Goal: Task Accomplishment & Management: Manage account settings

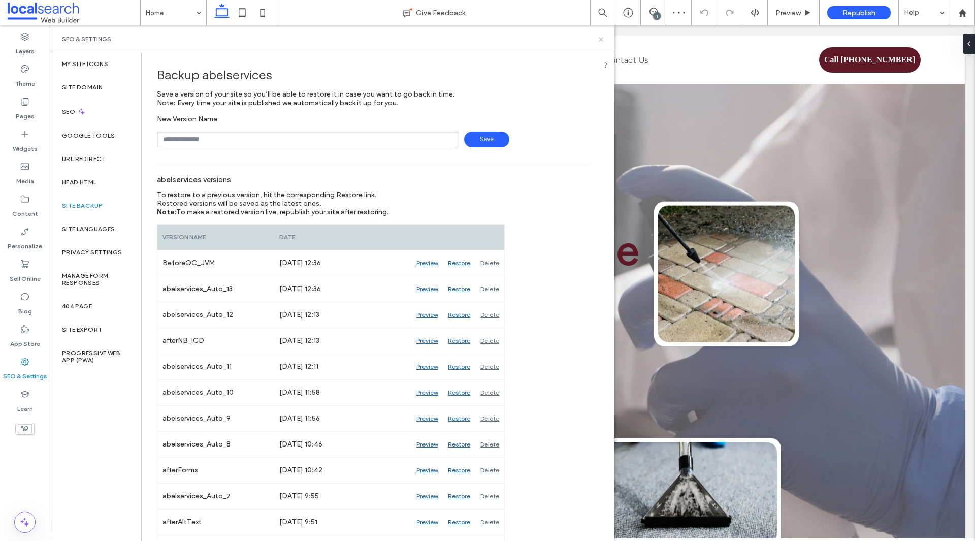
click at [601, 42] on icon at bounding box center [601, 40] width 8 height 8
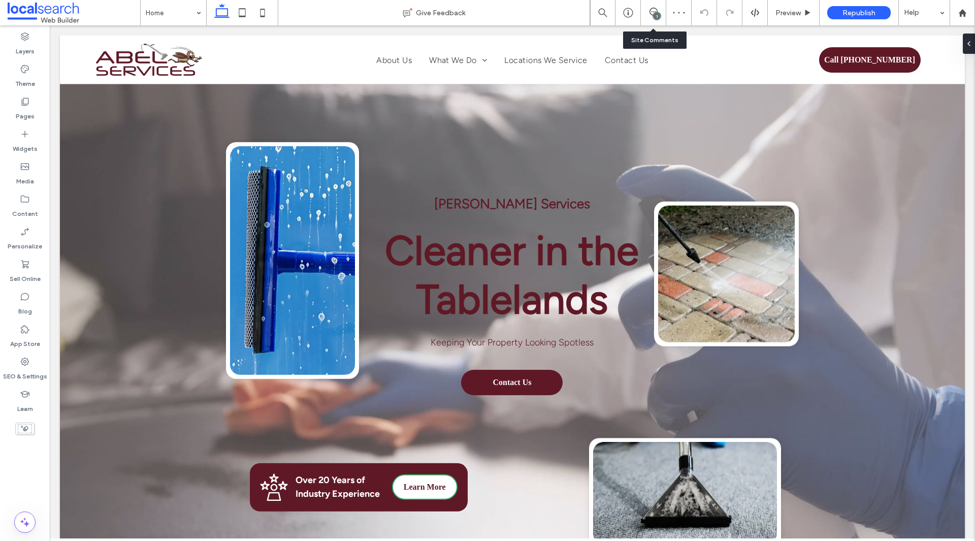
click at [658, 15] on div "1" at bounding box center [657, 16] width 8 height 8
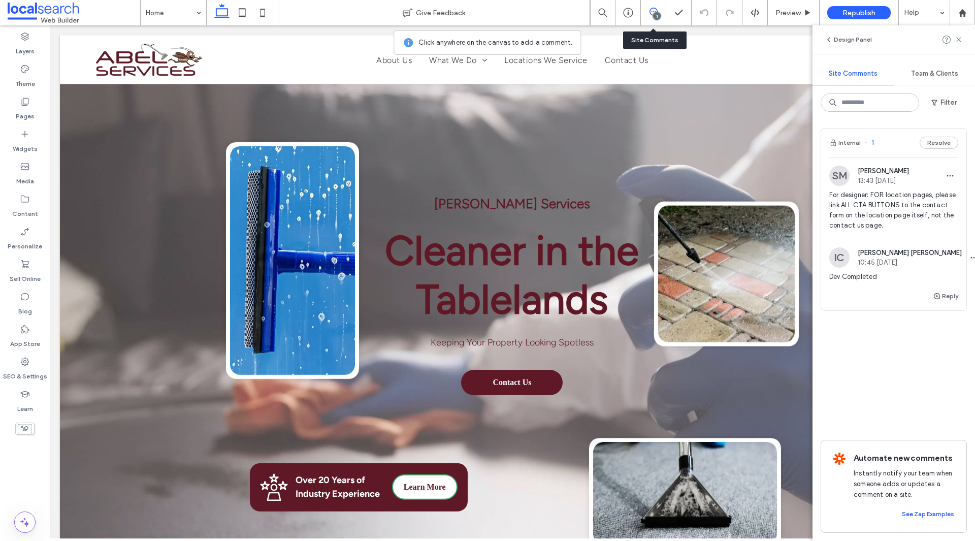
click at [942, 225] on span "For designer: FOR location pages, please link ALL CTA BUTTONS to the contact fo…" at bounding box center [893, 210] width 129 height 41
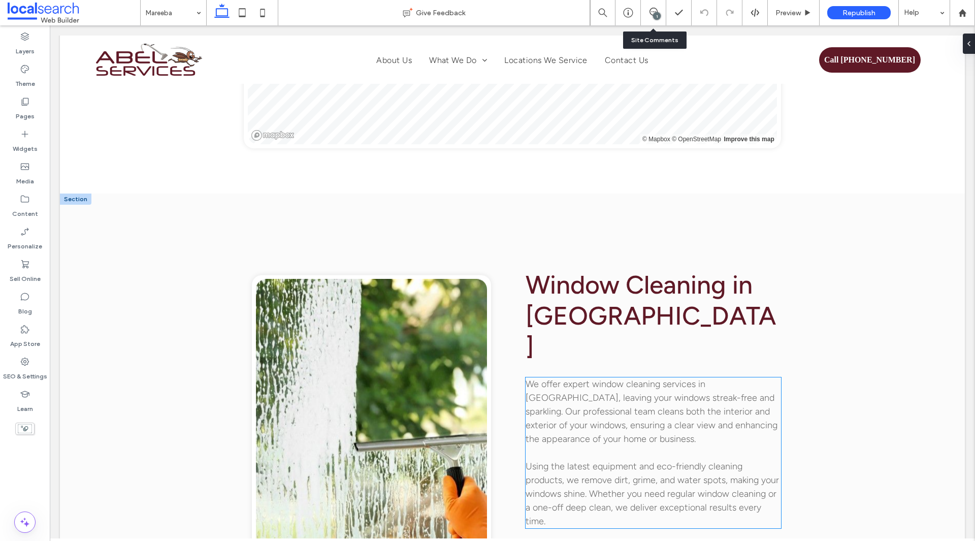
scroll to position [2114, 0]
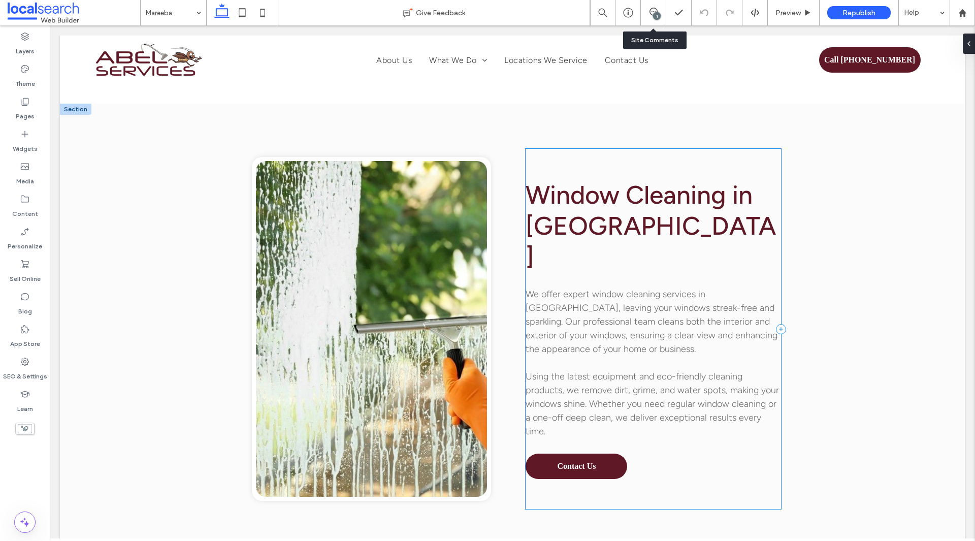
click at [674, 352] on div "Window Cleaning in Mareeba We offer expert window cleaning services in Mareeba,…" at bounding box center [653, 329] width 255 height 360
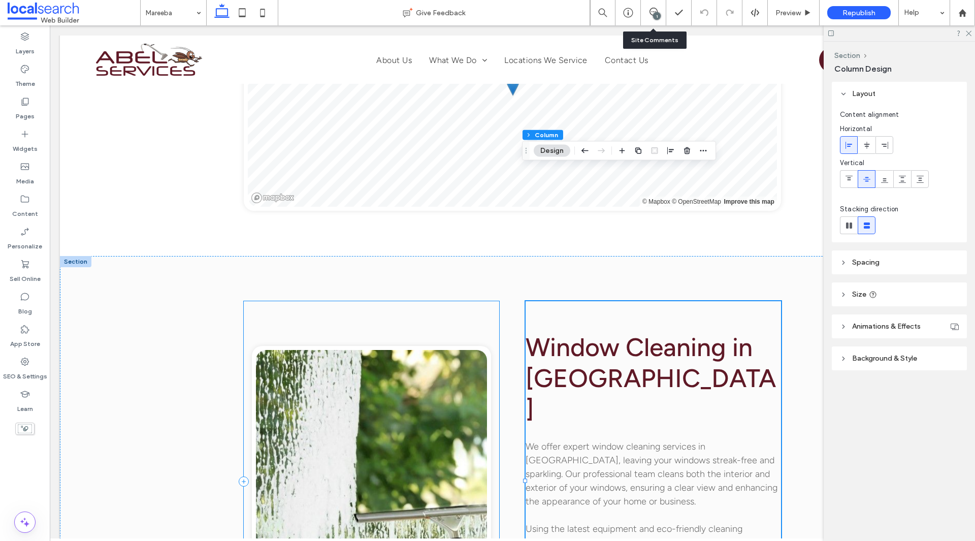
click at [392, 301] on div "Button" at bounding box center [371, 481] width 255 height 360
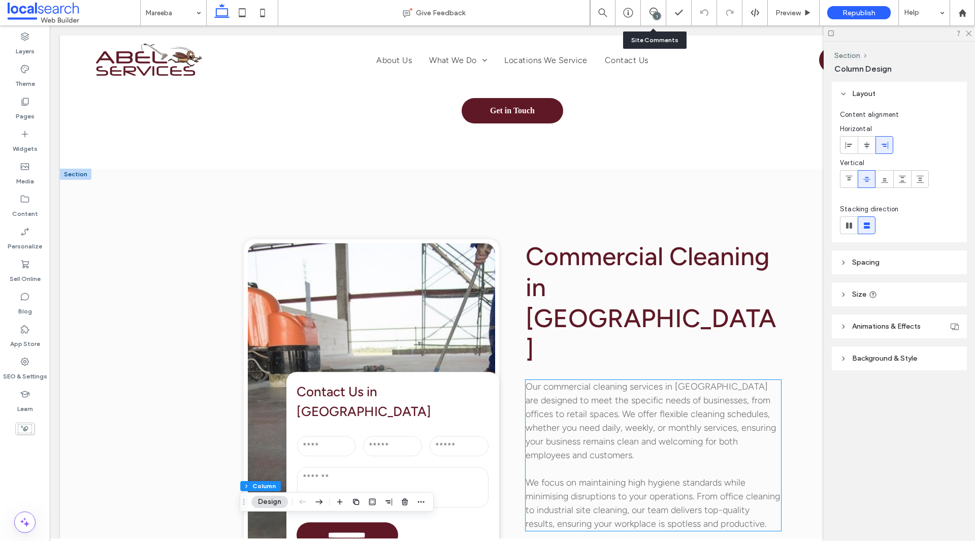
scroll to position [1098, 0]
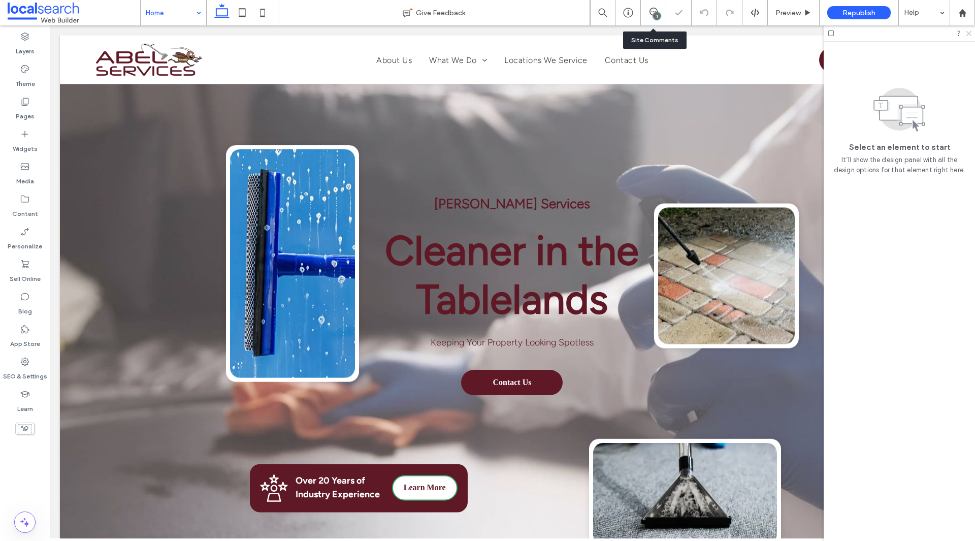
drag, startPoint x: 968, startPoint y: 34, endPoint x: 866, endPoint y: 27, distance: 102.7
click at [968, 34] on use at bounding box center [969, 34] width 6 height 6
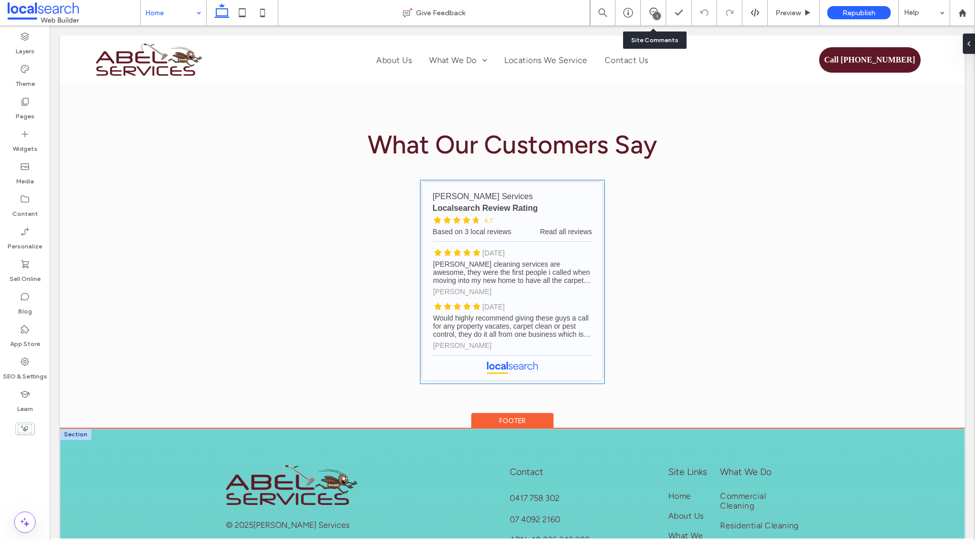
scroll to position [2640, 0]
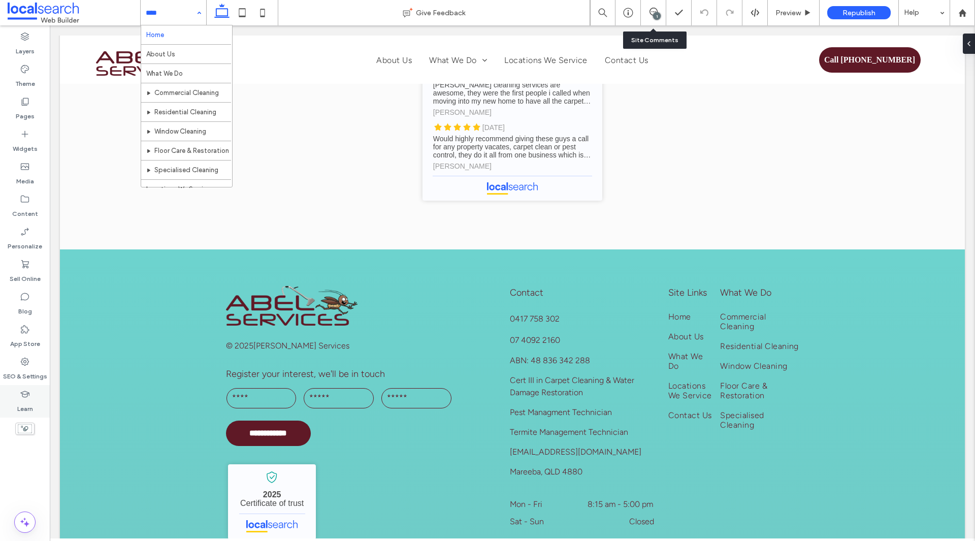
click at [27, 385] on div "Layers Theme Pages Widgets Media Content Personalize Sell Online Blog App Store…" at bounding box center [25, 282] width 50 height 515
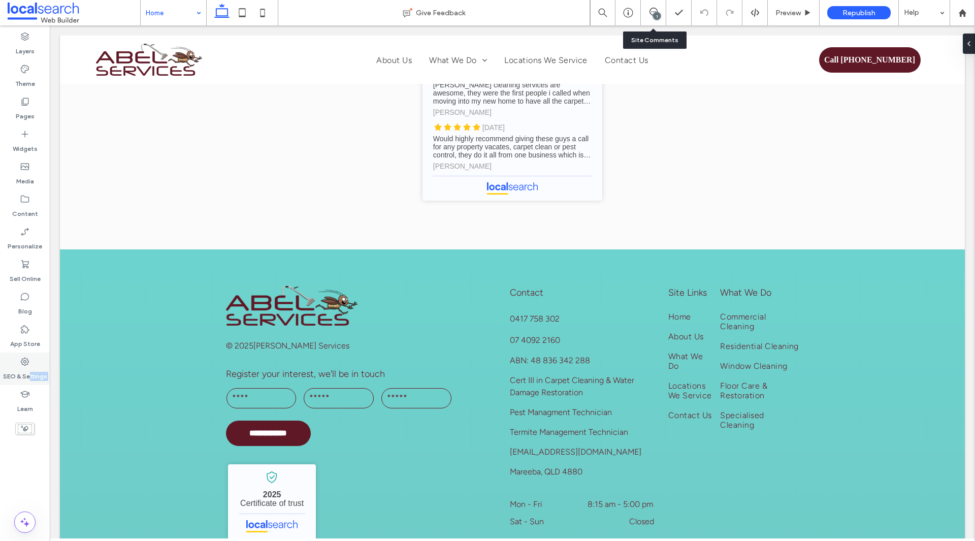
click at [34, 382] on div "SEO & Settings" at bounding box center [25, 368] width 50 height 32
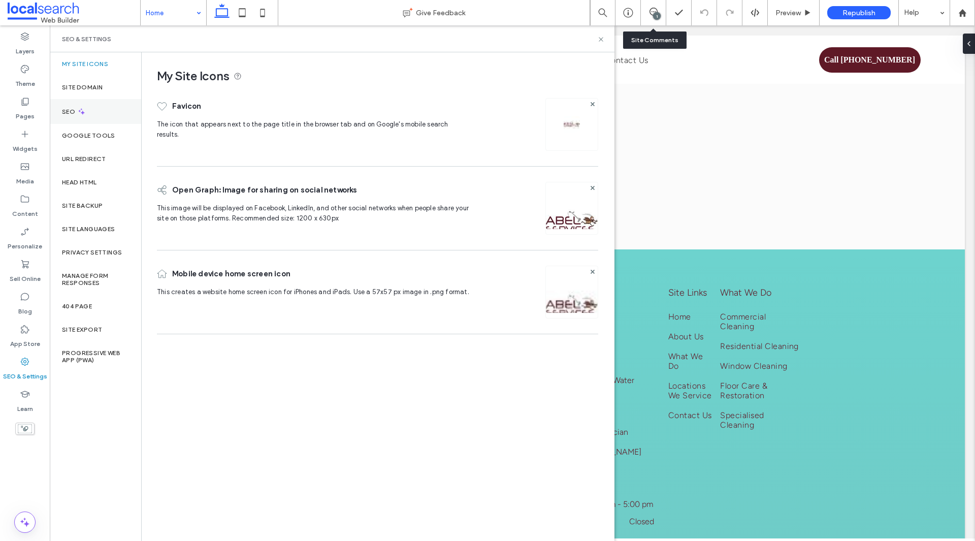
click at [101, 121] on div "SEO" at bounding box center [95, 111] width 91 height 25
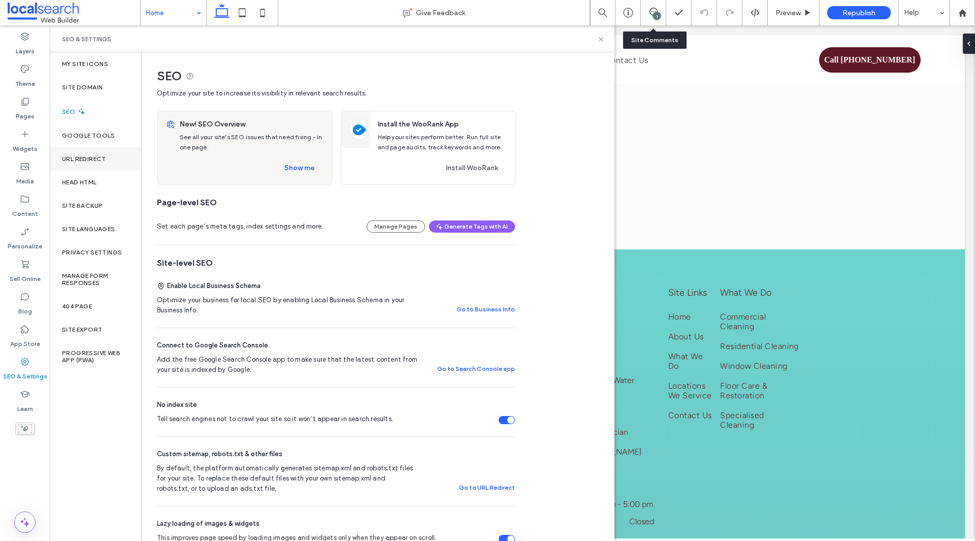
click at [99, 157] on label "URL Redirect" at bounding box center [84, 158] width 44 height 7
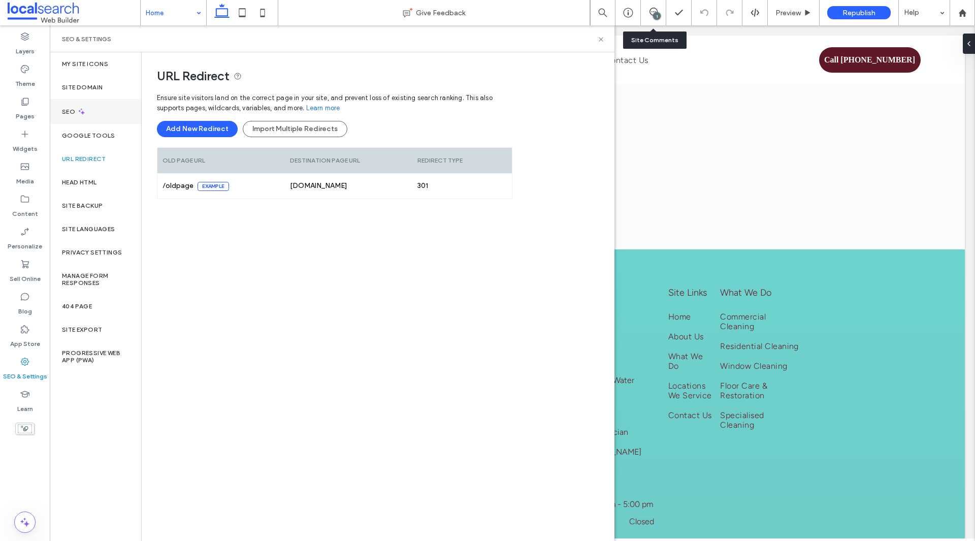
click at [87, 117] on div "SEO" at bounding box center [95, 111] width 91 height 25
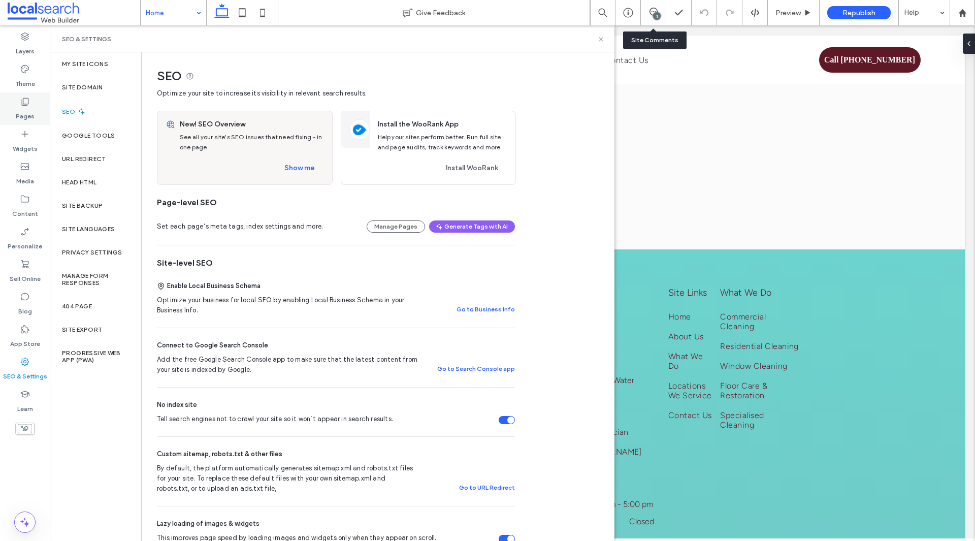
click at [30, 100] on div "Pages" at bounding box center [25, 108] width 50 height 32
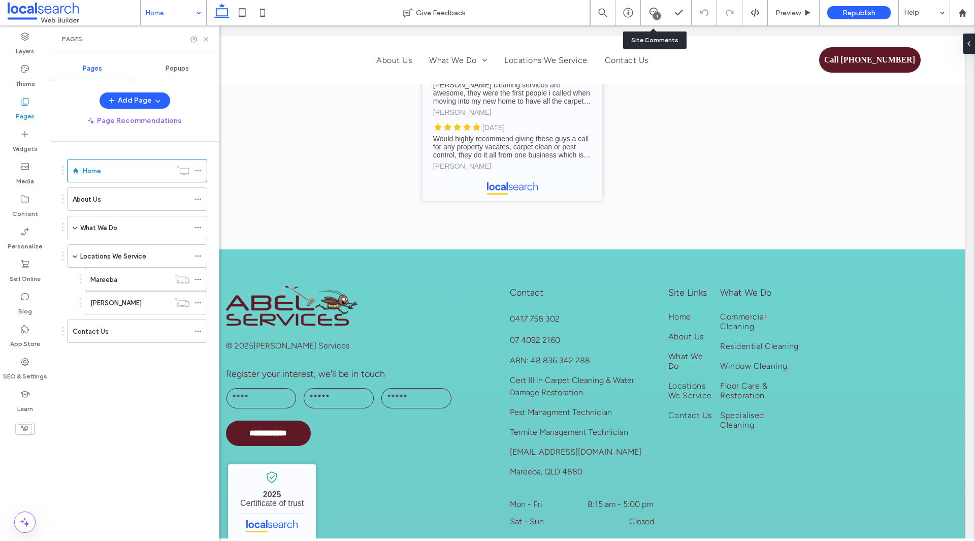
click at [172, 69] on span "Popups" at bounding box center [177, 68] width 23 height 8
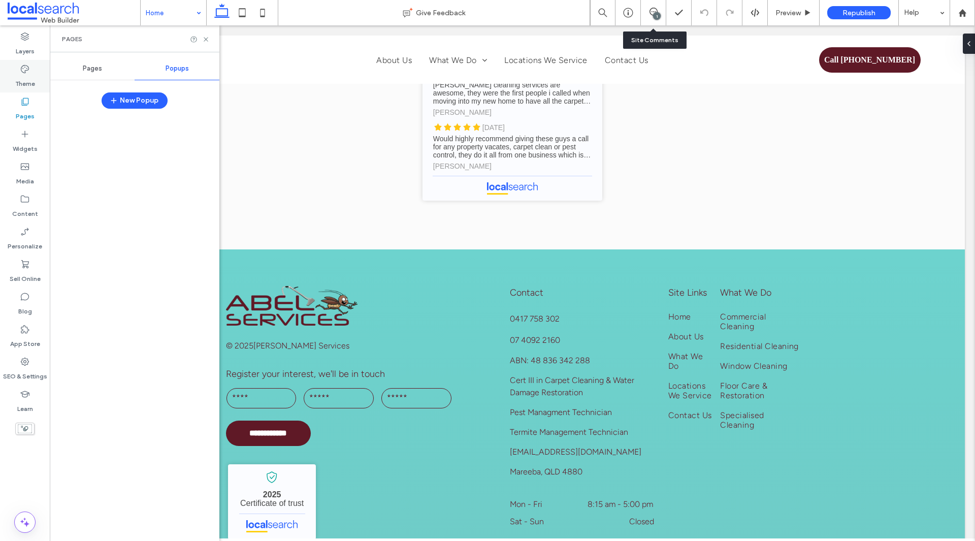
click at [32, 76] on label "Theme" at bounding box center [25, 81] width 20 height 14
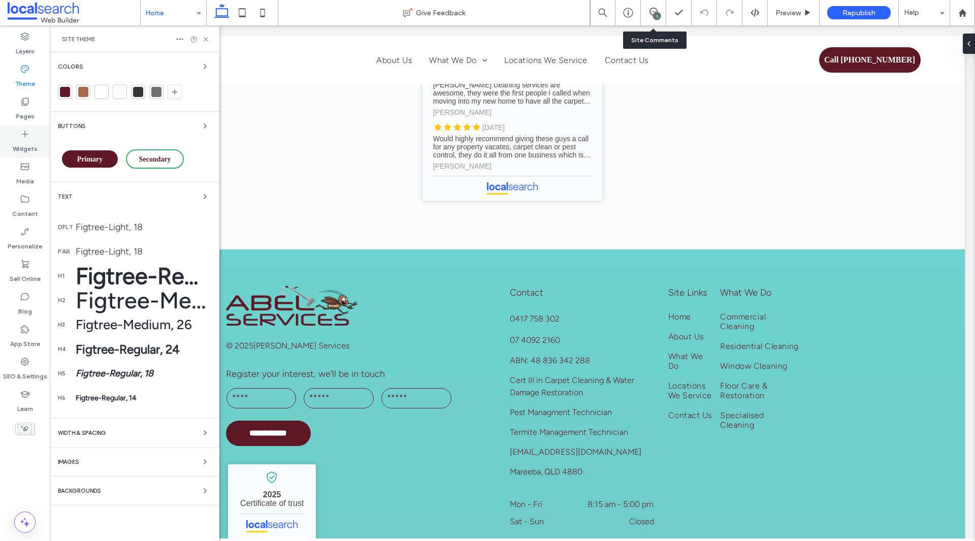
click at [21, 147] on label "Widgets" at bounding box center [25, 146] width 25 height 14
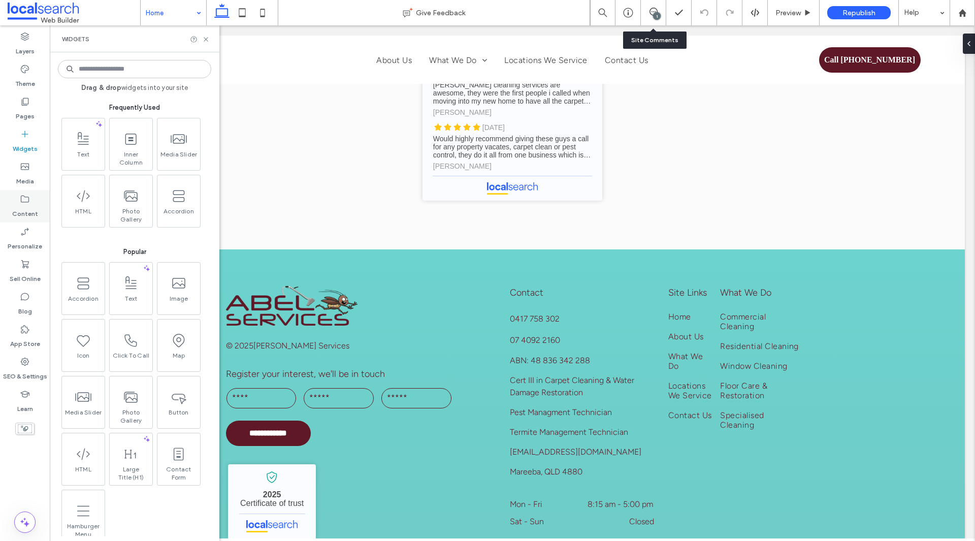
click at [26, 210] on label "Content" at bounding box center [25, 211] width 26 height 14
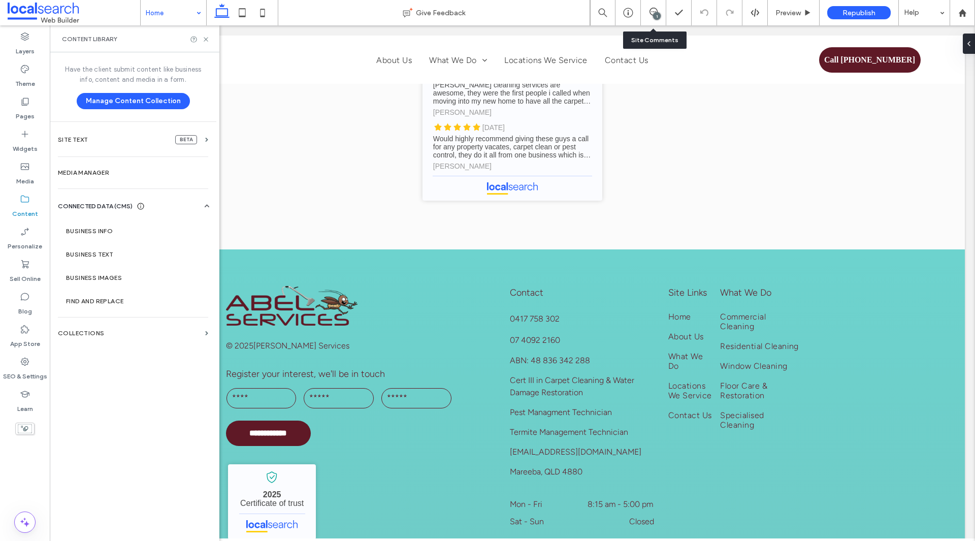
click at [118, 236] on section "Business Info" at bounding box center [135, 230] width 154 height 23
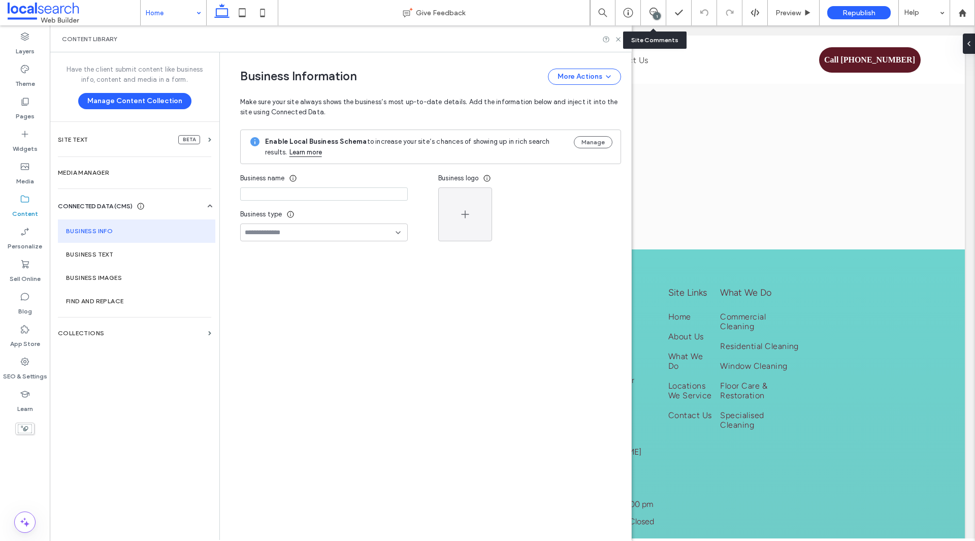
type input "**********"
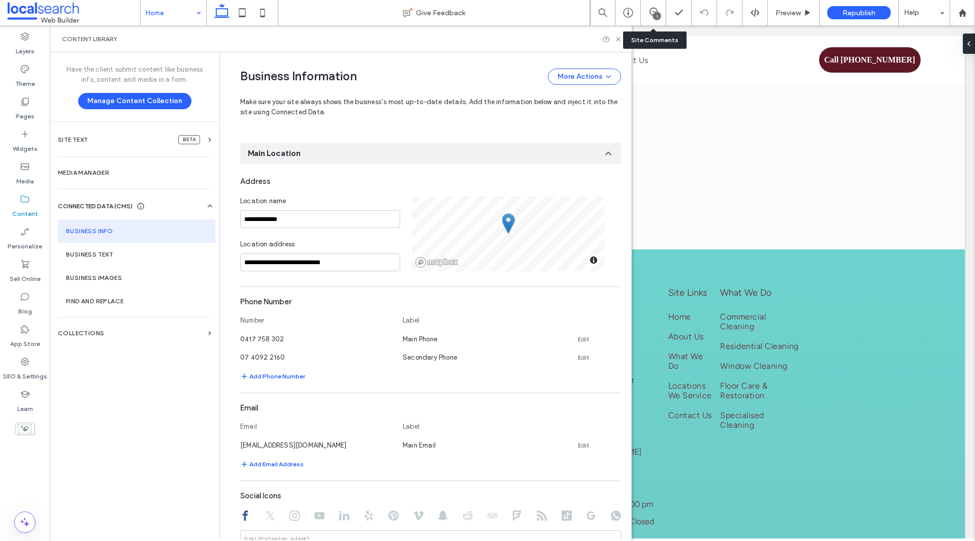
scroll to position [155, 0]
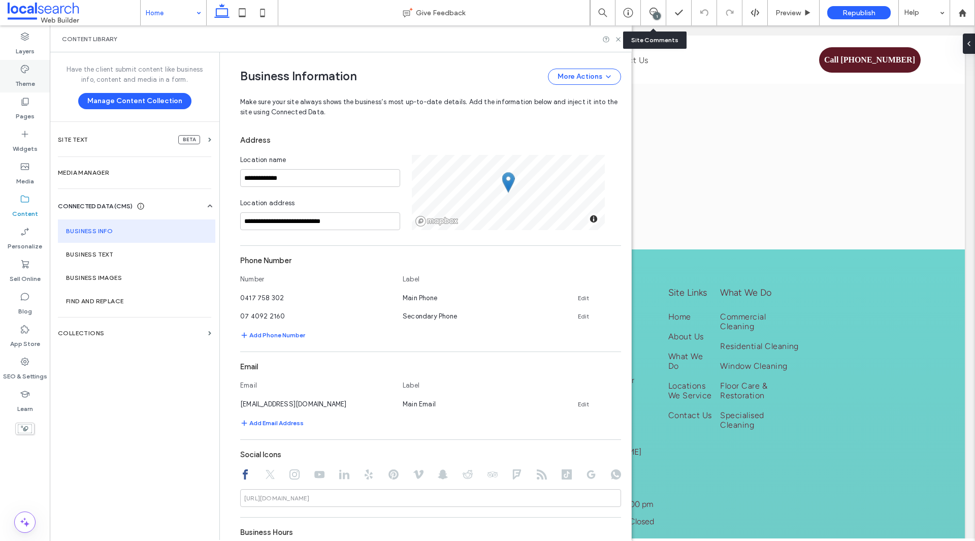
click at [28, 80] on label "Theme" at bounding box center [25, 81] width 20 height 14
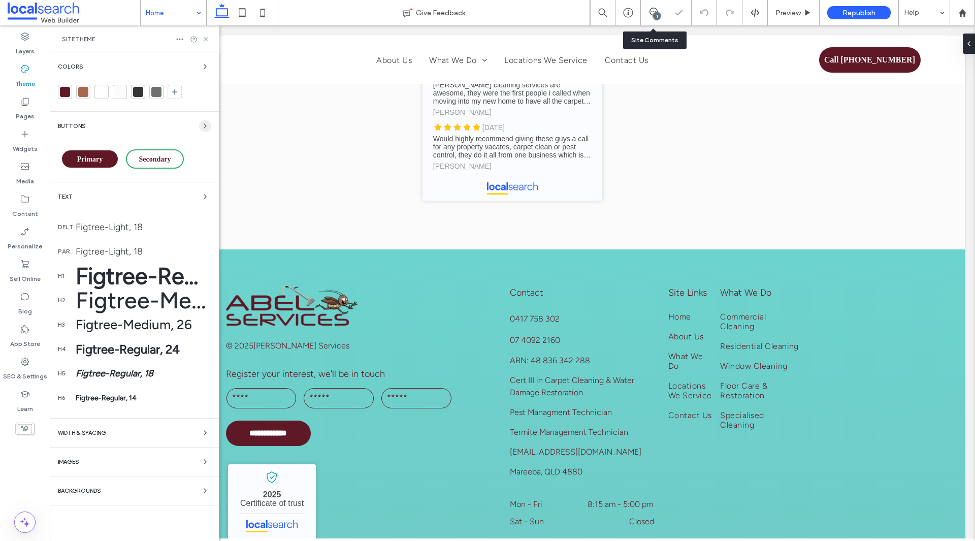
click at [200, 130] on span "button" at bounding box center [205, 126] width 12 height 12
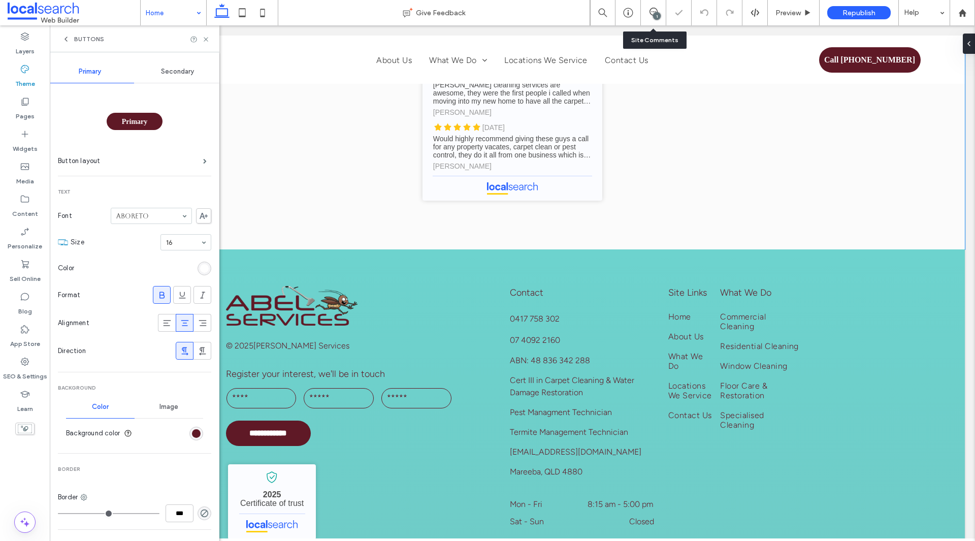
click at [124, 125] on div "Primary" at bounding box center [135, 121] width 56 height 17
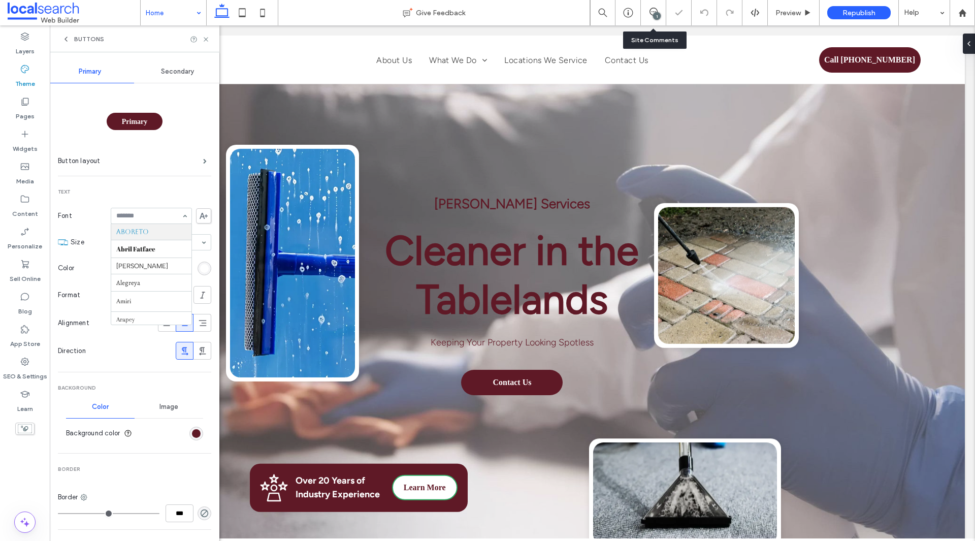
scroll to position [0, 0]
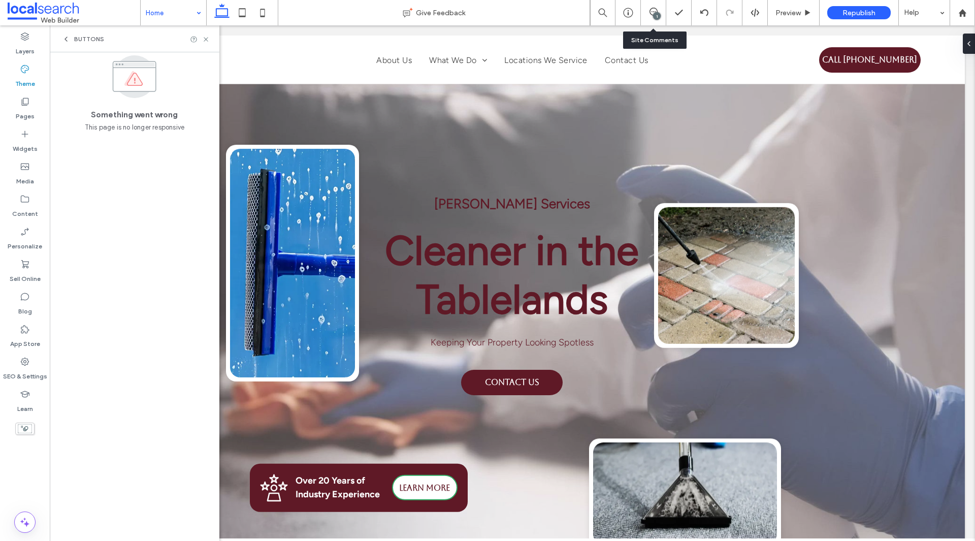
click at [62, 39] on icon at bounding box center [66, 39] width 8 height 8
click at [65, 38] on span "Site Theme" at bounding box center [78, 39] width 33 height 8
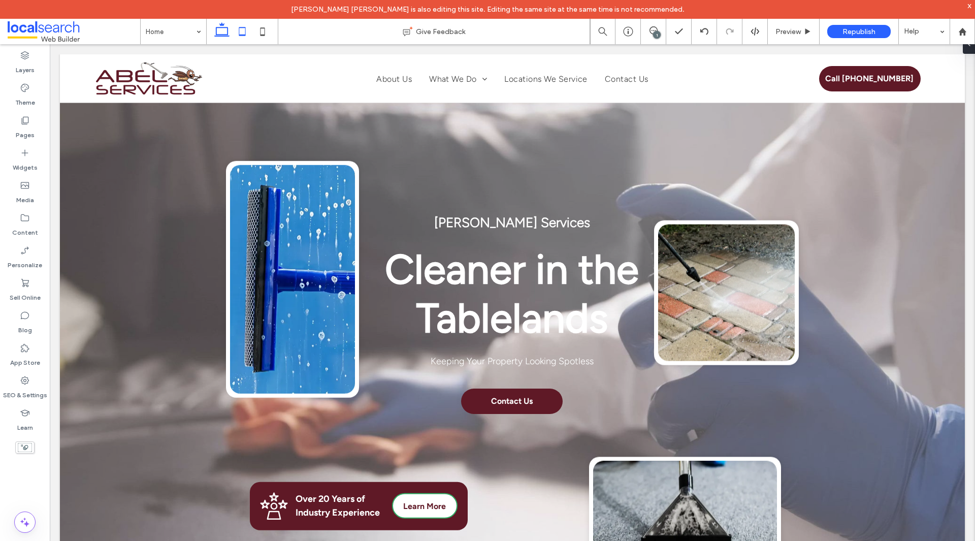
drag, startPoint x: 237, startPoint y: 35, endPoint x: 23, endPoint y: 74, distance: 217.9
click at [237, 35] on icon at bounding box center [242, 31] width 20 height 20
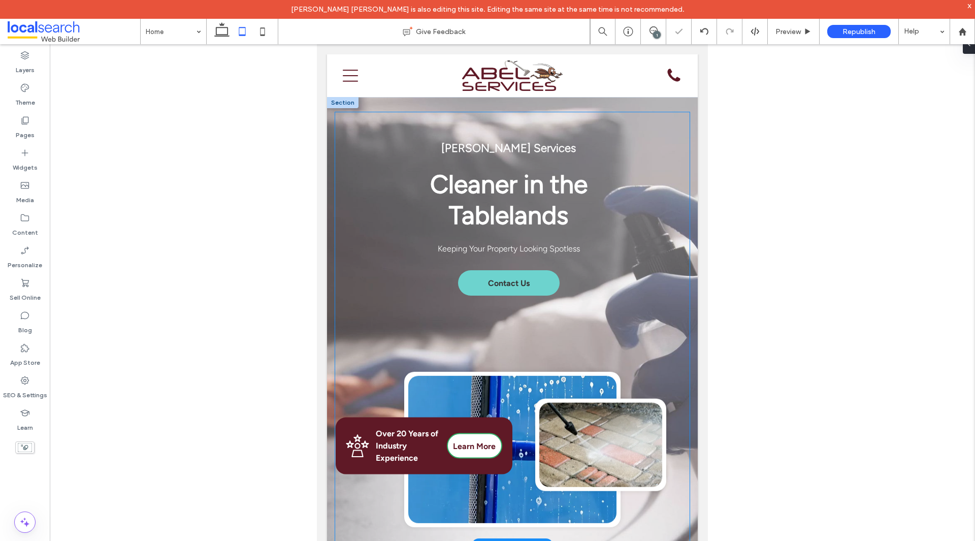
click at [530, 272] on link "Contact Us" at bounding box center [509, 282] width 102 height 25
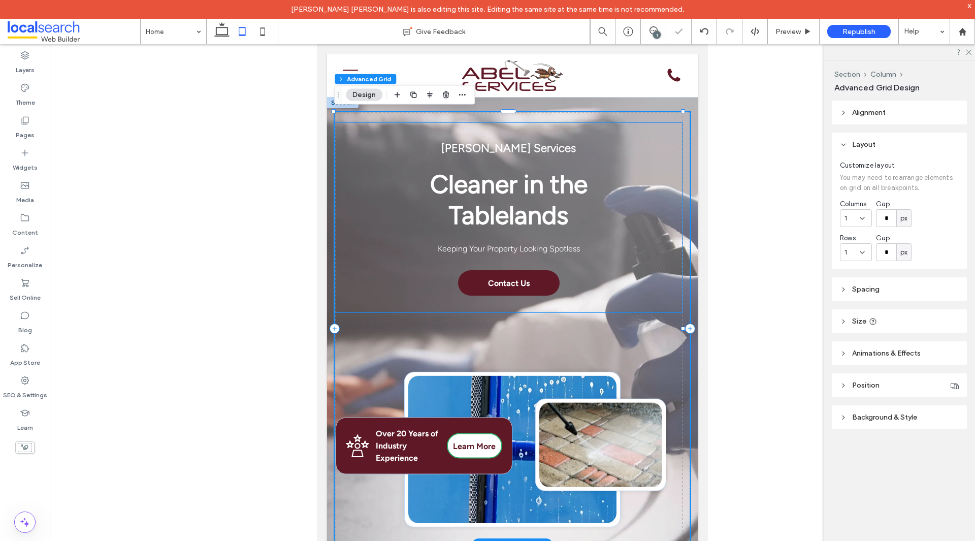
click at [588, 280] on div "Abel Services Cleaner in the Tablelands Keeping Your Property Looking Spotless …" at bounding box center [509, 217] width 348 height 190
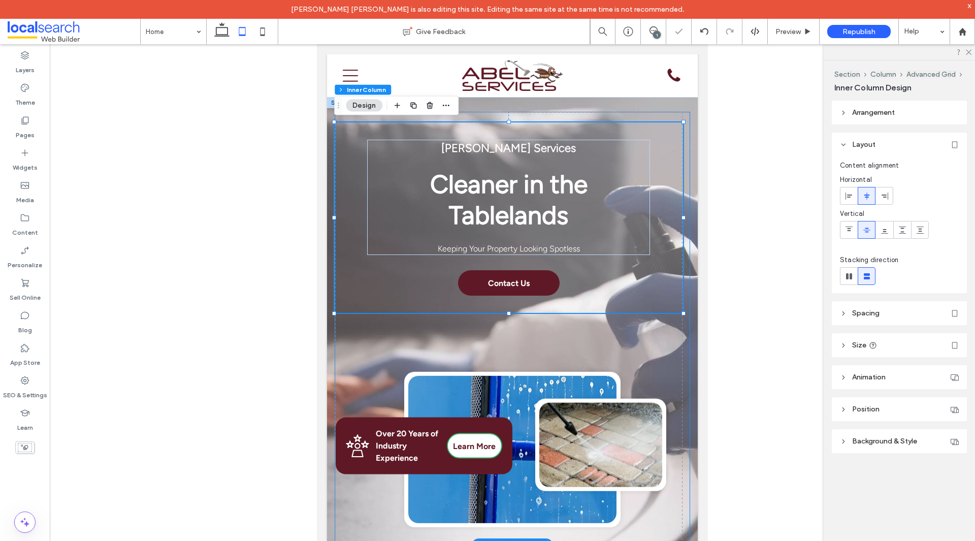
click at [505, 335] on div "Abel Services Cleaner in the Tablelands Keeping Your Property Looking Spotless …" at bounding box center [513, 329] width 356 height 434
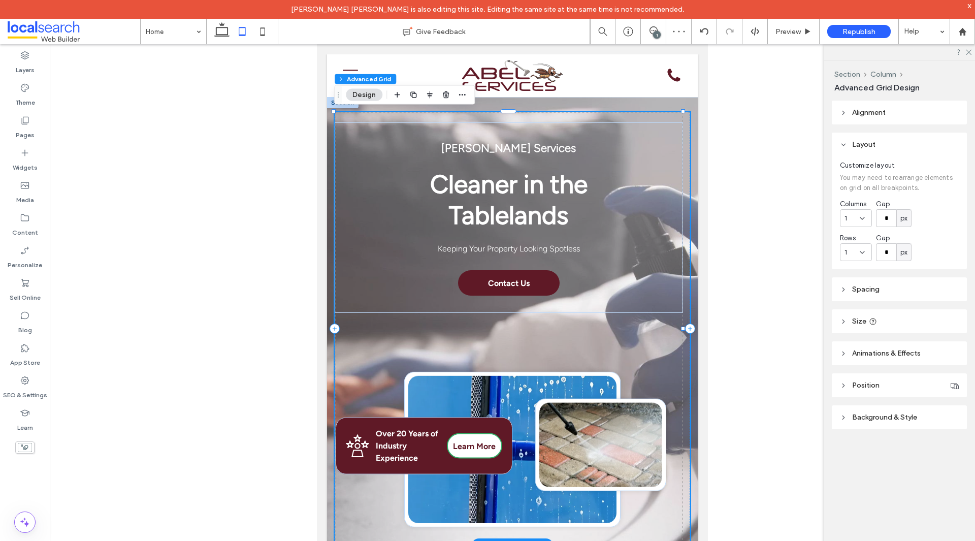
click at [511, 345] on div "Abel Services Cleaner in the Tablelands Keeping Your Property Looking Spotless …" at bounding box center [513, 329] width 356 height 434
click at [515, 349] on div "Abel Services Cleaner in the Tablelands Keeping Your Property Looking Spotless …" at bounding box center [513, 329] width 356 height 434
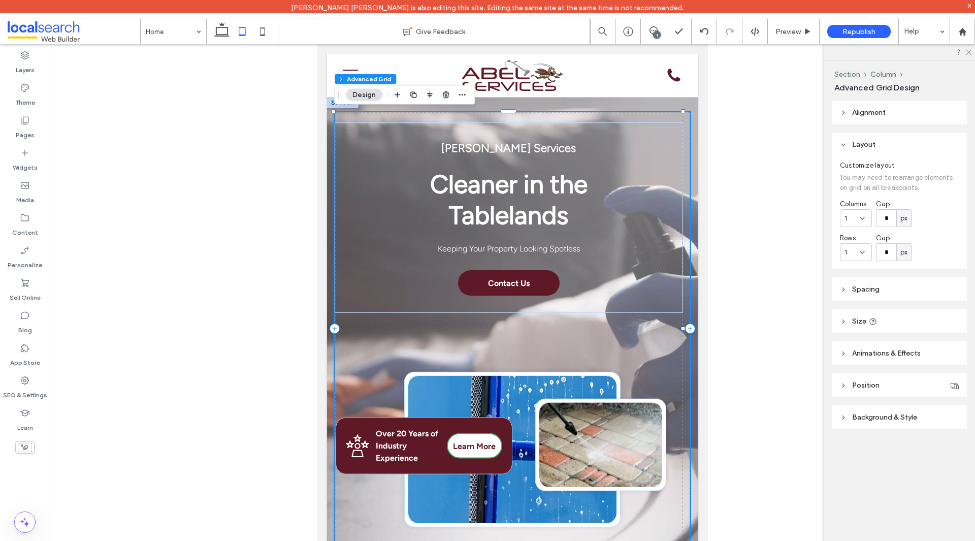
click at [864, 299] on header "Spacing" at bounding box center [899, 289] width 135 height 24
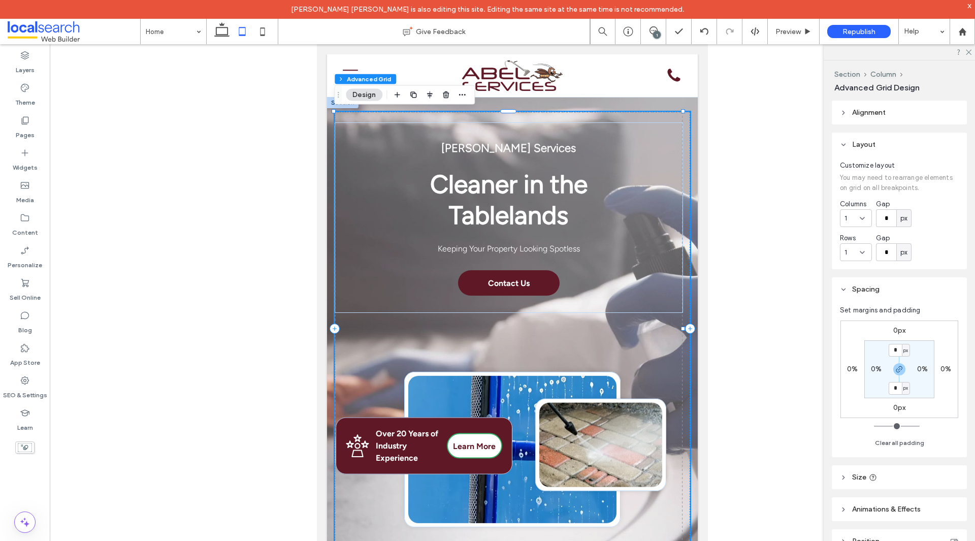
click at [856, 113] on span "Alignment" at bounding box center [869, 112] width 34 height 9
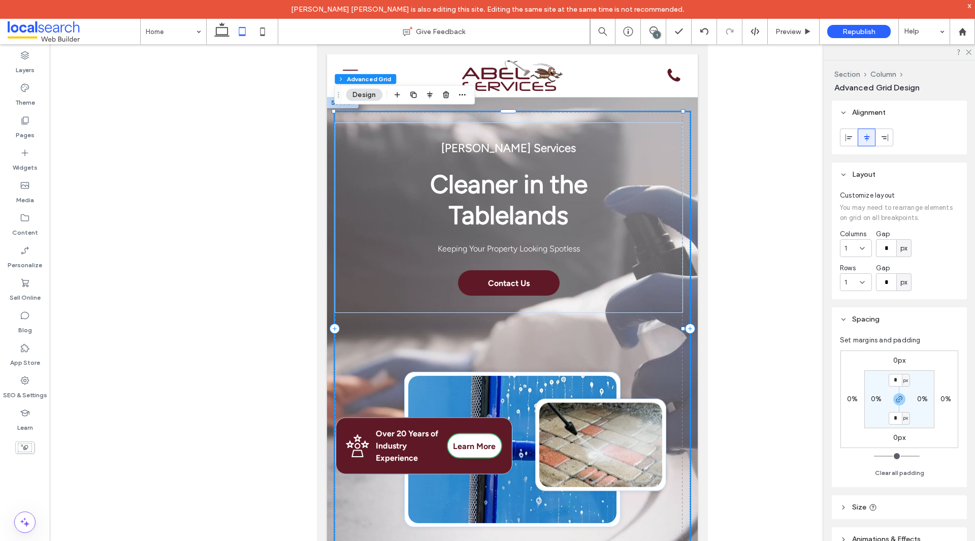
click at [856, 113] on span "Alignment" at bounding box center [869, 112] width 34 height 9
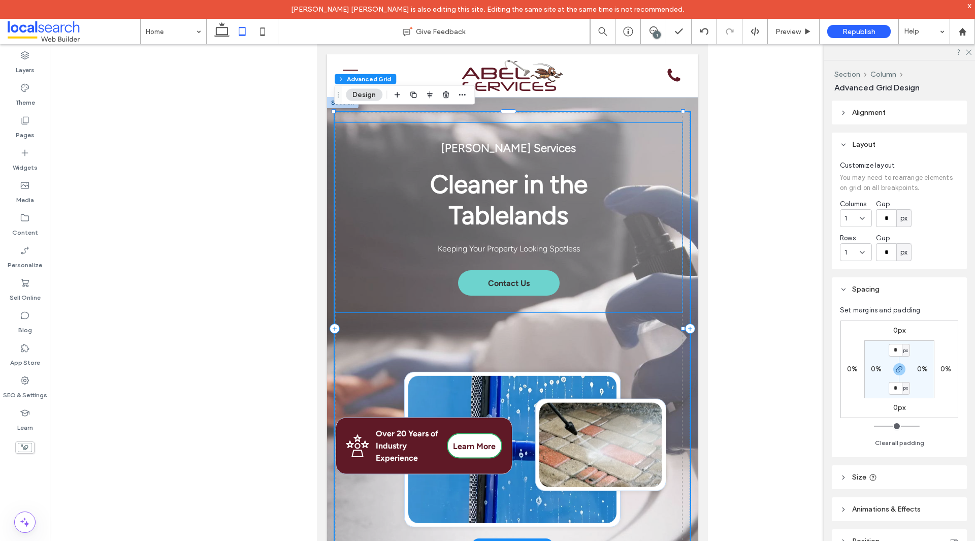
click at [478, 287] on link "Contact Us" at bounding box center [509, 282] width 102 height 25
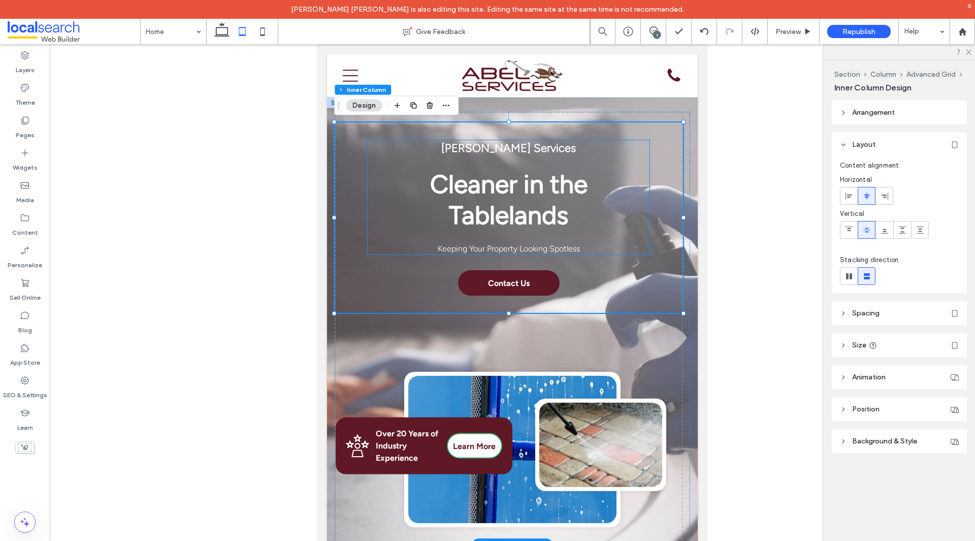
click at [569, 194] on span "Cleaner in the Tablelands" at bounding box center [508, 200] width 157 height 62
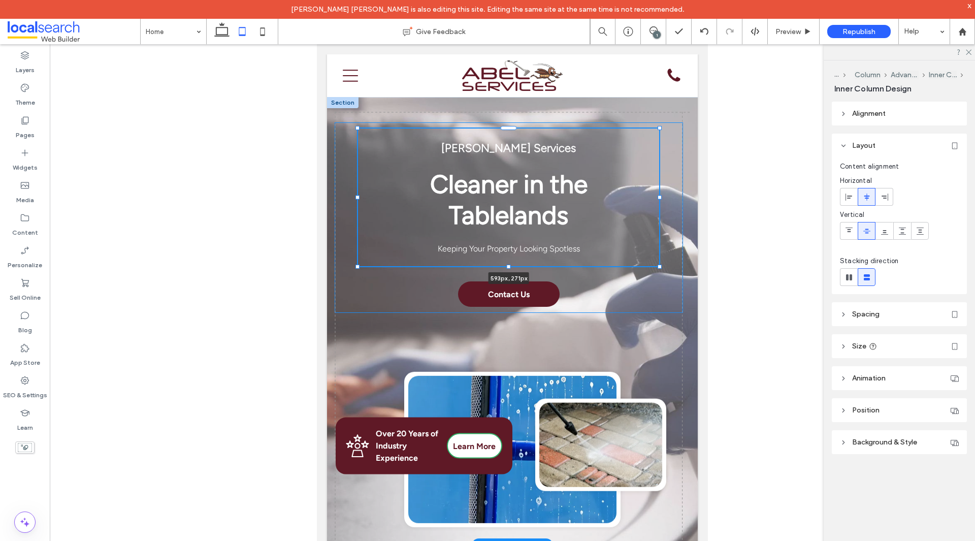
drag, startPoint x: 649, startPoint y: 256, endPoint x: 658, endPoint y: 268, distance: 14.4
click at [658, 268] on div at bounding box center [660, 267] width 4 height 4
type input "***"
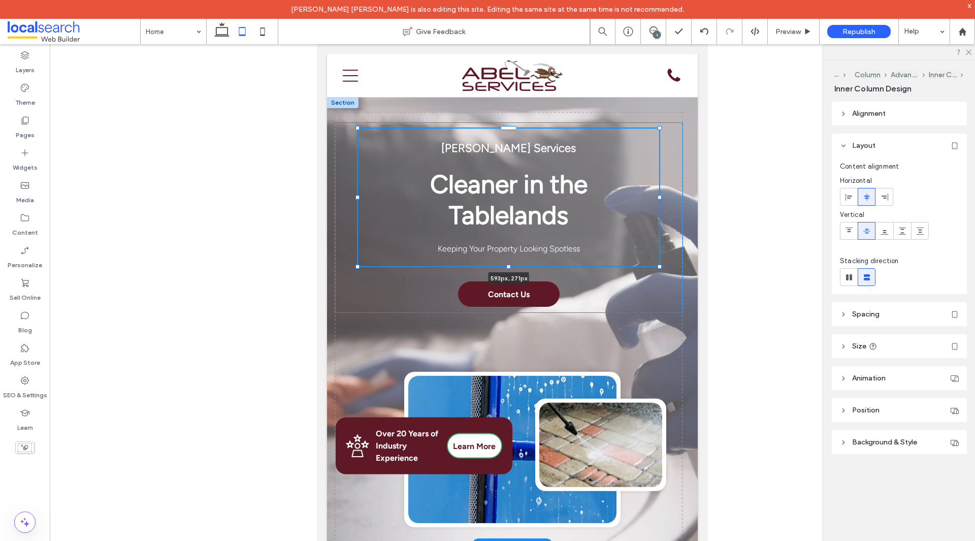
type input "***"
click at [571, 224] on h1 "Cleaner in the Tablelands" at bounding box center [508, 200] width 241 height 62
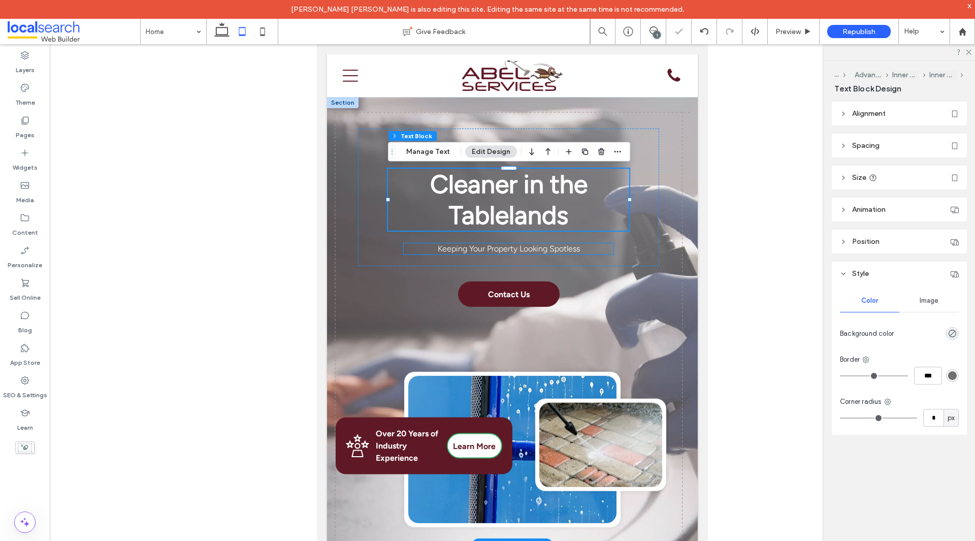
click at [604, 244] on p "Keeping Your Property Looking Spotless" at bounding box center [508, 249] width 211 height 12
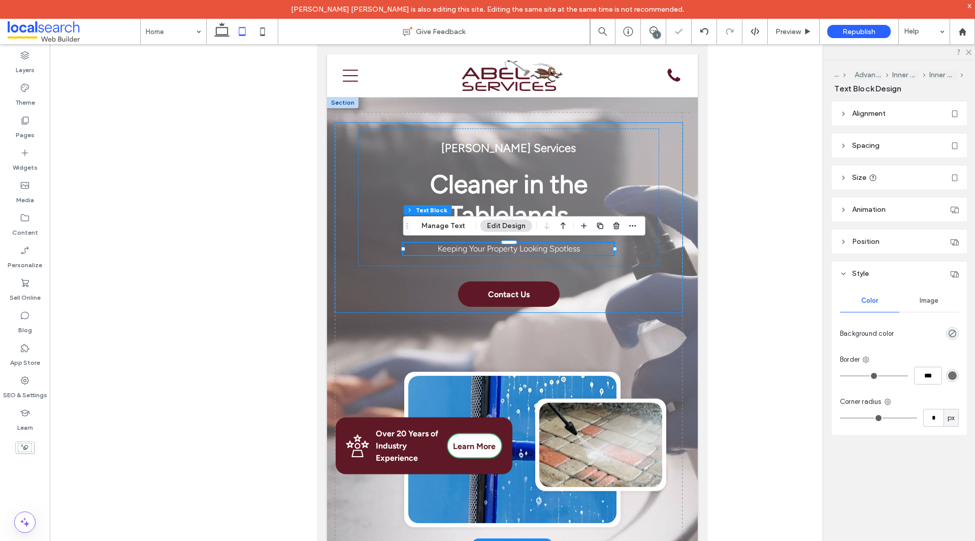
click at [599, 300] on div "Abel Services Cleaner in the Tablelands Keeping Your Property Looking Spotless …" at bounding box center [509, 217] width 348 height 190
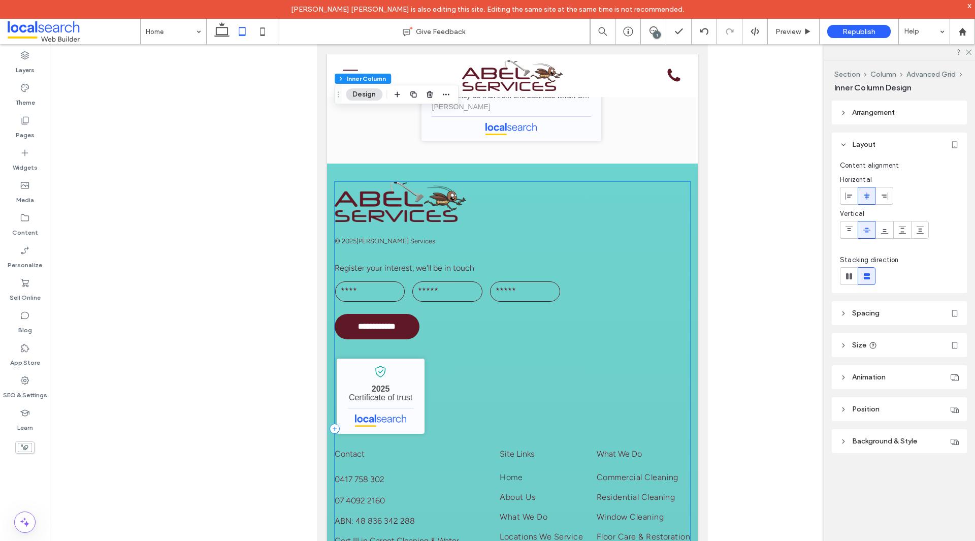
scroll to position [2359, 0]
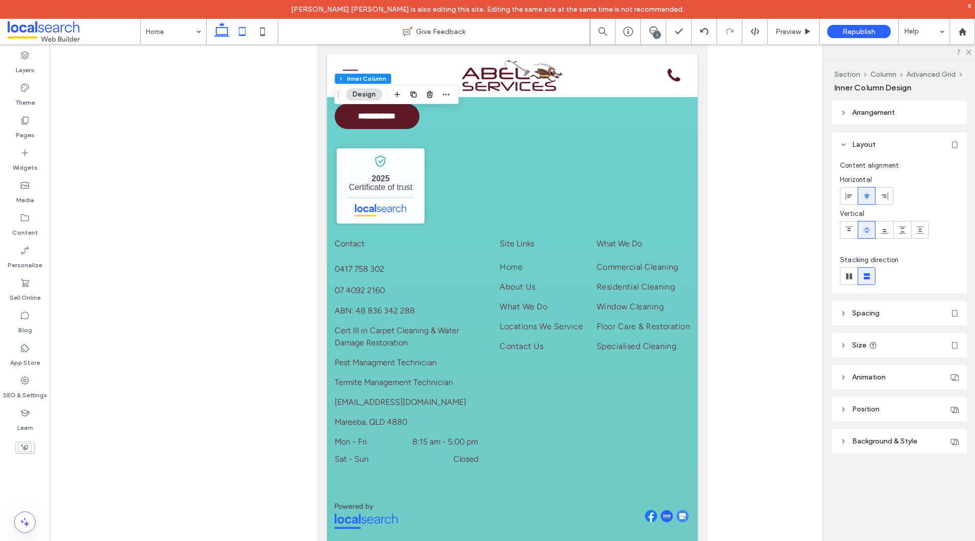
click at [212, 34] on icon at bounding box center [222, 31] width 20 height 20
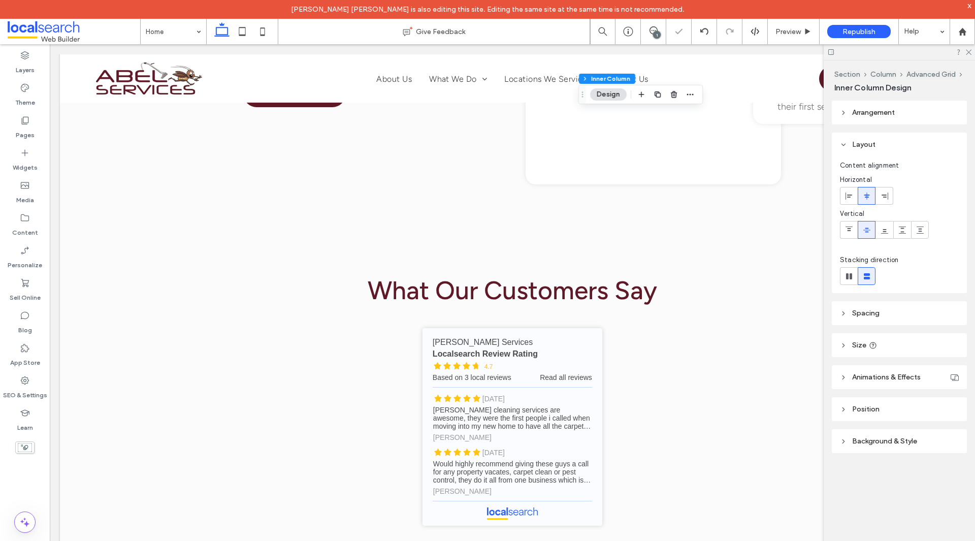
type input "**"
type input "****"
type input "**"
type input "****"
type input "***"
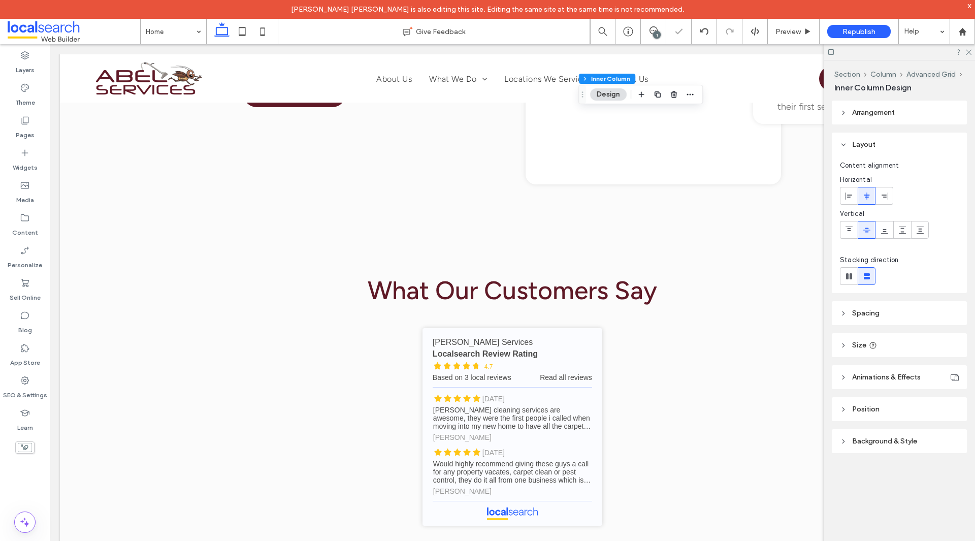
type input "***"
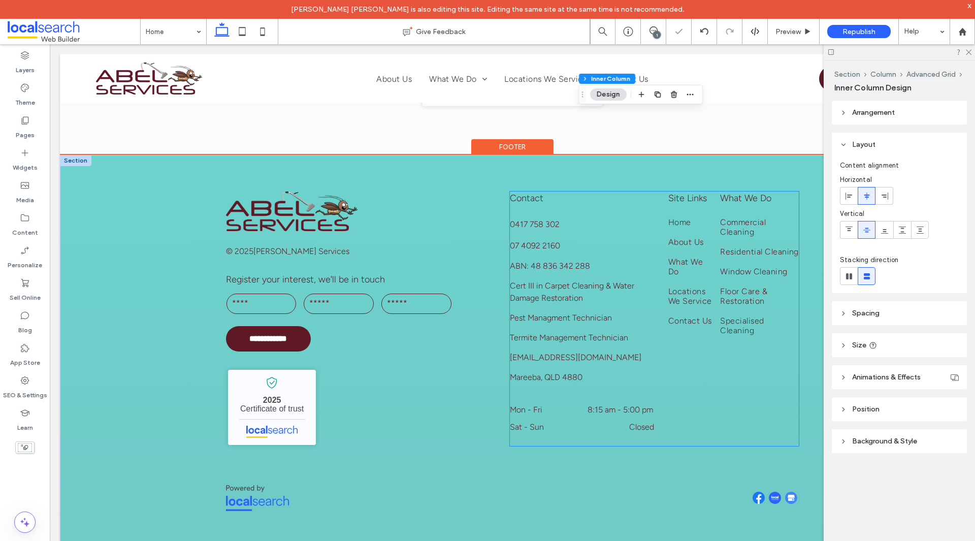
click at [741, 338] on link "Specialised Cleaning" at bounding box center [759, 330] width 79 height 29
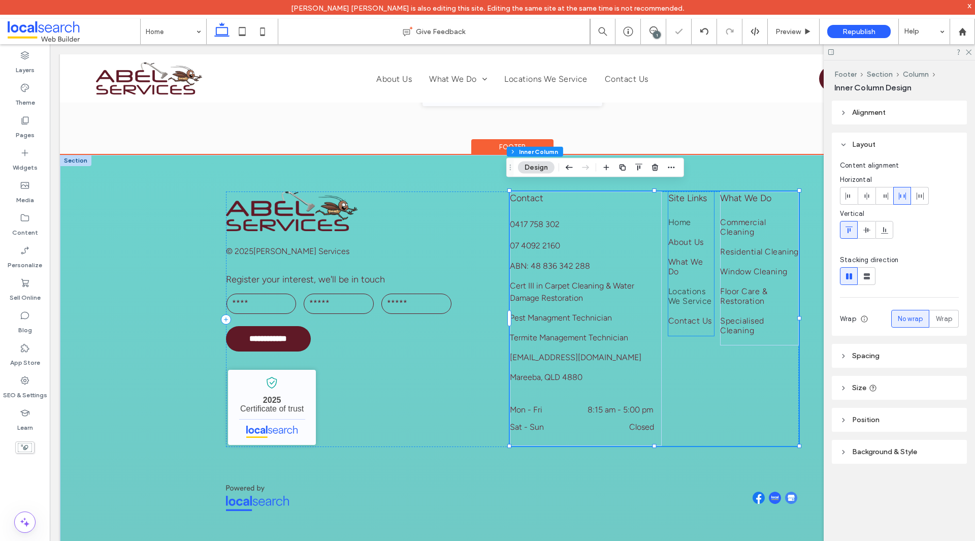
click at [673, 290] on span "Locations We Service" at bounding box center [691, 295] width 46 height 19
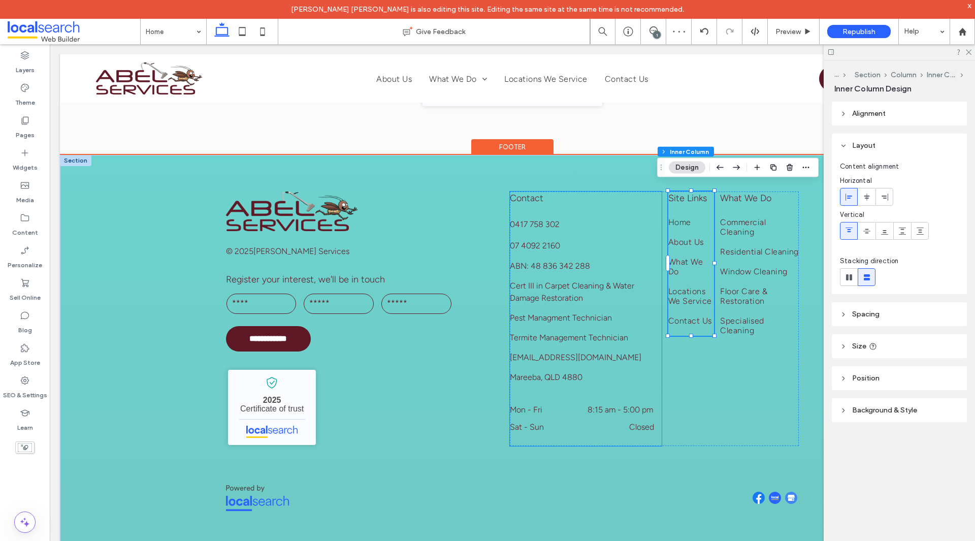
click at [640, 306] on div "0417 758 302 07 4092 2160 ABN: 48 836 342 288 Cert III in Carpet Cleaning & Wat…" at bounding box center [586, 331] width 152 height 228
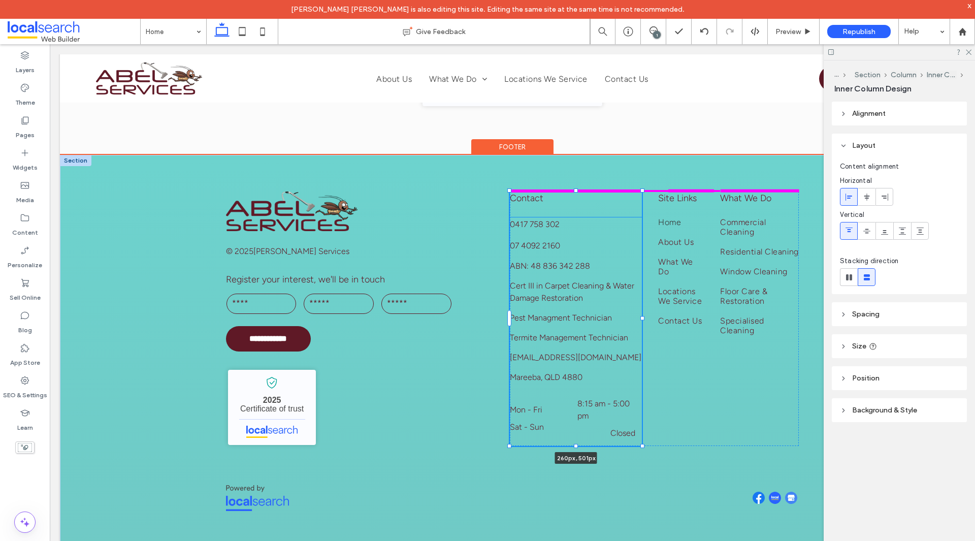
drag, startPoint x: 659, startPoint y: 312, endPoint x: 639, endPoint y: 311, distance: 19.8
click at [640, 316] on div at bounding box center [642, 318] width 4 height 4
type input "***"
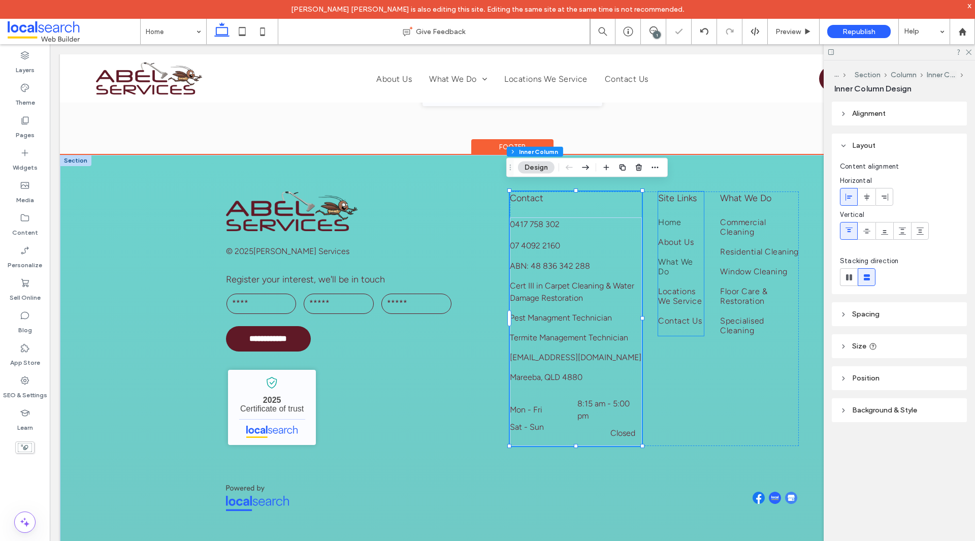
click at [684, 270] on link "What We Do" at bounding box center [681, 271] width 46 height 29
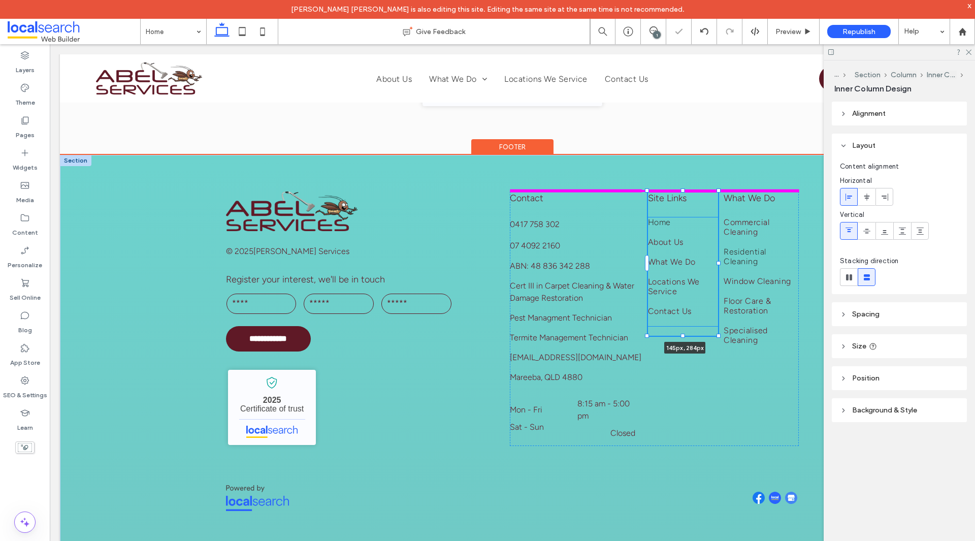
drag, startPoint x: 701, startPoint y: 255, endPoint x: 729, endPoint y: 257, distance: 28.0
click at [729, 257] on div "**********" at bounding box center [512, 354] width 609 height 399
type input "***"
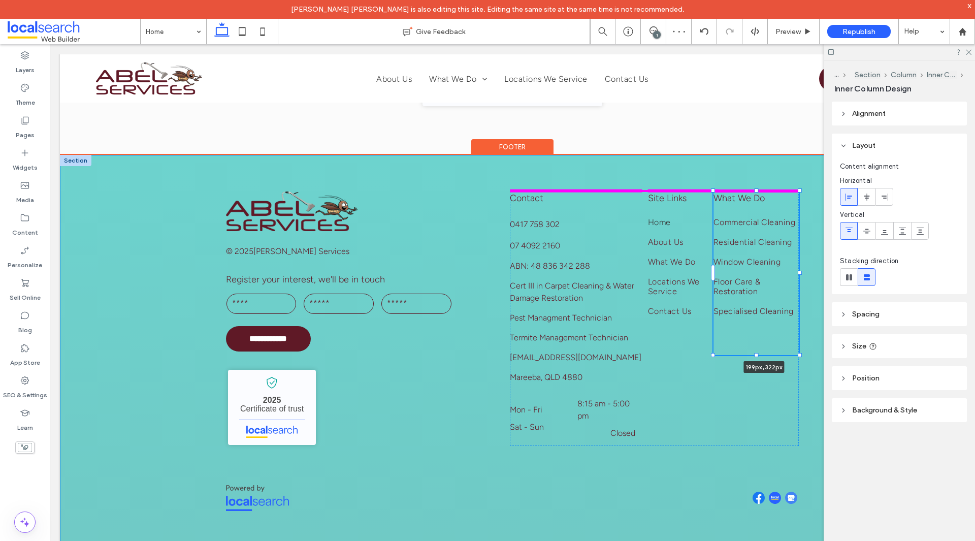
drag, startPoint x: 797, startPoint y: 266, endPoint x: 823, endPoint y: 261, distance: 26.2
click at [823, 261] on div "**********" at bounding box center [512, 354] width 905 height 399
type input "***"
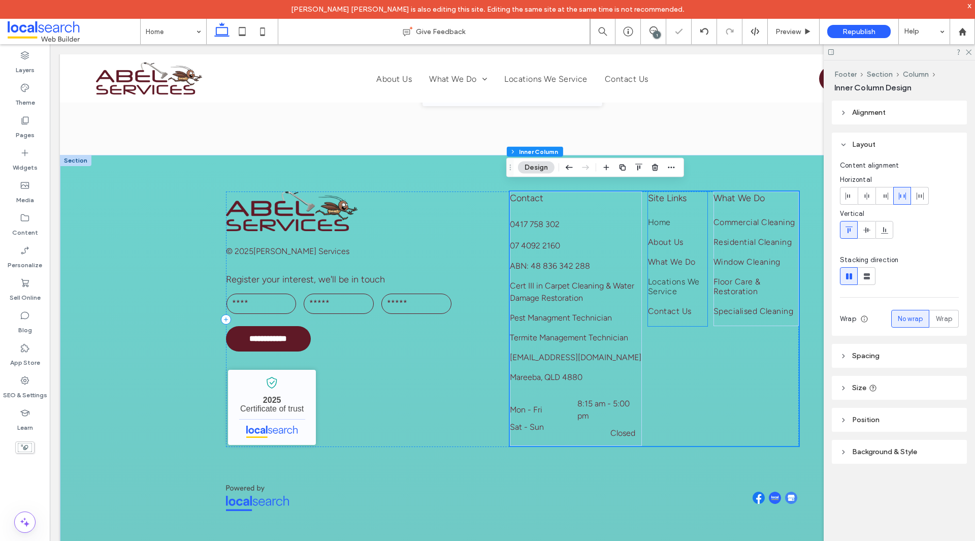
click at [677, 280] on span "Locations We Service" at bounding box center [678, 286] width 60 height 19
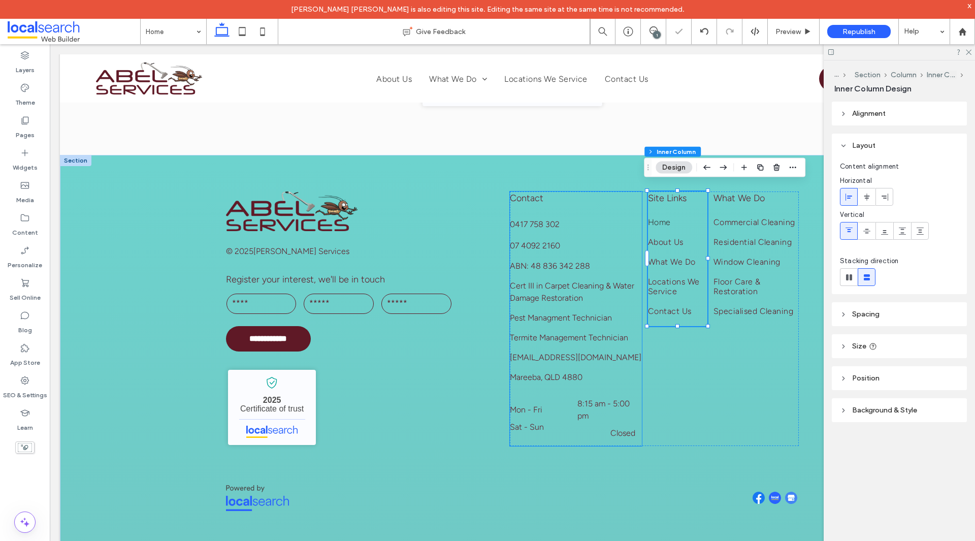
click at [626, 251] on div "0417 758 302 07 4092 2160 ABN: 48 836 342 288 Cert III in Carpet Cleaning & Wat…" at bounding box center [576, 331] width 132 height 228
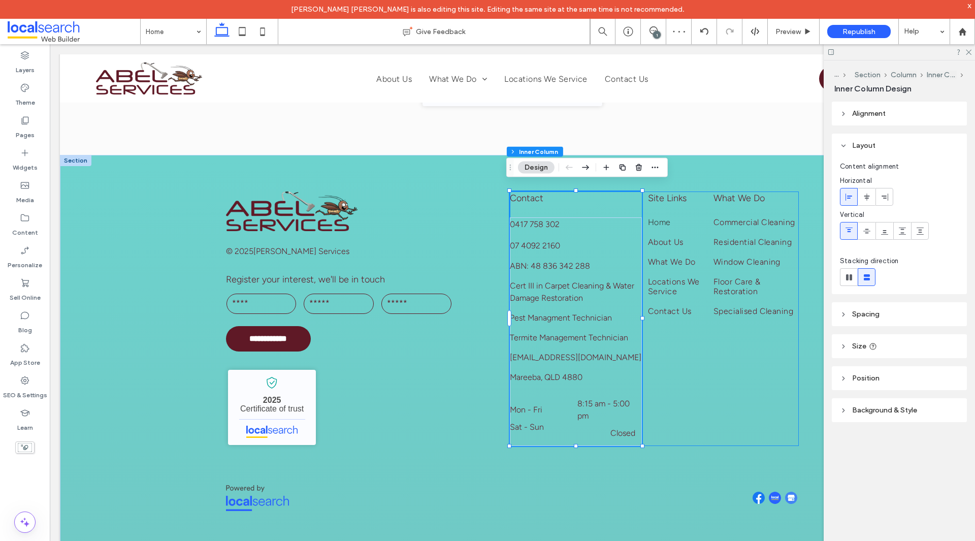
click at [639, 315] on div "Contact 0417 758 302 07 4092 2160 ABN: 48 836 342 288 Cert III in Carpet Cleani…" at bounding box center [654, 318] width 289 height 254
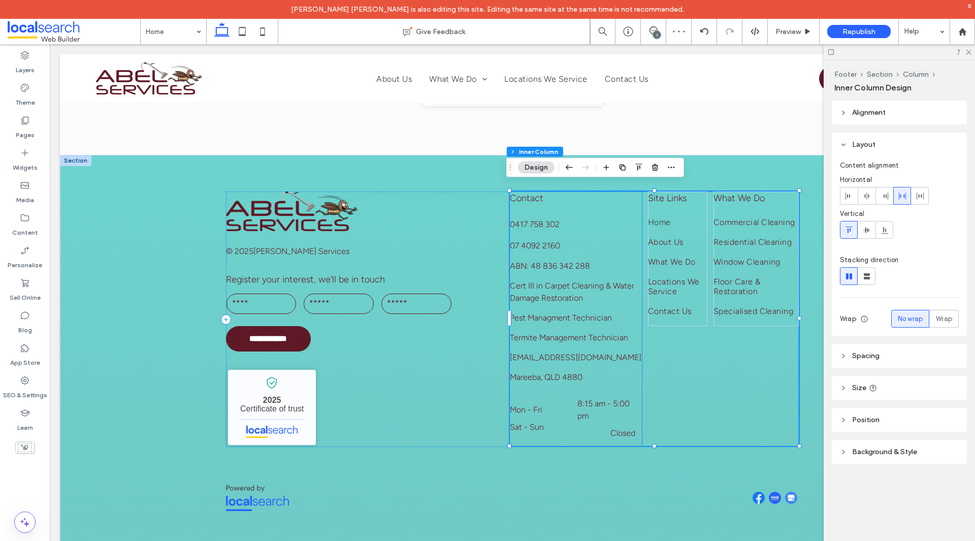
click at [634, 306] on div "0417 758 302 07 4092 2160 ABN: 48 836 342 288 Cert III in Carpet Cleaning & Wat…" at bounding box center [576, 331] width 132 height 228
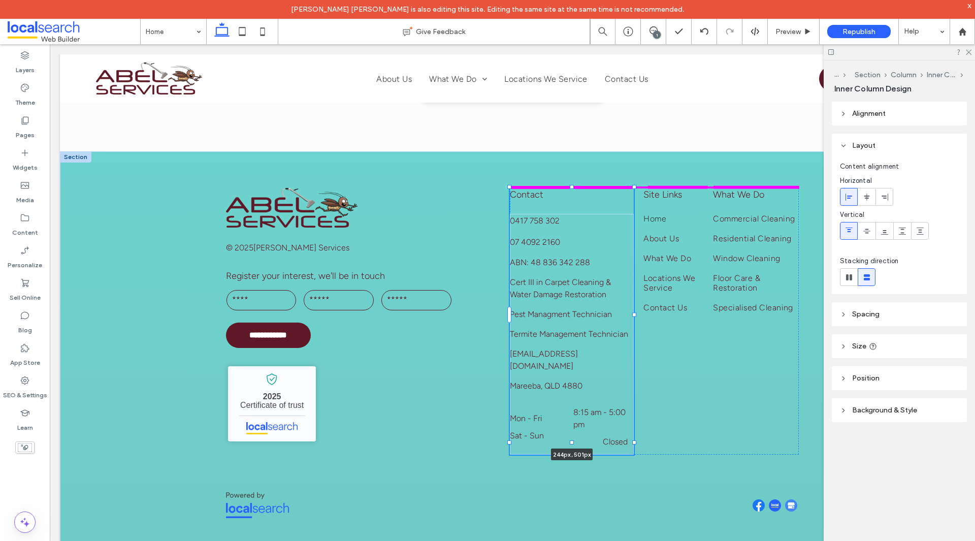
drag, startPoint x: 637, startPoint y: 312, endPoint x: 629, endPoint y: 310, distance: 9.0
click at [632, 313] on div at bounding box center [634, 315] width 4 height 4
type input "***"
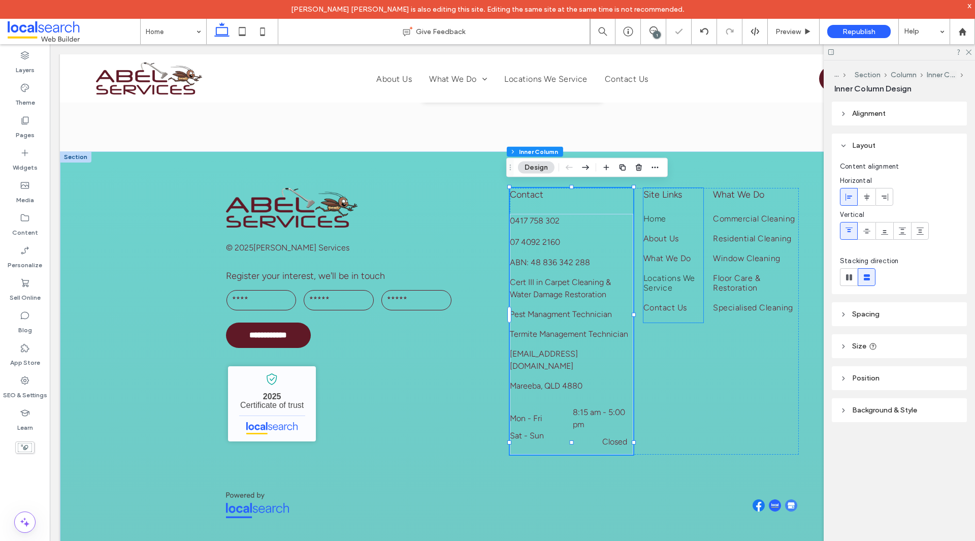
click at [669, 278] on span "Locations We Service" at bounding box center [673, 282] width 60 height 19
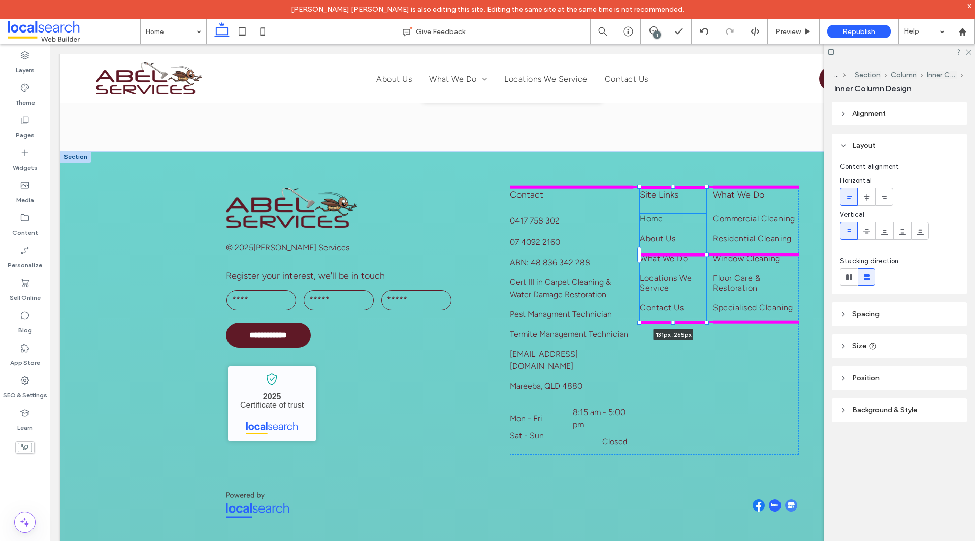
drag, startPoint x: 701, startPoint y: 250, endPoint x: 707, endPoint y: 244, distance: 9.0
click at [707, 244] on div "**********" at bounding box center [512, 356] width 609 height 410
type input "***"
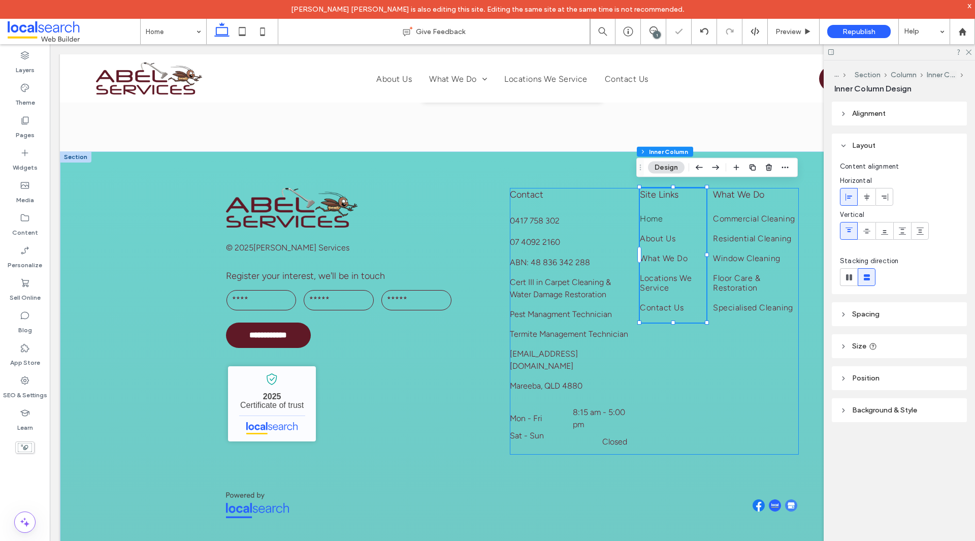
click at [717, 348] on div "Contact 0417 758 302 07 4092 2160 ABN: 48 836 342 288 Cert III in Carpet Cleani…" at bounding box center [654, 321] width 289 height 267
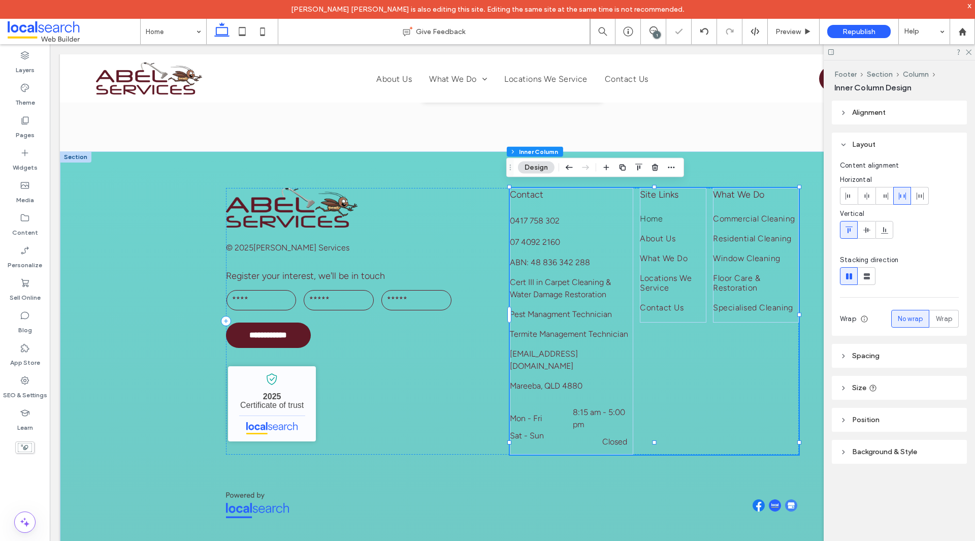
click at [772, 409] on div "Contact 0417 758 302 07 4092 2160 ABN: 48 836 342 288 Cert III in Carpet Cleani…" at bounding box center [654, 321] width 289 height 267
click at [697, 485] on div at bounding box center [512, 505] width 573 height 41
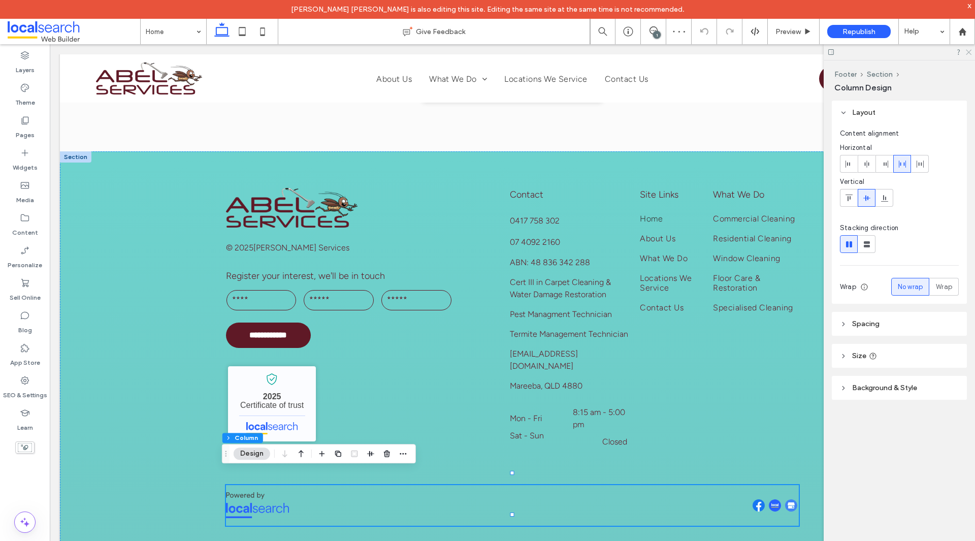
click at [965, 54] on icon at bounding box center [968, 51] width 7 height 7
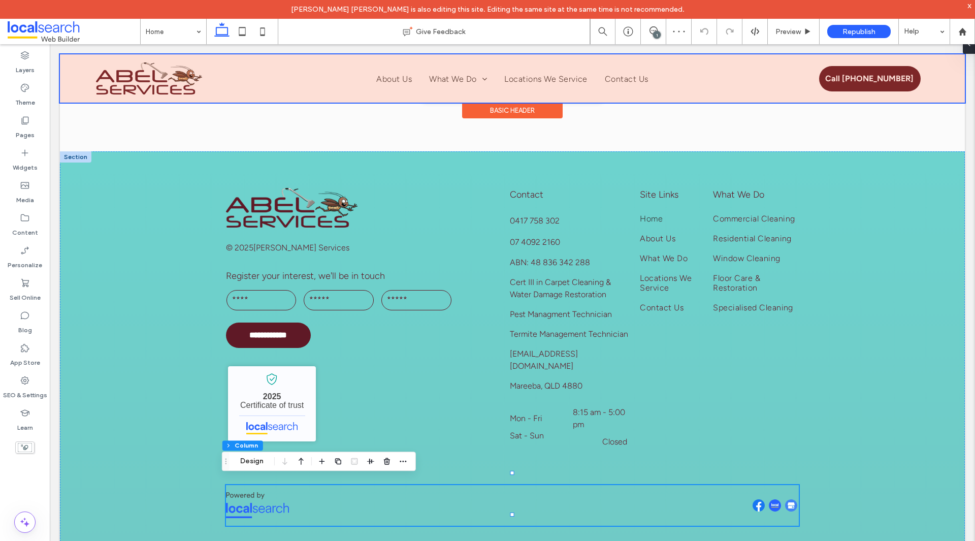
scroll to position [2774, 0]
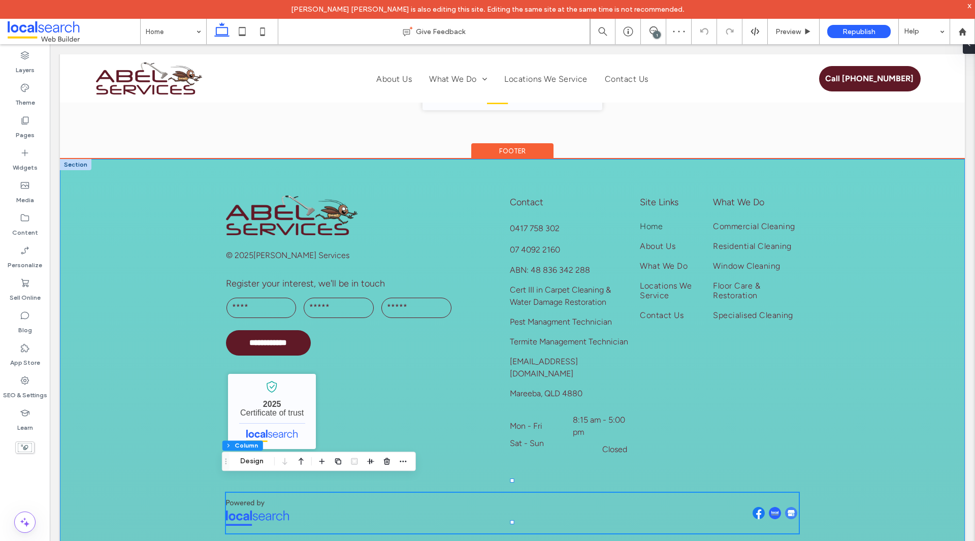
click at [885, 276] on div "**********" at bounding box center [512, 364] width 905 height 410
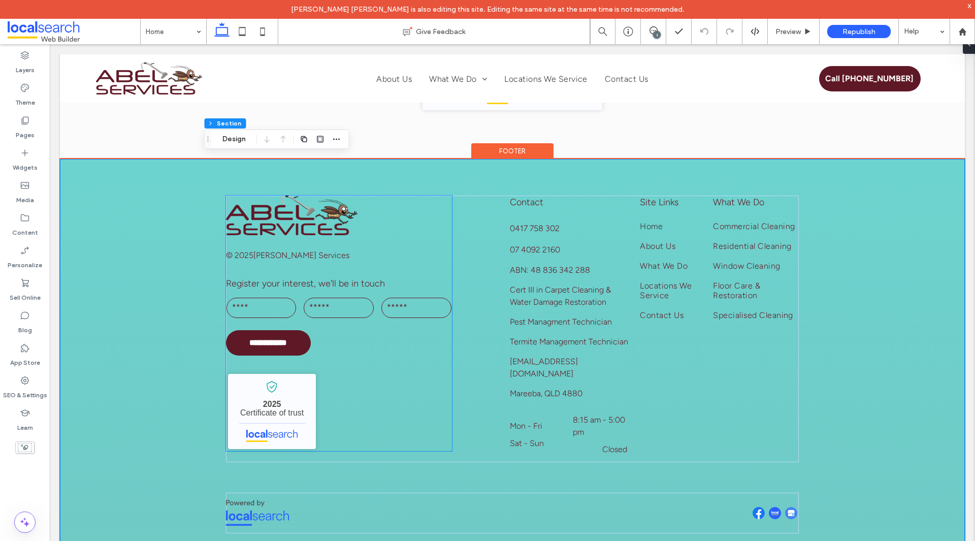
click at [356, 389] on div "**********" at bounding box center [339, 323] width 226 height 256
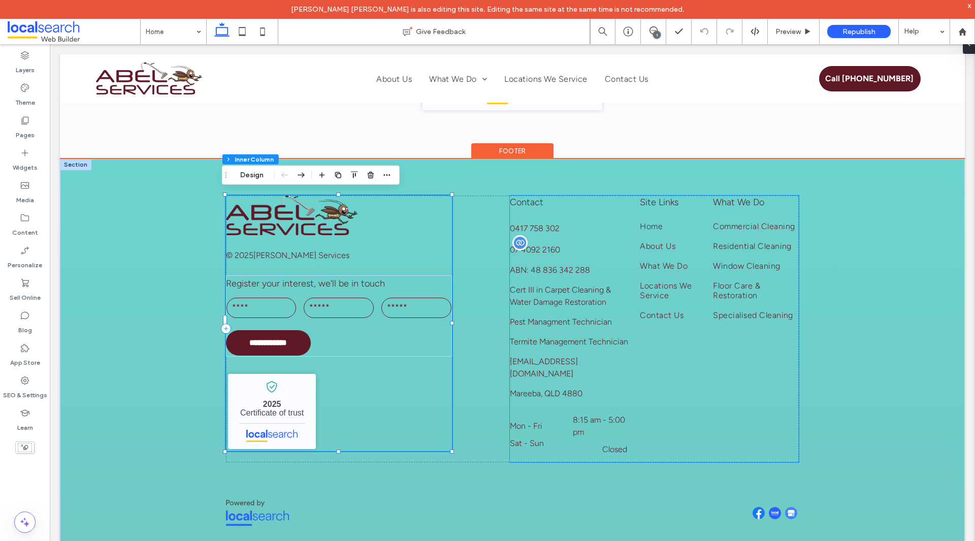
click at [527, 243] on p "07 4092 2160" at bounding box center [535, 250] width 50 height 14
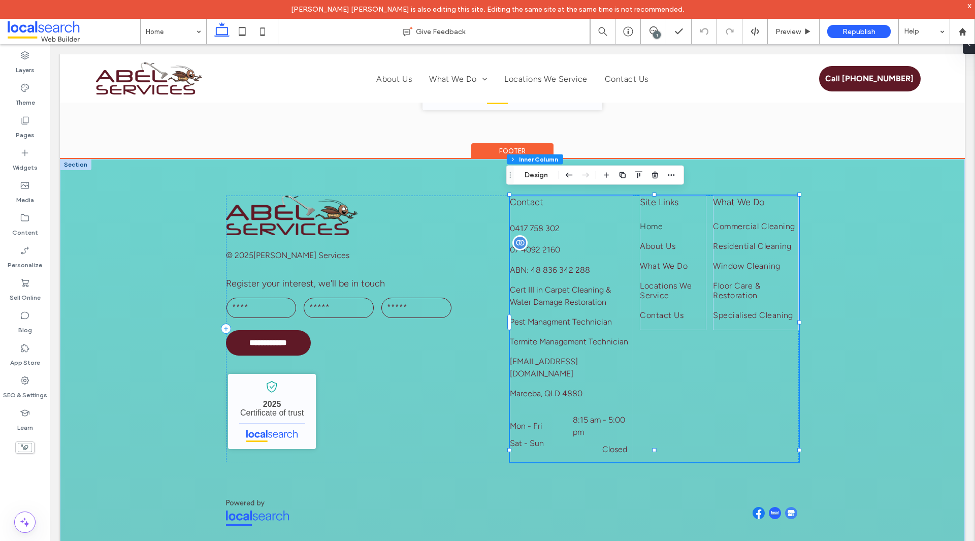
click at [527, 243] on p "07 4092 2160" at bounding box center [535, 250] width 50 height 14
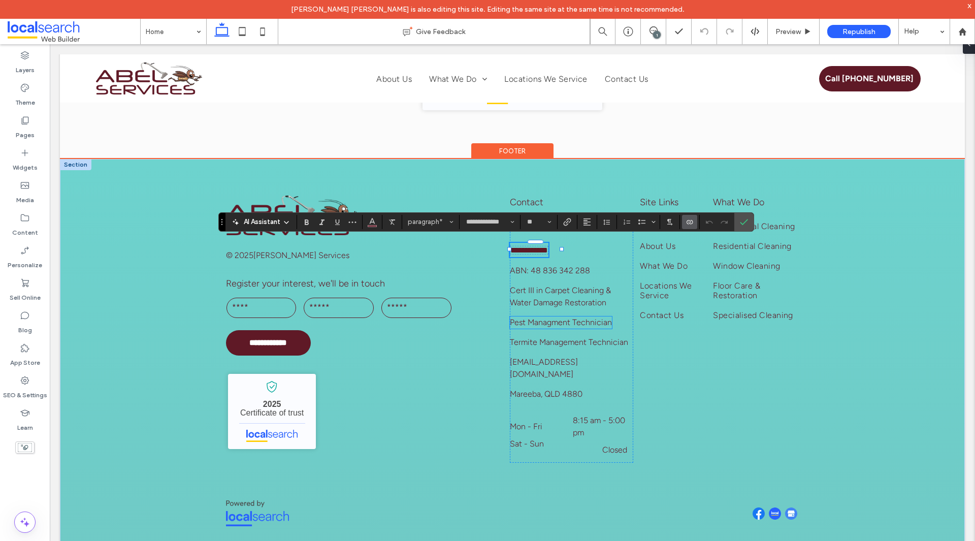
click at [560, 320] on span "Pest Managment Technician" at bounding box center [561, 322] width 102 height 10
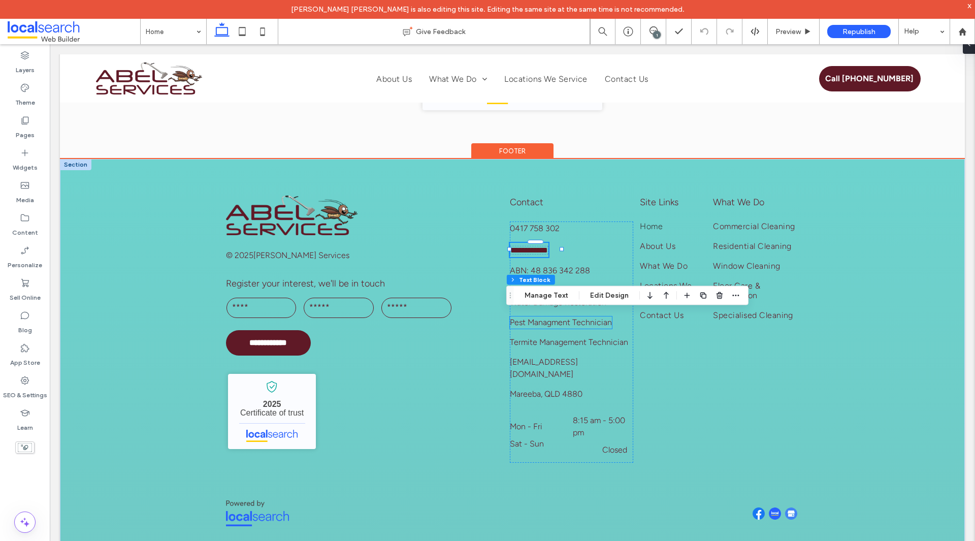
click at [560, 320] on span "Pest Managment Technician" at bounding box center [561, 322] width 102 height 10
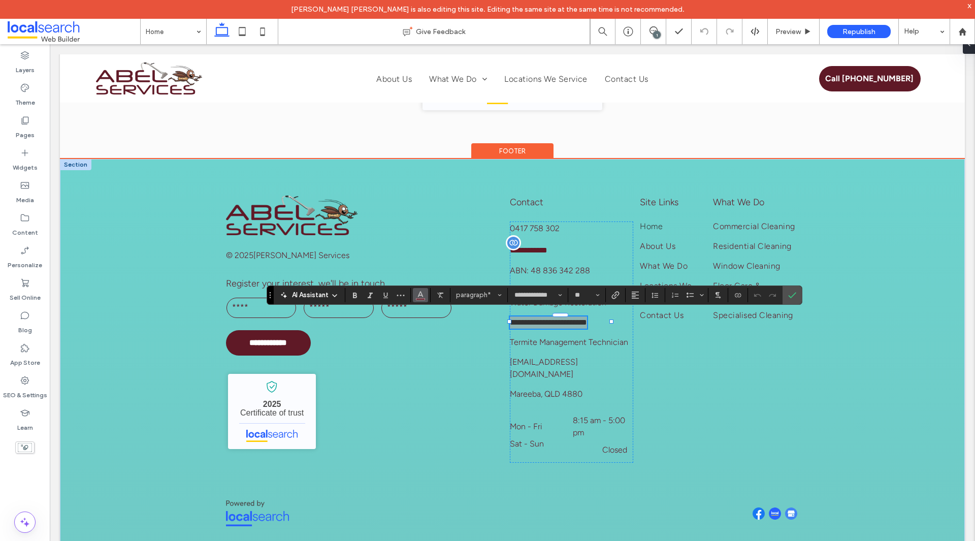
click at [419, 294] on use "Color" at bounding box center [420, 294] width 6 height 6
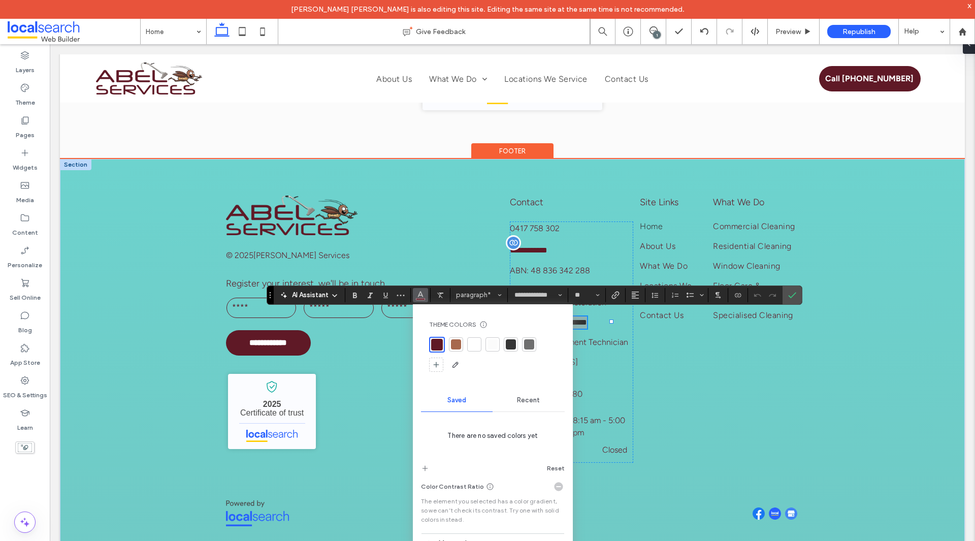
click at [480, 346] on div at bounding box center [474, 344] width 14 height 14
click at [789, 300] on span "Confirm" at bounding box center [790, 295] width 5 height 18
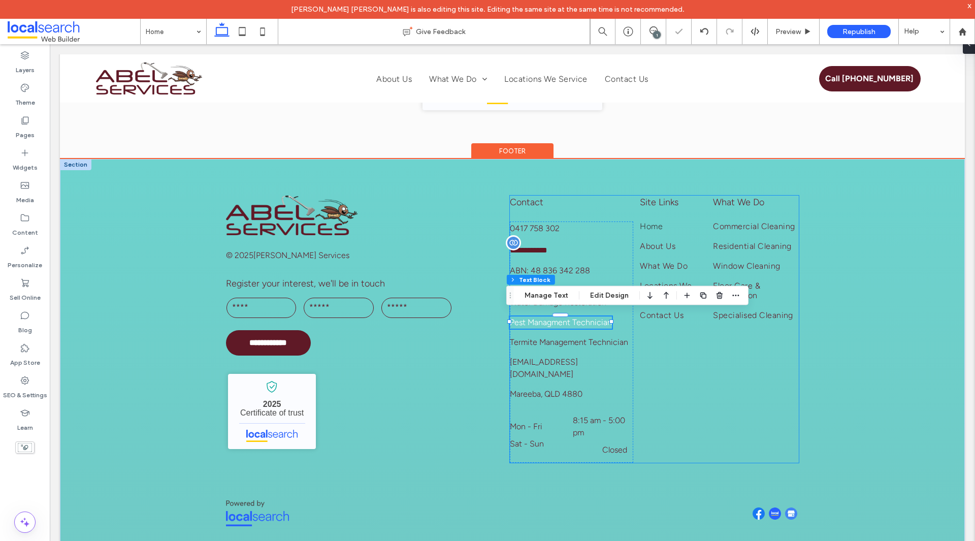
click at [716, 359] on div "**********" at bounding box center [654, 328] width 289 height 267
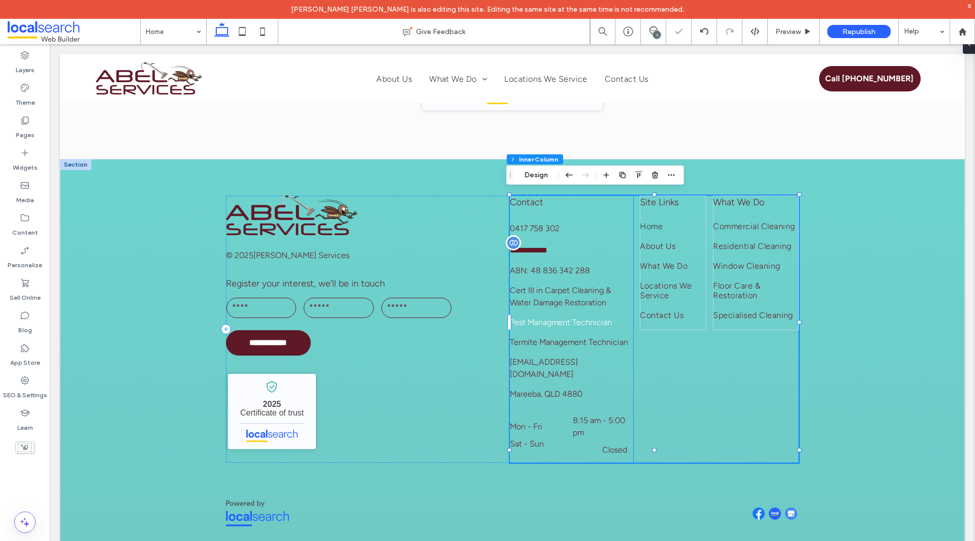
click at [578, 318] on span "Pest Managment Technician" at bounding box center [561, 322] width 102 height 10
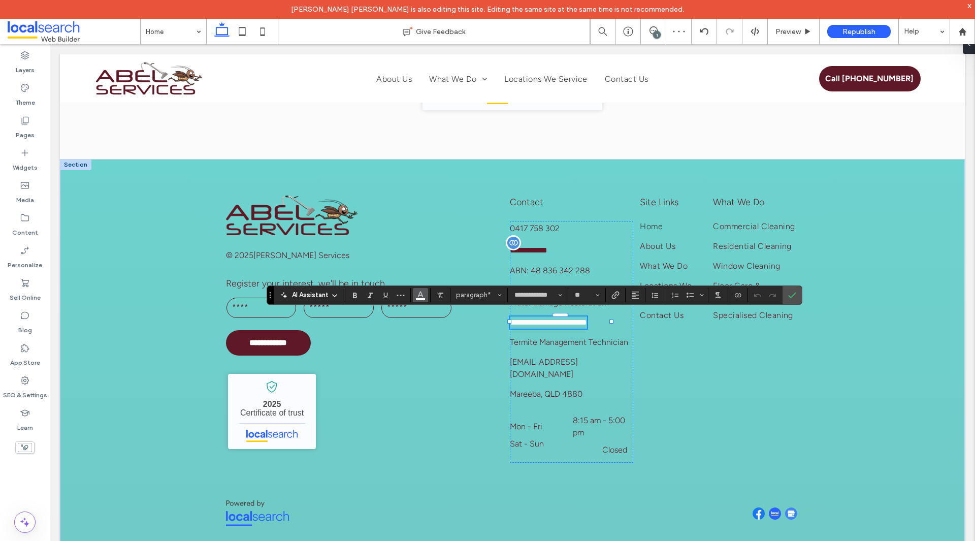
click at [424, 296] on icon "Color" at bounding box center [420, 294] width 8 height 8
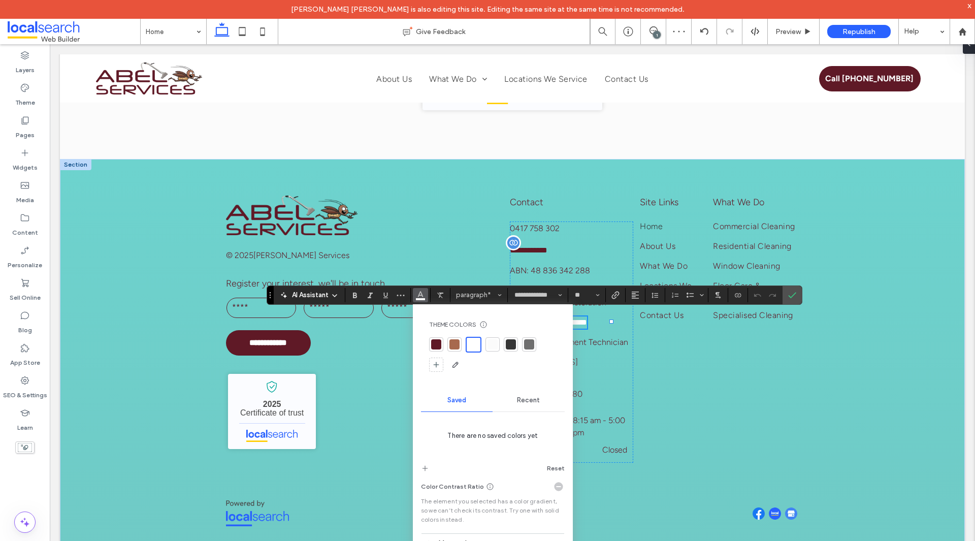
click at [463, 341] on div at bounding box center [492, 355] width 127 height 36
click at [457, 341] on div at bounding box center [454, 344] width 10 height 10
drag, startPoint x: 794, startPoint y: 294, endPoint x: 731, endPoint y: 259, distance: 71.6
click at [794, 294] on use "Confirm" at bounding box center [792, 295] width 8 height 6
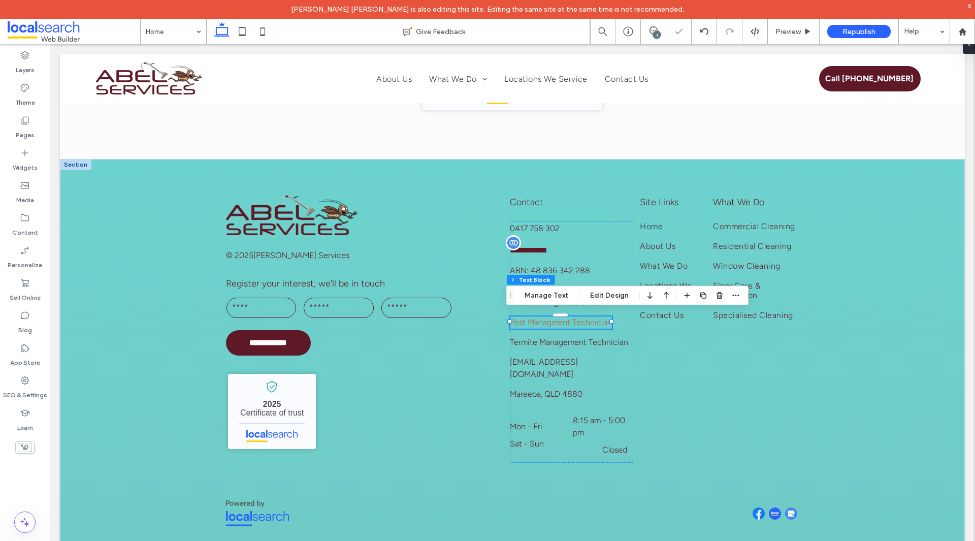
click at [574, 320] on span "Pest Managment Technician" at bounding box center [561, 322] width 102 height 10
click at [574, 320] on span "**********" at bounding box center [548, 322] width 77 height 8
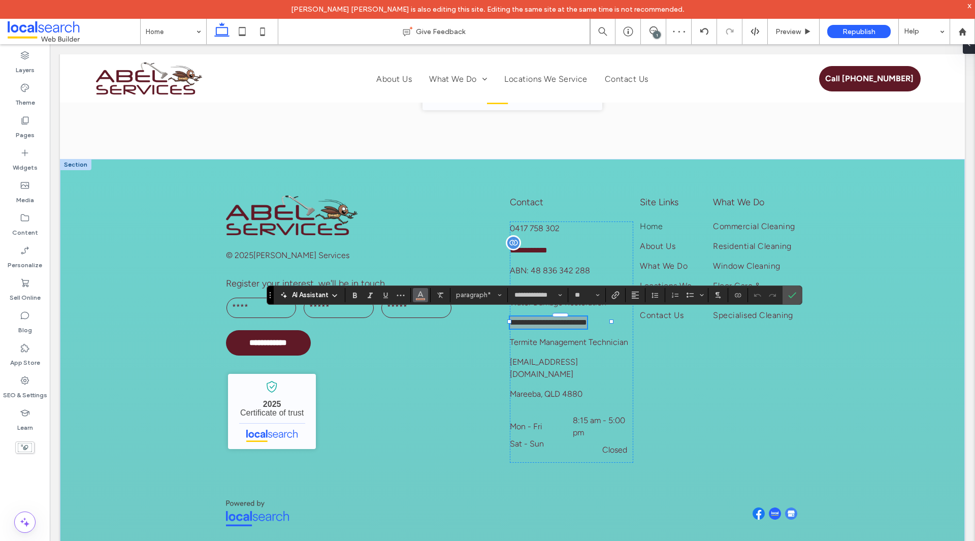
click at [419, 292] on icon "Color" at bounding box center [420, 294] width 8 height 8
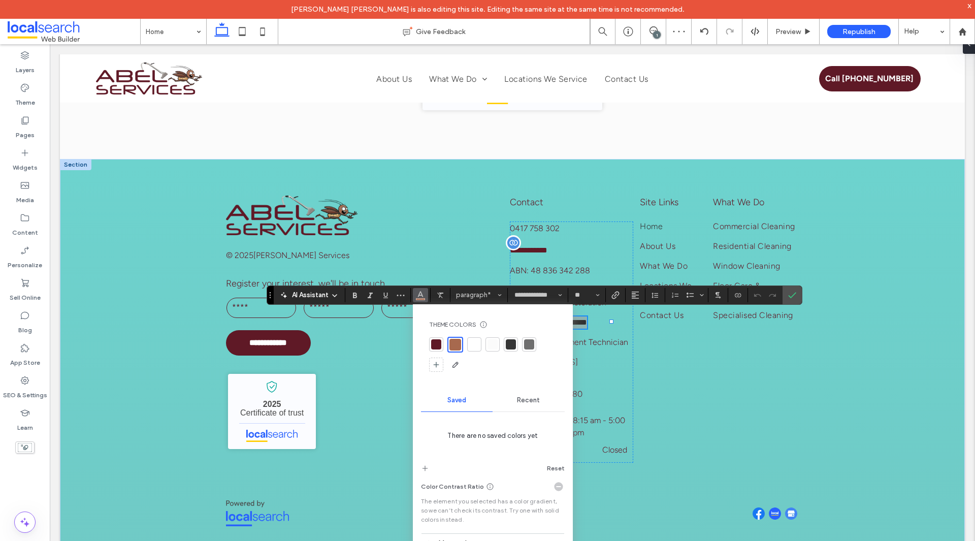
click at [433, 344] on div at bounding box center [436, 344] width 10 height 10
click at [796, 296] on label "Confirm" at bounding box center [791, 295] width 15 height 18
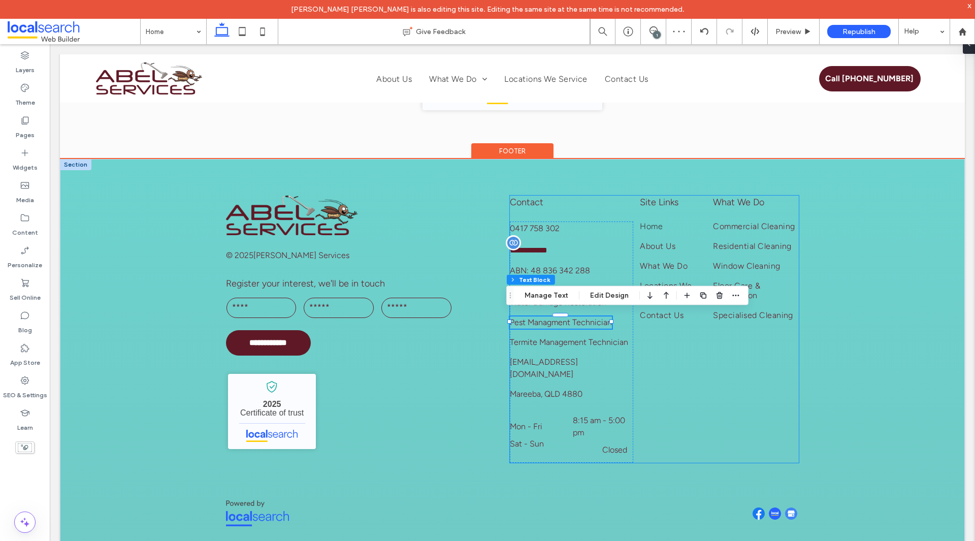
click at [753, 370] on div "**********" at bounding box center [654, 328] width 289 height 267
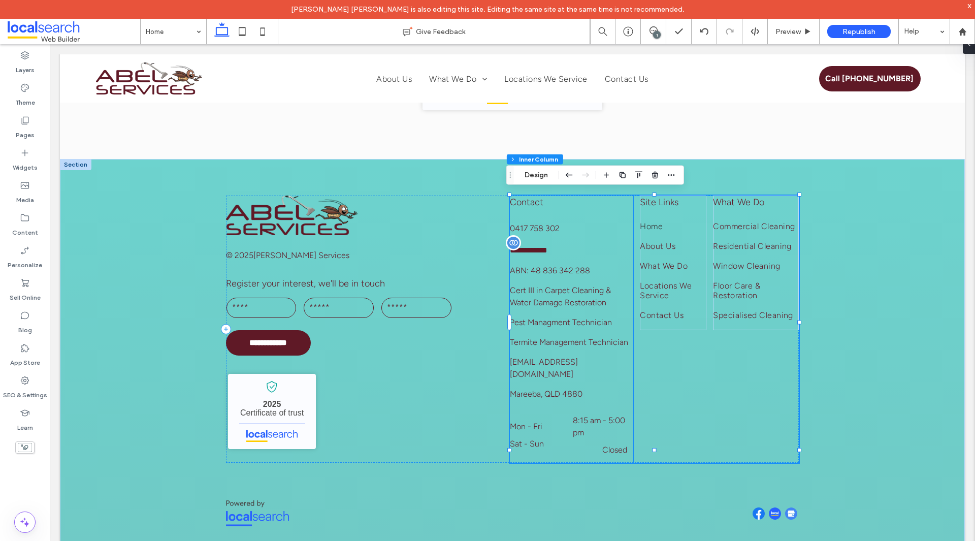
click at [617, 415] on span "8:15 am - 5:00 pm" at bounding box center [599, 426] width 52 height 22
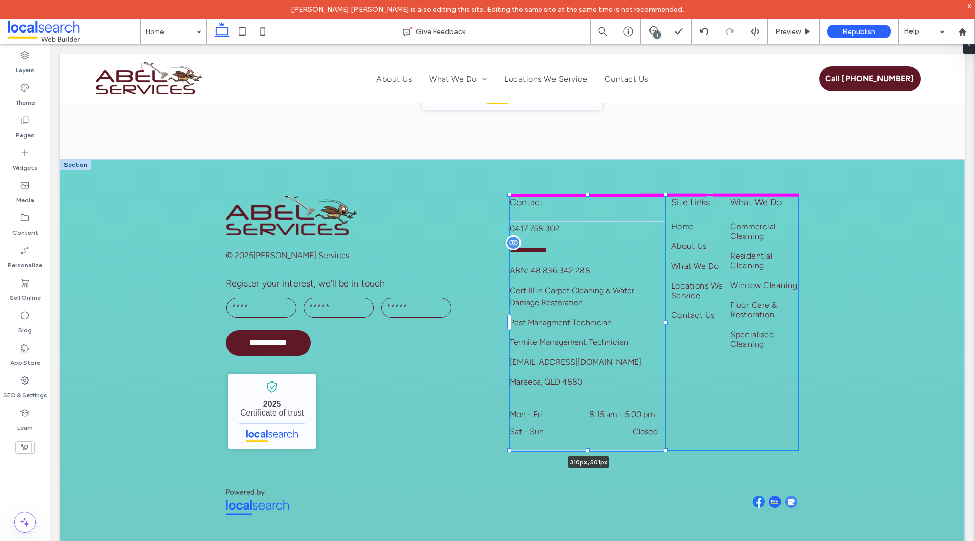
drag, startPoint x: 634, startPoint y: 317, endPoint x: 664, endPoint y: 318, distance: 30.0
click at [664, 318] on div "**********" at bounding box center [512, 358] width 609 height 399
type input "***"
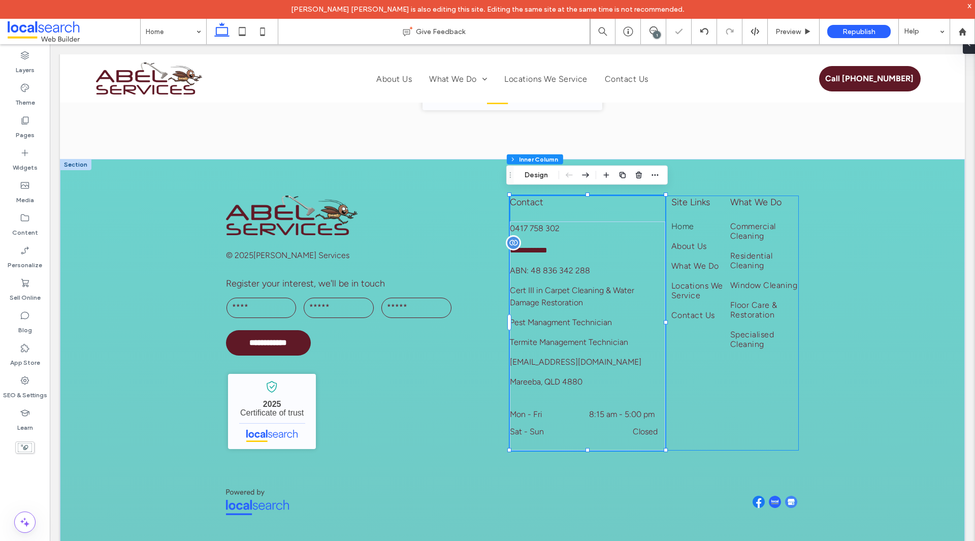
click at [678, 358] on div "**********" at bounding box center [654, 322] width 289 height 255
click at [697, 290] on span "Locations We Service" at bounding box center [697, 290] width 53 height 19
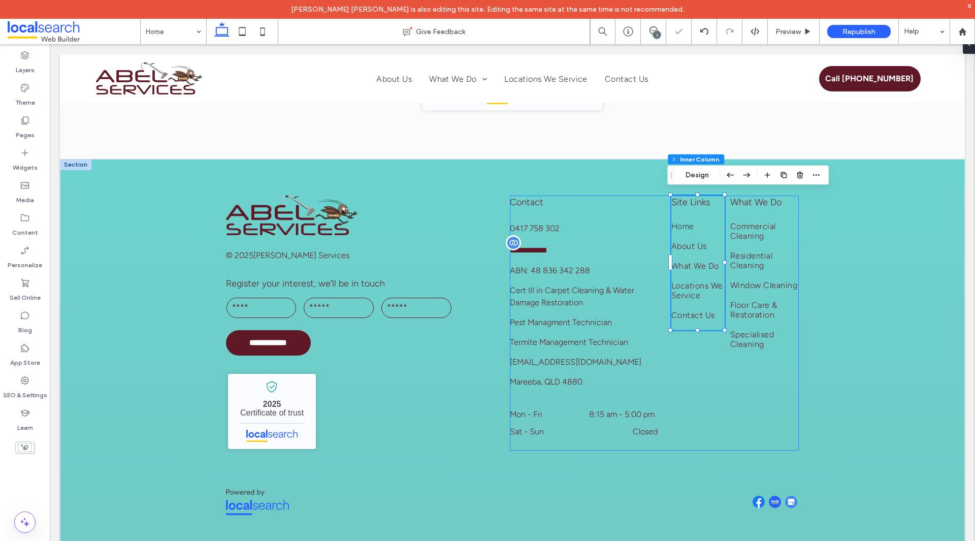
click at [689, 377] on div "**********" at bounding box center [654, 322] width 289 height 255
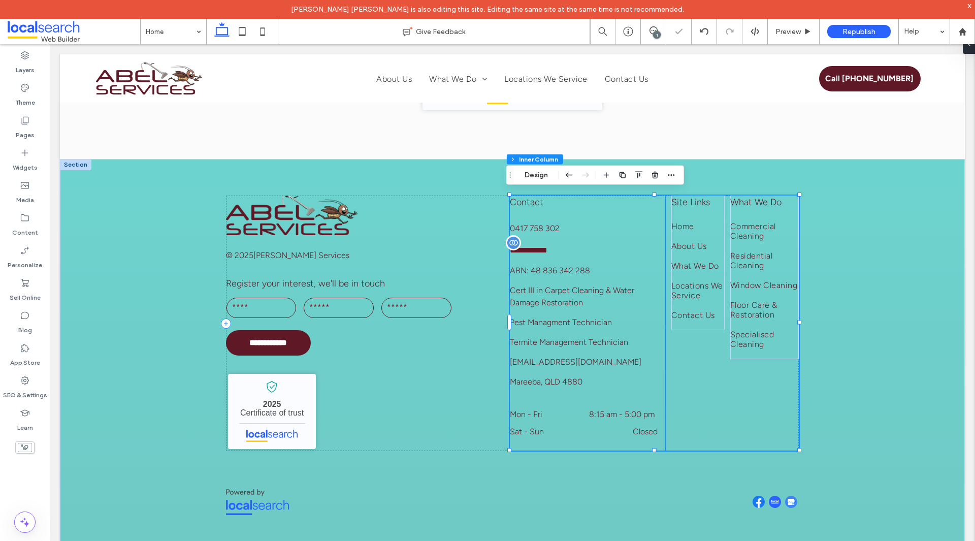
click at [591, 417] on div "8:15 am - 5:00 pm Closed" at bounding box center [627, 423] width 76 height 55
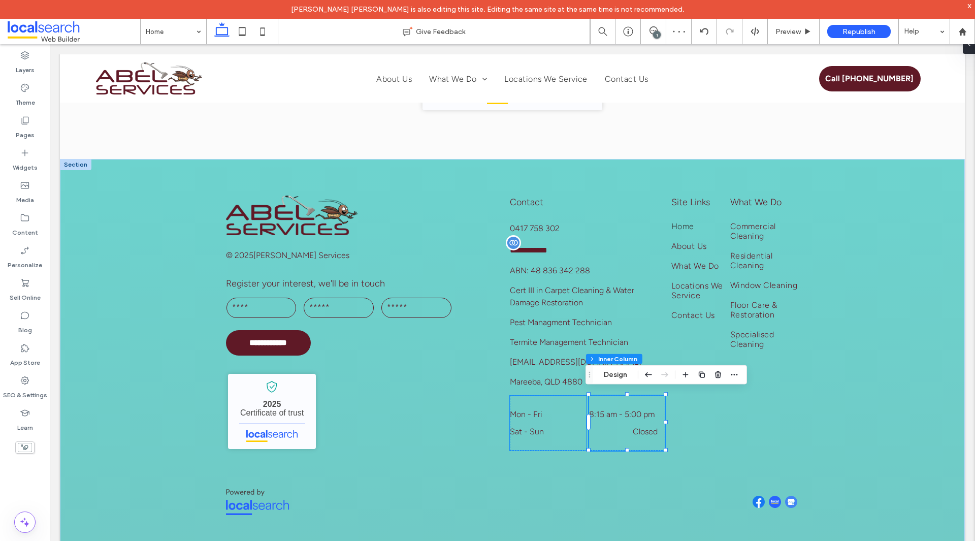
click at [555, 416] on p "Mon - Fri" at bounding box center [547, 414] width 75 height 12
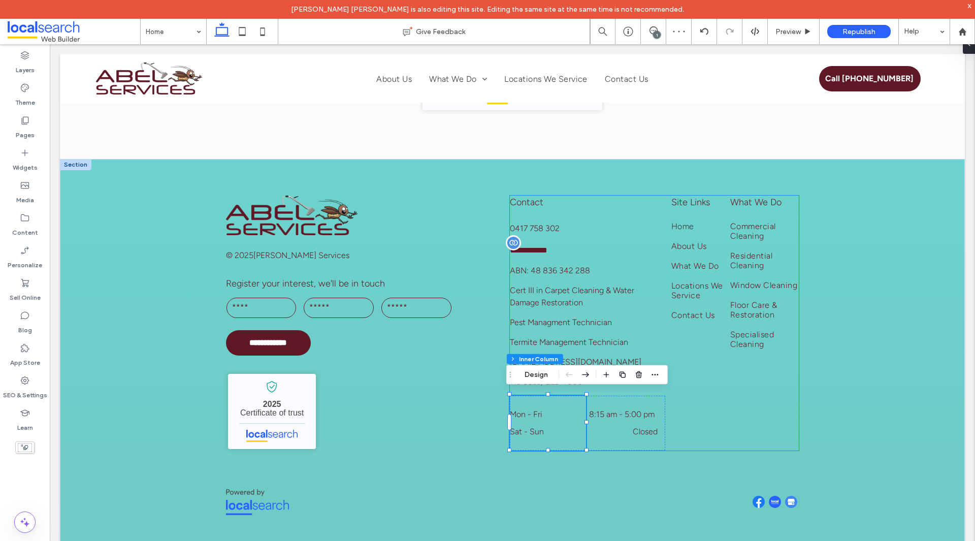
click at [693, 414] on div "**********" at bounding box center [654, 322] width 289 height 255
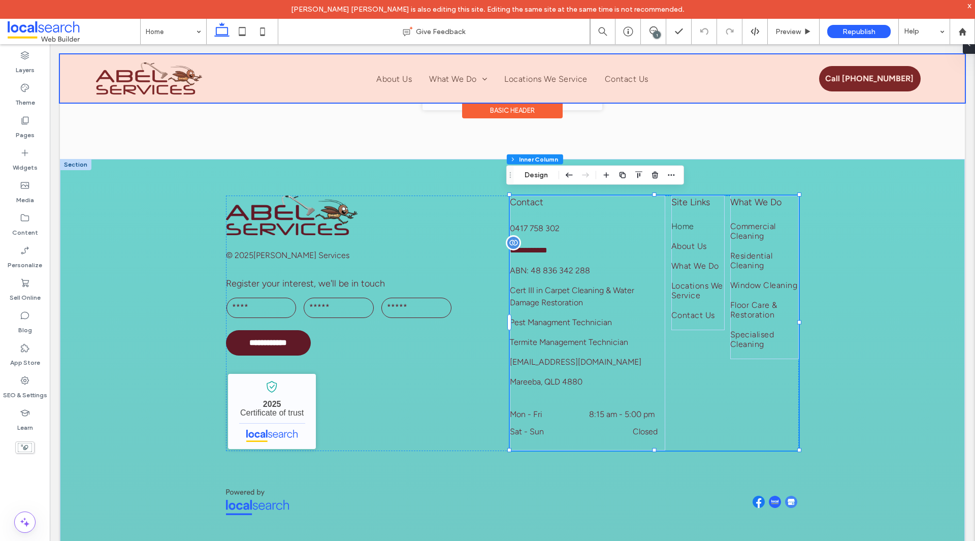
click at [148, 72] on div at bounding box center [512, 78] width 905 height 48
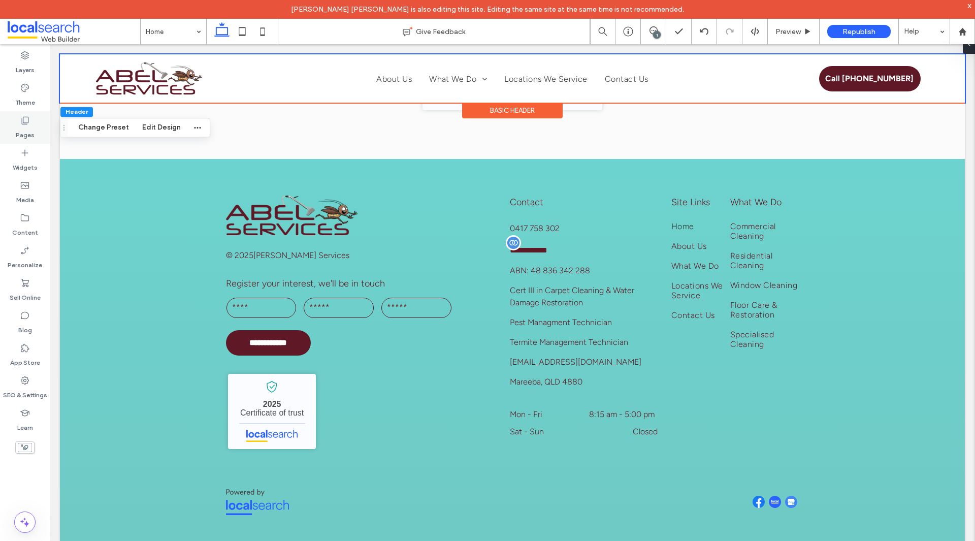
click at [30, 126] on label "Pages" at bounding box center [25, 132] width 19 height 14
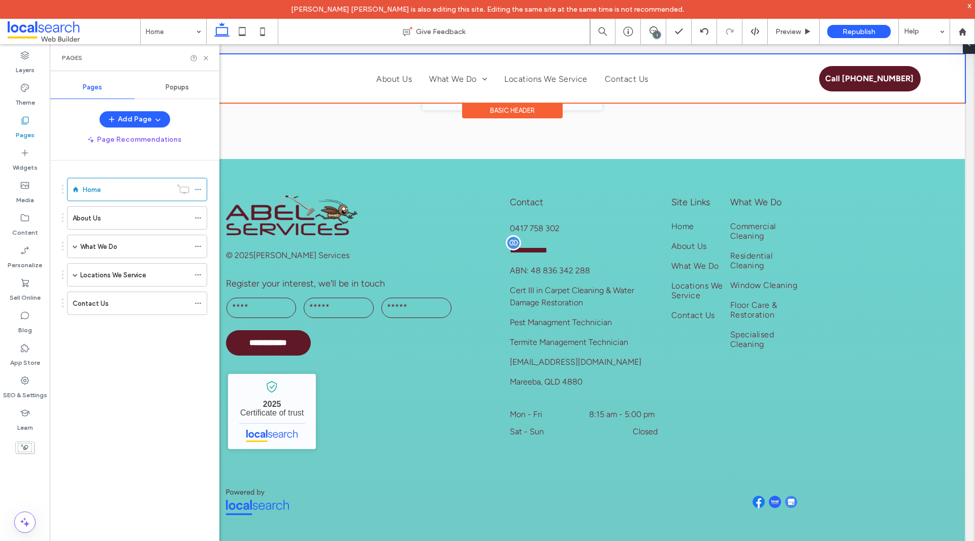
click at [172, 97] on div "Popups" at bounding box center [177, 87] width 85 height 22
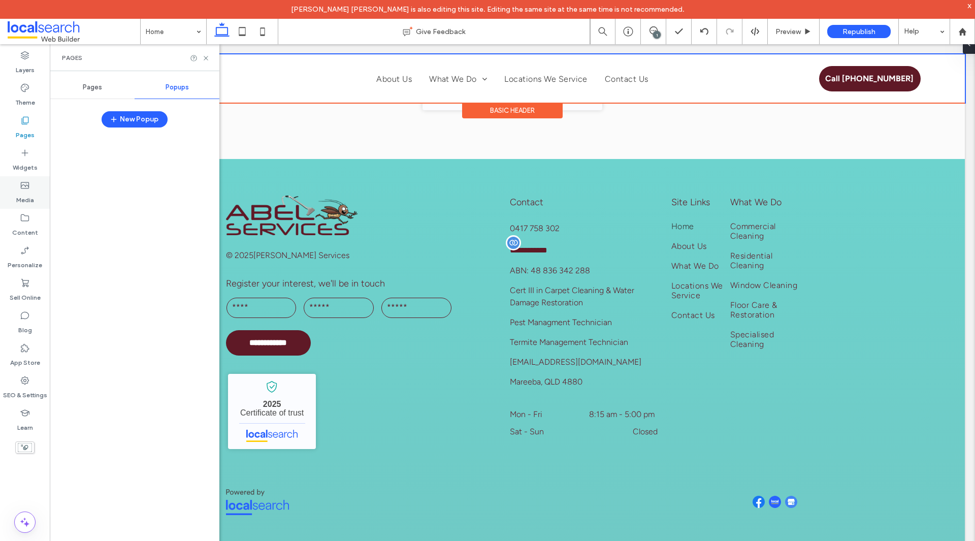
click at [24, 178] on div "Media" at bounding box center [25, 192] width 50 height 32
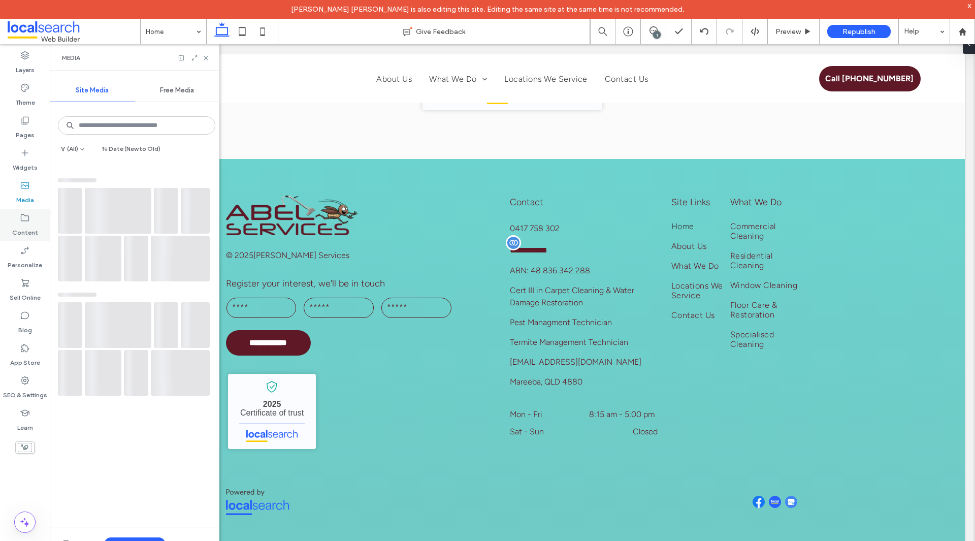
click at [28, 221] on icon at bounding box center [25, 218] width 10 height 10
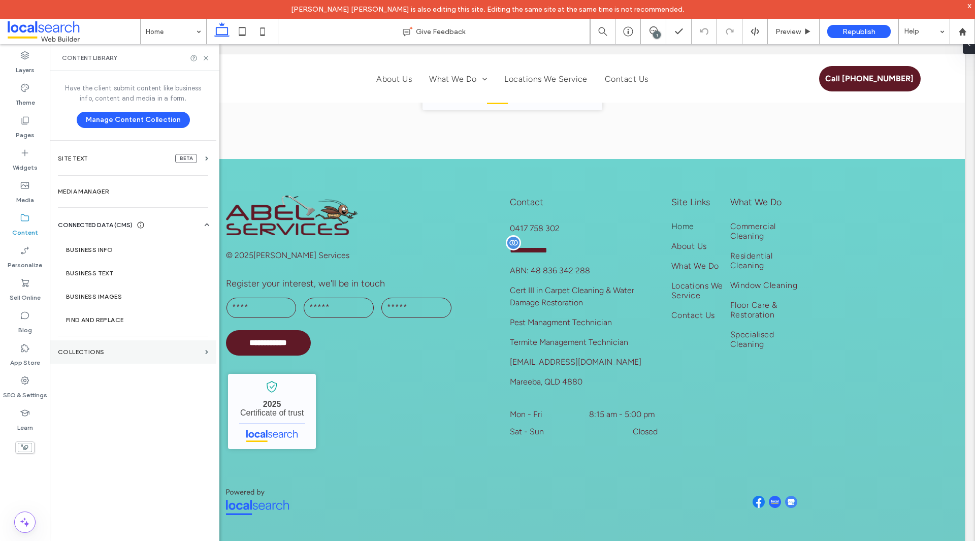
click at [96, 354] on label "Collections" at bounding box center [129, 351] width 143 height 7
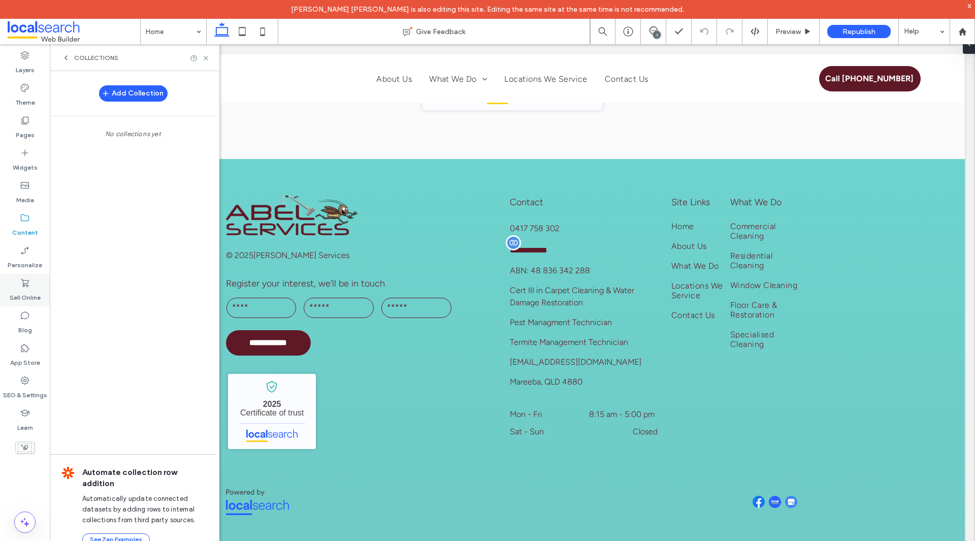
click at [35, 276] on div "Sell Online" at bounding box center [25, 290] width 50 height 32
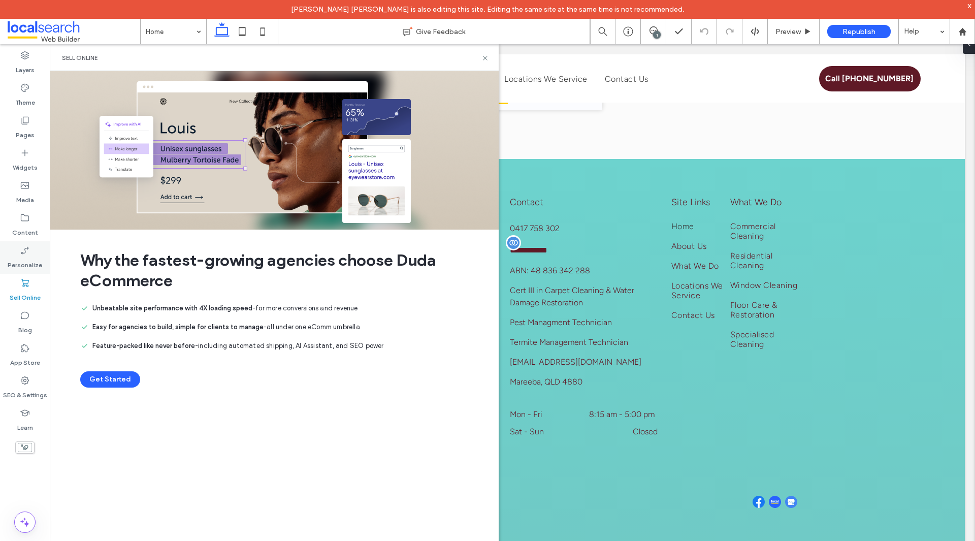
click at [32, 264] on label "Personalize" at bounding box center [25, 262] width 35 height 14
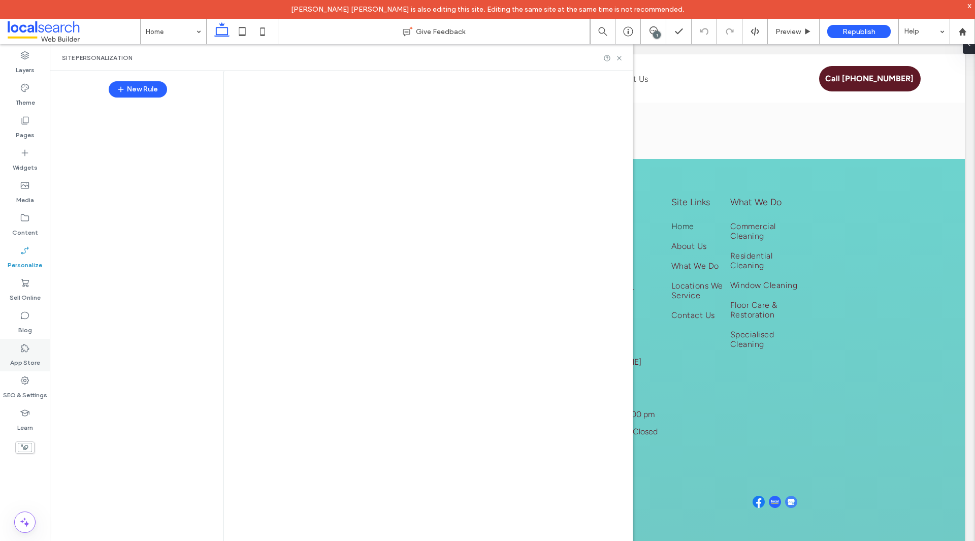
click at [29, 346] on icon at bounding box center [25, 348] width 10 height 10
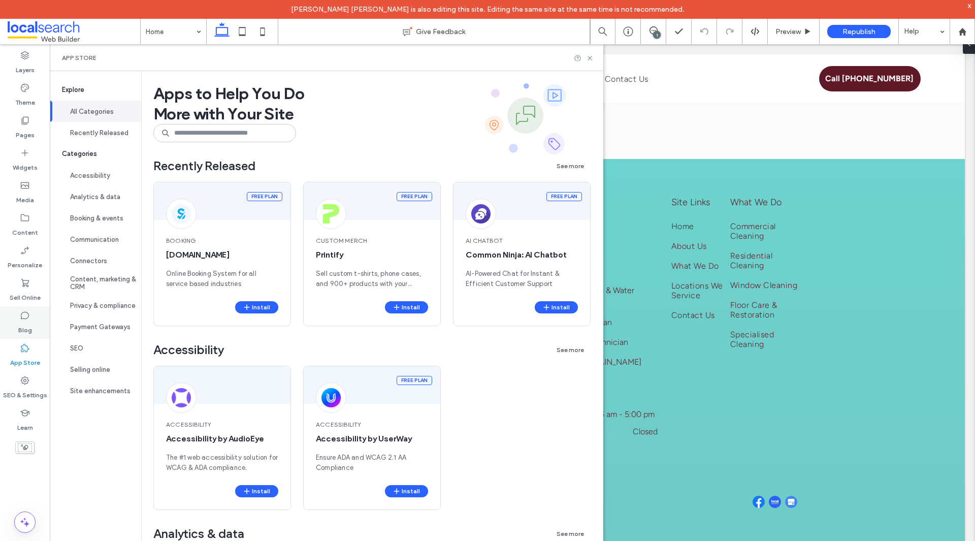
click at [30, 323] on label "Blog" at bounding box center [25, 327] width 14 height 14
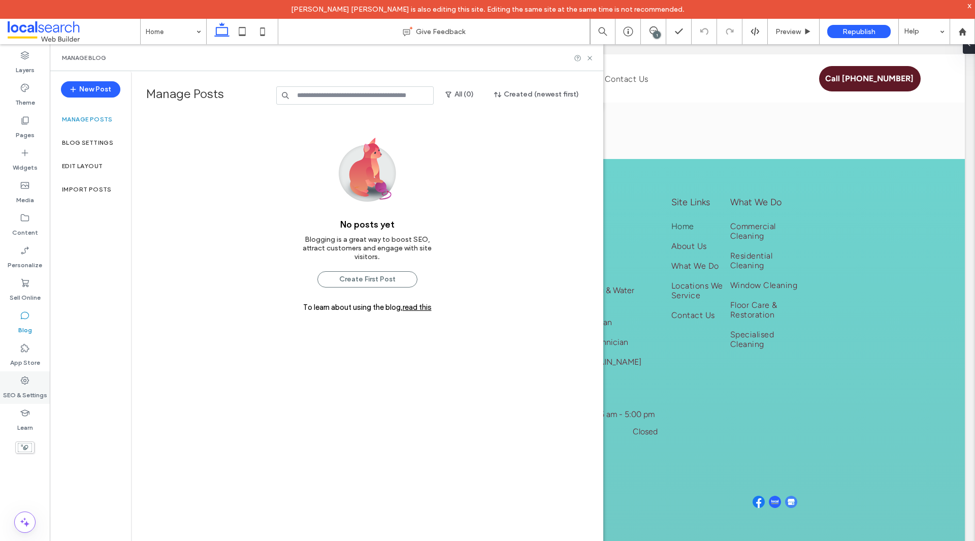
click at [37, 399] on label "SEO & Settings" at bounding box center [25, 392] width 44 height 14
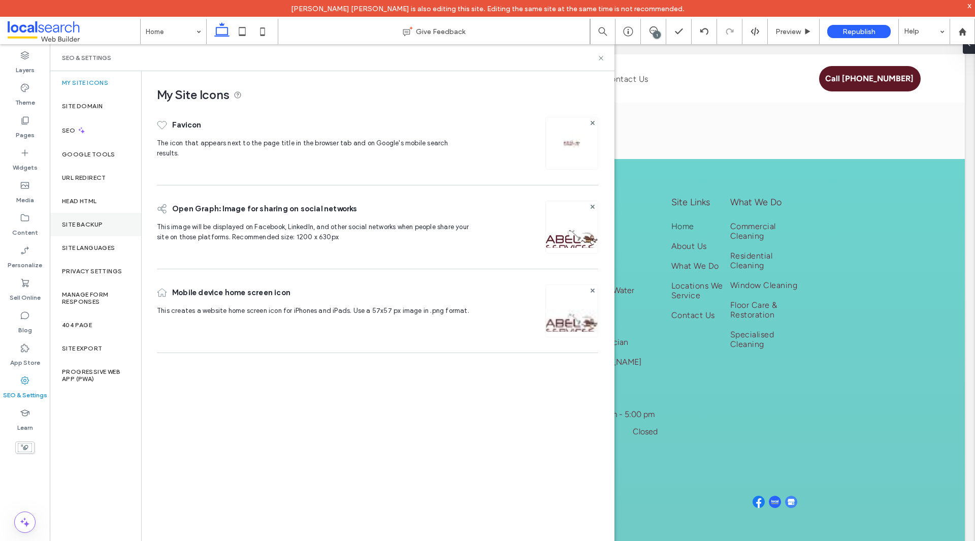
click at [78, 229] on div "Site Backup" at bounding box center [95, 224] width 91 height 23
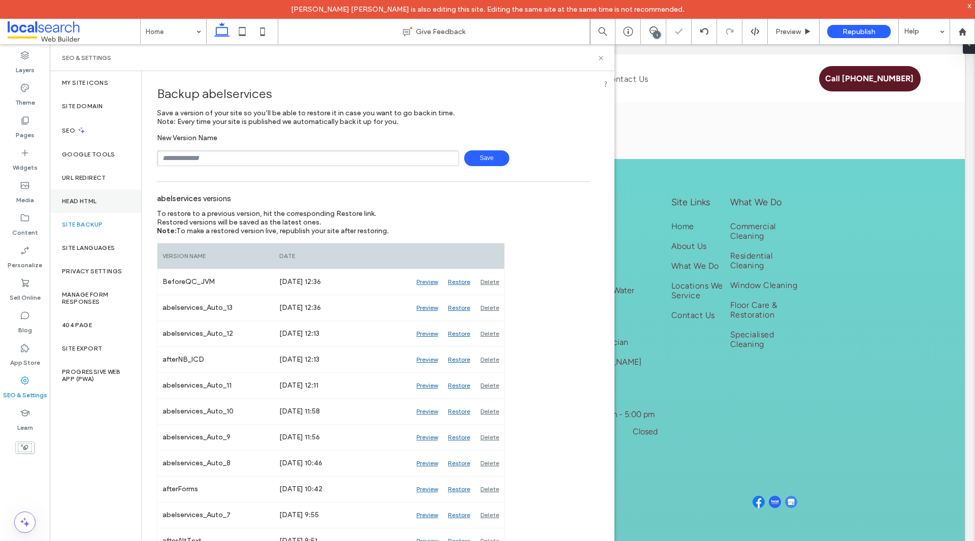
click at [96, 207] on div "Head HTML" at bounding box center [95, 200] width 91 height 23
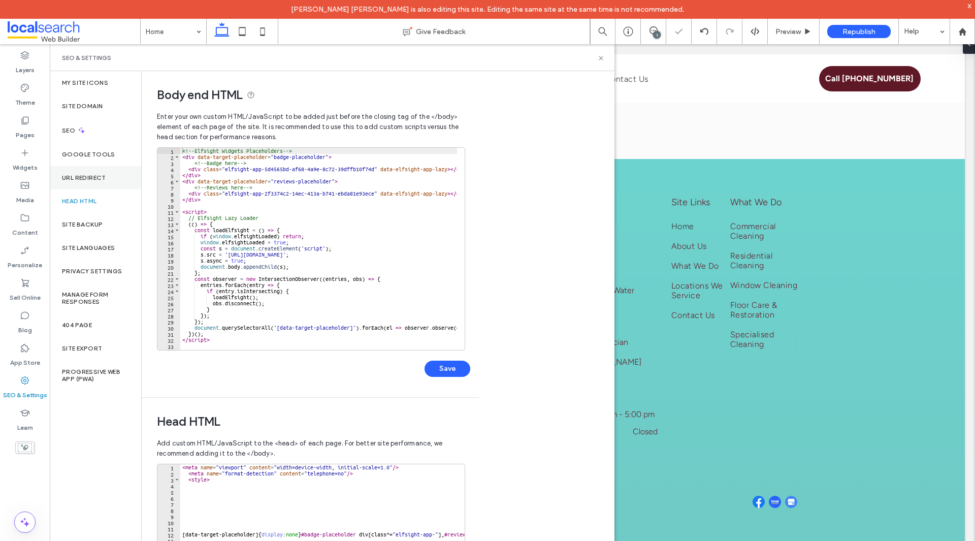
click at [102, 170] on div "URL Redirect" at bounding box center [95, 177] width 91 height 23
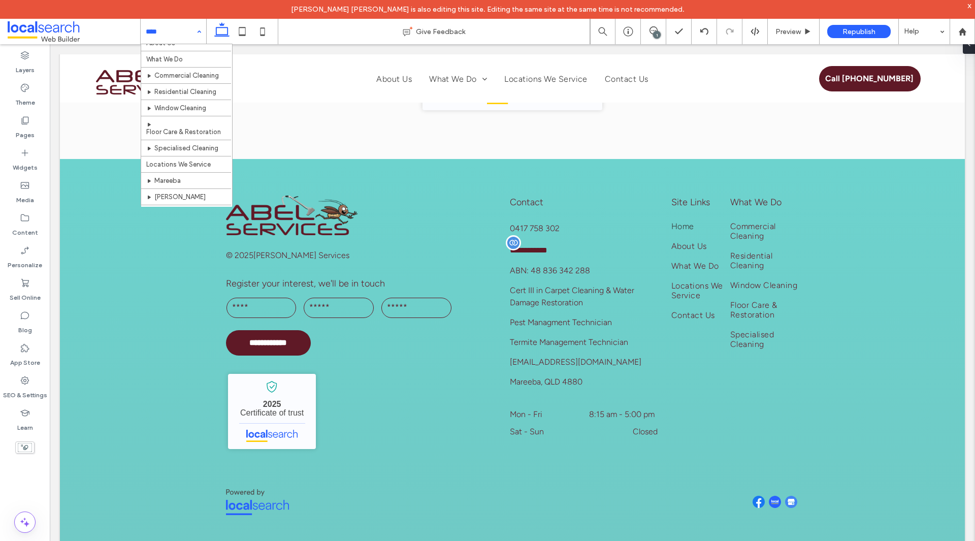
scroll to position [40, 0]
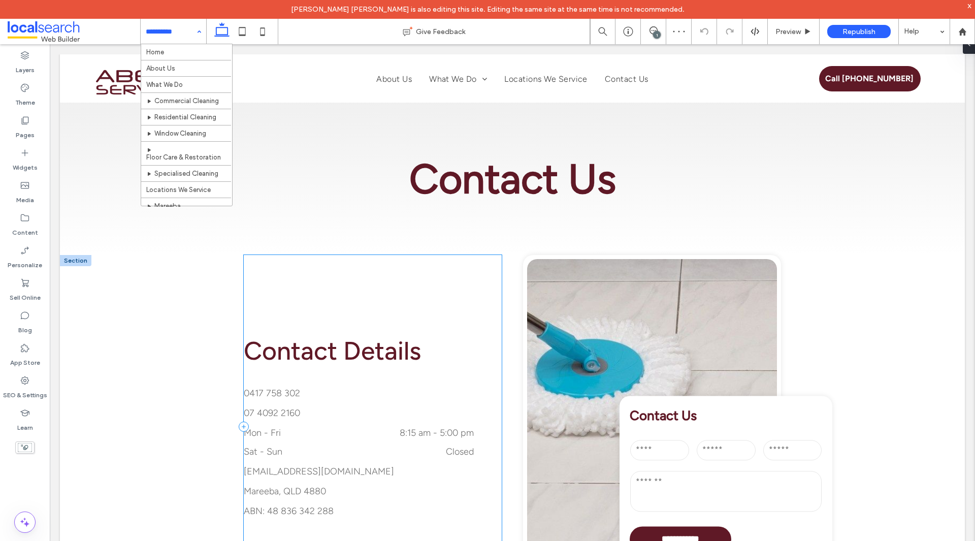
scroll to position [254, 0]
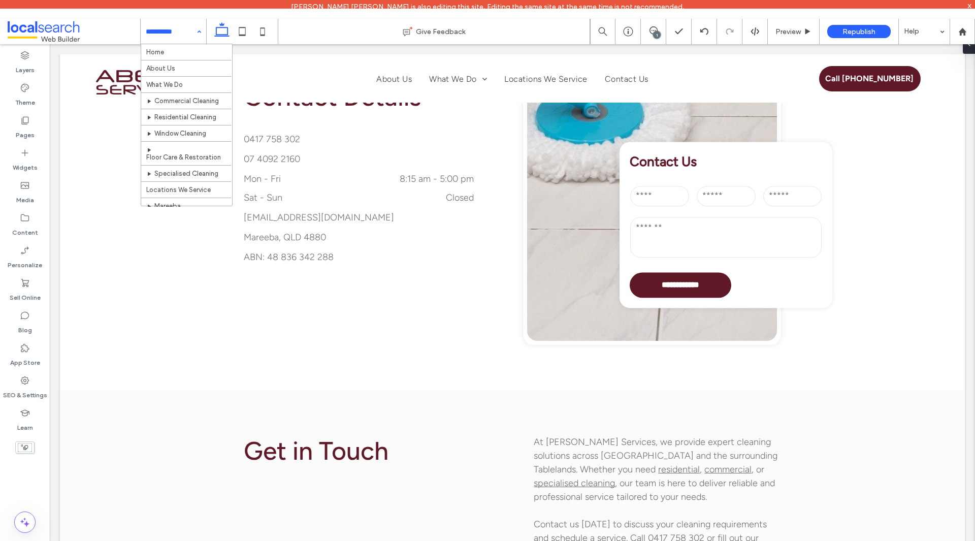
click at [78, 37] on span at bounding box center [74, 31] width 133 height 20
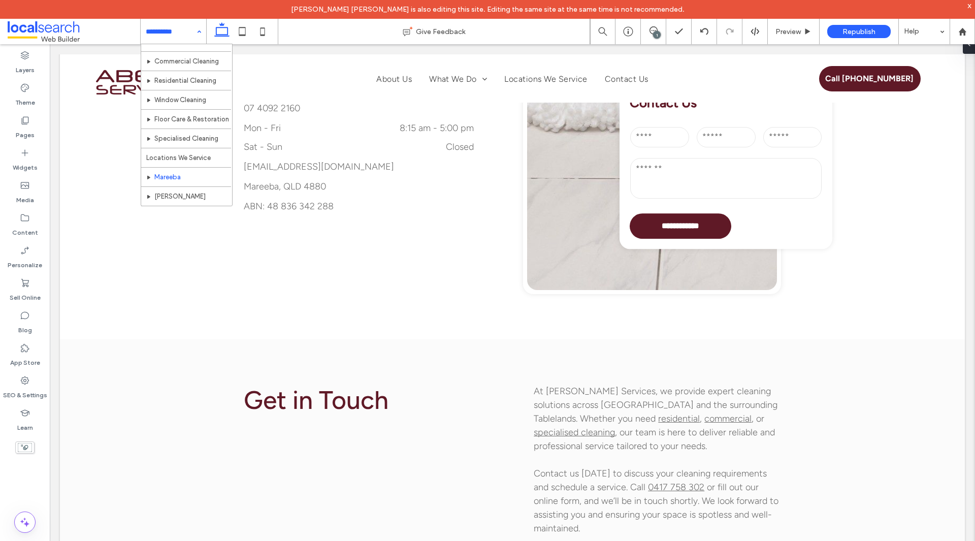
scroll to position [69, 0]
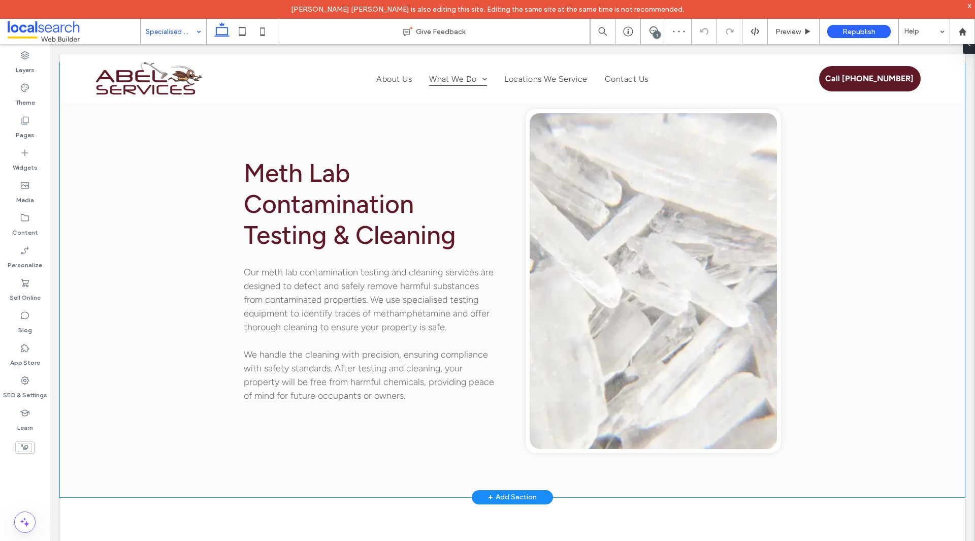
scroll to position [2539, 0]
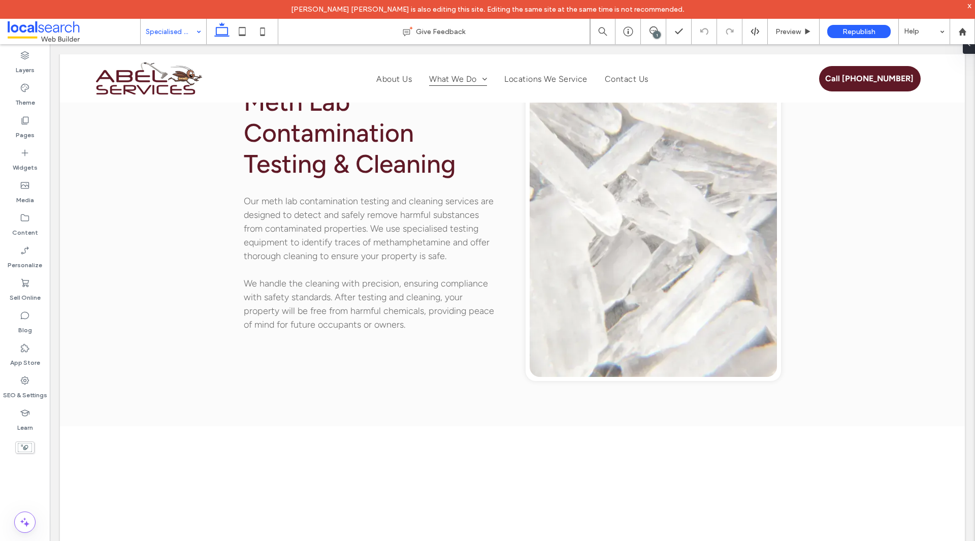
click at [268, 30] on icon at bounding box center [262, 31] width 20 height 20
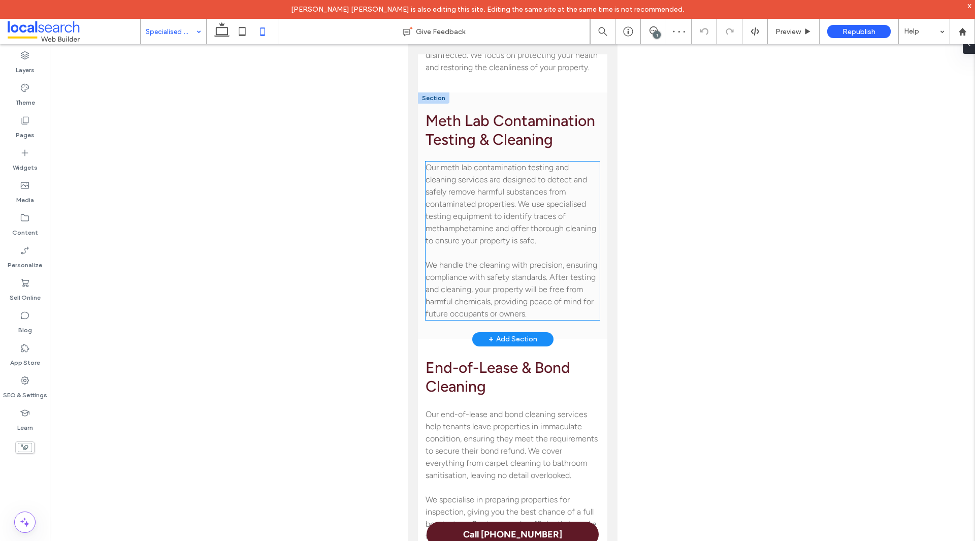
scroll to position [1732, 0]
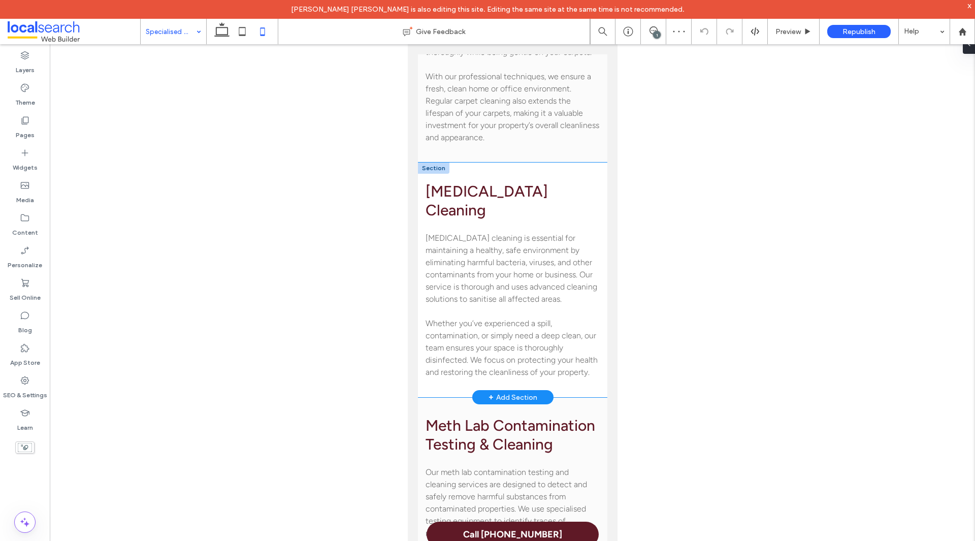
click at [494, 205] on div "Button Decontamination Cleaning Decontamination cleaning is essential for maint…" at bounding box center [511, 279] width 189 height 235
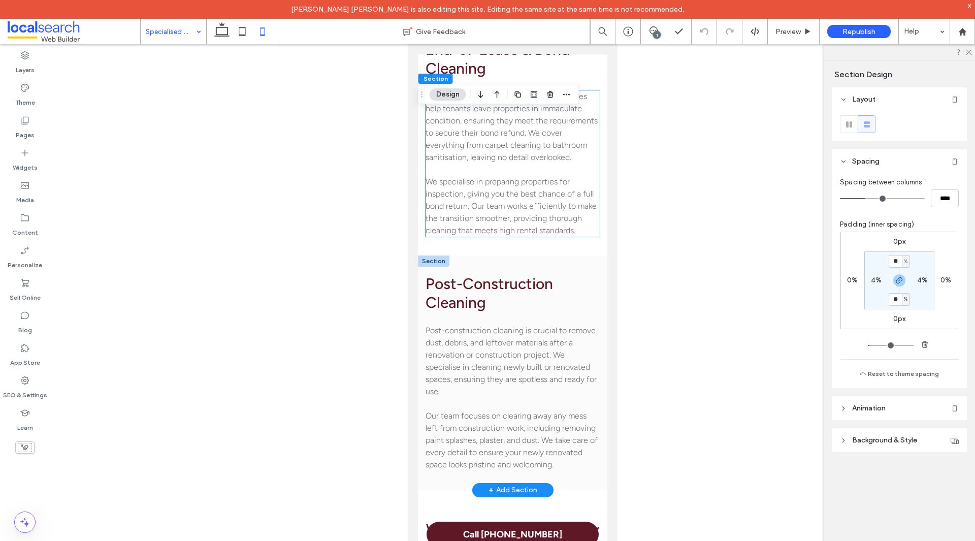
scroll to position [2189, 0]
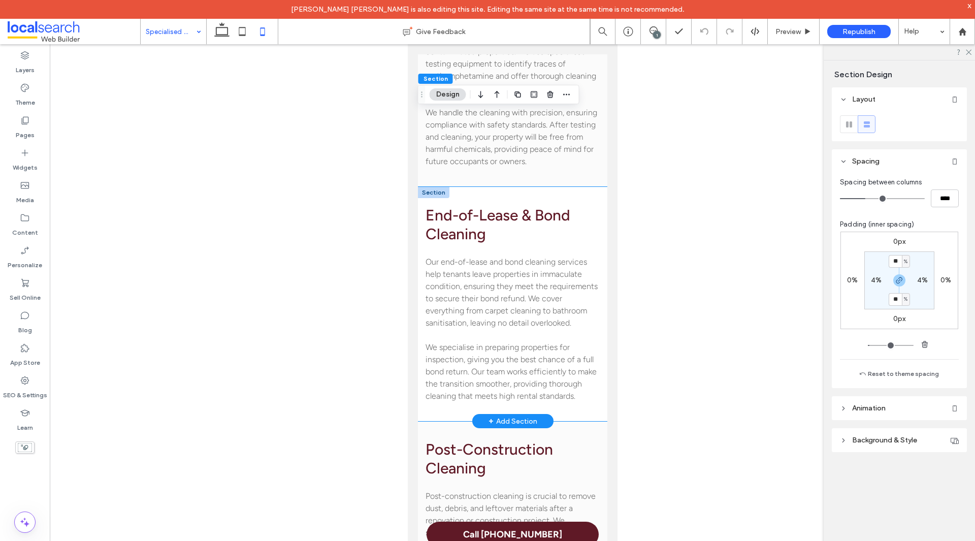
click at [510, 272] on div "Button End-of-Lease & Bond Cleaning Our end-of-lease and bond cleaning services…" at bounding box center [511, 304] width 189 height 235
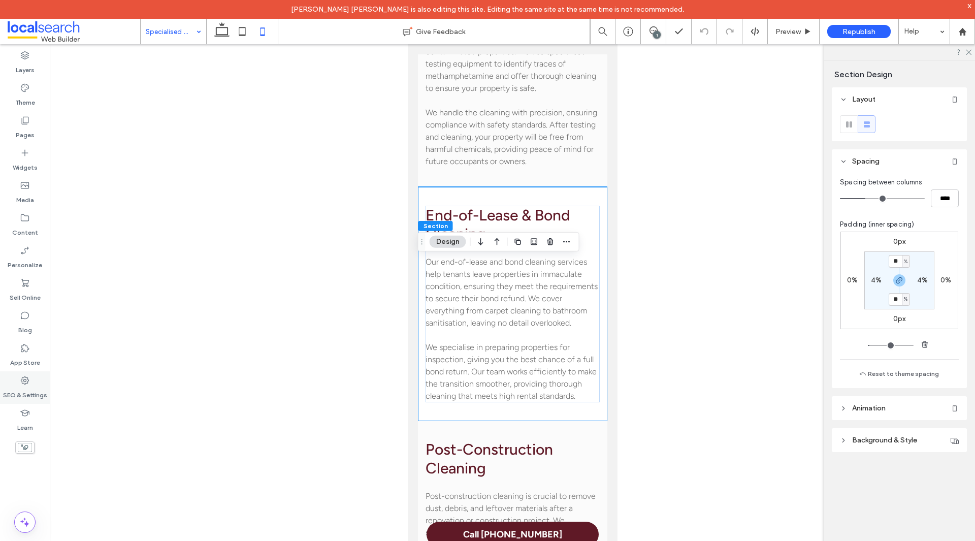
click at [24, 388] on label "SEO & Settings" at bounding box center [25, 392] width 44 height 14
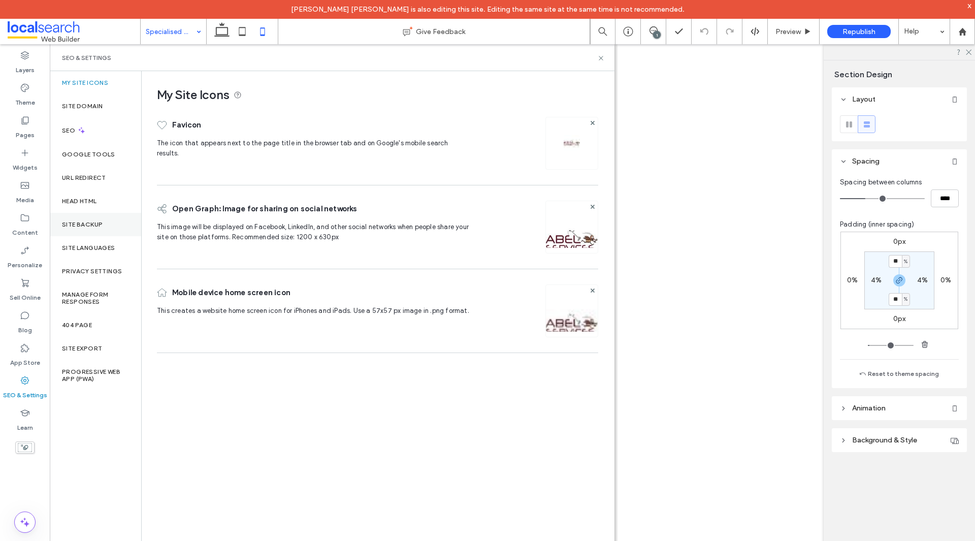
click at [89, 215] on div "Site Backup" at bounding box center [95, 224] width 91 height 23
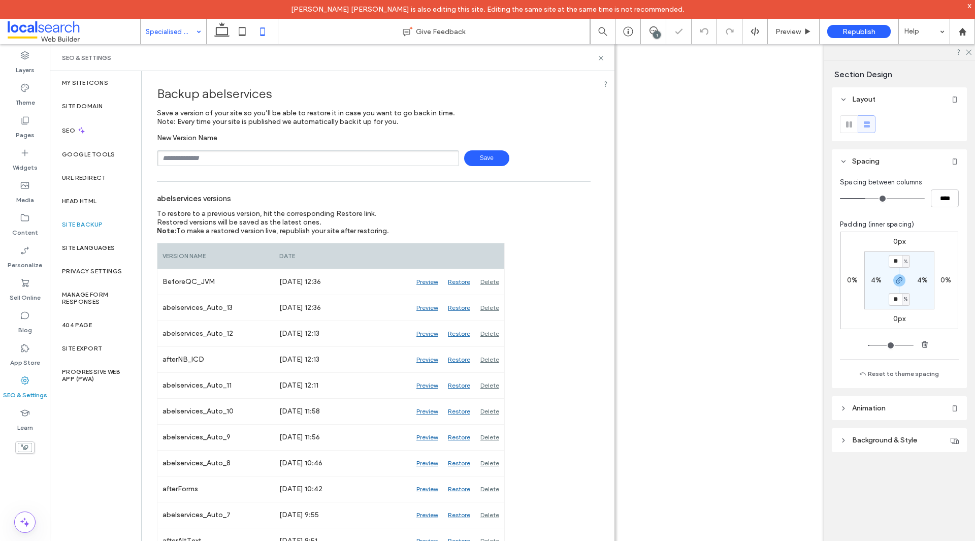
click at [190, 157] on input "text" at bounding box center [308, 158] width 302 height 16
type input "**********"
click at [485, 154] on span "Save" at bounding box center [486, 158] width 45 height 16
click at [603, 58] on icon at bounding box center [601, 58] width 8 height 8
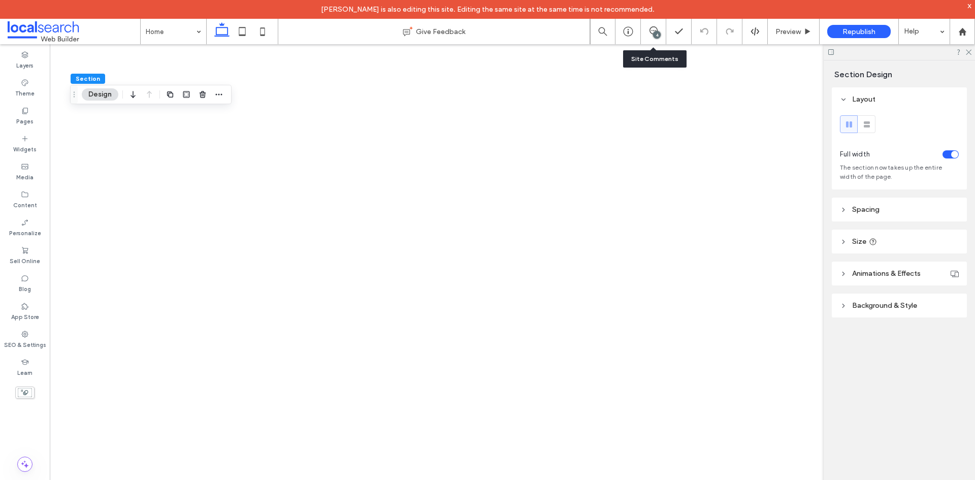
click at [652, 36] on div "4" at bounding box center [653, 31] width 25 height 10
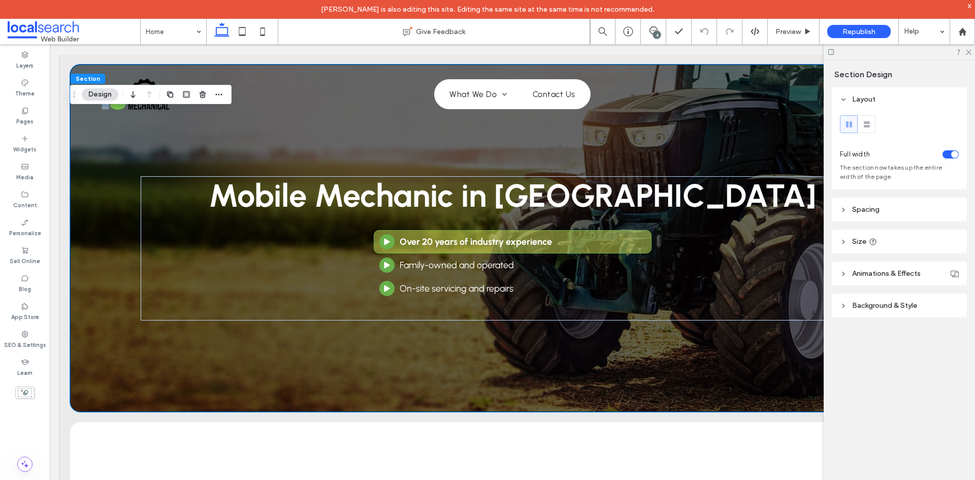
click at [654, 37] on div "4" at bounding box center [657, 35] width 8 height 8
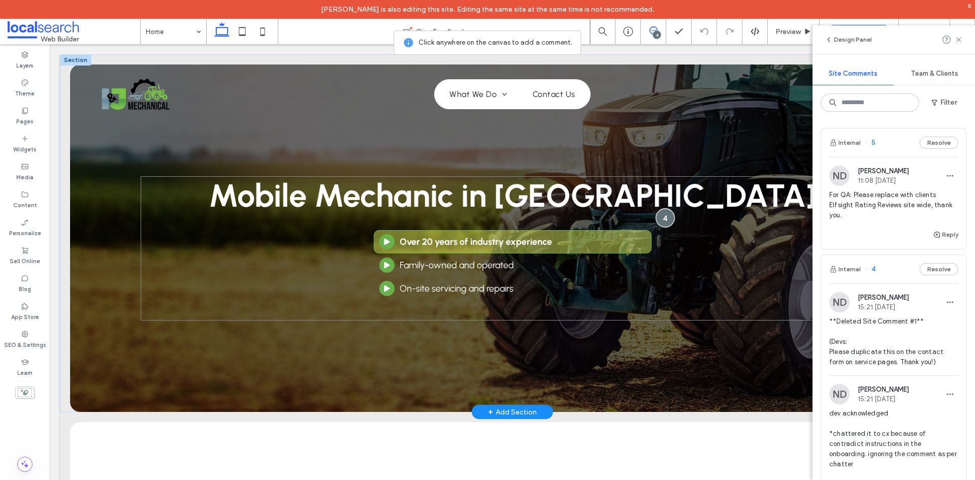
click at [665, 213] on div at bounding box center [665, 217] width 19 height 19
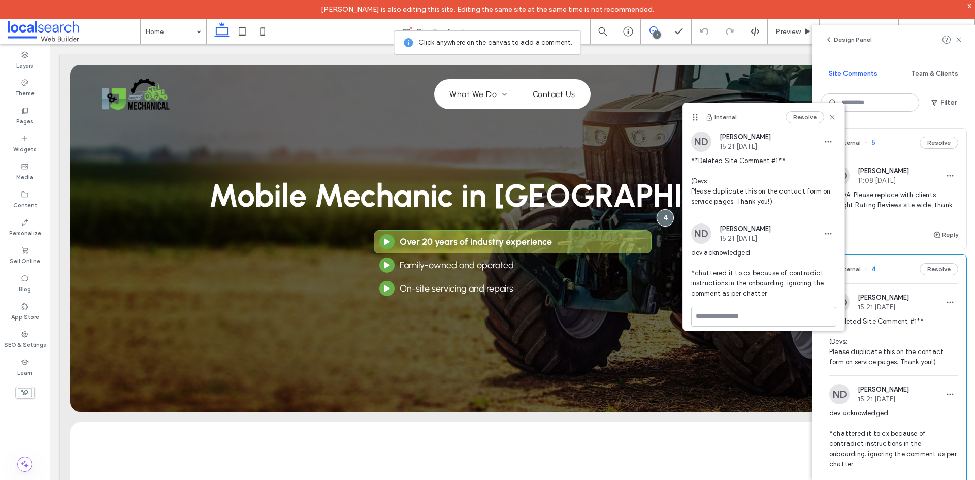
click at [869, 210] on span "For QA: Please replace with clients Elfsight Rating Reviews site wide, thank yo…" at bounding box center [893, 205] width 129 height 30
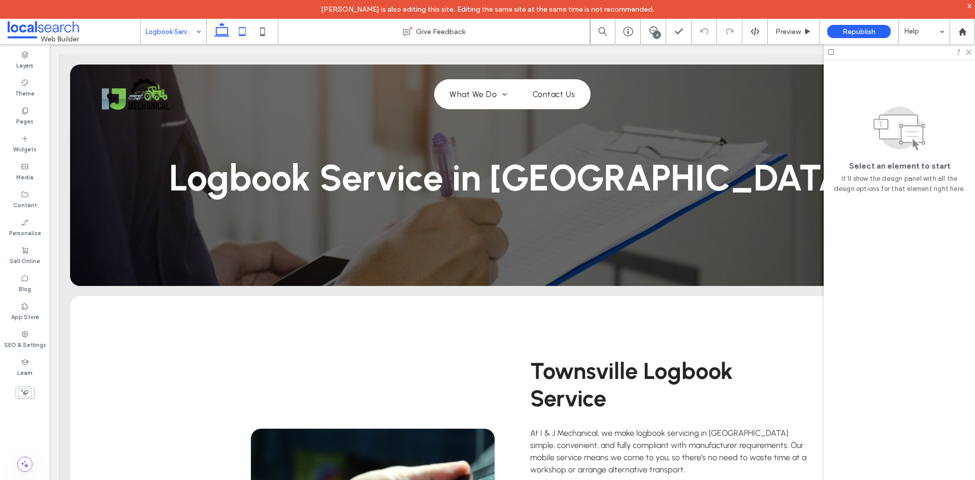
click at [246, 33] on icon at bounding box center [242, 31] width 20 height 20
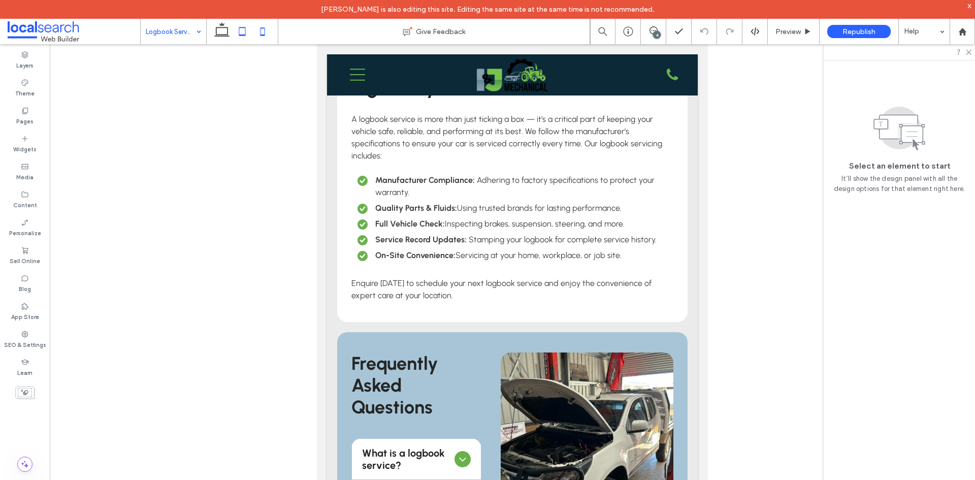
click at [260, 30] on use at bounding box center [262, 31] width 5 height 8
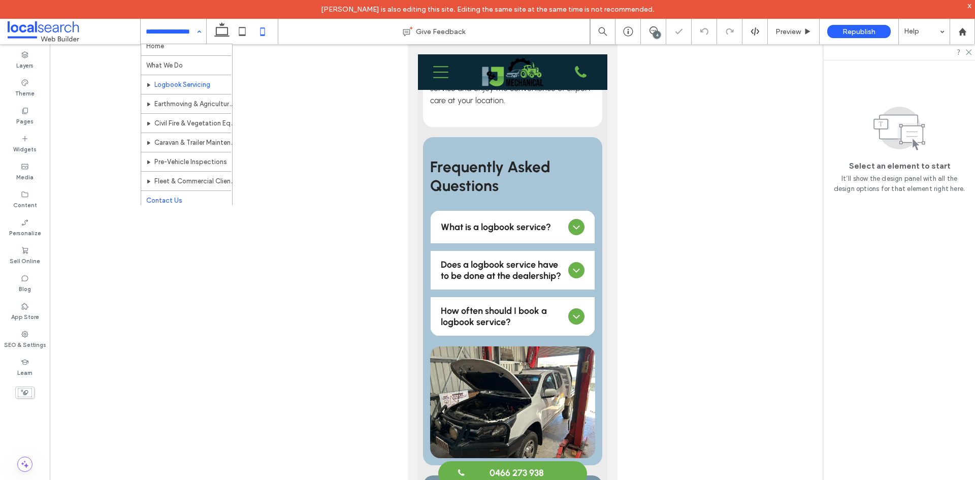
scroll to position [11, 0]
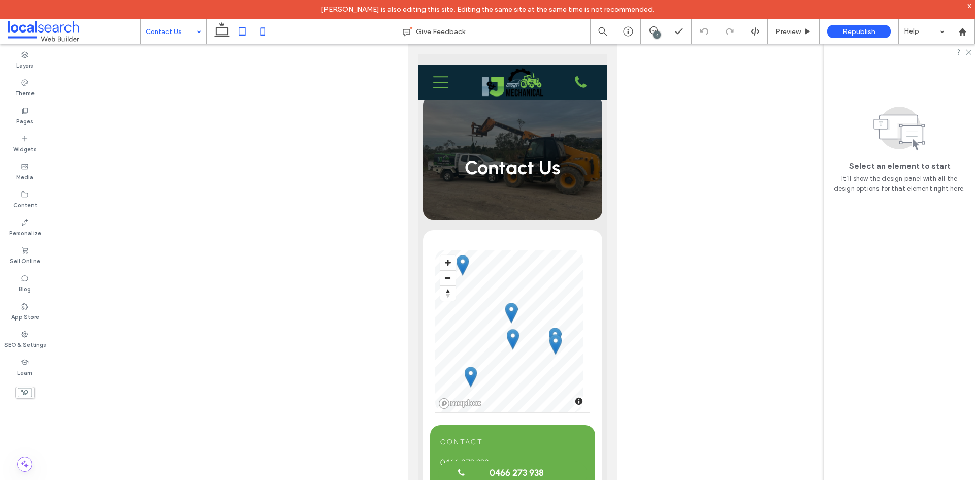
click at [243, 31] on icon at bounding box center [242, 31] width 20 height 20
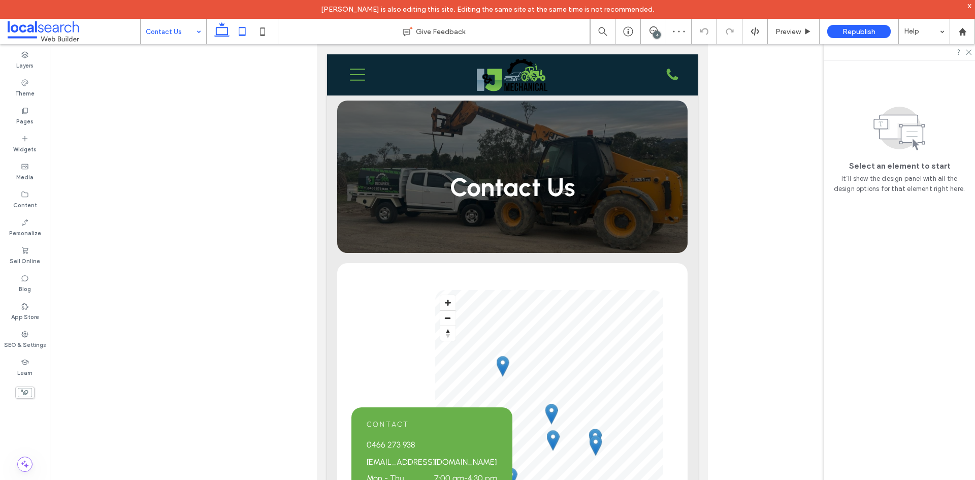
click at [221, 32] on icon at bounding box center [222, 31] width 20 height 20
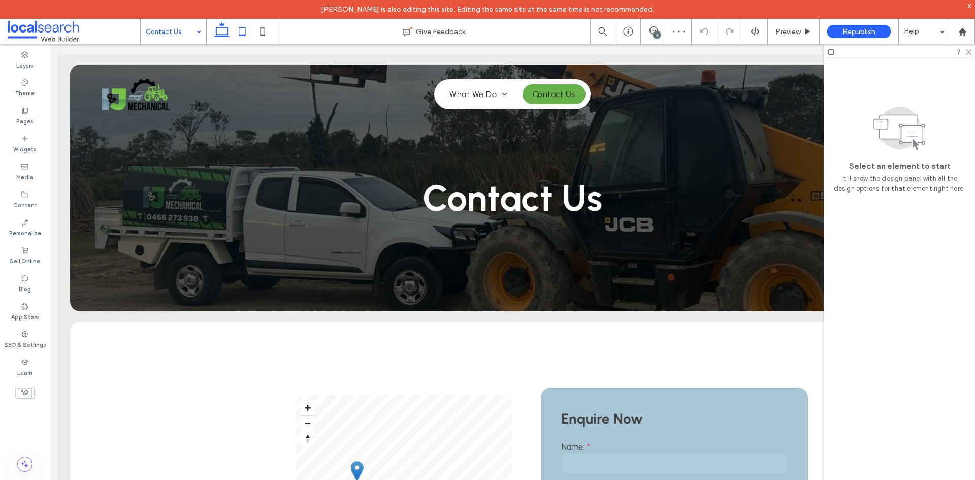
click at [235, 35] on icon at bounding box center [242, 31] width 20 height 20
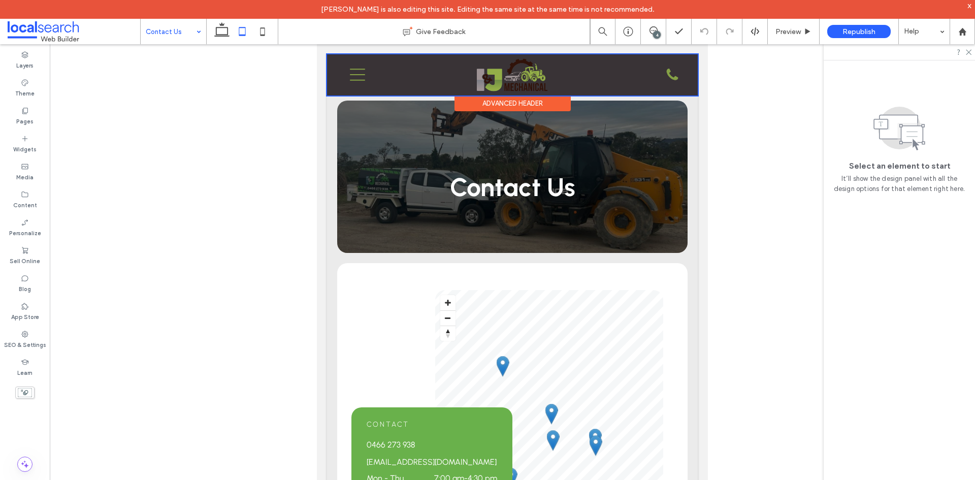
click at [339, 84] on div at bounding box center [512, 74] width 371 height 41
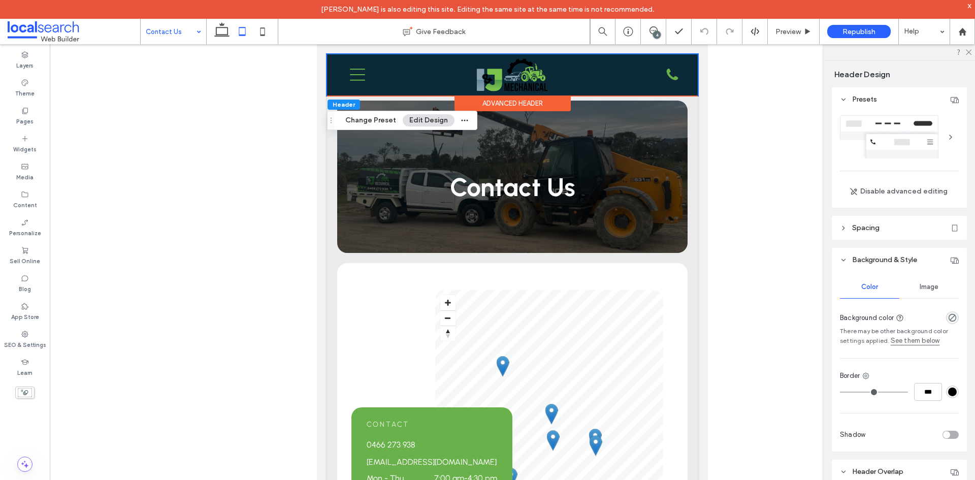
click at [339, 84] on div "Home What We Do Logbook Servicing Earthmoving & Agricultural Equipment Civil Fi…" at bounding box center [512, 74] width 371 height 41
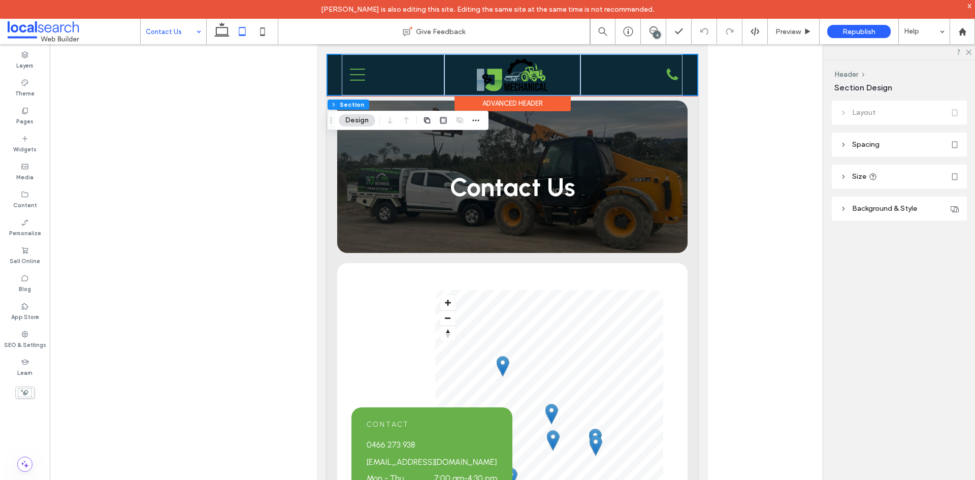
click at [337, 84] on div "Home What We Do Logbook Servicing Earthmoving & Agricultural Equipment Civil Fi…" at bounding box center [512, 74] width 371 height 41
click at [901, 201] on header "Background & Style" at bounding box center [899, 208] width 135 height 24
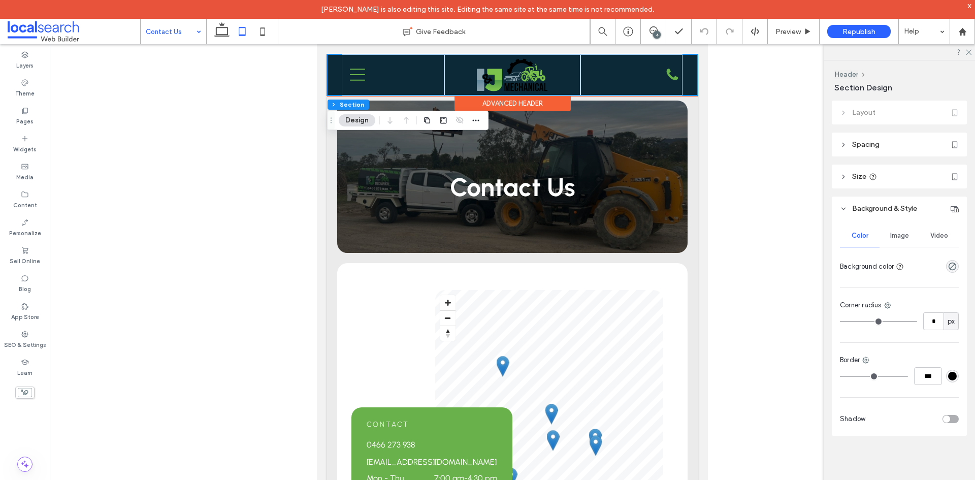
click at [332, 84] on div "Home What We Do Logbook Servicing Earthmoving & Agricultural Equipment Civil Fi…" at bounding box center [512, 74] width 371 height 41
click at [481, 99] on div "Advanced Header" at bounding box center [512, 103] width 116 height 16
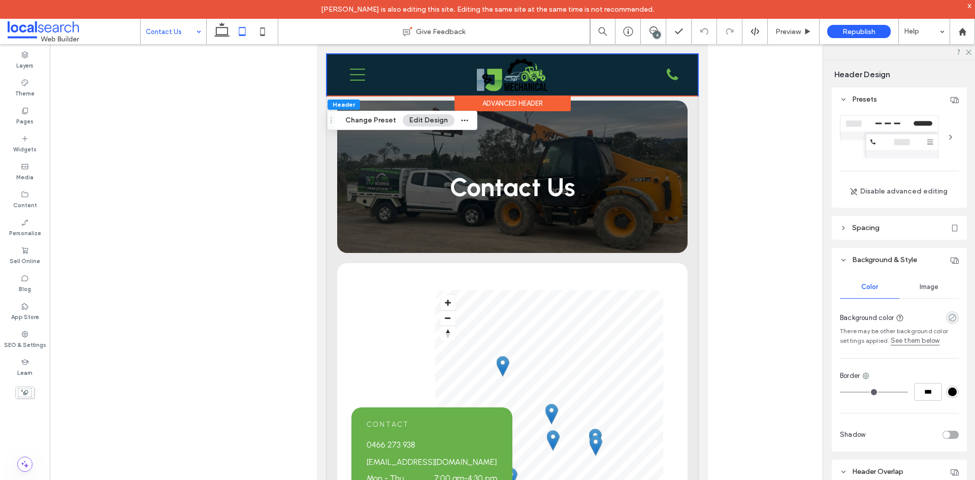
click at [949, 316] on use "rgba(0, 0, 0, 0)" at bounding box center [952, 318] width 8 height 8
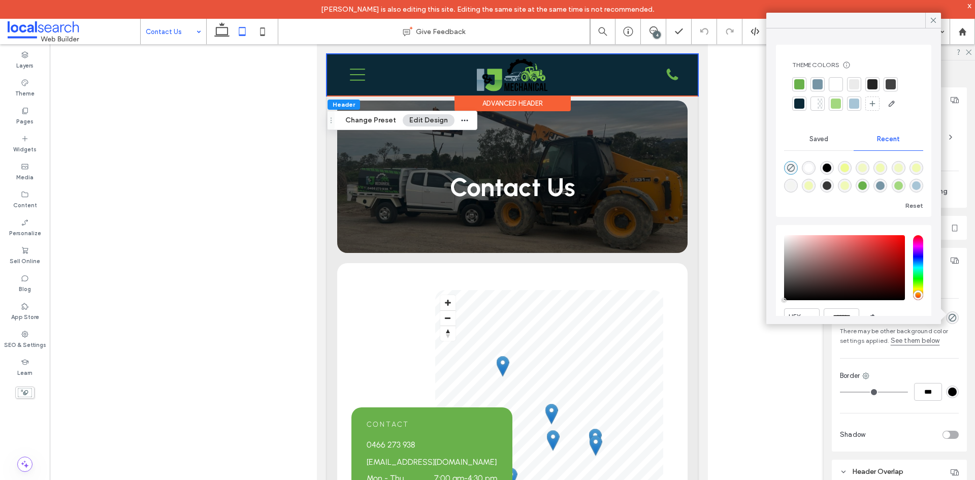
scroll to position [49, 0]
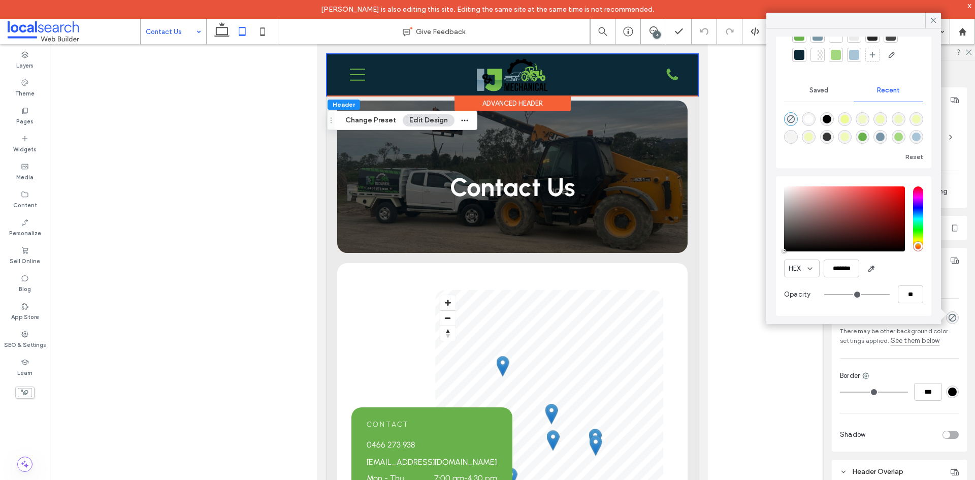
click at [736, 367] on div at bounding box center [512, 270] width 925 height 452
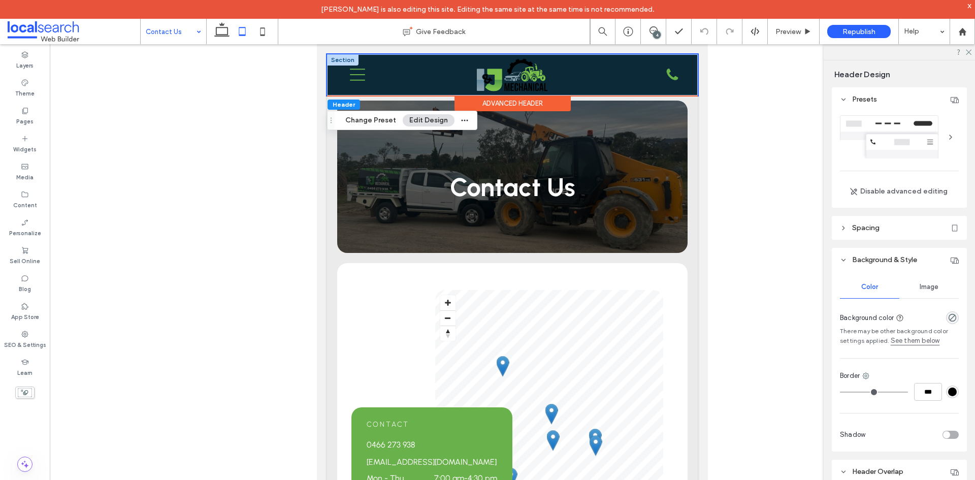
click at [345, 58] on div at bounding box center [342, 59] width 31 height 11
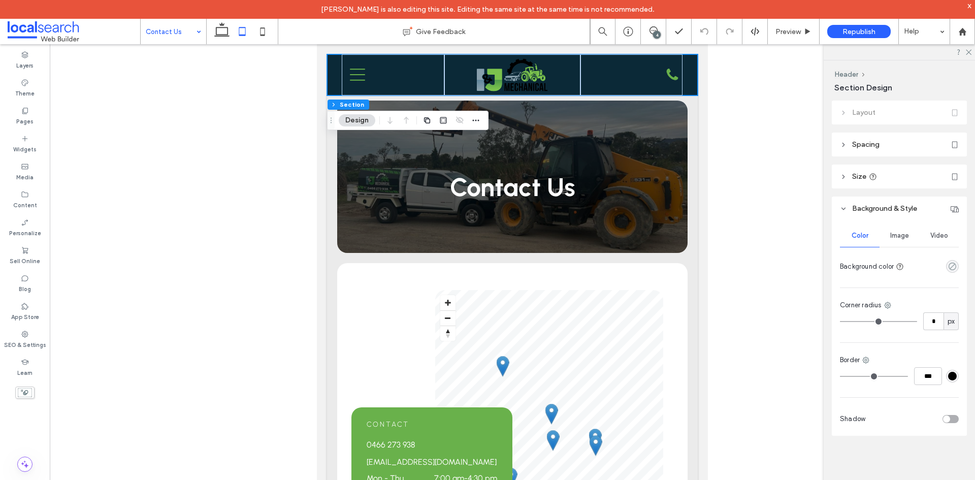
click at [951, 266] on icon "rgba(0, 0, 0, 0)" at bounding box center [952, 266] width 9 height 9
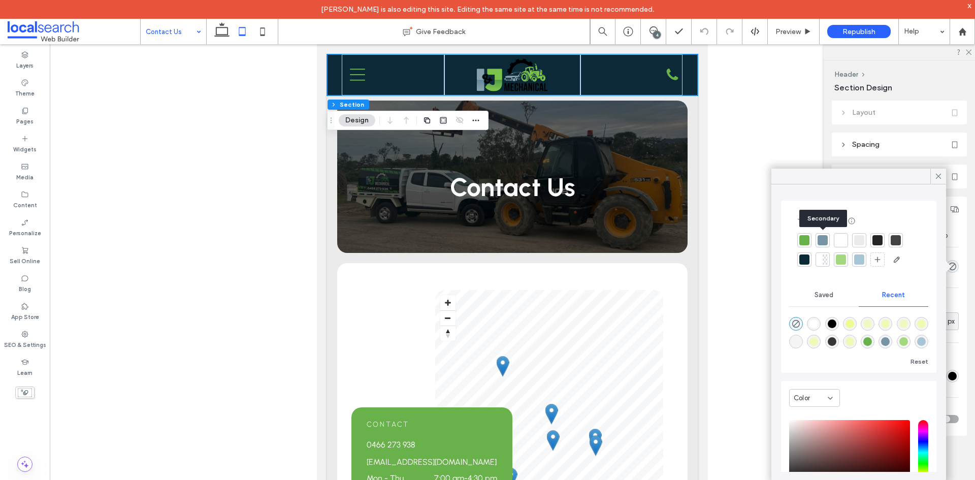
click at [817, 240] on div at bounding box center [822, 240] width 10 height 10
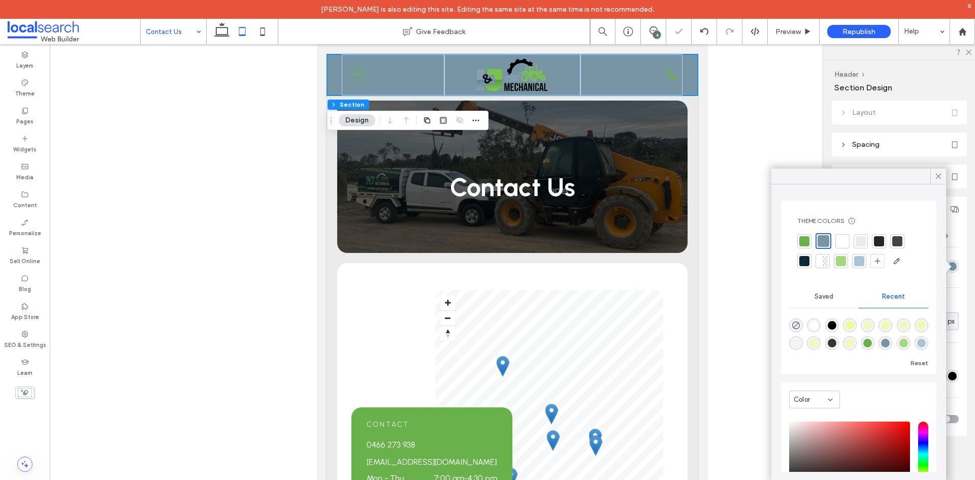
click at [855, 260] on div at bounding box center [859, 261] width 10 height 10
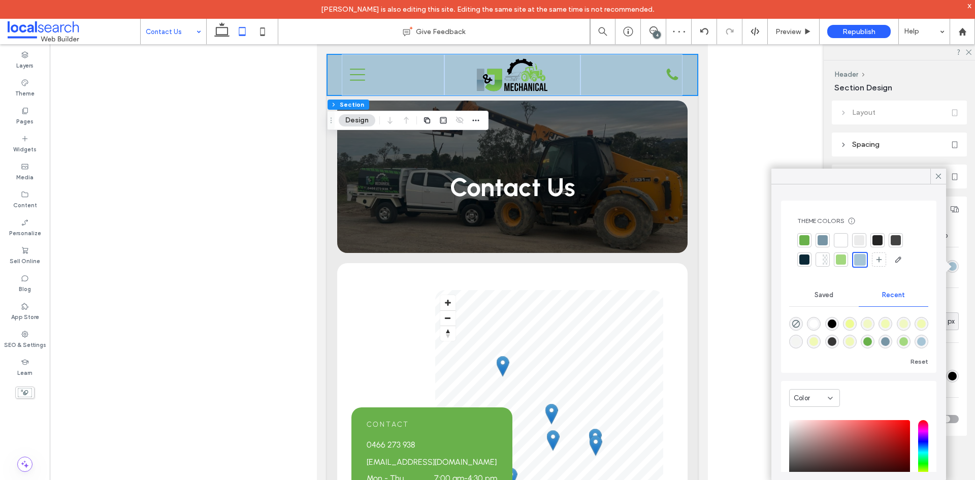
click at [835, 262] on div at bounding box center [841, 259] width 14 height 14
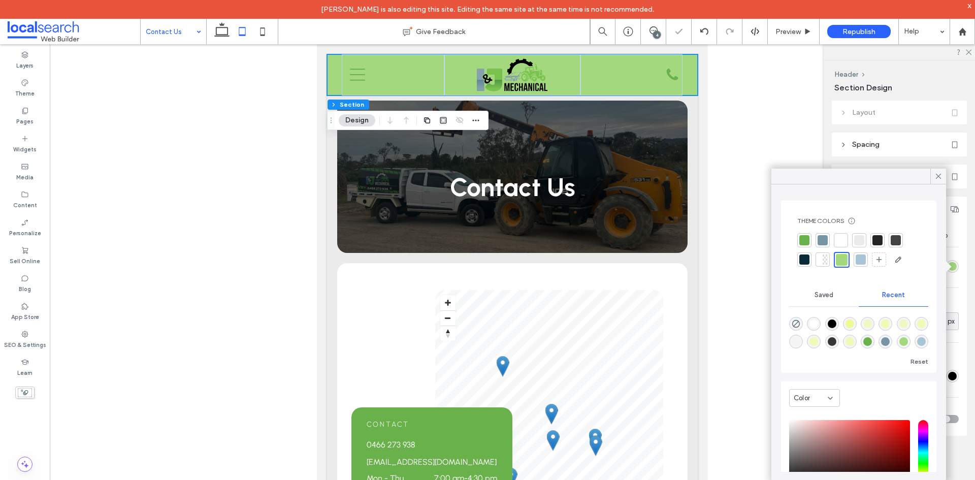
click at [859, 260] on div at bounding box center [861, 259] width 10 height 10
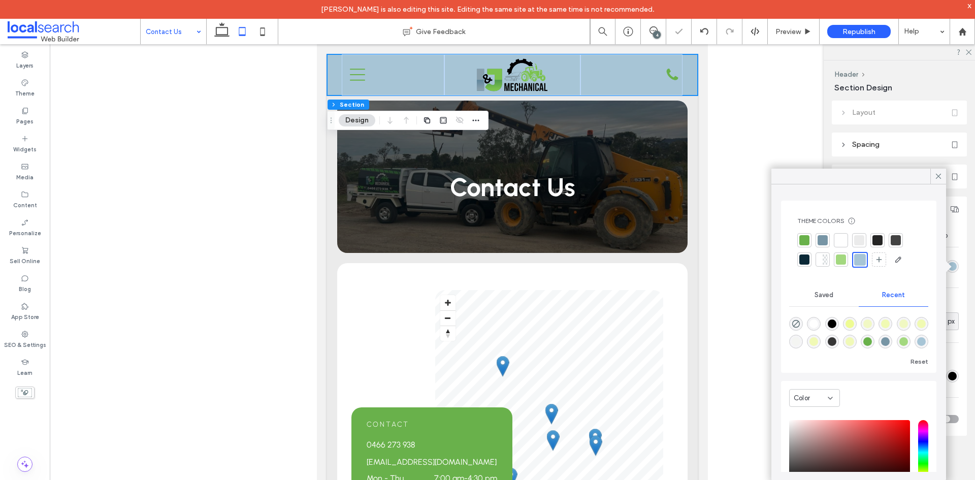
click at [882, 238] on div at bounding box center [877, 240] width 10 height 10
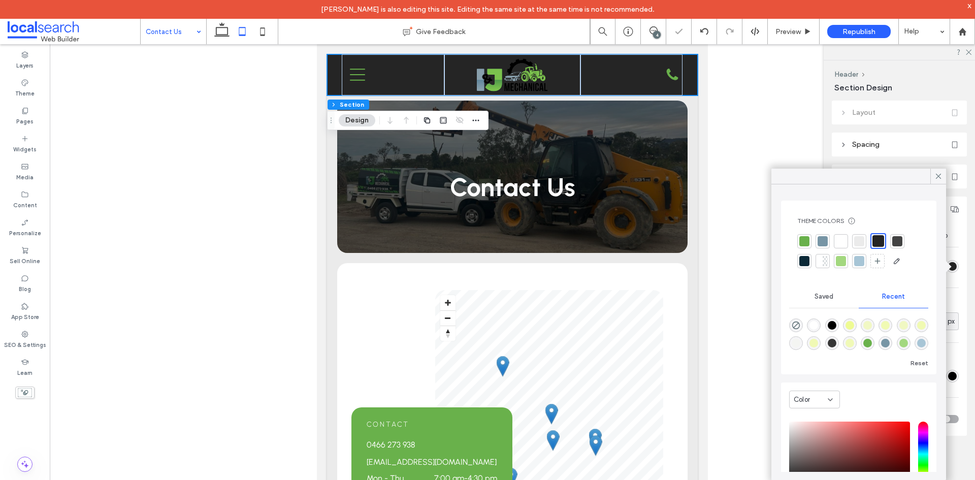
click at [898, 242] on div at bounding box center [897, 241] width 10 height 10
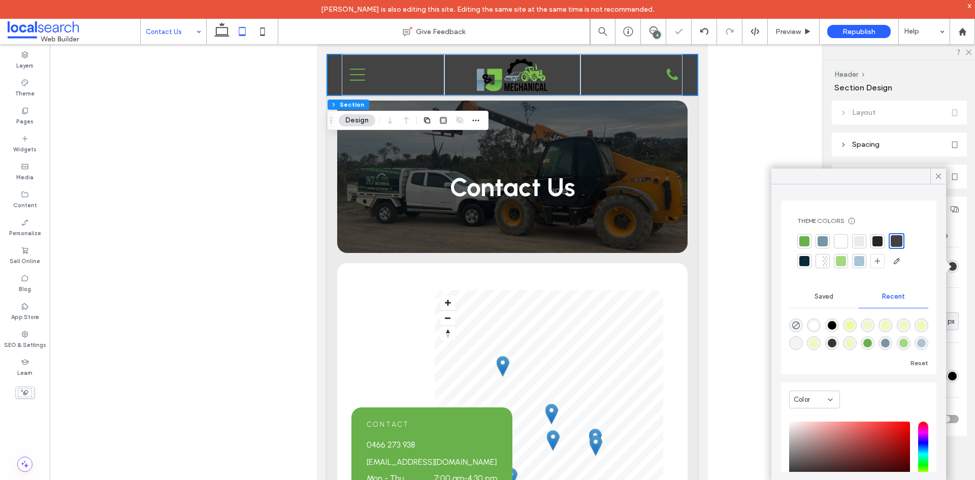
click at [825, 240] on div at bounding box center [822, 241] width 10 height 10
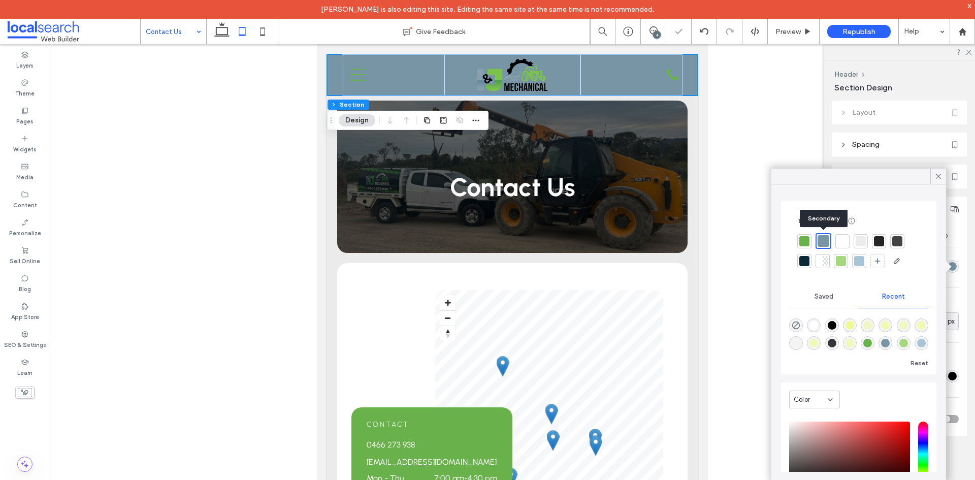
click at [805, 240] on div at bounding box center [804, 241] width 10 height 10
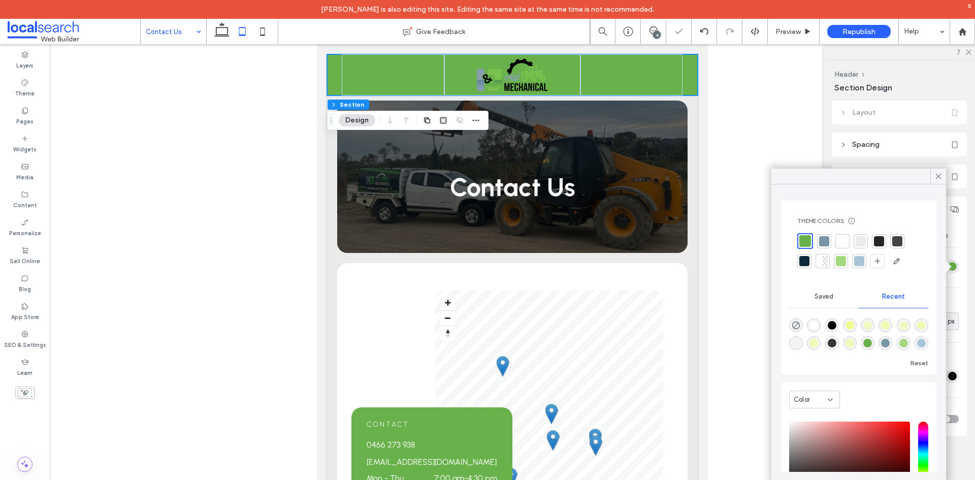
click at [804, 257] on div at bounding box center [804, 261] width 10 height 10
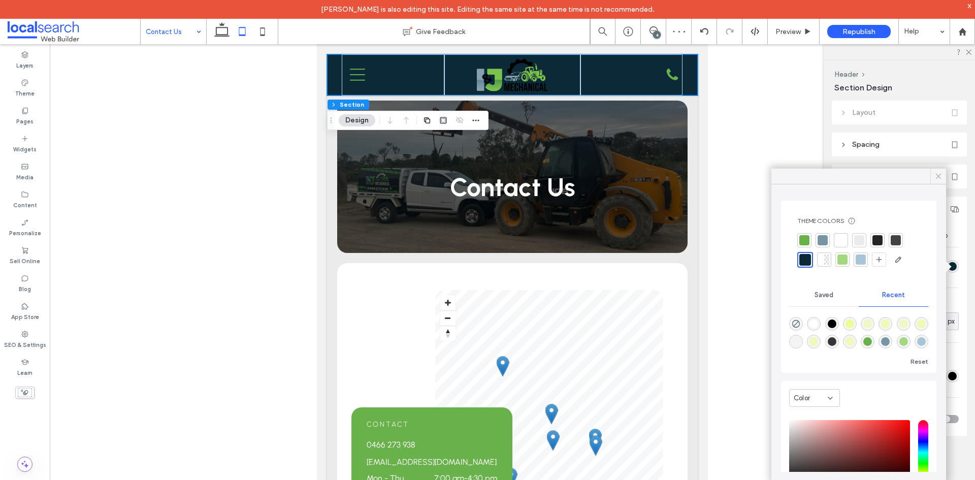
click at [932, 178] on div at bounding box center [938, 176] width 16 height 15
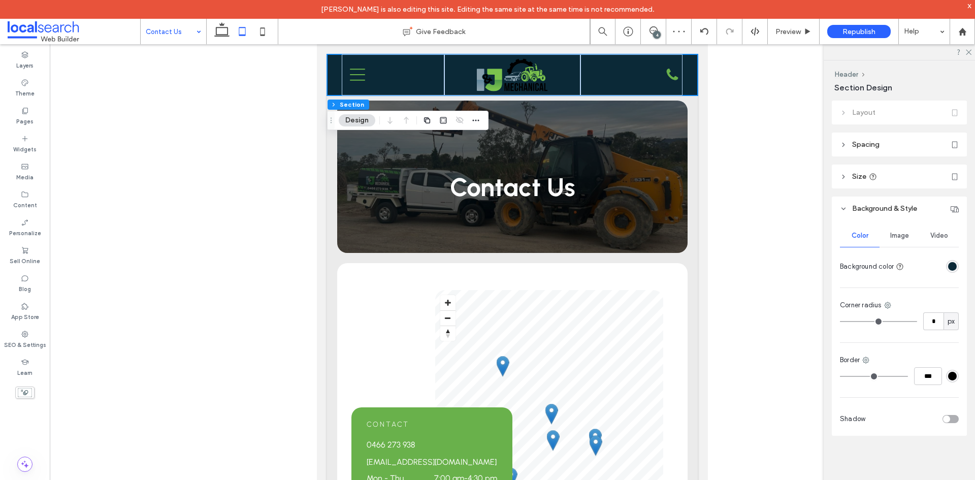
click at [968, 55] on div at bounding box center [899, 52] width 151 height 16
click at [970, 53] on icon at bounding box center [968, 51] width 7 height 7
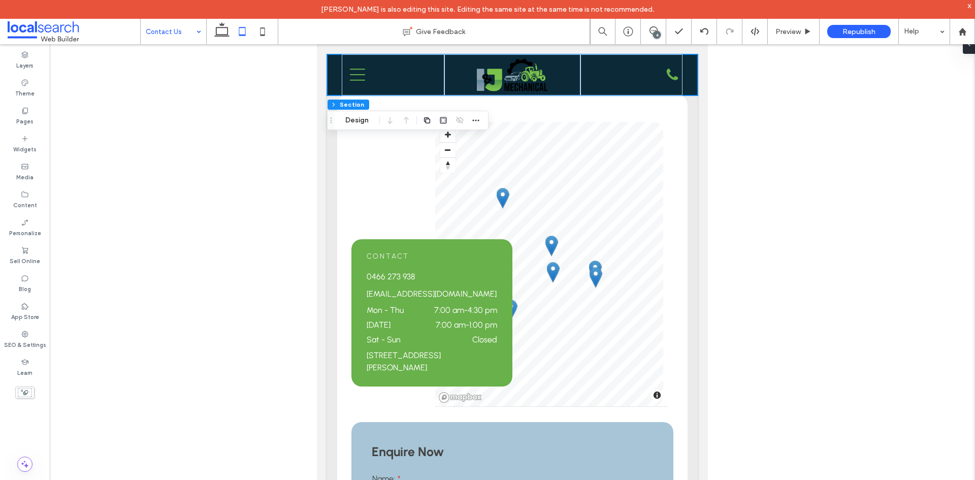
scroll to position [102, 0]
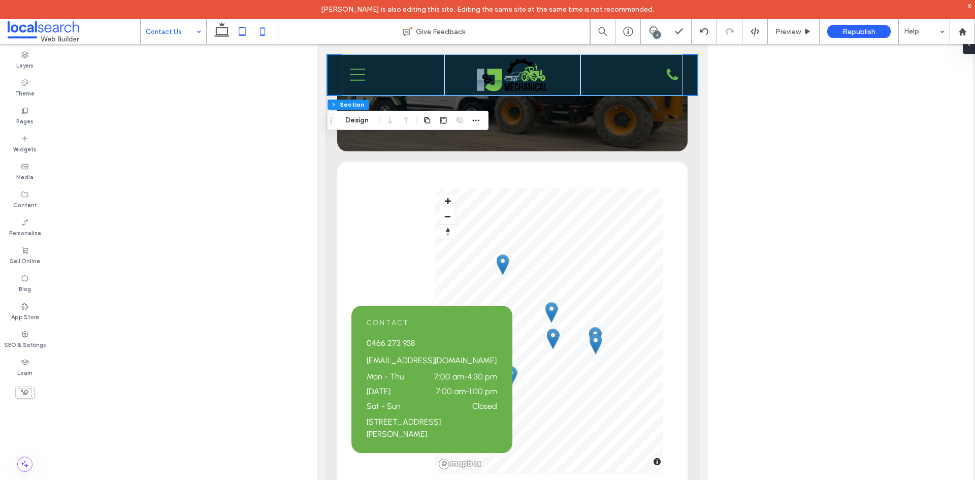
click at [264, 28] on use at bounding box center [262, 31] width 5 height 8
type input "**"
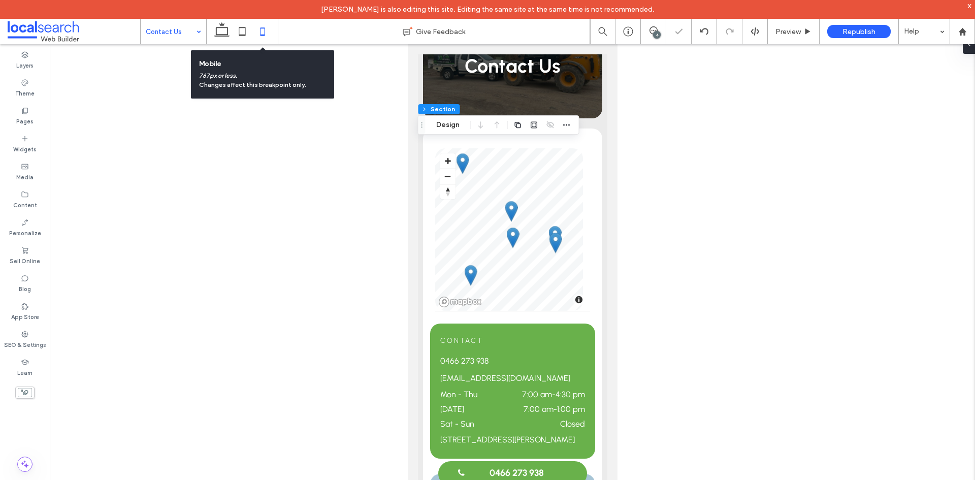
scroll to position [0, 0]
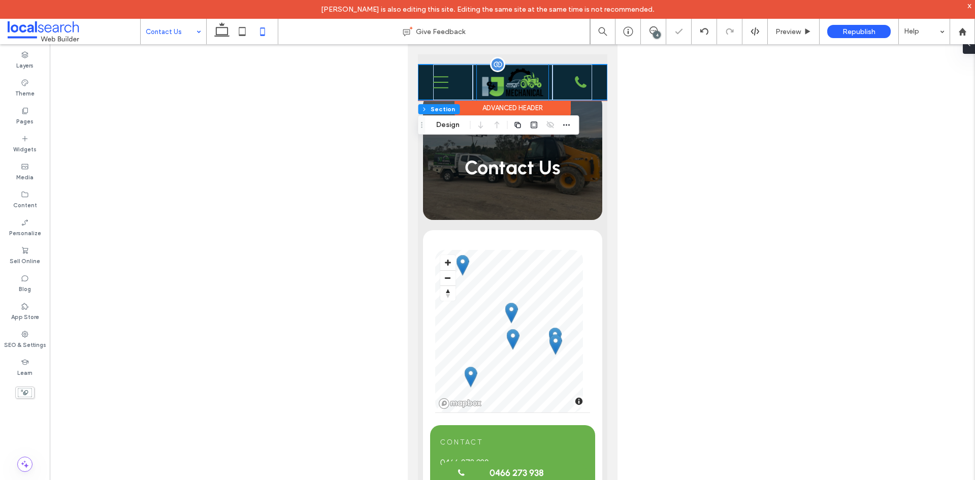
click at [521, 86] on img at bounding box center [512, 82] width 72 height 36
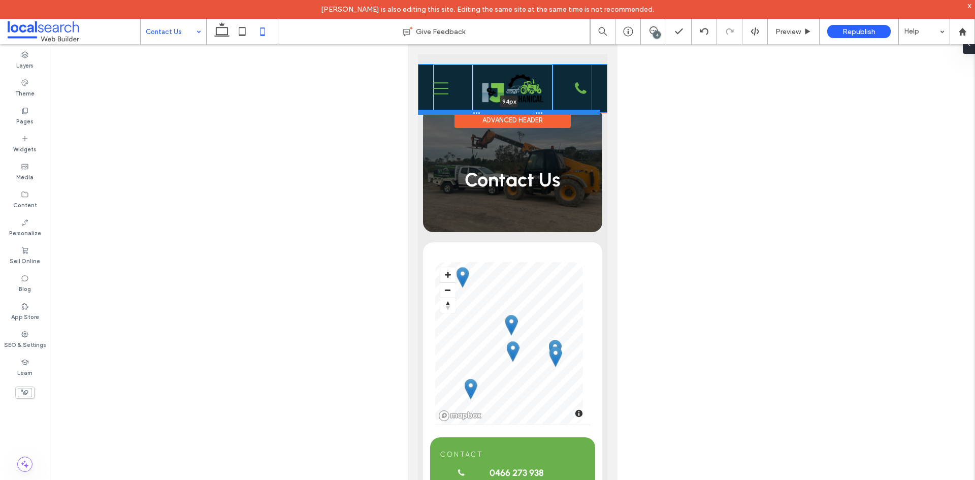
drag, startPoint x: 571, startPoint y: 100, endPoint x: 570, endPoint y: 112, distance: 12.3
click at [570, 112] on div at bounding box center [508, 112] width 182 height 5
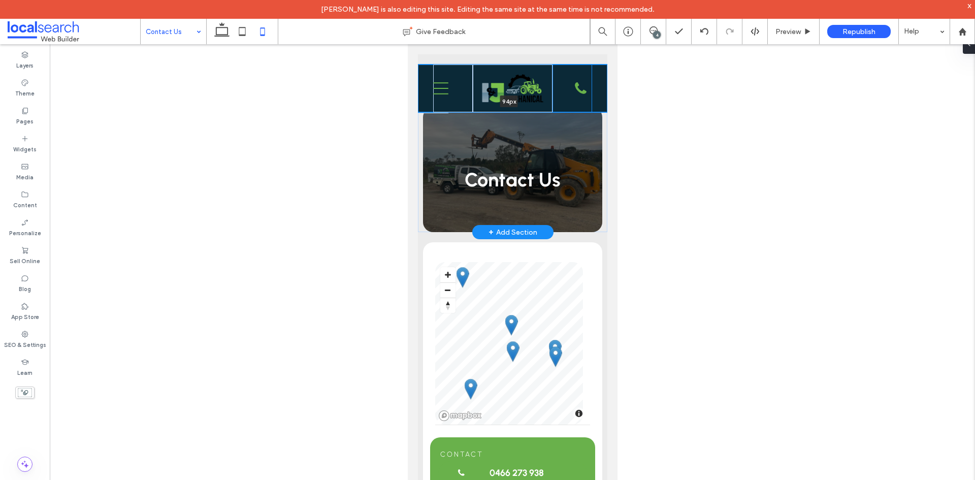
type input "**"
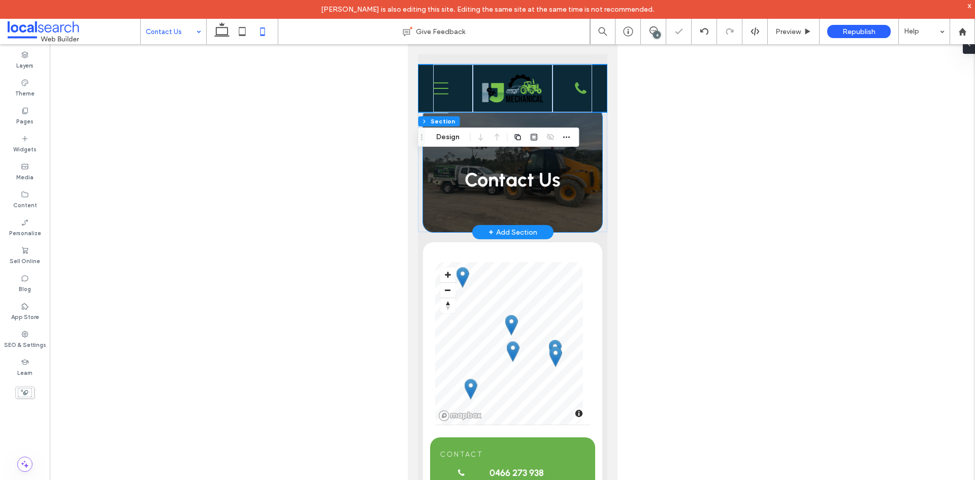
click at [592, 127] on div "Contact Us" at bounding box center [511, 169] width 179 height 125
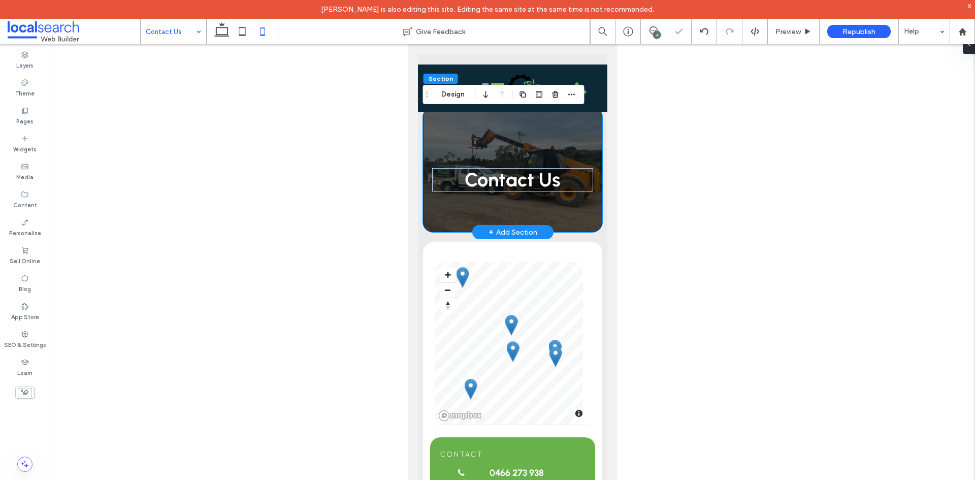
click at [593, 211] on div "Contact Us" at bounding box center [511, 169] width 179 height 125
drag, startPoint x: 223, startPoint y: 35, endPoint x: 247, endPoint y: 56, distance: 31.7
click at [223, 35] on use at bounding box center [221, 29] width 15 height 14
type input "***"
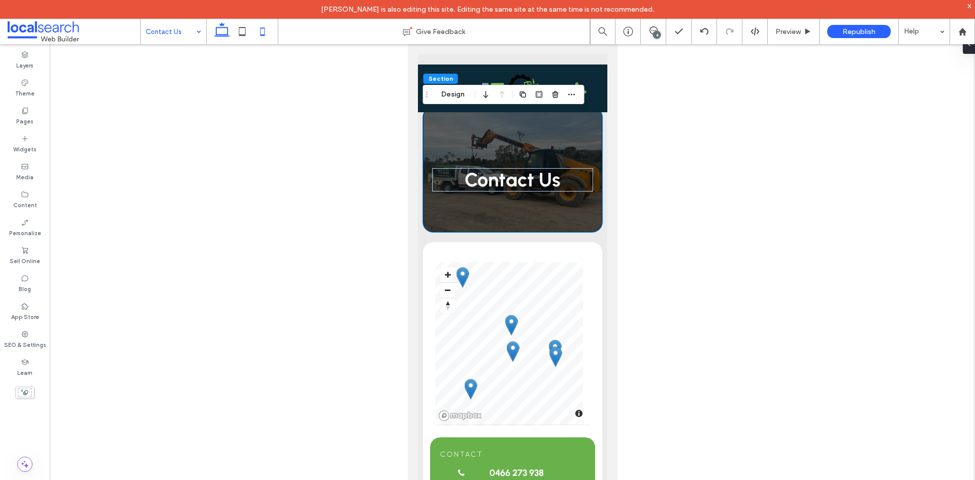
type input "***"
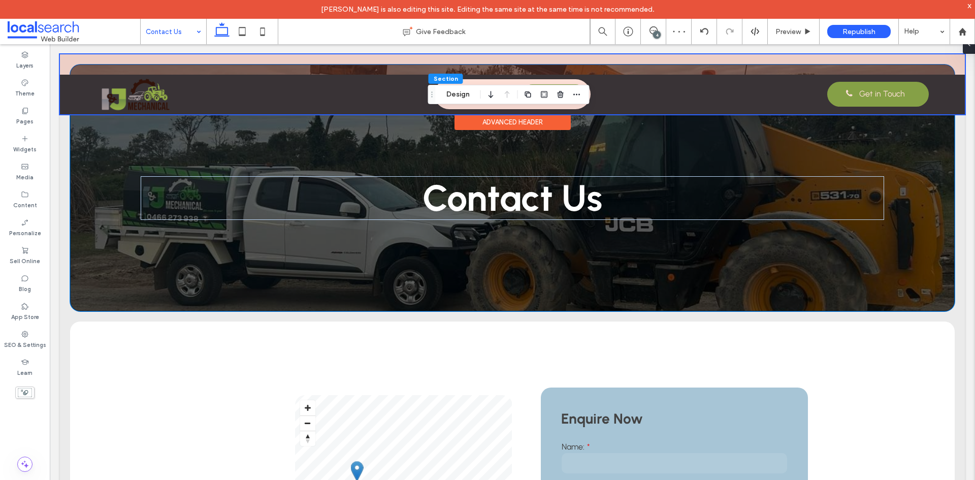
click at [794, 68] on div at bounding box center [512, 84] width 905 height 60
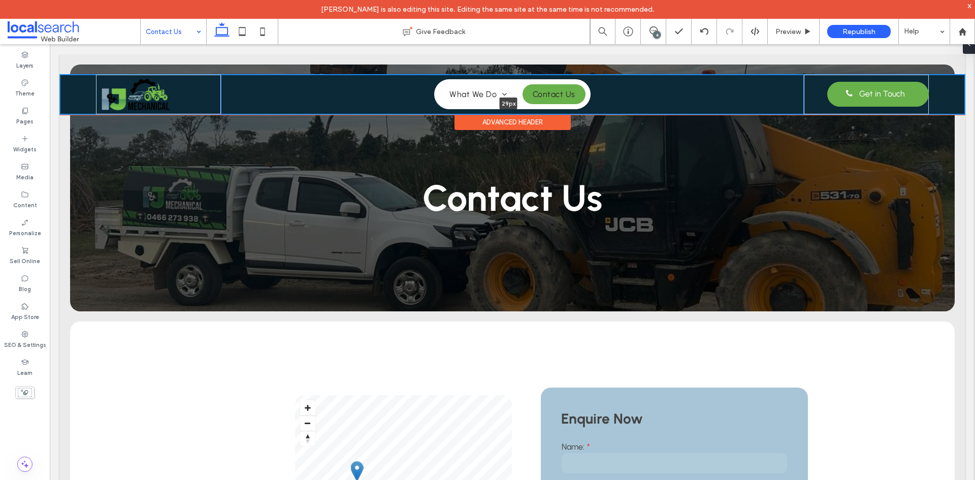
drag, startPoint x: 677, startPoint y: 114, endPoint x: 682, endPoint y: 89, distance: 25.0
click at [682, 89] on div "Home What We Do Logbook Servicing Earthmoving & Agricultural Equipment Civil Fi…" at bounding box center [512, 95] width 905 height 40
type input "**"
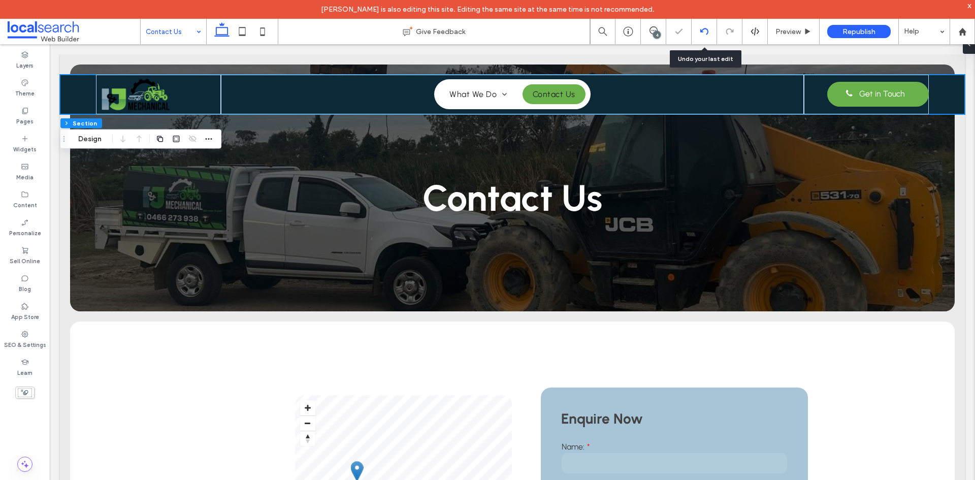
click at [699, 32] on div at bounding box center [704, 31] width 25 height 8
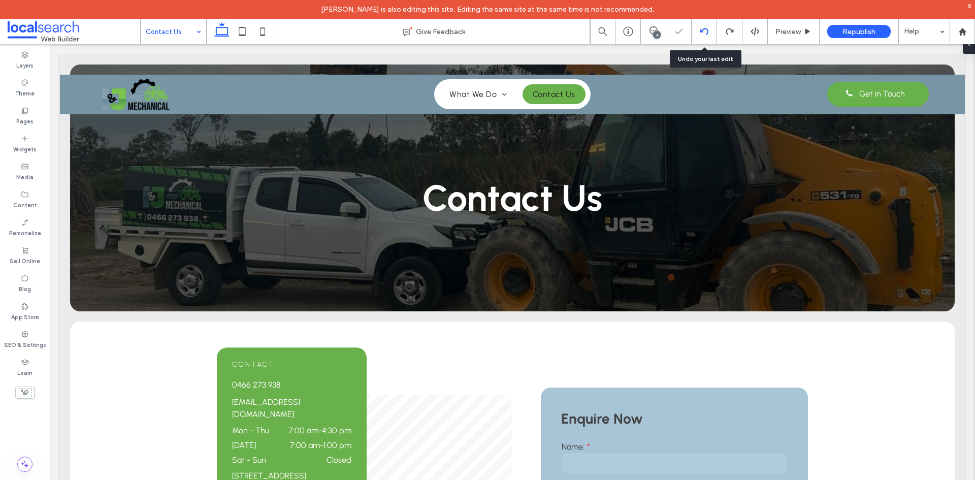
click at [699, 32] on div at bounding box center [704, 31] width 25 height 8
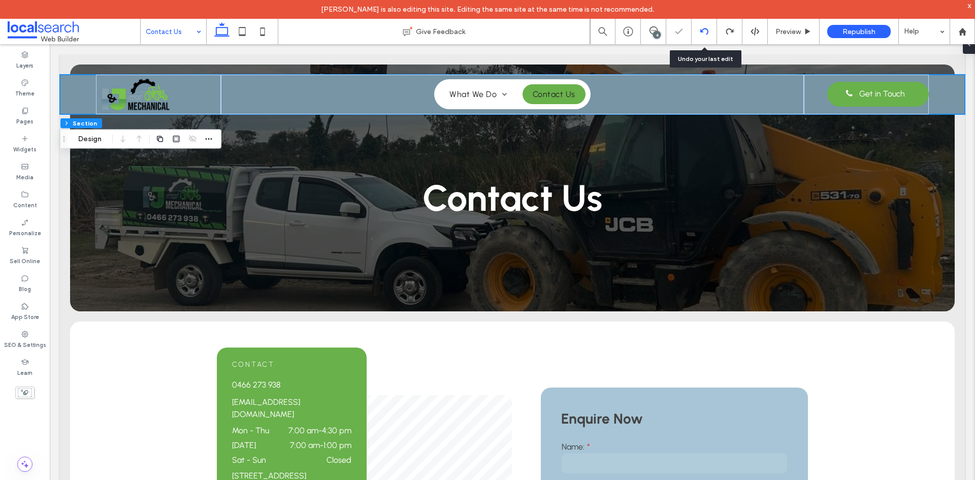
click at [704, 28] on use at bounding box center [704, 31] width 8 height 7
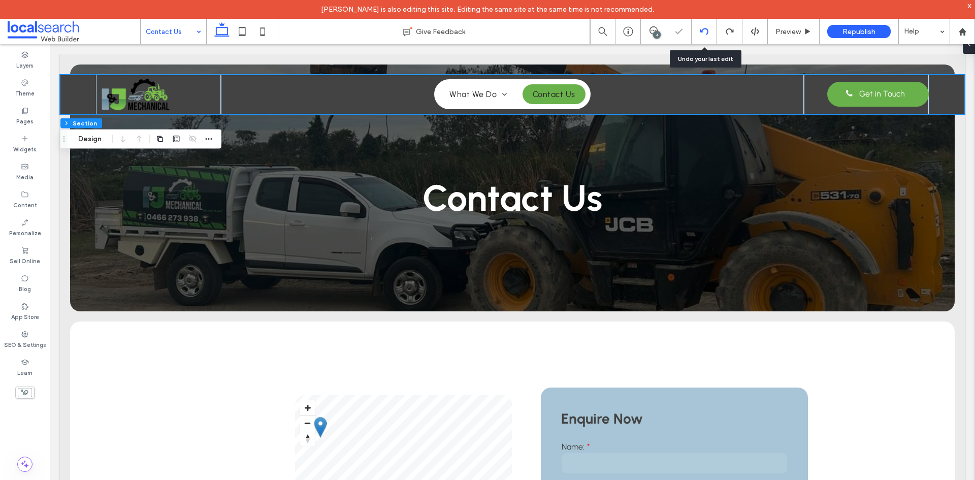
click at [704, 28] on use at bounding box center [704, 31] width 8 height 7
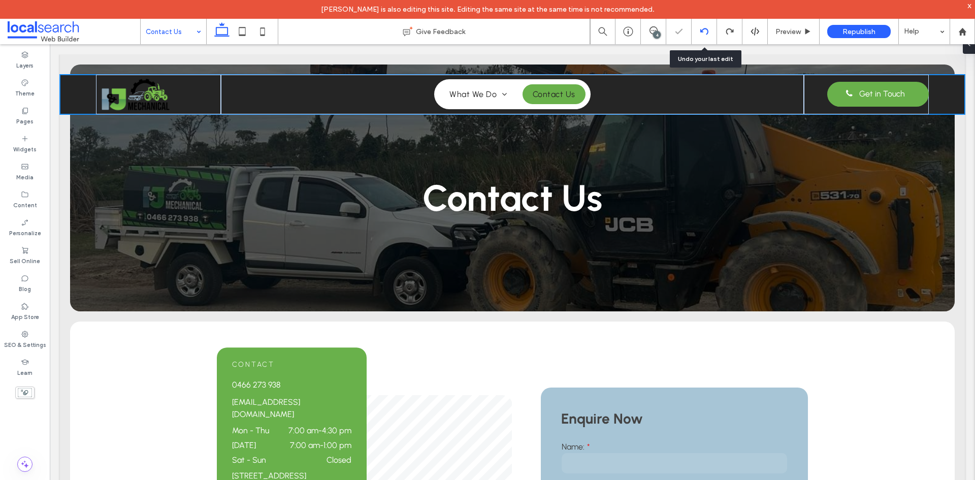
click at [704, 28] on use at bounding box center [704, 31] width 8 height 7
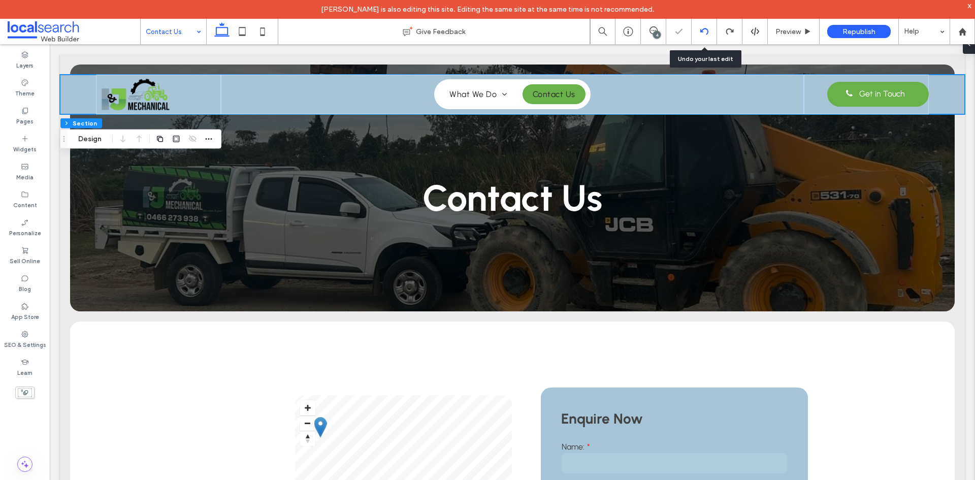
click at [704, 28] on use at bounding box center [704, 31] width 8 height 7
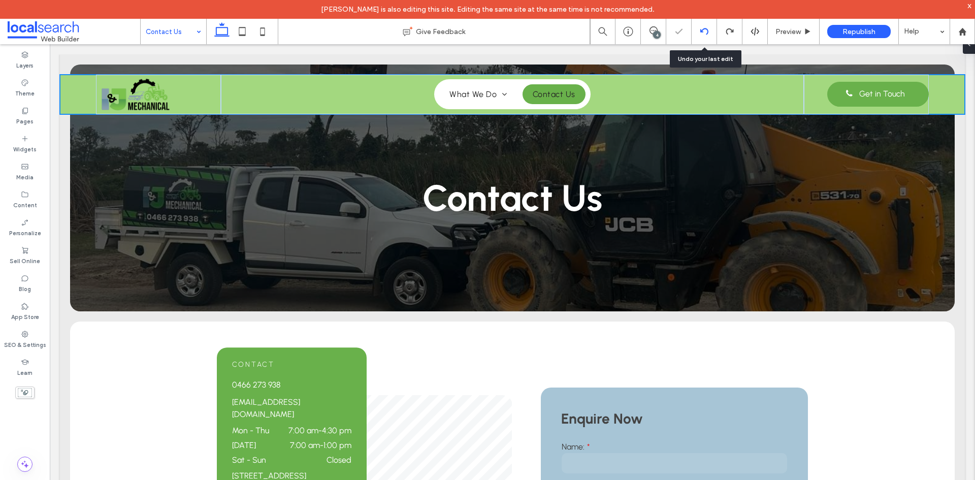
click at [704, 28] on use at bounding box center [704, 31] width 8 height 7
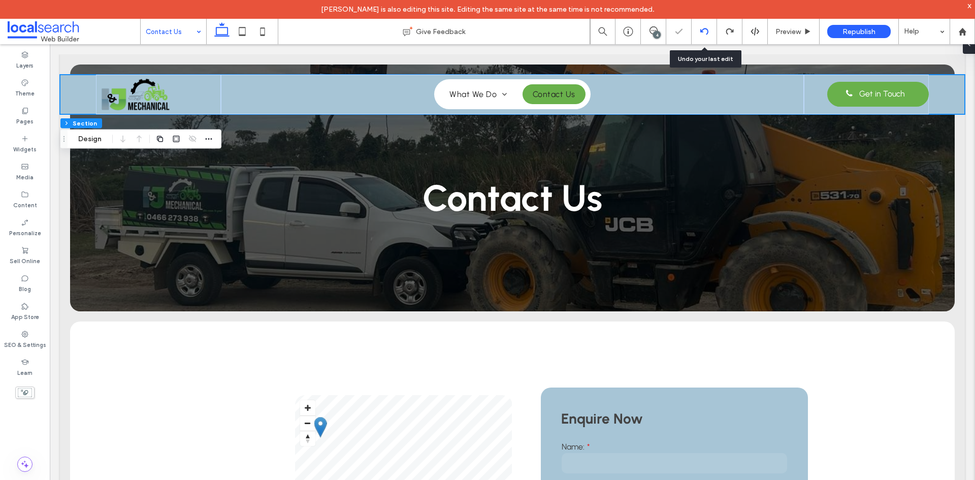
click at [704, 28] on use at bounding box center [704, 31] width 8 height 7
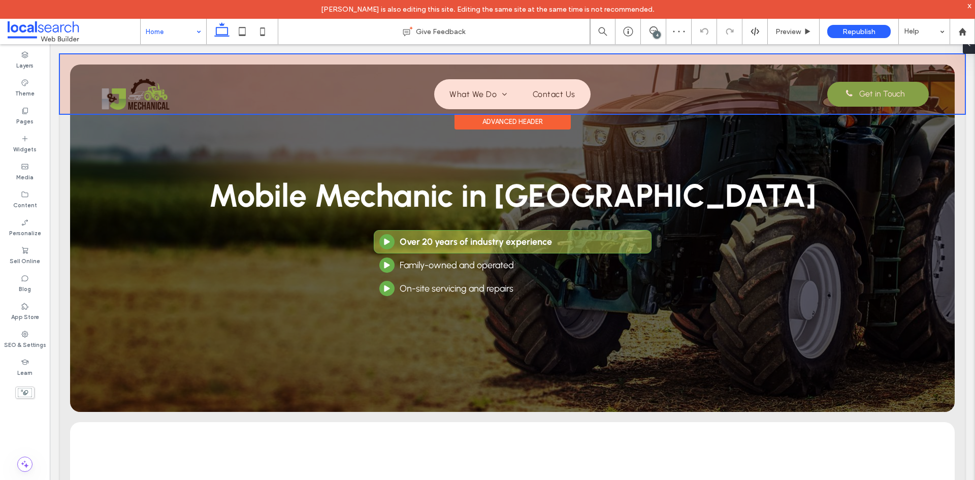
click at [324, 76] on div at bounding box center [512, 83] width 905 height 59
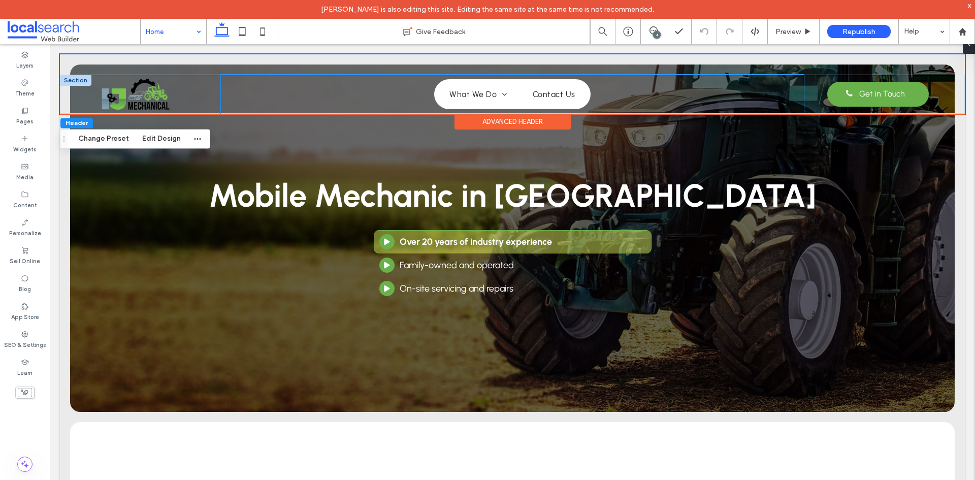
click at [764, 76] on div "Home What We Do Logbook Servicing Earthmoving & Agricultural Equipment Civil Fi…" at bounding box center [512, 94] width 583 height 39
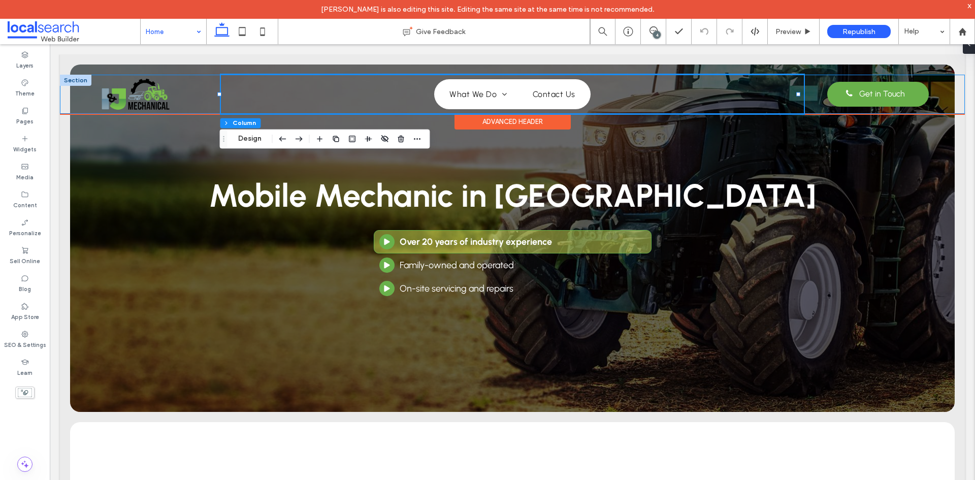
click at [955, 86] on div "Home What We Do Logbook Servicing Earthmoving & Agricultural Equipment Civil Fi…" at bounding box center [512, 94] width 905 height 39
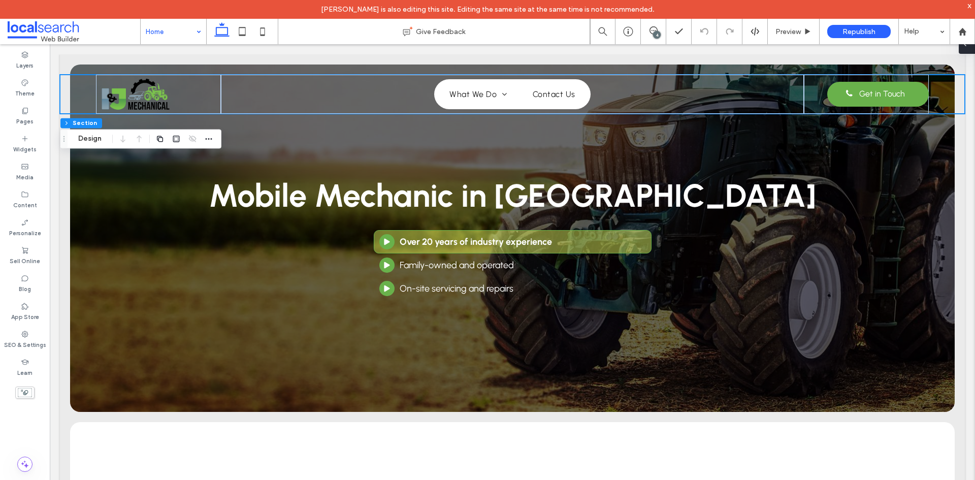
click at [967, 48] on span at bounding box center [965, 44] width 8 height 20
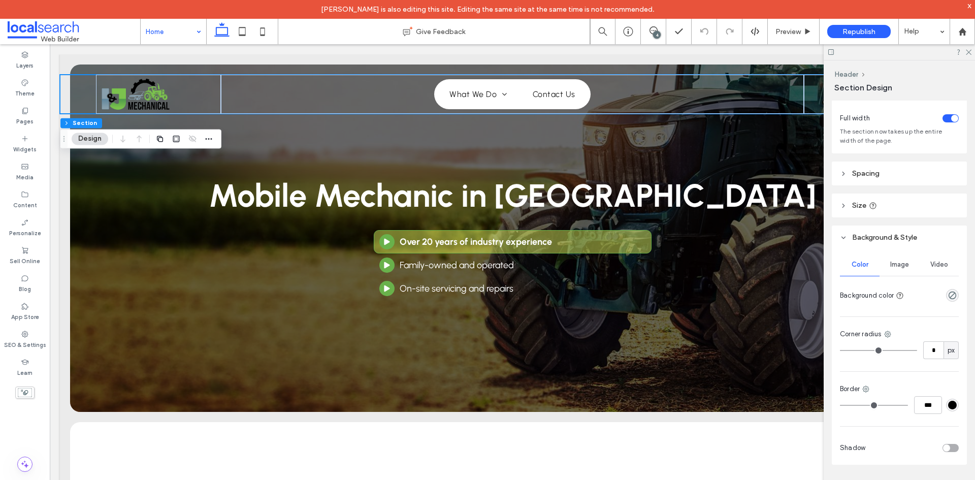
scroll to position [30, 0]
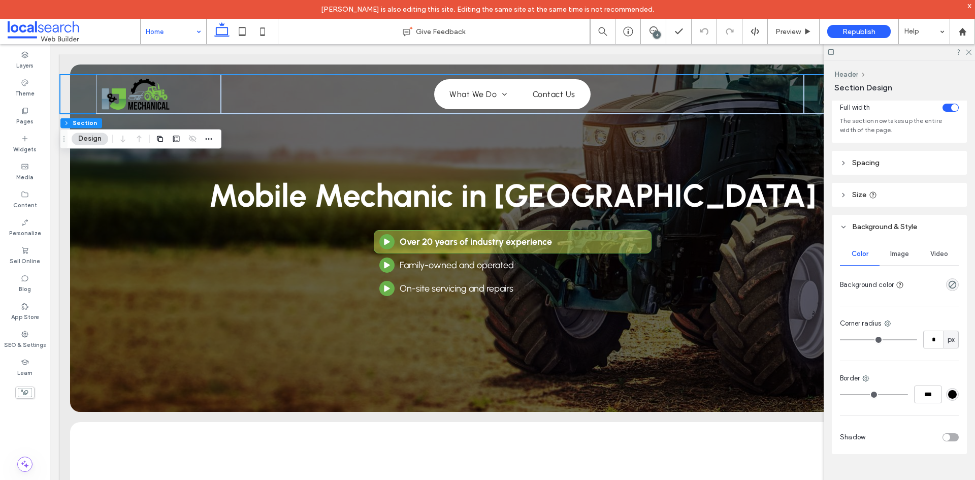
click at [901, 160] on header "Spacing" at bounding box center [899, 163] width 135 height 24
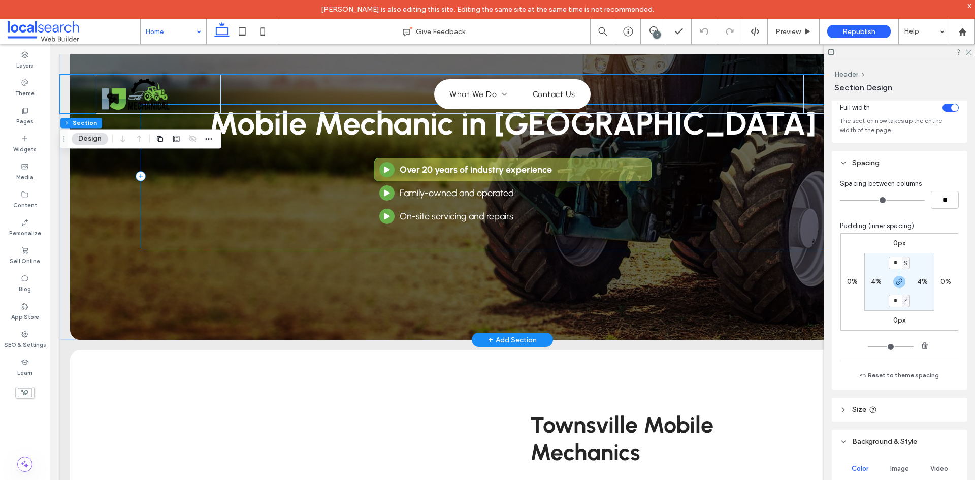
scroll to position [0, 0]
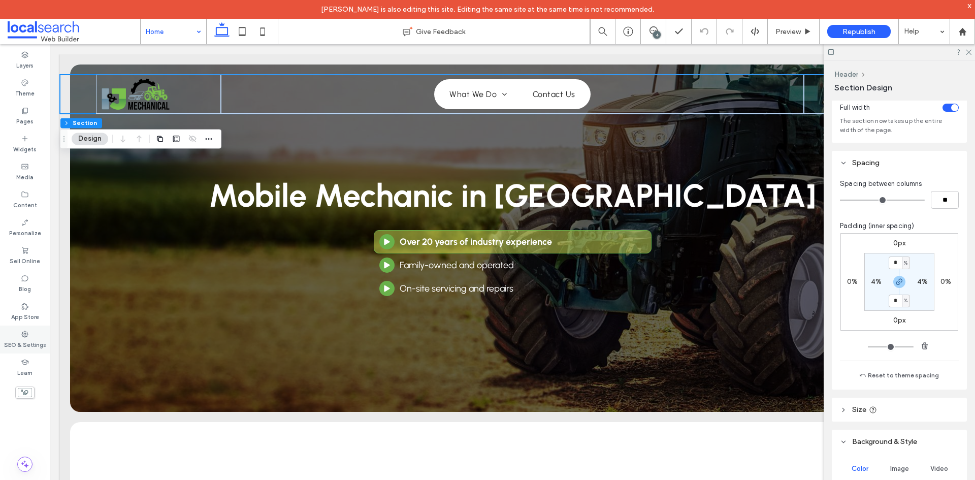
click at [29, 342] on label "SEO & Settings" at bounding box center [25, 343] width 42 height 11
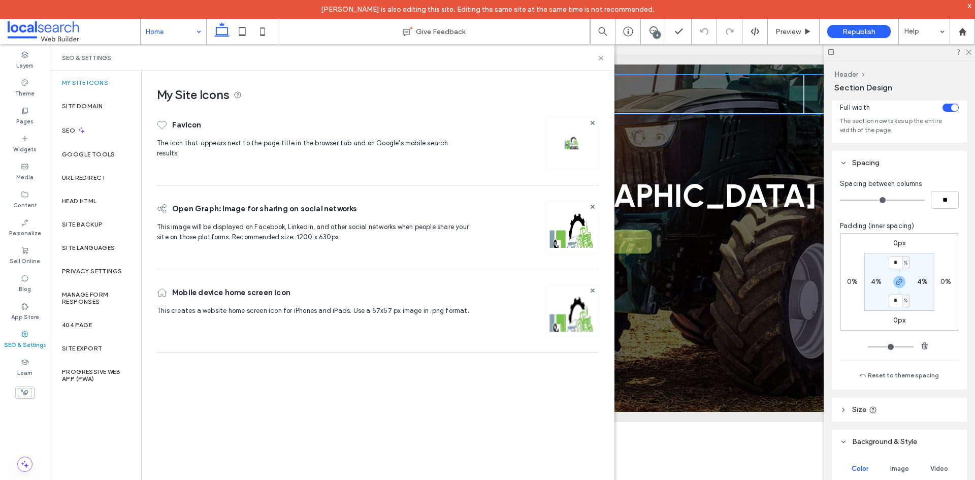
click at [604, 62] on div "SEO & Settings" at bounding box center [332, 57] width 565 height 27
click at [604, 61] on icon at bounding box center [601, 58] width 8 height 8
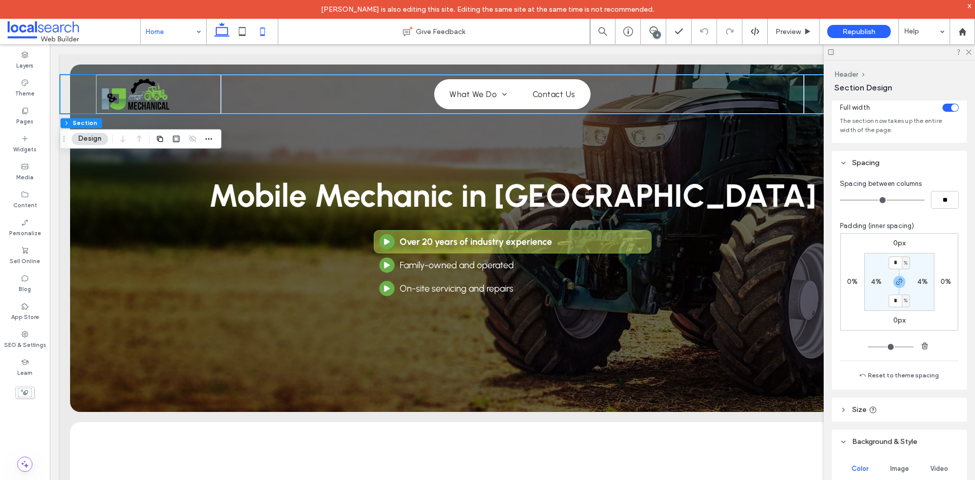
click at [257, 33] on icon at bounding box center [262, 31] width 20 height 20
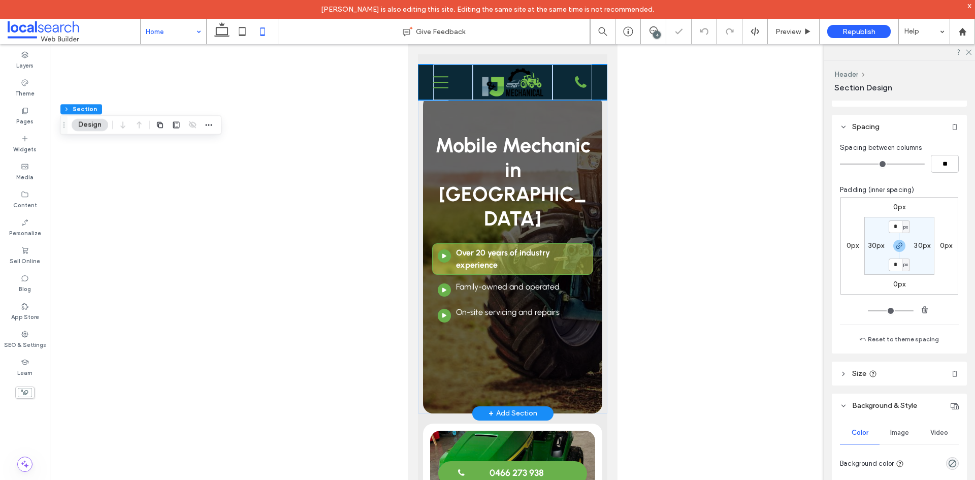
type input "**"
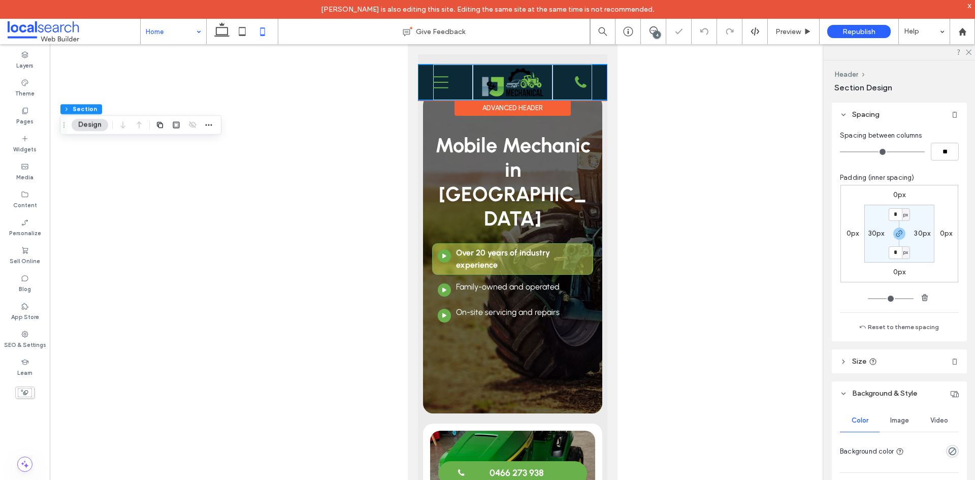
click at [426, 90] on div "Home What We Do Logbook Servicing Earthmoving & Agricultural Equipment Civil Fi…" at bounding box center [511, 82] width 189 height 36
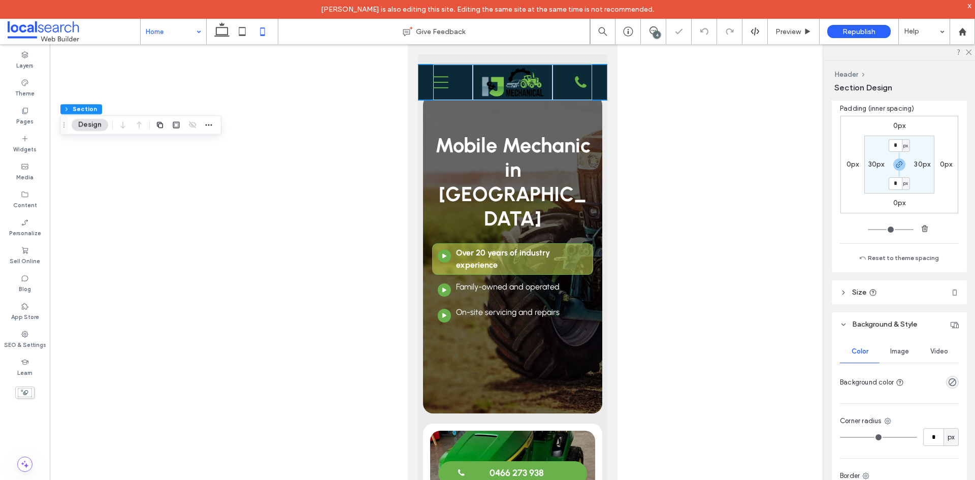
scroll to position [196, 0]
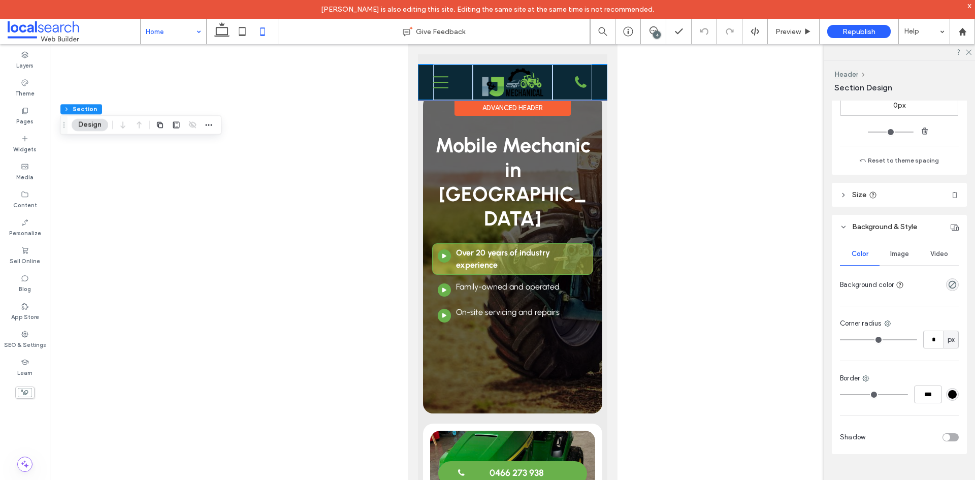
click at [428, 65] on div "Home What We Do Logbook Servicing Earthmoving & Agricultural Equipment Civil Fi…" at bounding box center [511, 82] width 189 height 36
click at [240, 37] on icon at bounding box center [242, 31] width 20 height 20
type input "*"
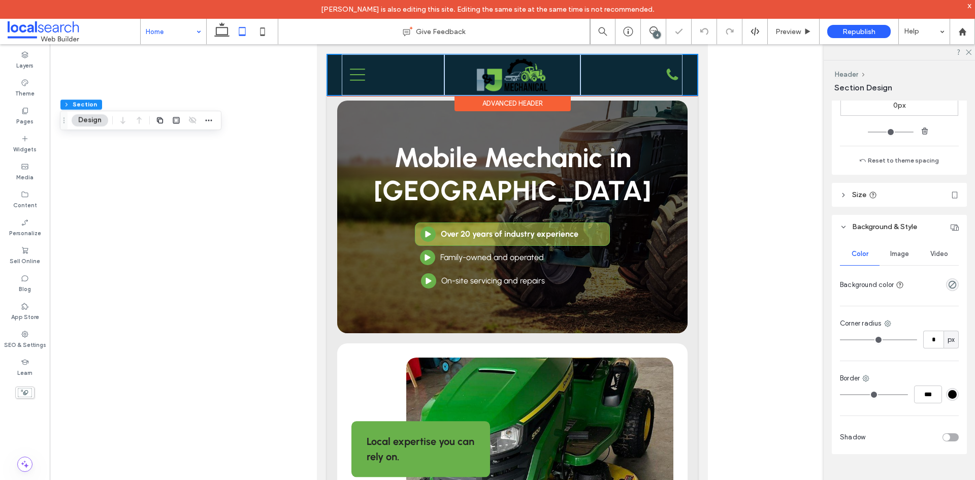
click at [335, 60] on div "Home What We Do Logbook Servicing Earthmoving & Agricultural Equipment Civil Fi…" at bounding box center [512, 74] width 371 height 41
click at [948, 285] on icon "rgba(0, 0, 0, 0)" at bounding box center [952, 284] width 9 height 9
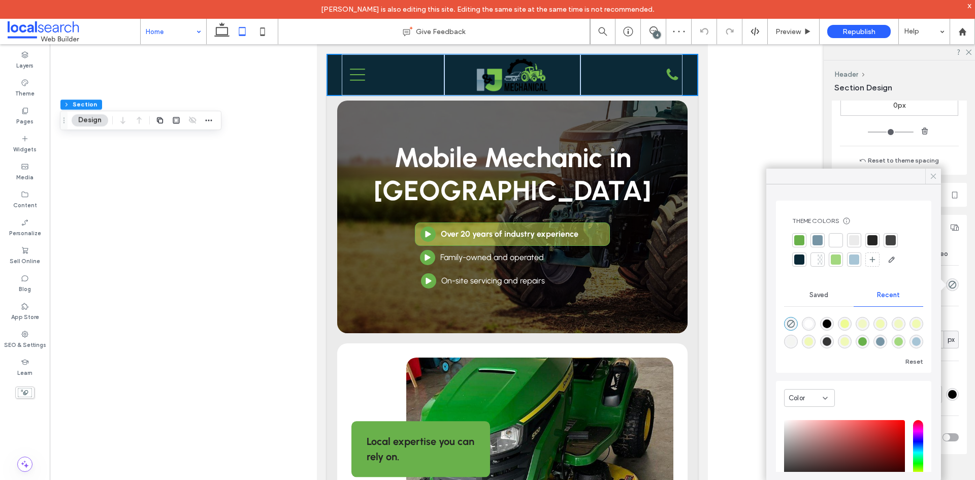
click at [939, 176] on div at bounding box center [933, 176] width 16 height 15
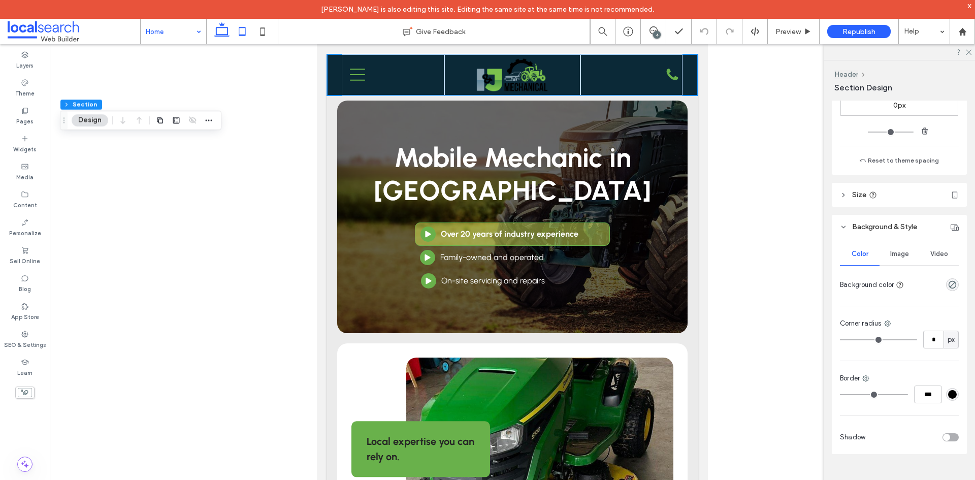
click at [223, 28] on icon at bounding box center [222, 31] width 20 height 20
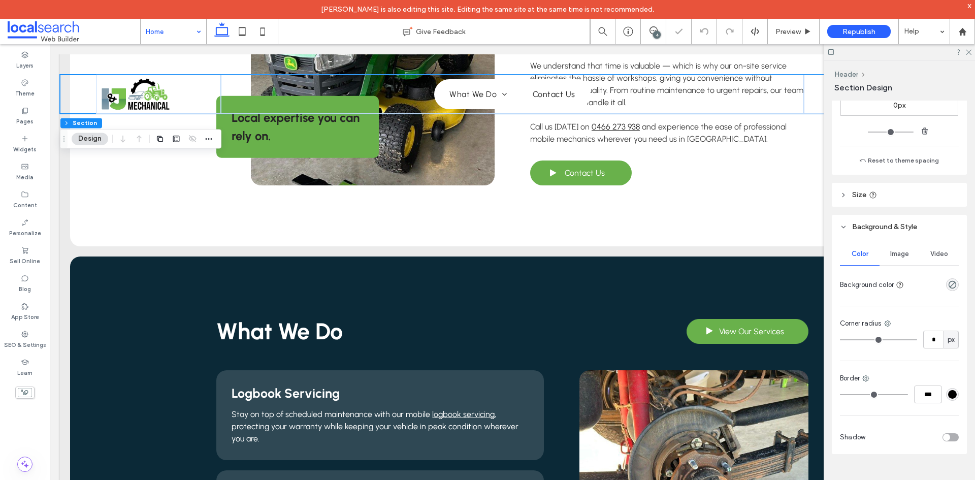
scroll to position [609, 0]
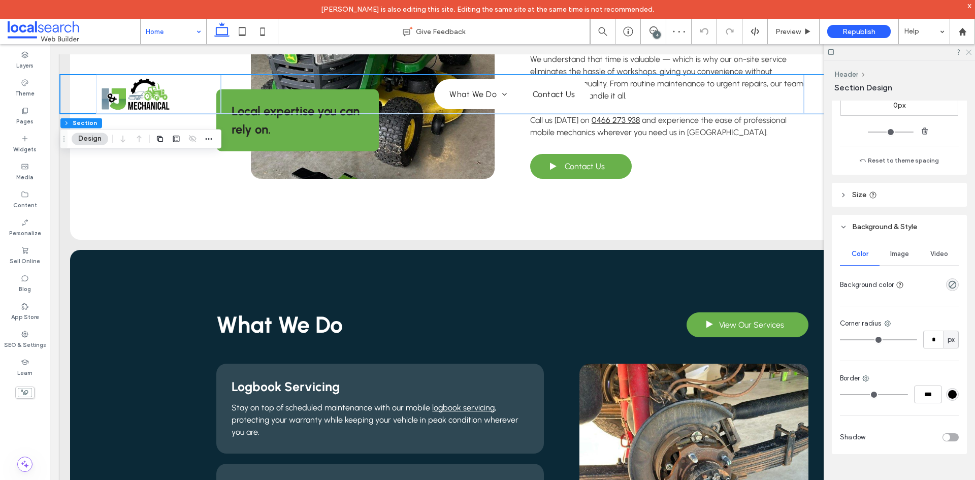
drag, startPoint x: 970, startPoint y: 52, endPoint x: 881, endPoint y: 21, distance: 94.1
click at [970, 52] on icon at bounding box center [968, 51] width 7 height 7
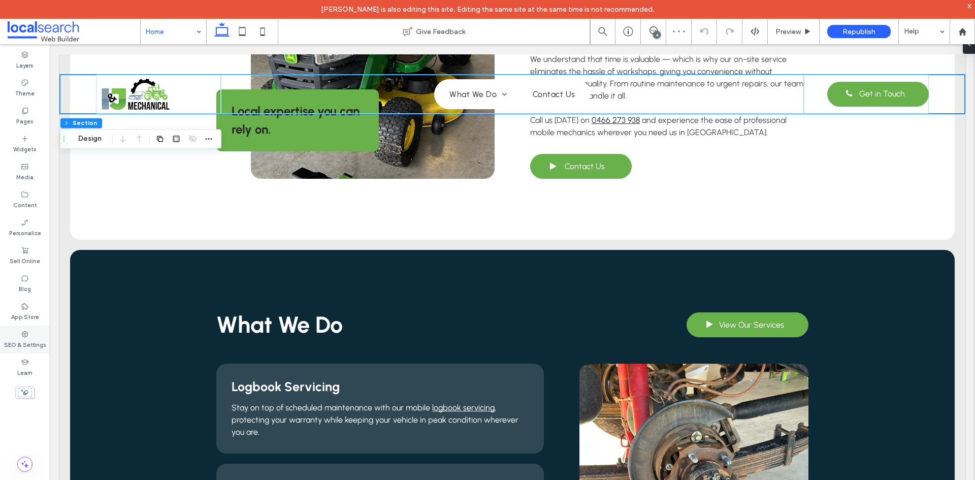
click at [27, 346] on label "SEO & Settings" at bounding box center [25, 343] width 42 height 11
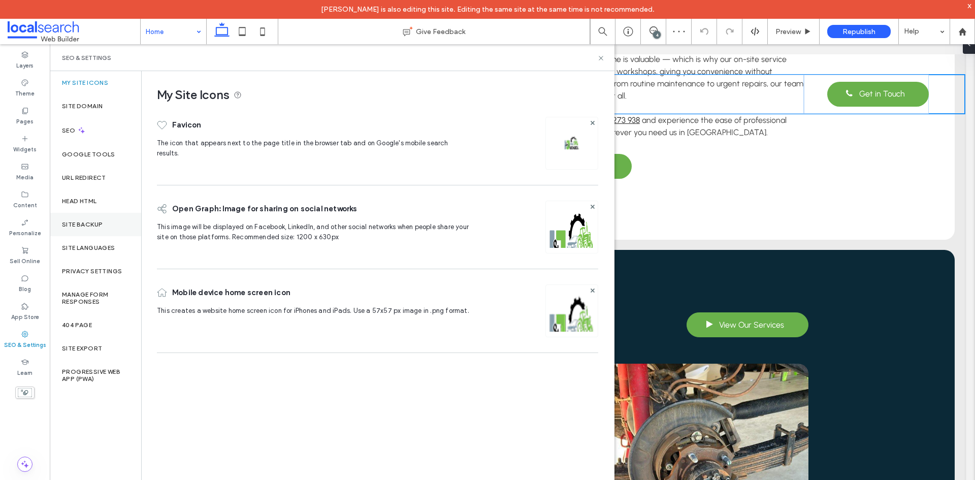
click at [101, 223] on label "Site Backup" at bounding box center [82, 224] width 41 height 7
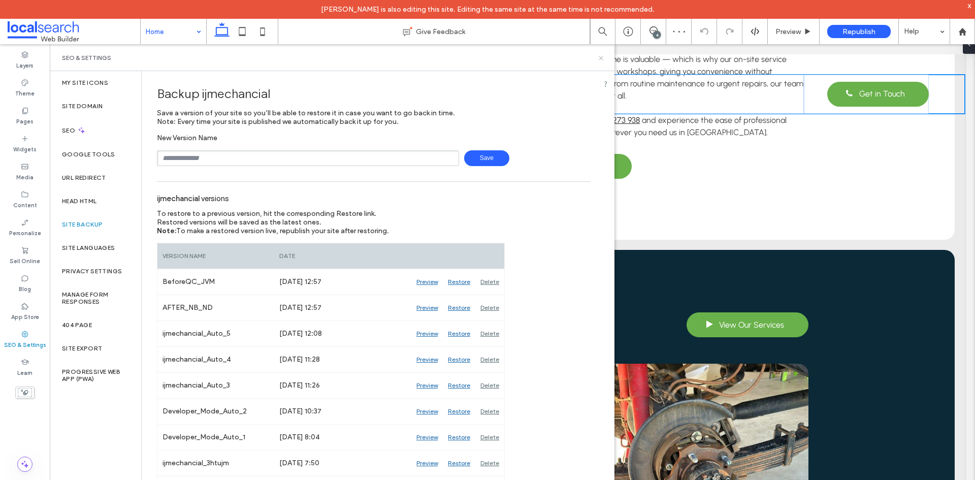
drag, startPoint x: 603, startPoint y: 54, endPoint x: 534, endPoint y: 90, distance: 77.9
click at [603, 54] on icon at bounding box center [601, 58] width 8 height 8
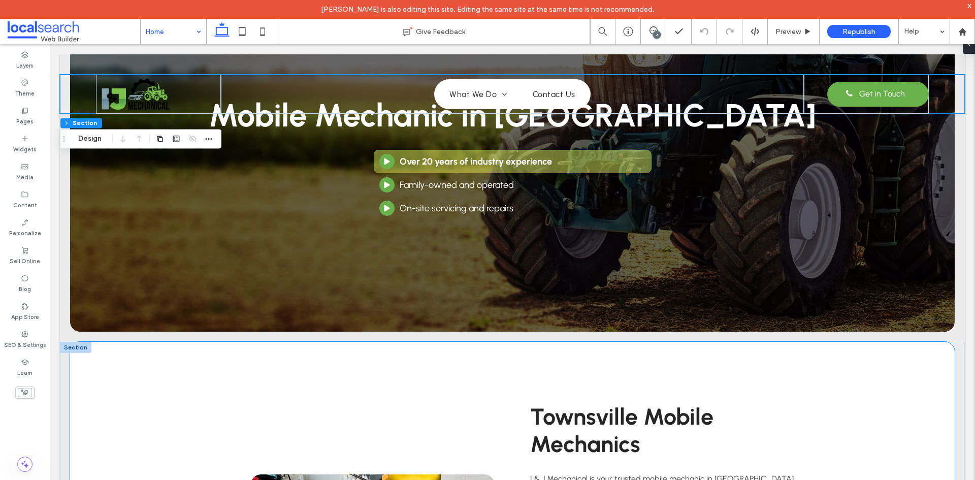
scroll to position [0, 0]
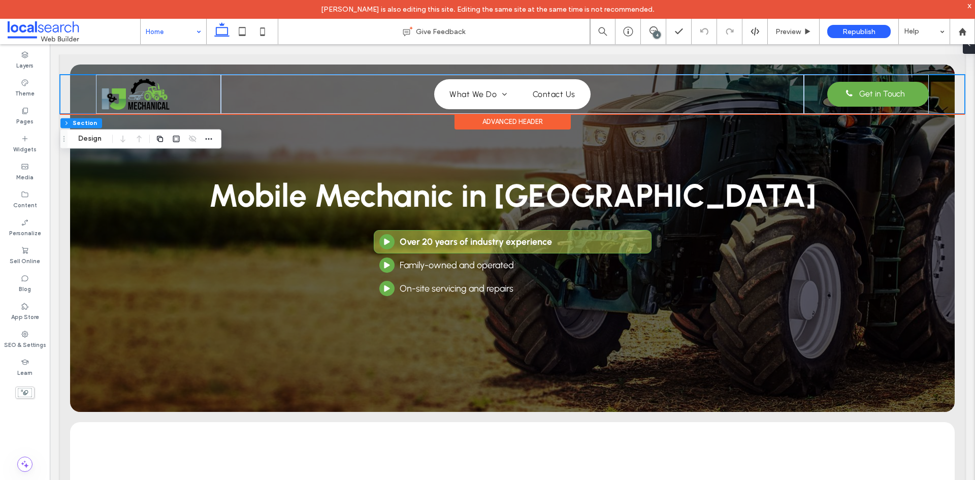
click at [231, 59] on div "Home What We Do Logbook Servicing Earthmoving & Agricultural Equipment Civil Fi…" at bounding box center [512, 83] width 905 height 59
click at [229, 66] on div "Home What We Do Logbook Servicing Earthmoving & Agricultural Equipment Civil Fi…" at bounding box center [512, 83] width 905 height 59
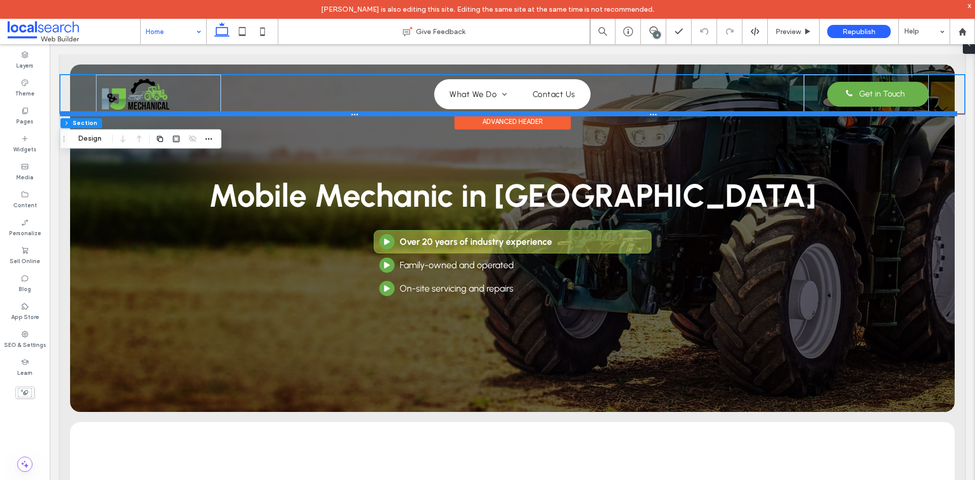
click at [271, 112] on div at bounding box center [508, 113] width 897 height 5
type input "**"
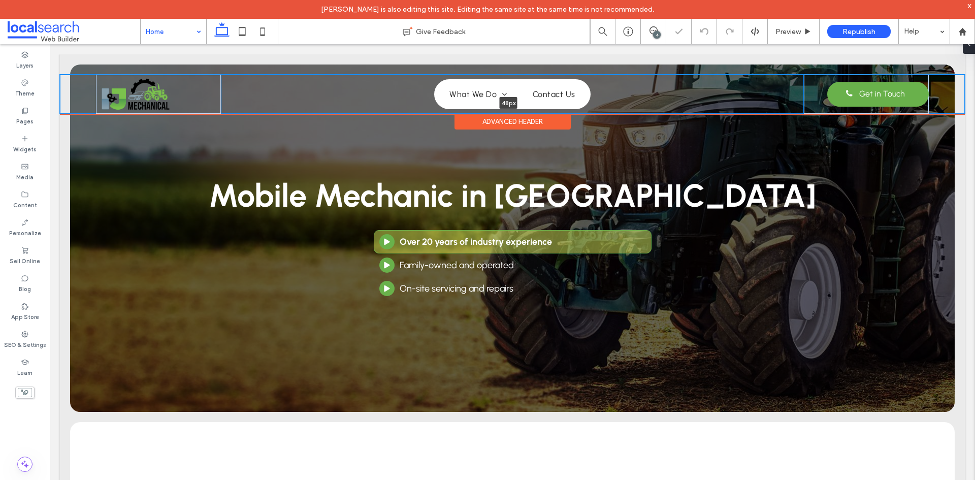
drag, startPoint x: 271, startPoint y: 112, endPoint x: 270, endPoint y: 96, distance: 15.2
click at [270, 96] on div "Home What We Do Logbook Servicing Earthmoving & Agricultural Equipment Civil Fi…" at bounding box center [512, 94] width 905 height 39
type input "**"
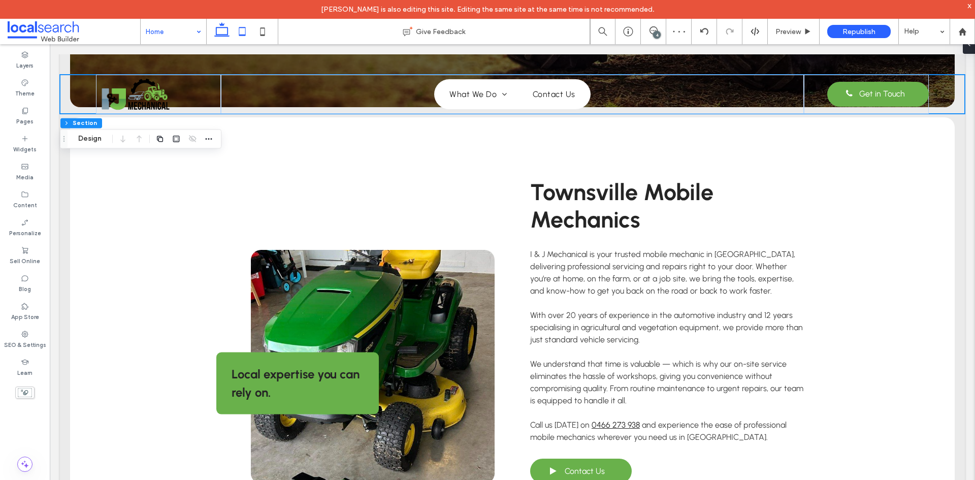
click at [248, 29] on icon at bounding box center [242, 31] width 20 height 20
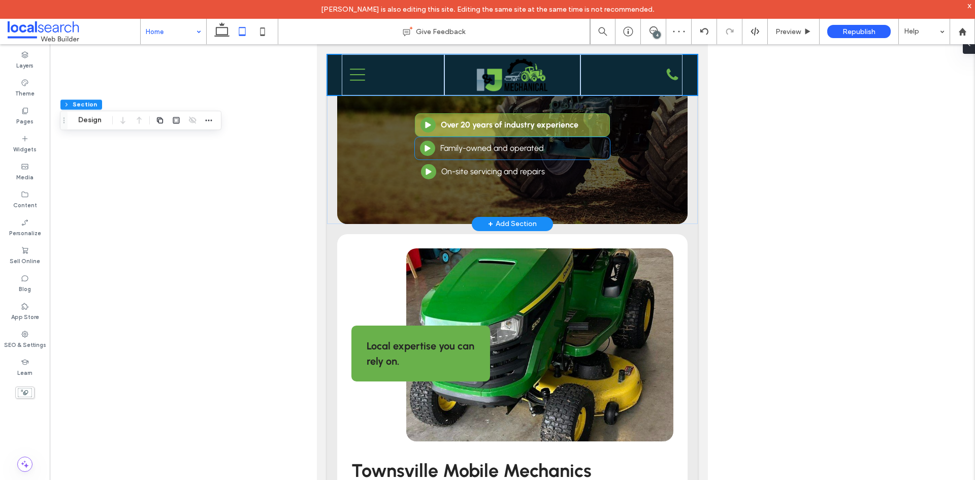
type input "*"
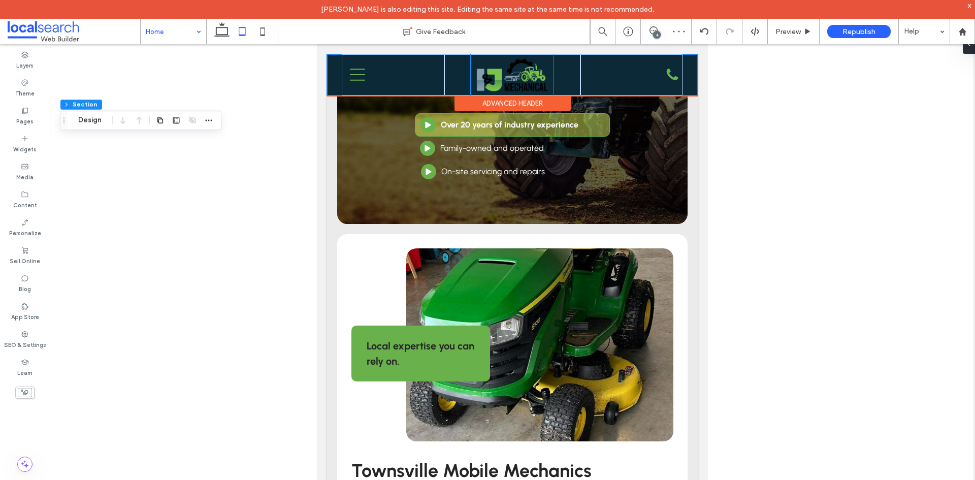
scroll to position [196, 0]
click at [331, 72] on div "Home What We Do Logbook Servicing Earthmoving & Agricultural Equipment Civil Fi…" at bounding box center [512, 74] width 371 height 41
click at [493, 105] on div "Advanced Header" at bounding box center [512, 103] width 116 height 16
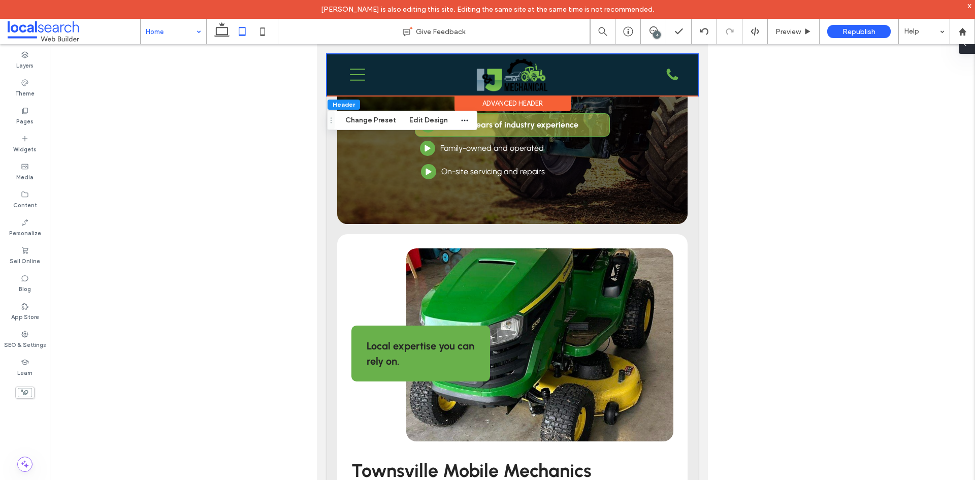
click at [964, 48] on span at bounding box center [965, 44] width 8 height 20
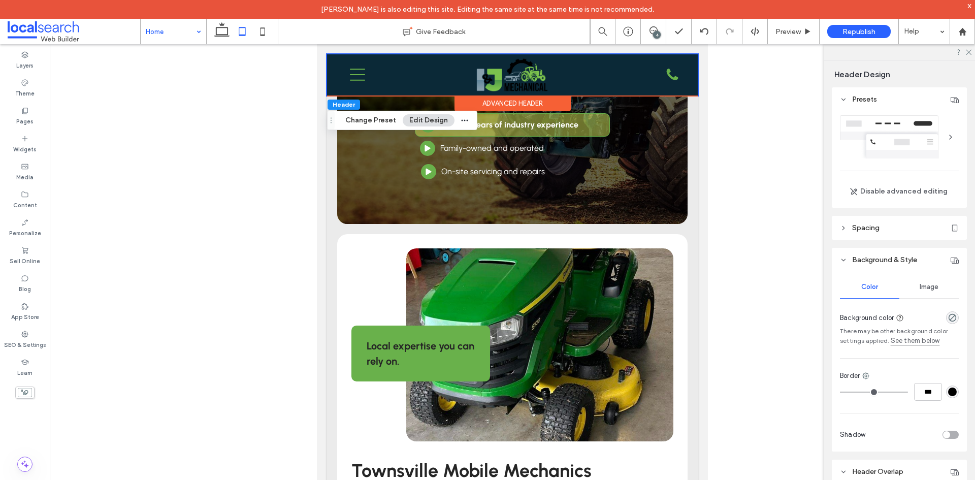
click at [926, 339] on link "See them below" at bounding box center [915, 341] width 49 height 10
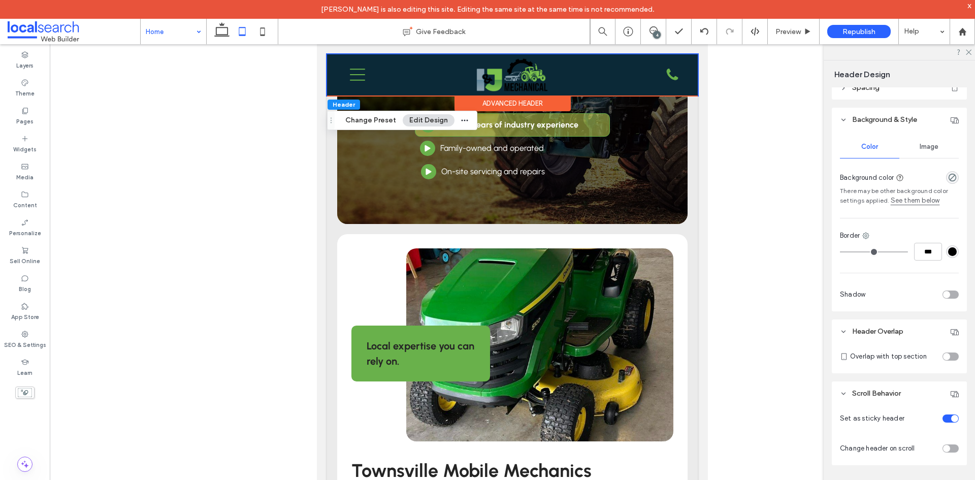
scroll to position [151, 0]
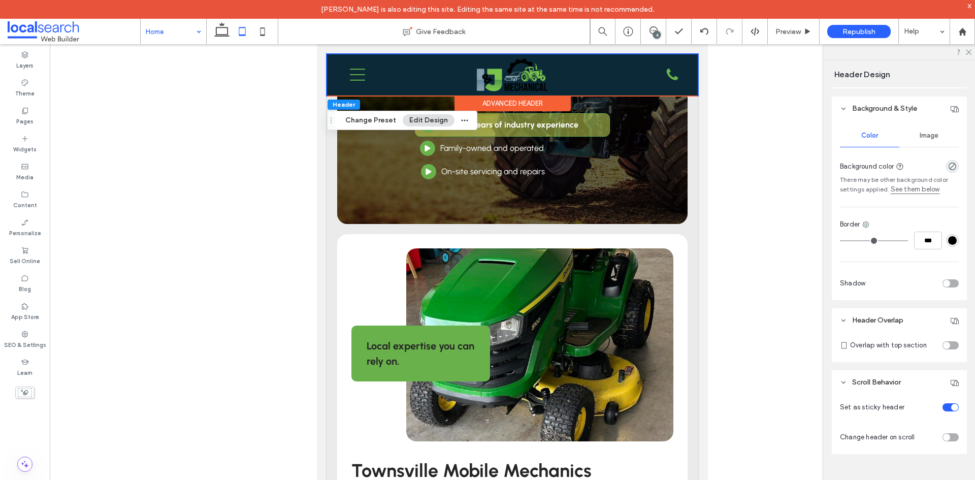
click at [947, 345] on div "toggle" at bounding box center [950, 345] width 16 height 8
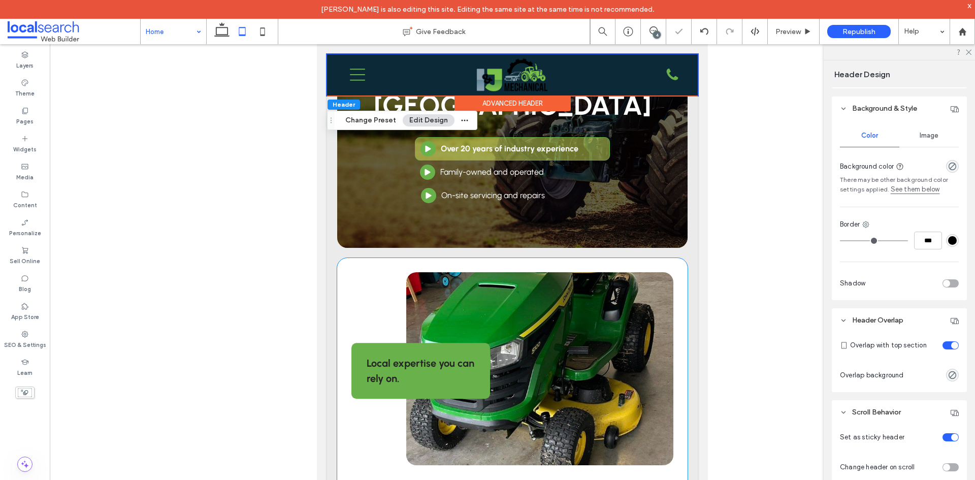
scroll to position [0, 0]
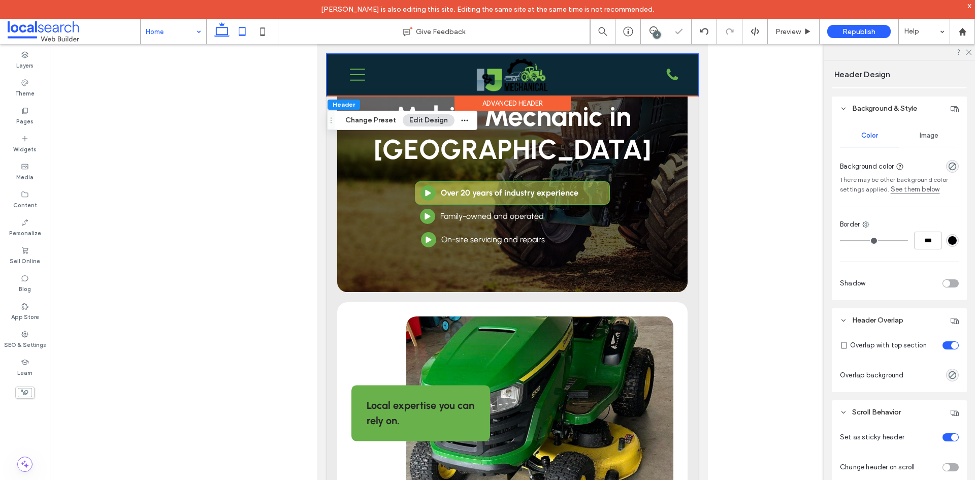
drag, startPoint x: 215, startPoint y: 25, endPoint x: 175, endPoint y: 7, distance: 43.4
click at [215, 25] on icon at bounding box center [222, 31] width 20 height 20
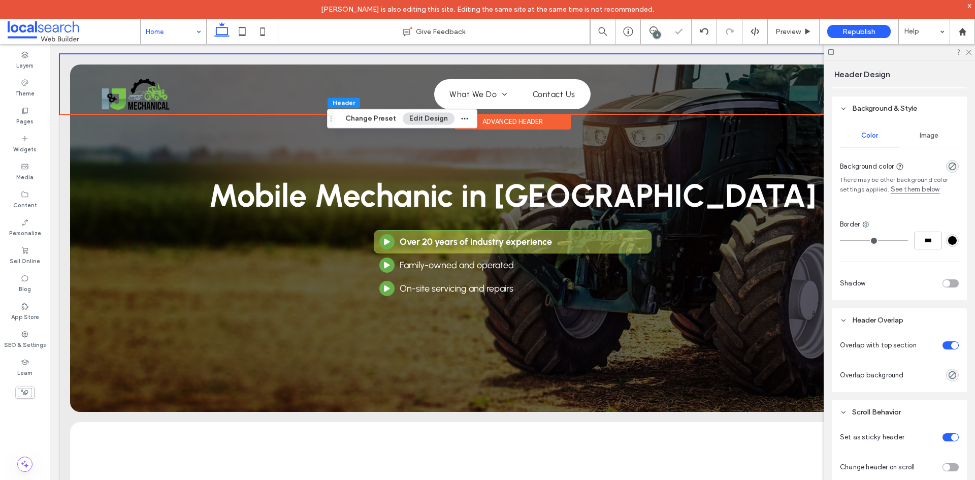
type input "**"
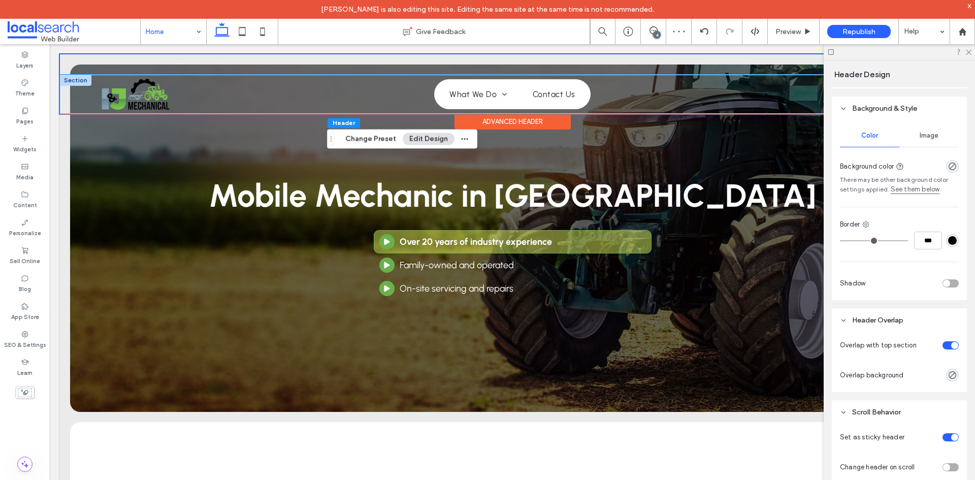
click at [81, 101] on div "Home What We Do Logbook Servicing Earthmoving & Agricultural Equipment Civil Fi…" at bounding box center [512, 94] width 905 height 39
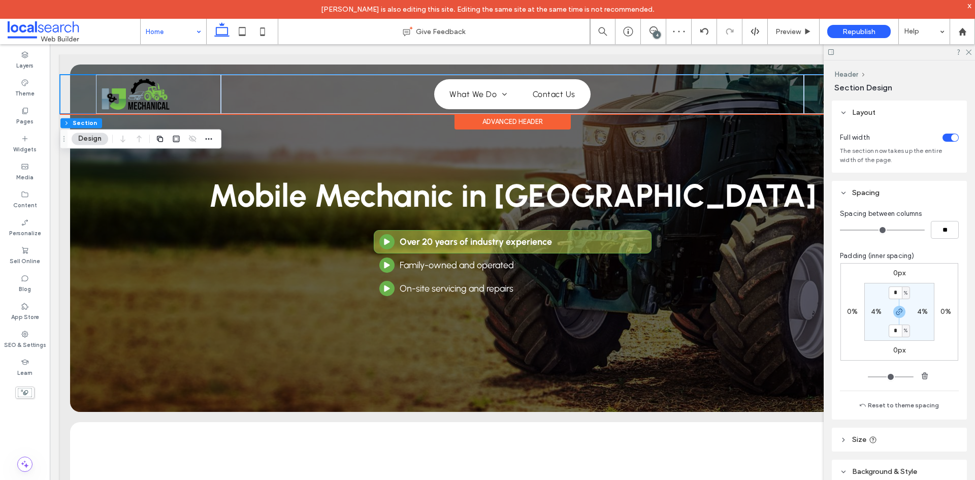
click at [75, 63] on div "Home What We Do Logbook Servicing Earthmoving & Agricultural Equipment Civil Fi…" at bounding box center [512, 83] width 905 height 59
click at [67, 69] on div "Home What We Do Logbook Servicing Earthmoving & Agricultural Equipment Civil Fi…" at bounding box center [512, 83] width 905 height 59
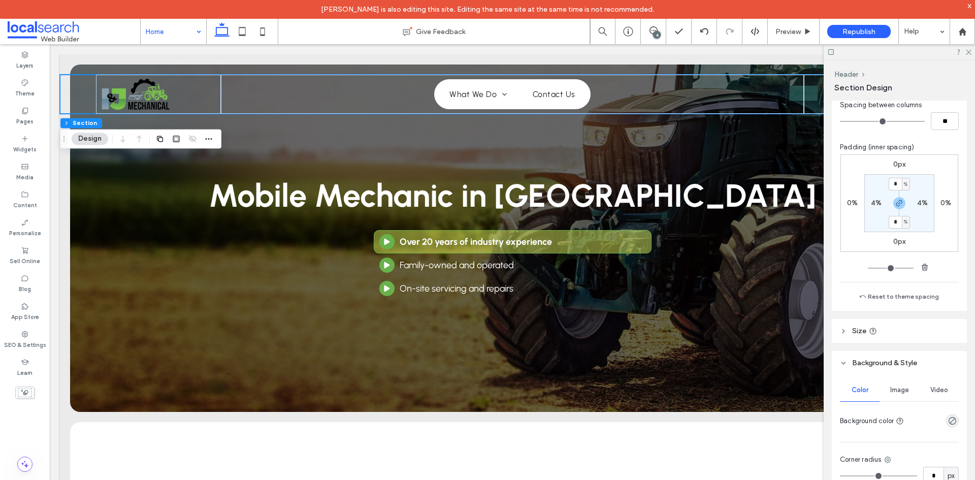
scroll to position [245, 0]
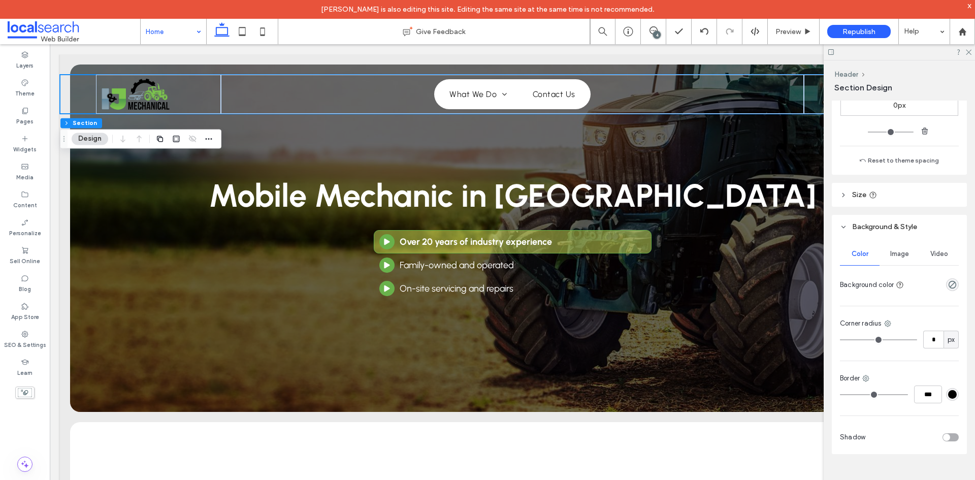
click at [907, 258] on div "Image" at bounding box center [899, 254] width 40 height 22
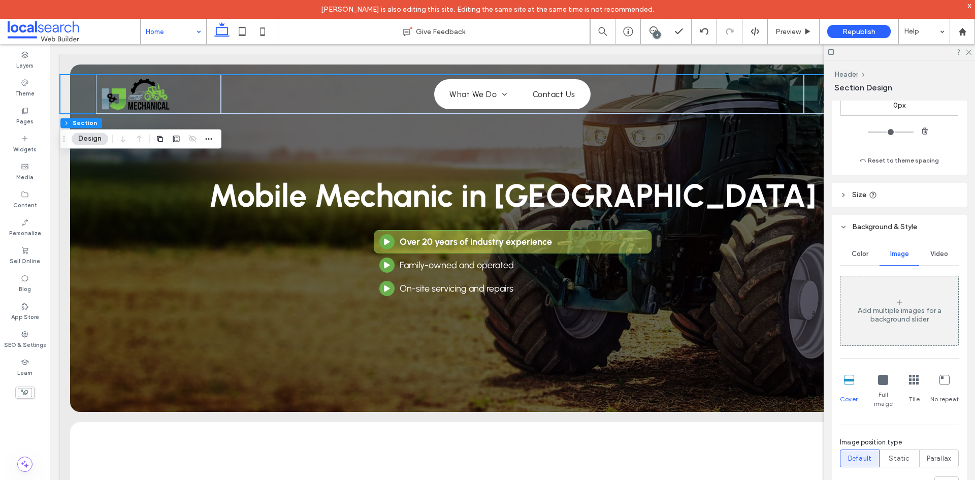
click at [939, 263] on div "Video" at bounding box center [939, 254] width 40 height 22
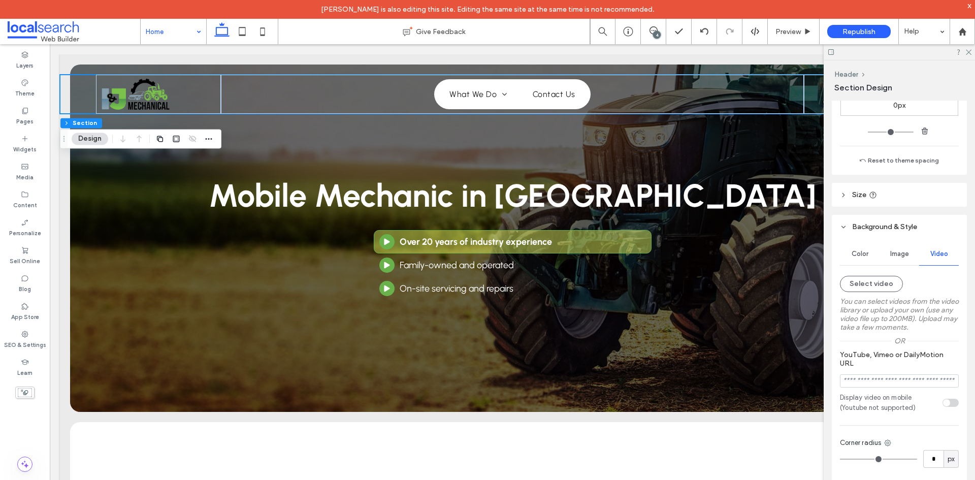
click at [909, 261] on div "Image" at bounding box center [899, 254] width 40 height 22
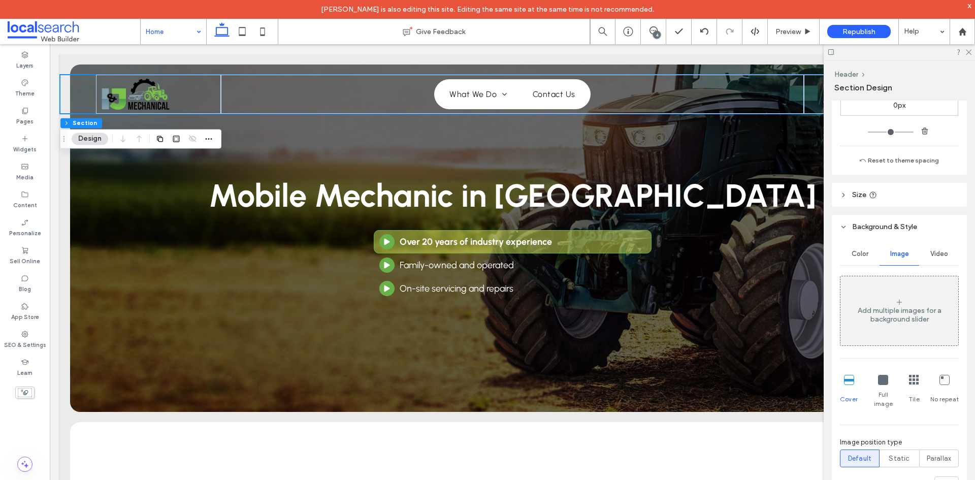
click at [853, 254] on span "Color" at bounding box center [859, 254] width 17 height 8
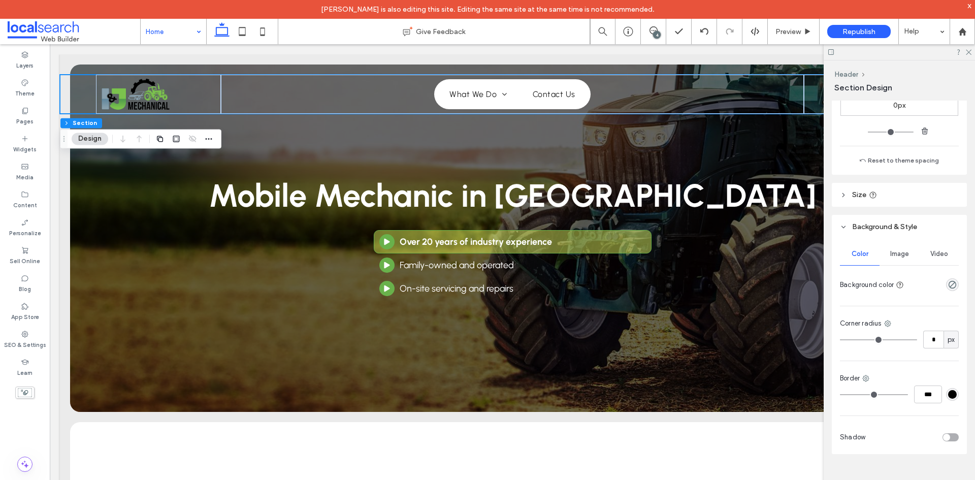
click at [843, 228] on icon at bounding box center [843, 226] width 7 height 7
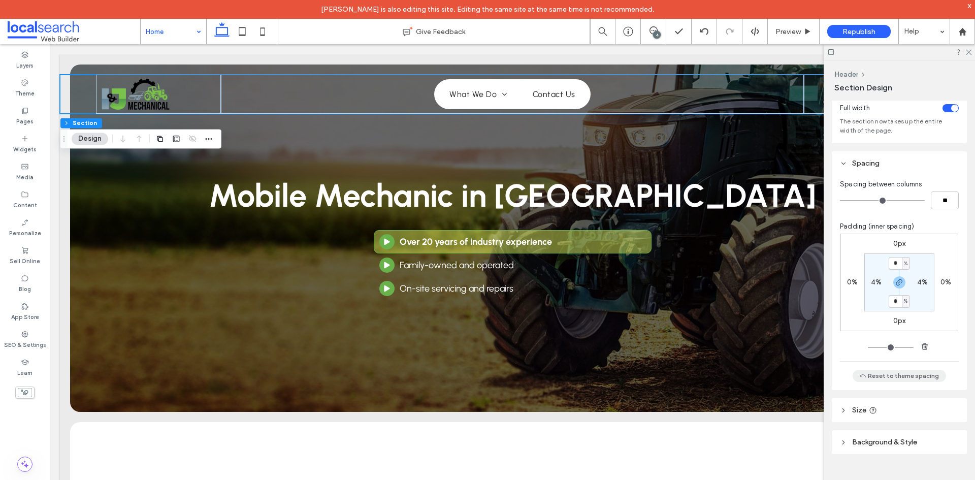
scroll to position [29, 0]
click at [892, 441] on span "Background & Style" at bounding box center [884, 442] width 65 height 9
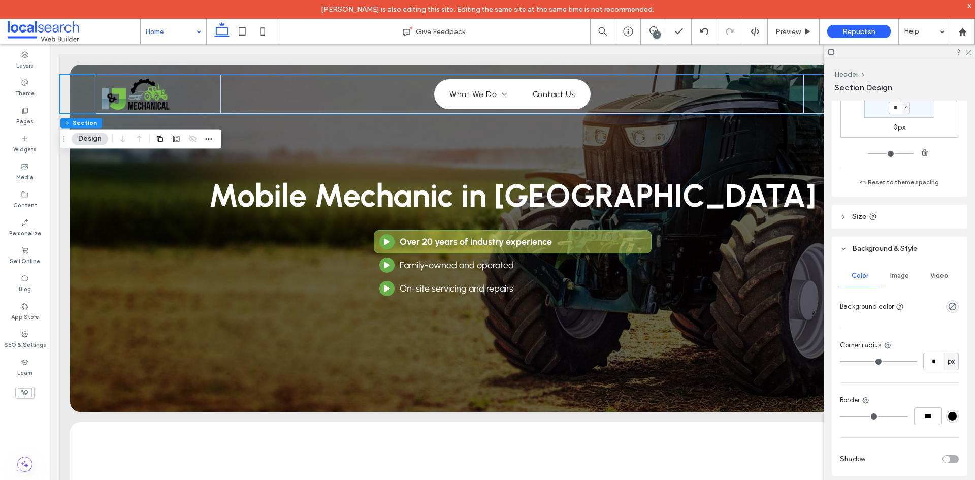
scroll to position [245, 0]
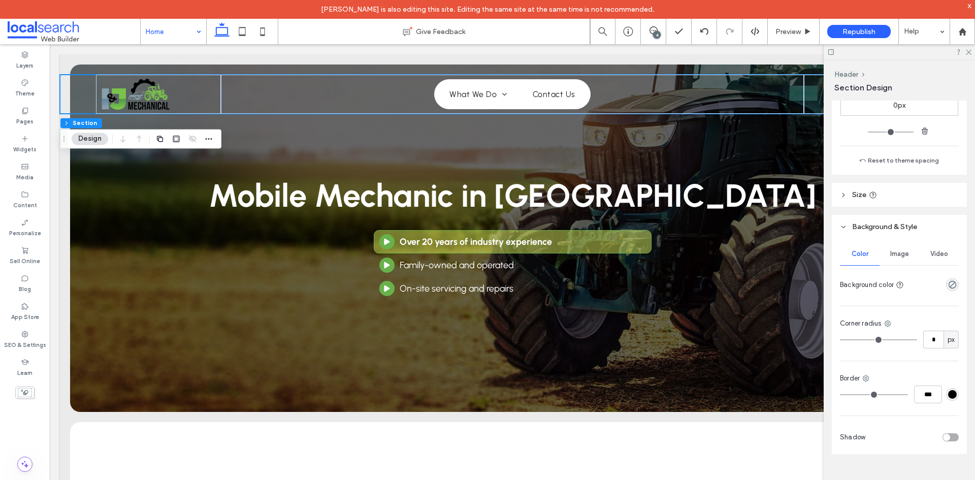
click at [843, 227] on use at bounding box center [844, 227] width 4 height 2
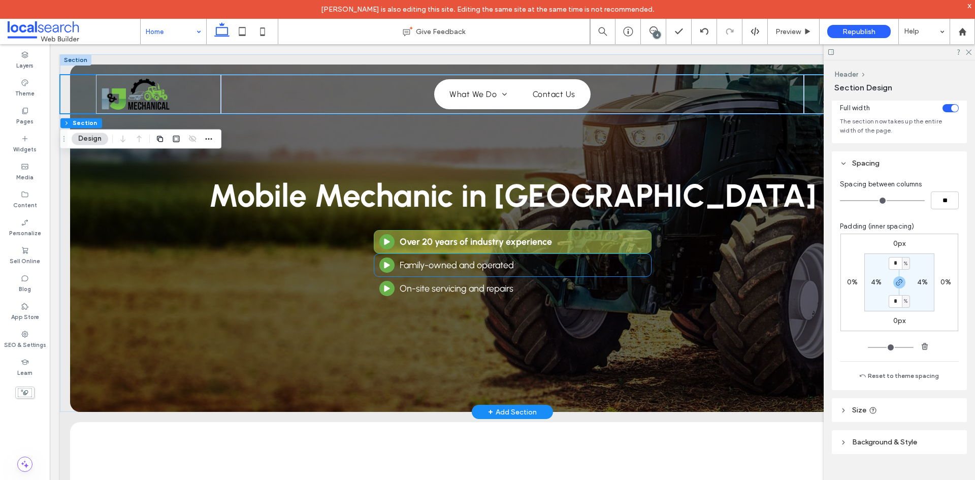
scroll to position [29, 0]
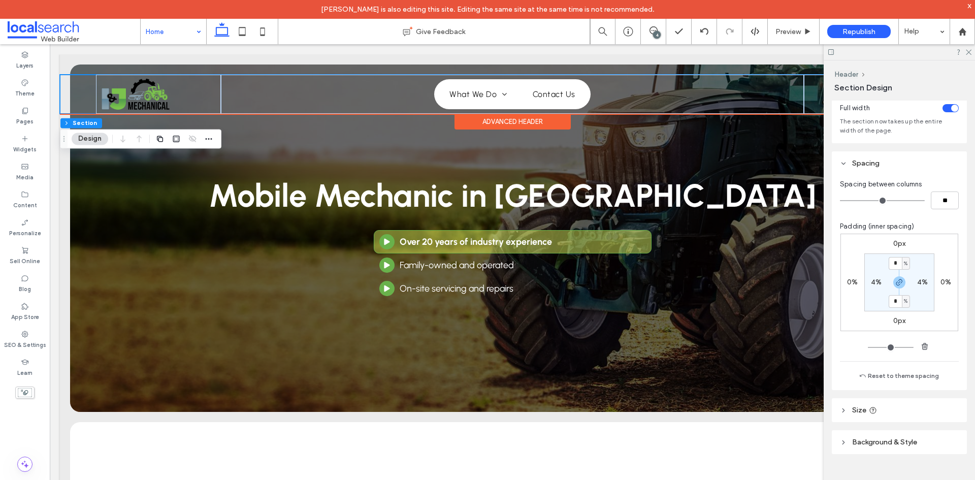
click at [481, 121] on div "Advanced Header" at bounding box center [512, 122] width 116 height 16
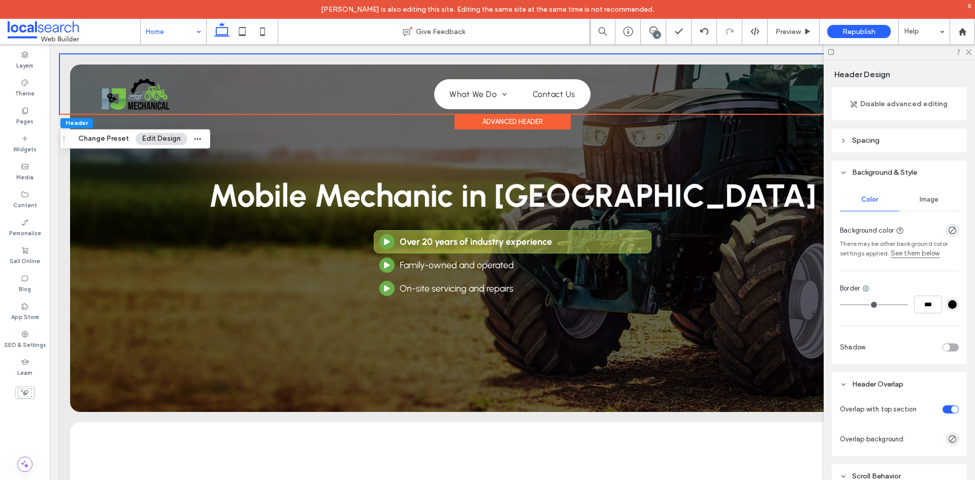
scroll to position [181, 0]
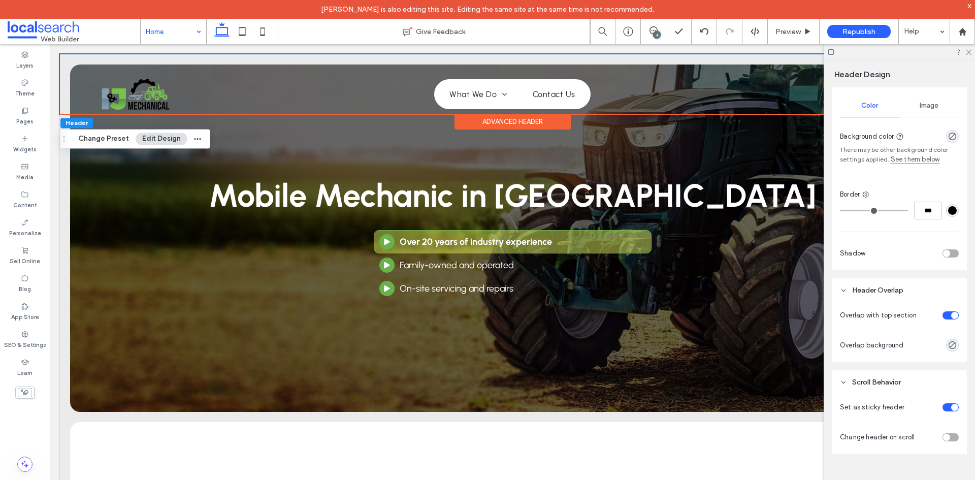
click at [943, 436] on div "toggle" at bounding box center [946, 437] width 7 height 7
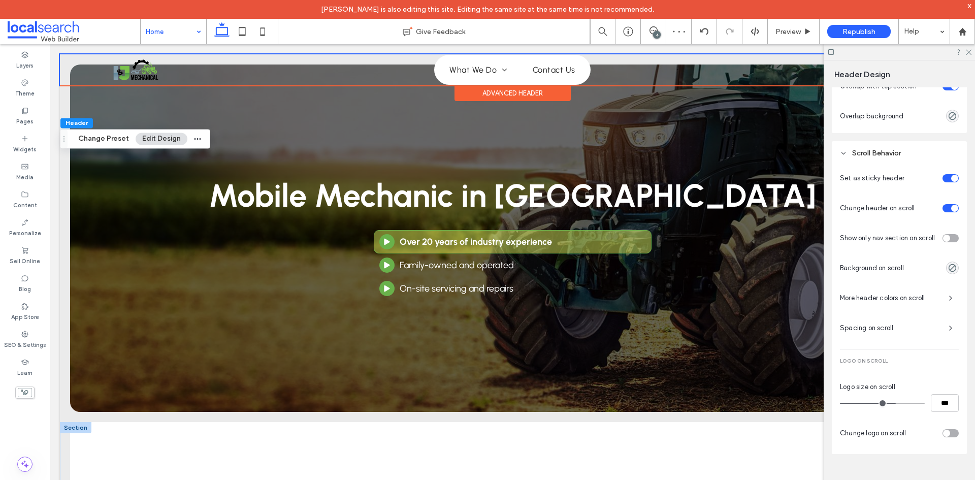
scroll to position [254, 0]
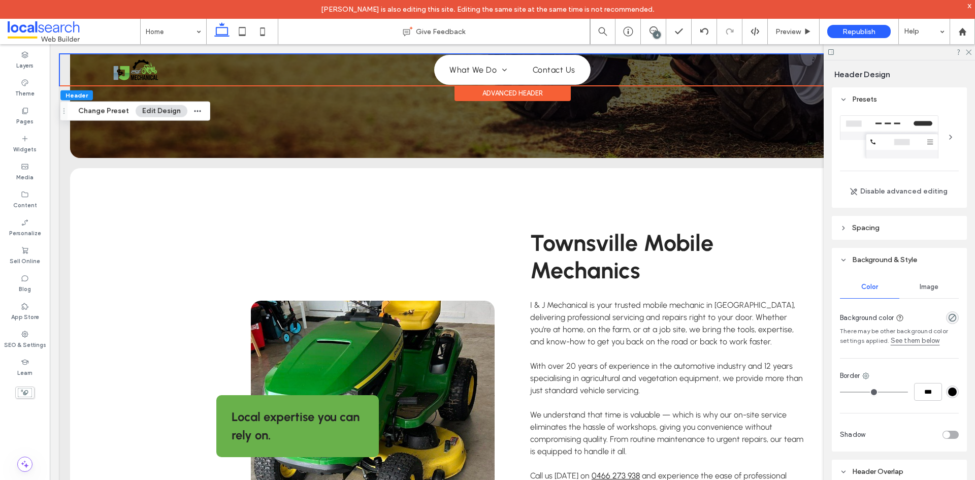
scroll to position [413, 0]
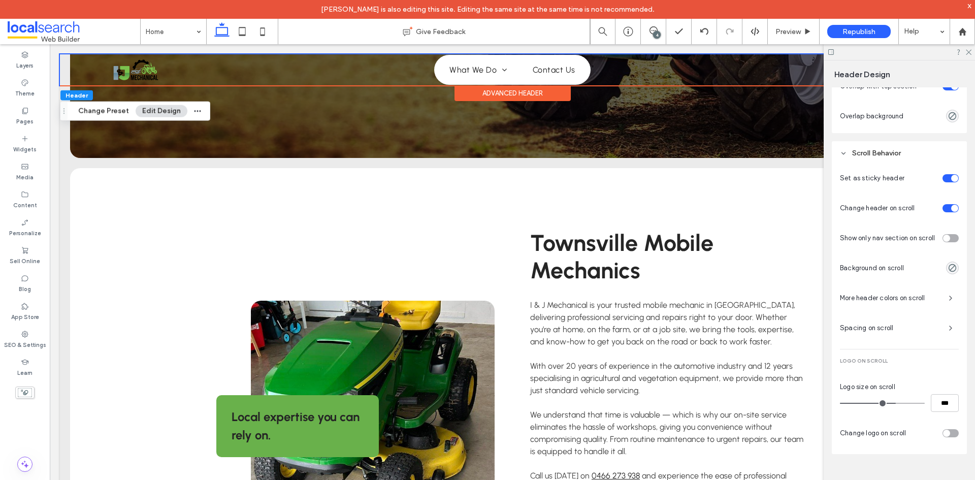
click at [952, 271] on div "rgba(0, 0, 0, 0)" at bounding box center [952, 267] width 13 height 13
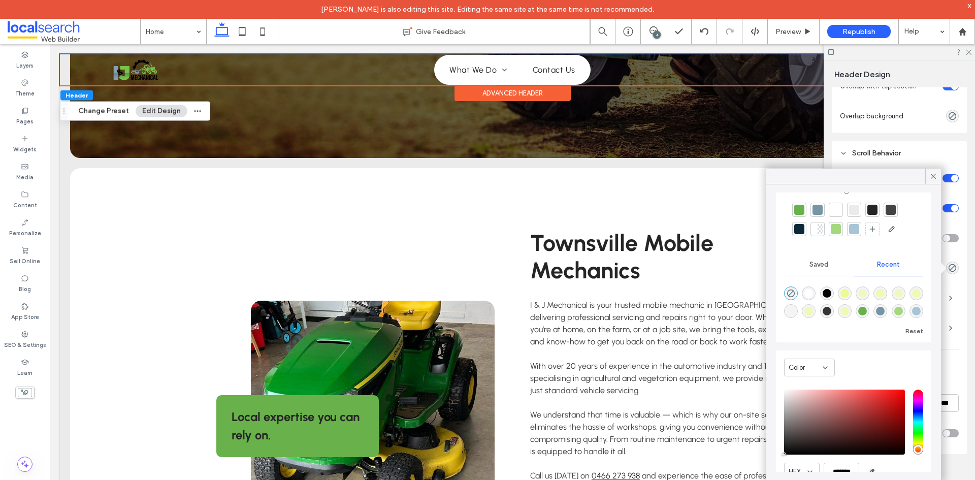
scroll to position [78, 0]
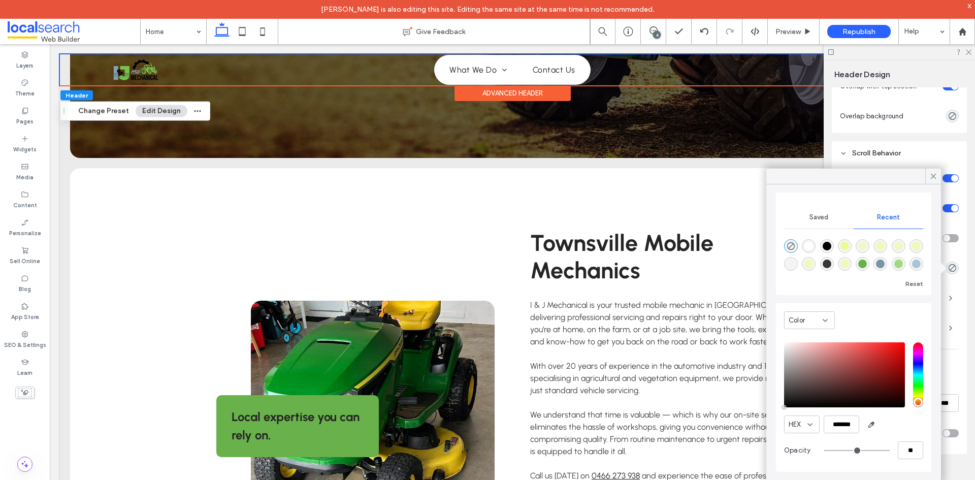
type input "**"
type input "***"
click at [840, 450] on input "range" at bounding box center [856, 450] width 65 height 1
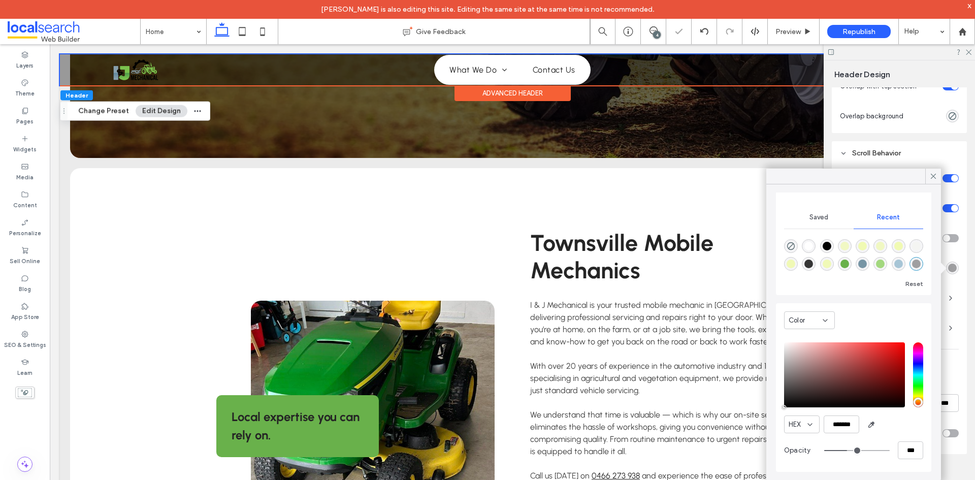
type input "**"
type input "***"
type input "**"
type input "***"
type input "**"
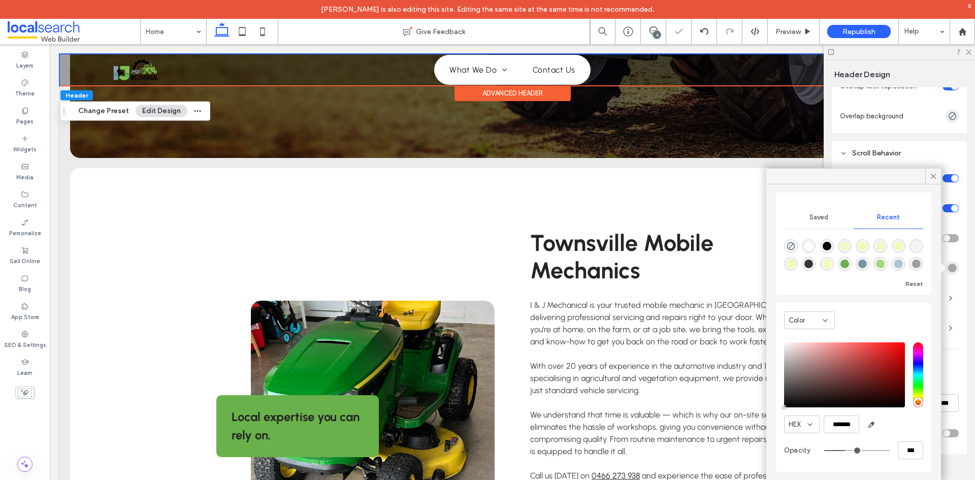
type input "***"
type input "**"
type input "***"
type input "**"
type input "***"
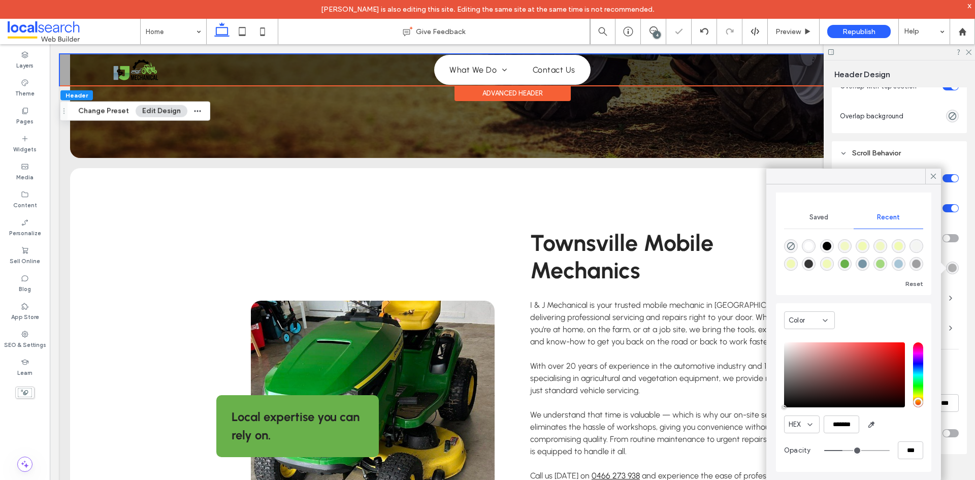
type input "**"
type input "***"
type input "**"
type input "***"
type input "**"
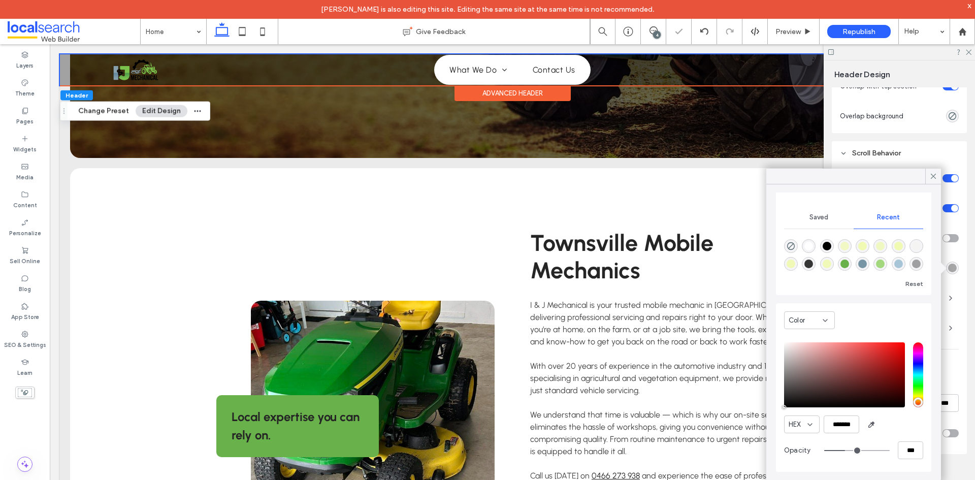
type input "***"
type input "**"
type input "***"
type input "**"
type input "***"
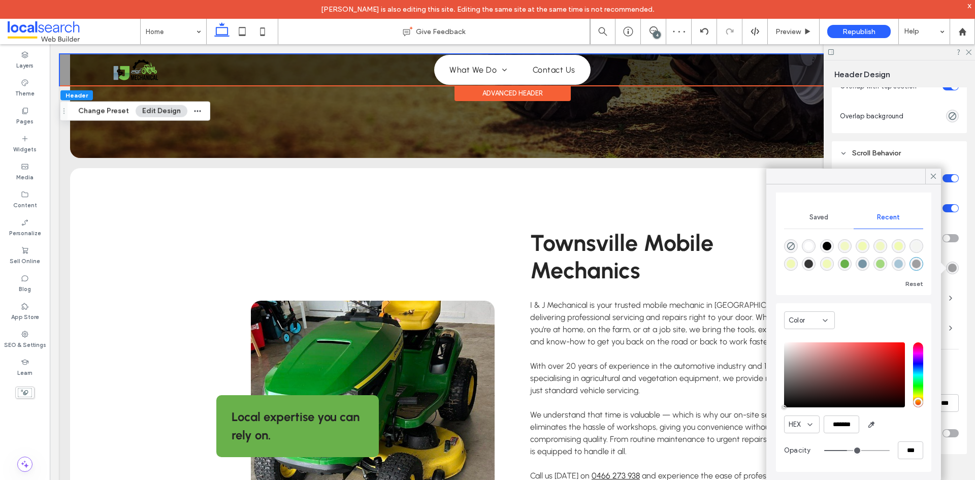
type input "**"
type input "***"
type input "**"
type input "***"
type input "**"
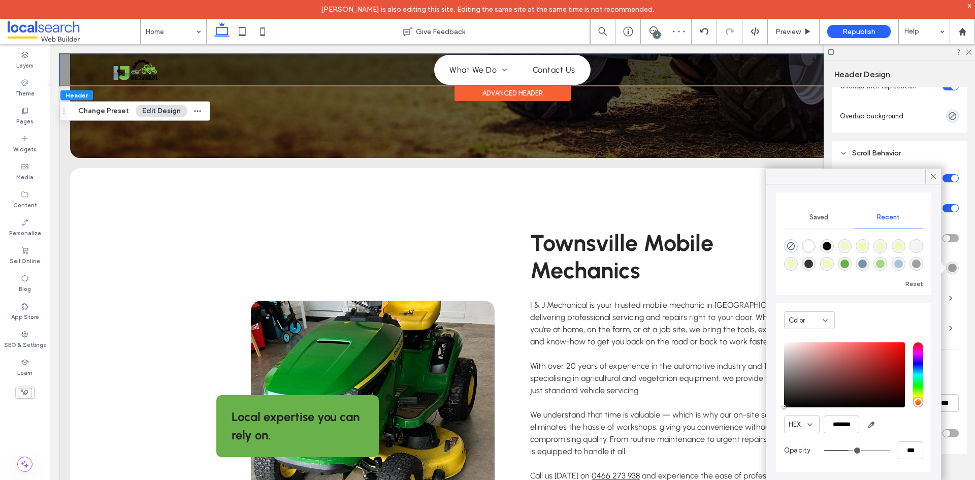
type input "***"
type input "**"
type input "***"
type input "**"
type input "***"
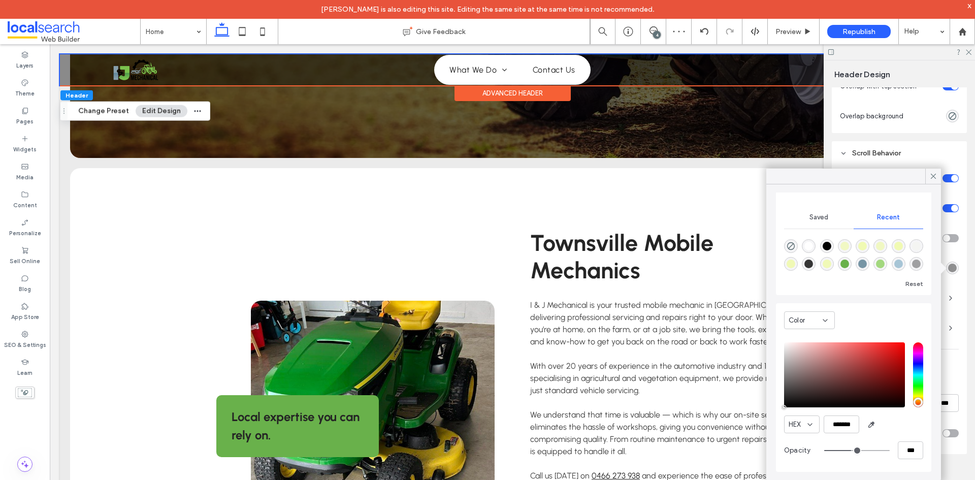
type input "**"
type input "***"
type input "**"
type input "***"
drag, startPoint x: 839, startPoint y: 451, endPoint x: 845, endPoint y: 455, distance: 7.3
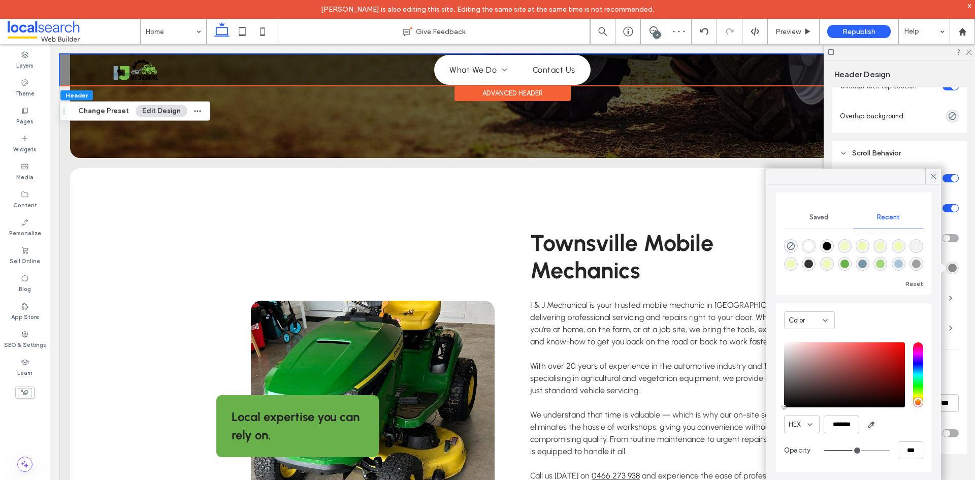
type input "**"
click at [845, 451] on input "range" at bounding box center [856, 450] width 65 height 1
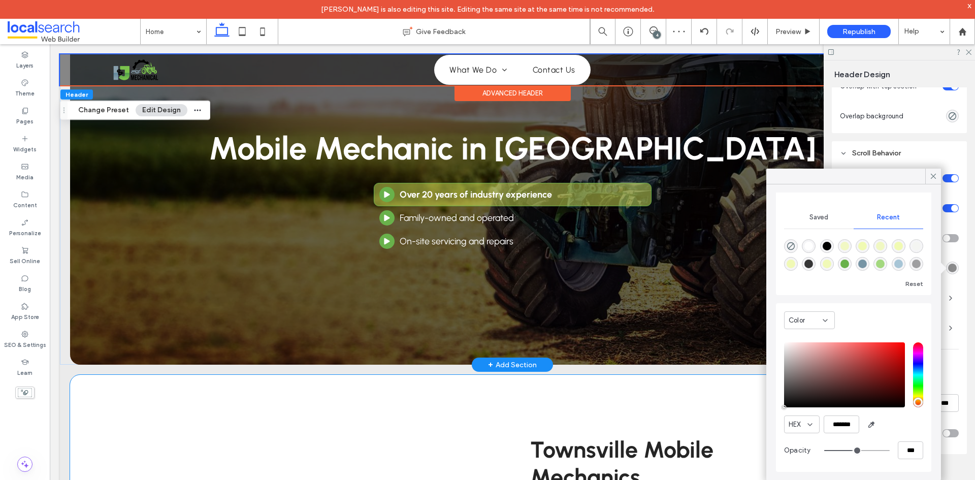
scroll to position [0, 0]
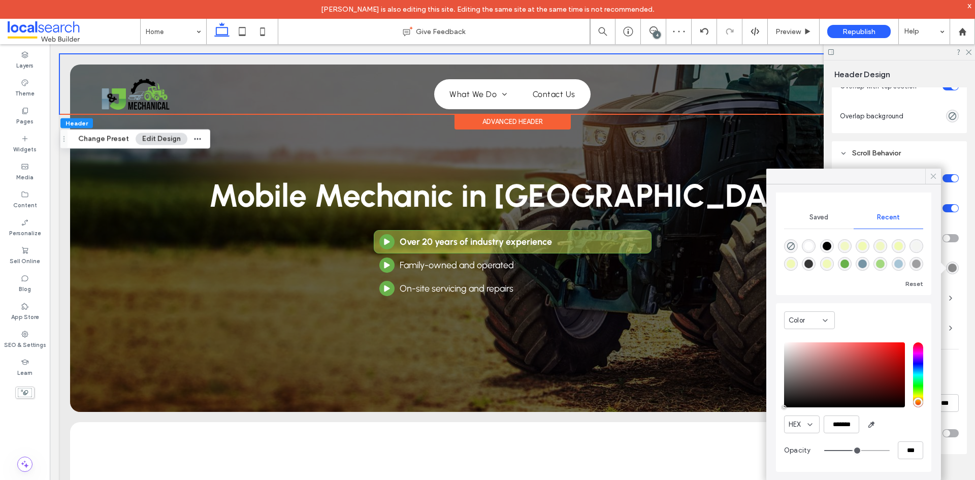
click at [928, 176] on div at bounding box center [933, 176] width 16 height 15
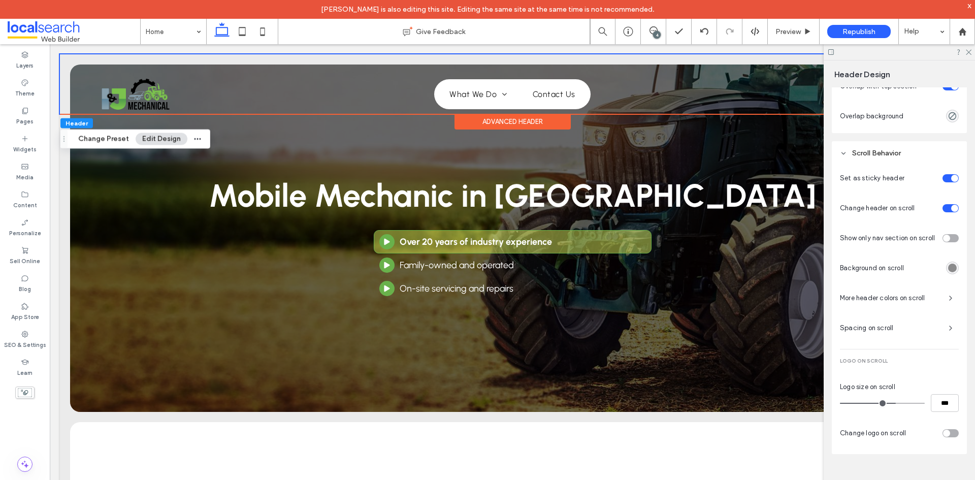
click at [964, 52] on div at bounding box center [899, 52] width 151 height 16
click at [965, 54] on icon at bounding box center [968, 51] width 7 height 7
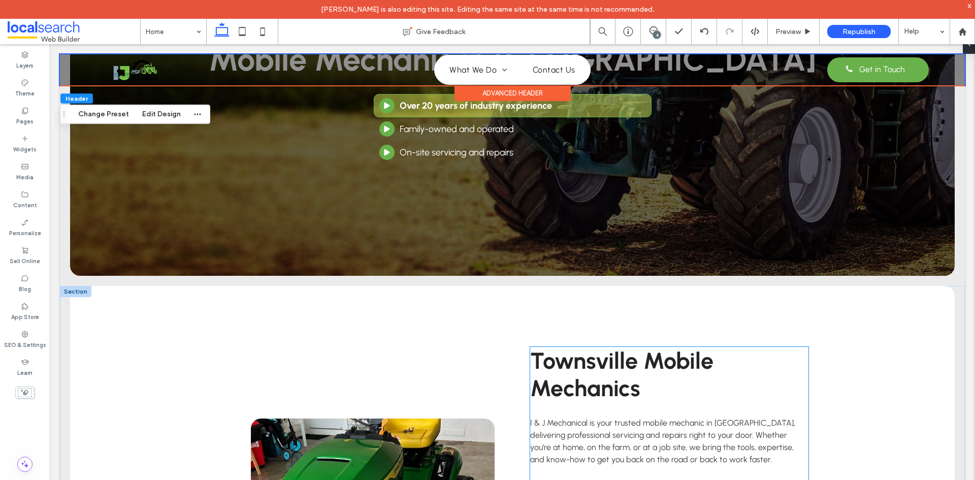
scroll to position [305, 0]
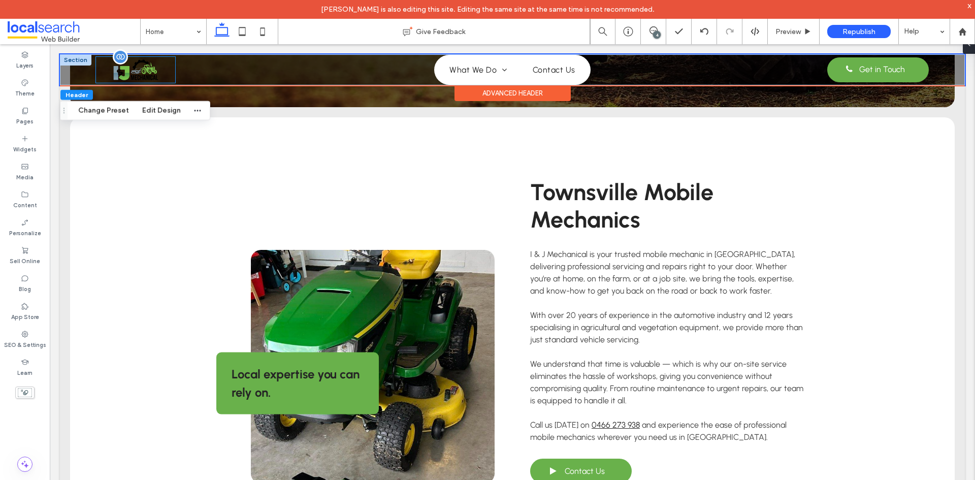
click at [133, 71] on img at bounding box center [136, 70] width 52 height 26
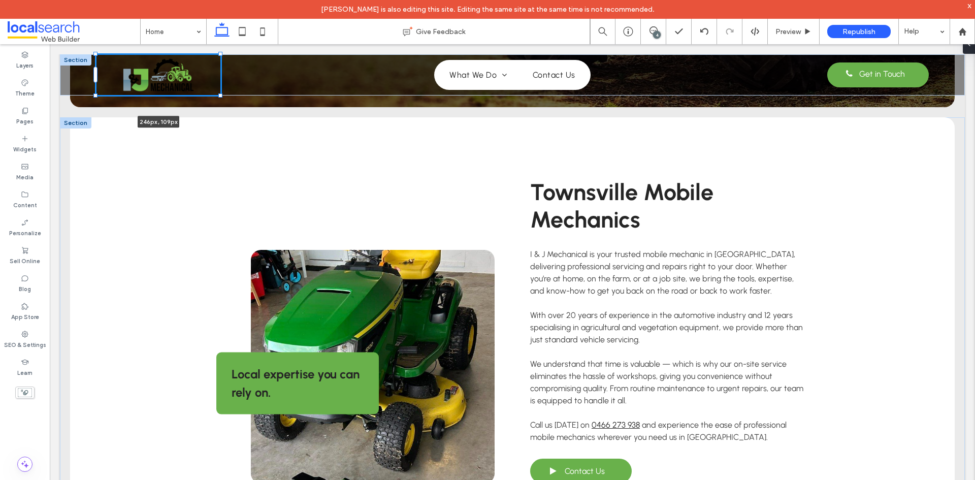
drag, startPoint x: 176, startPoint y: 82, endPoint x: 389, endPoint y: 141, distance: 221.2
type input "***"
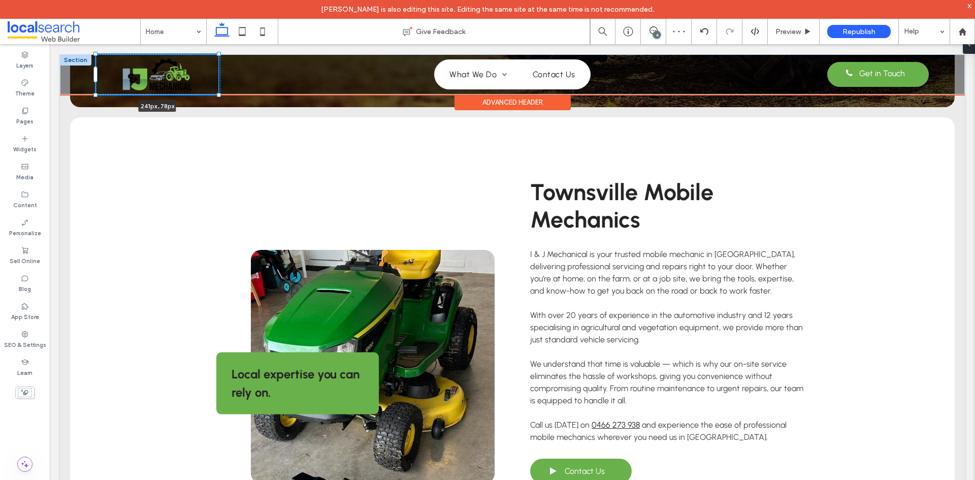
click at [218, 54] on div at bounding box center [219, 54] width 4 height 4
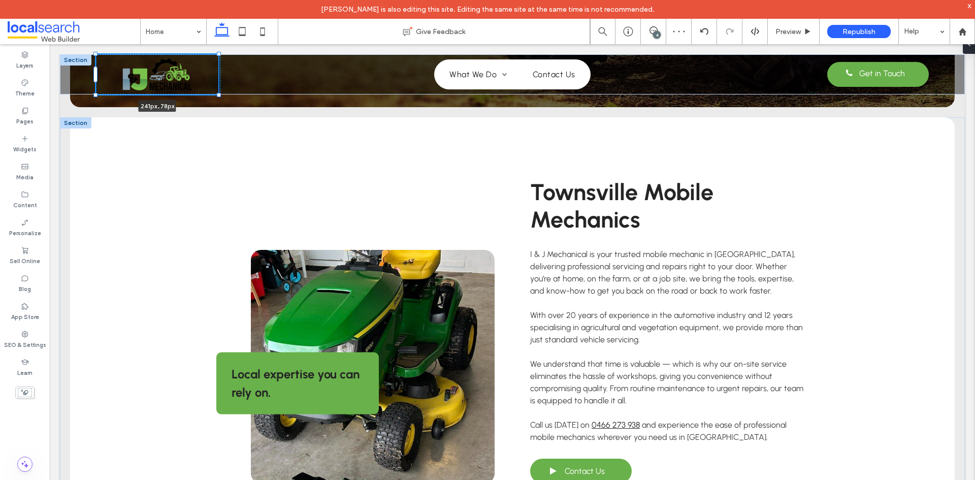
type input "***"
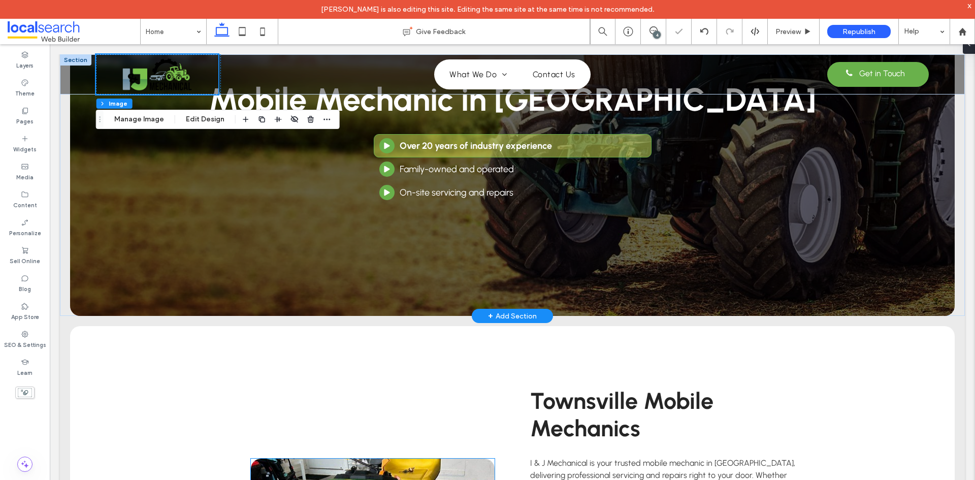
scroll to position [0, 0]
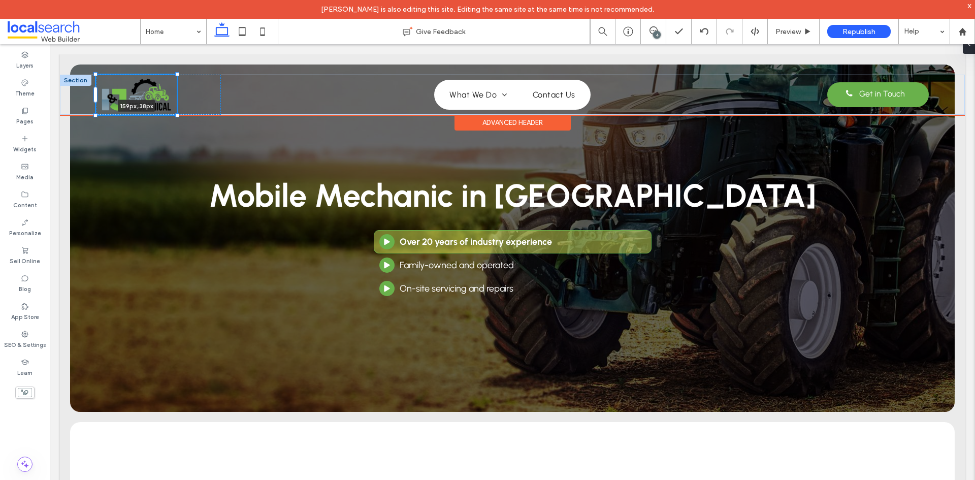
drag, startPoint x: 218, startPoint y: 73, endPoint x: 162, endPoint y: 82, distance: 57.2
click at [162, 82] on div "159px , 38px Home What We Do Logbook Servicing Earthmoving & Agricultural Equip…" at bounding box center [512, 95] width 905 height 40
type input "***"
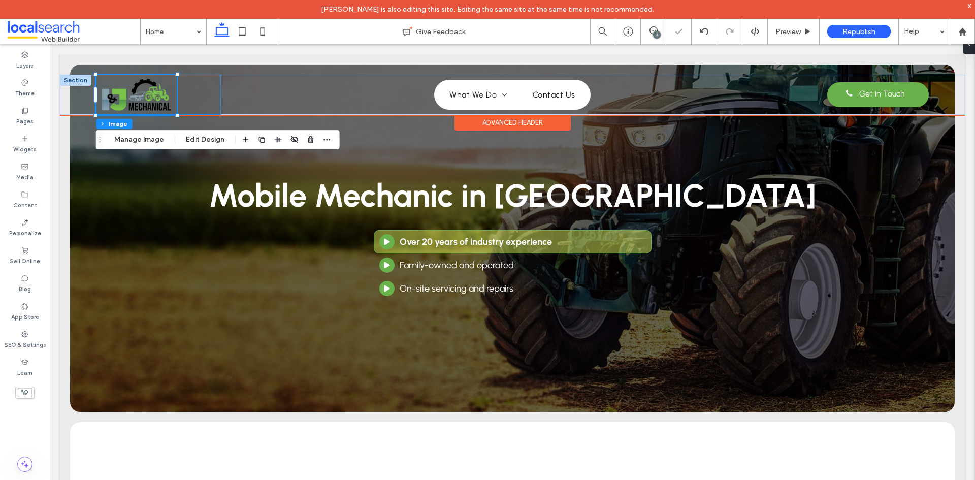
click at [204, 97] on div "159px , 38px" at bounding box center [158, 95] width 125 height 40
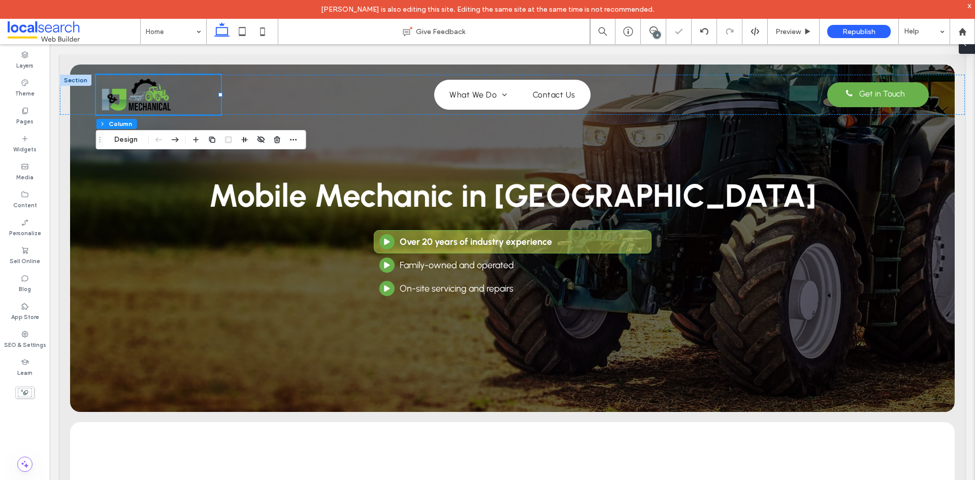
click at [963, 47] on icon at bounding box center [965, 44] width 8 height 8
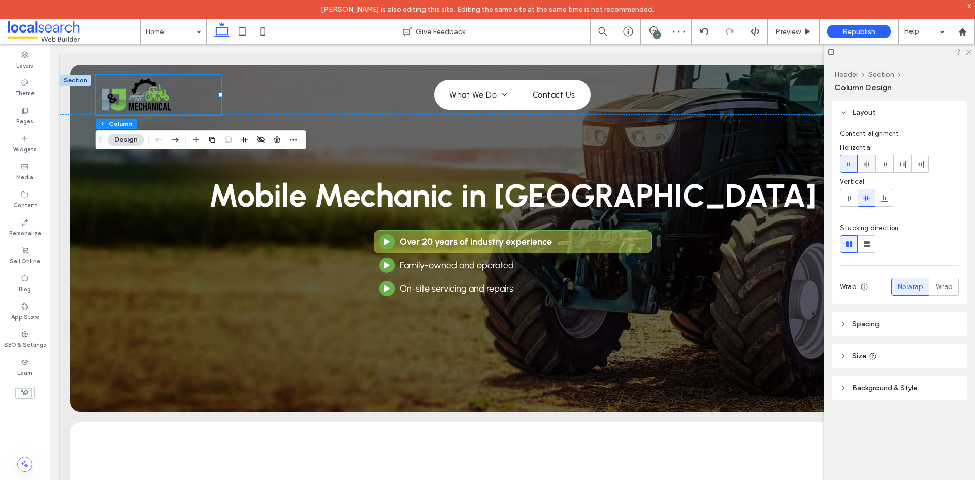
drag, startPoint x: 854, startPoint y: 166, endPoint x: 860, endPoint y: 166, distance: 6.6
click at [859, 166] on div at bounding box center [899, 164] width 119 height 18
click at [860, 166] on div at bounding box center [866, 163] width 17 height 17
click at [966, 50] on icon at bounding box center [968, 51] width 7 height 7
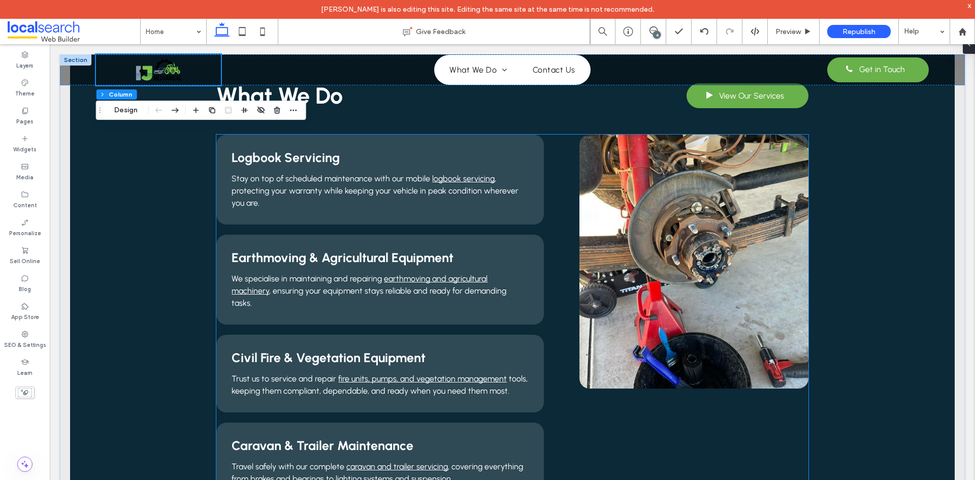
scroll to position [711, 0]
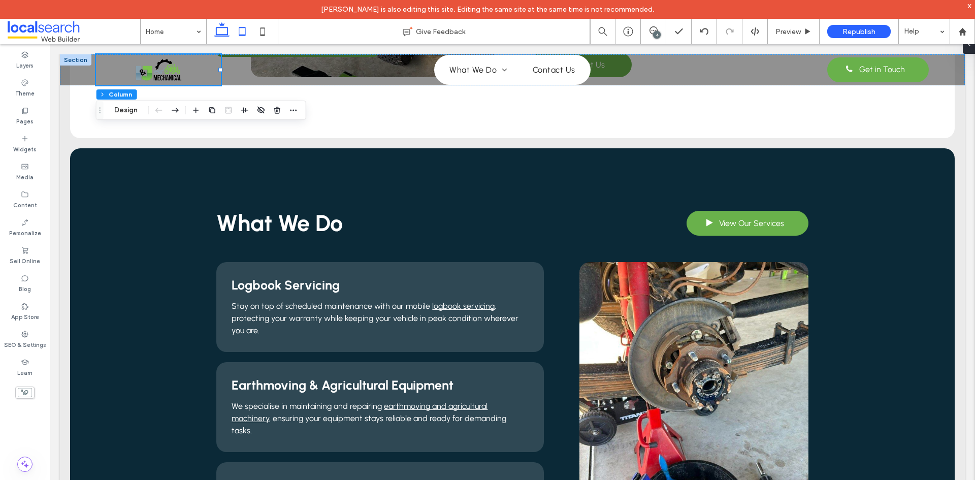
click at [243, 24] on icon at bounding box center [242, 31] width 20 height 20
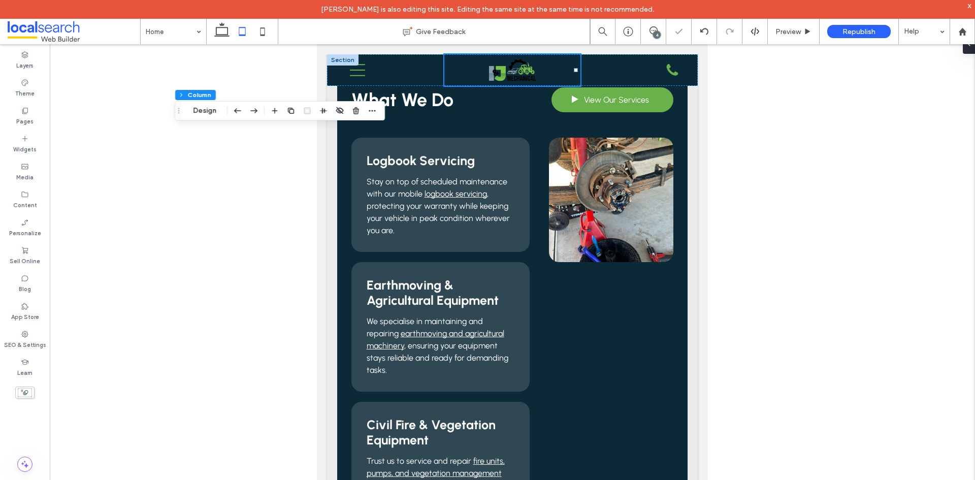
type input "**"
type input "*****"
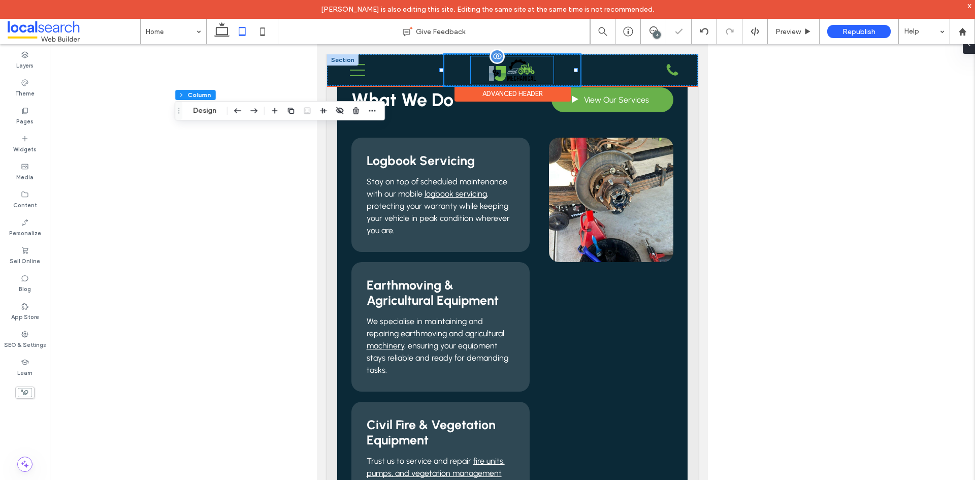
click at [526, 70] on img at bounding box center [512, 69] width 55 height 27
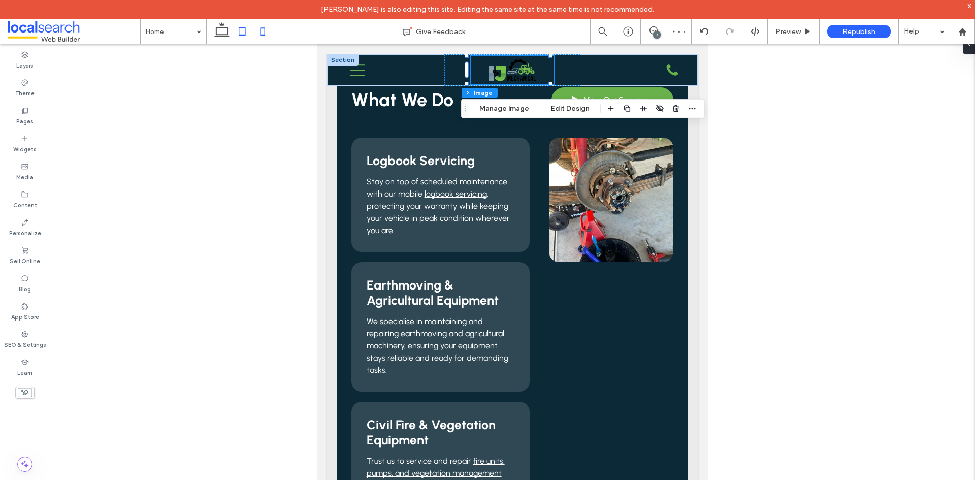
click at [272, 31] on icon at bounding box center [262, 31] width 20 height 20
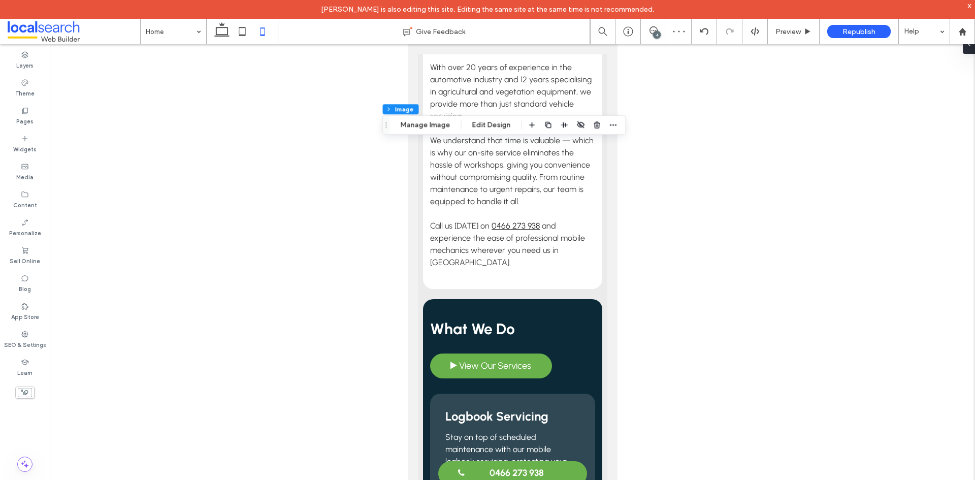
type input "***"
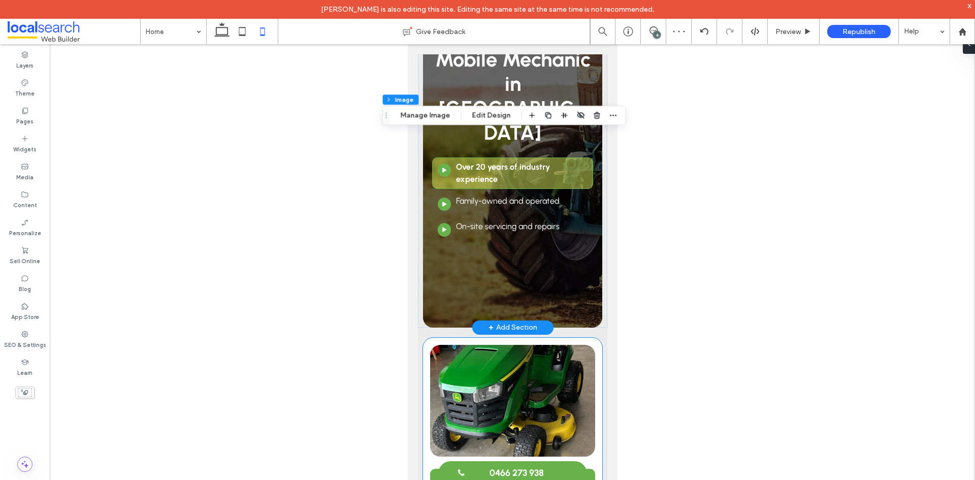
scroll to position [0, 0]
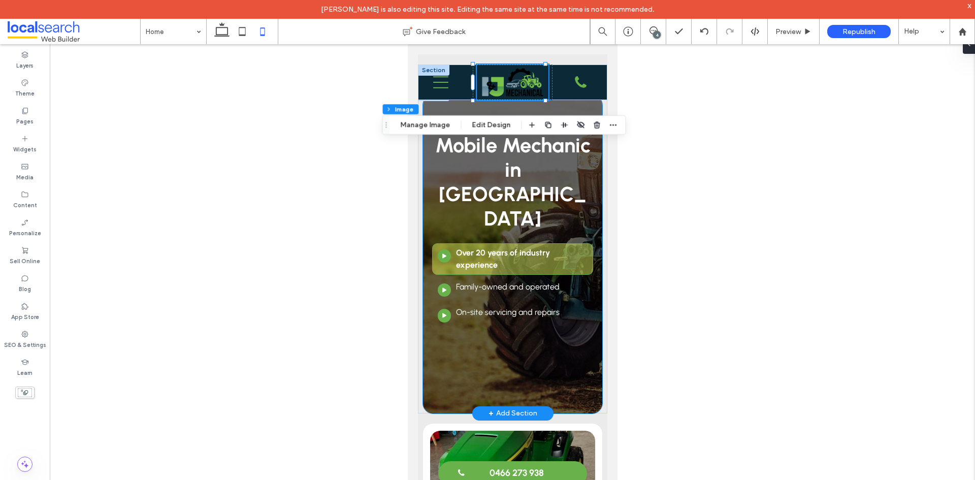
click at [590, 105] on div "Mobile Mechanic in Townsville Arrow Button Icon Over 20 years of industry exper…" at bounding box center [511, 254] width 179 height 318
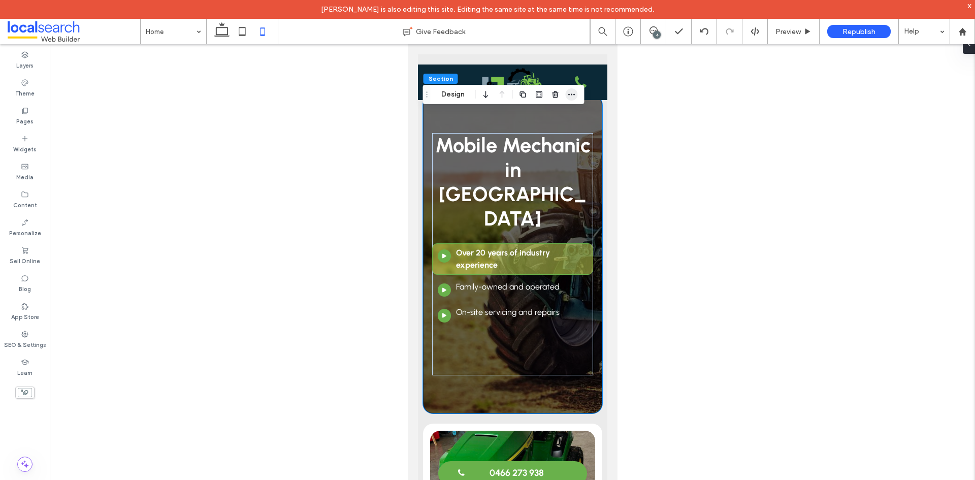
click at [574, 98] on icon "button" at bounding box center [572, 94] width 8 height 8
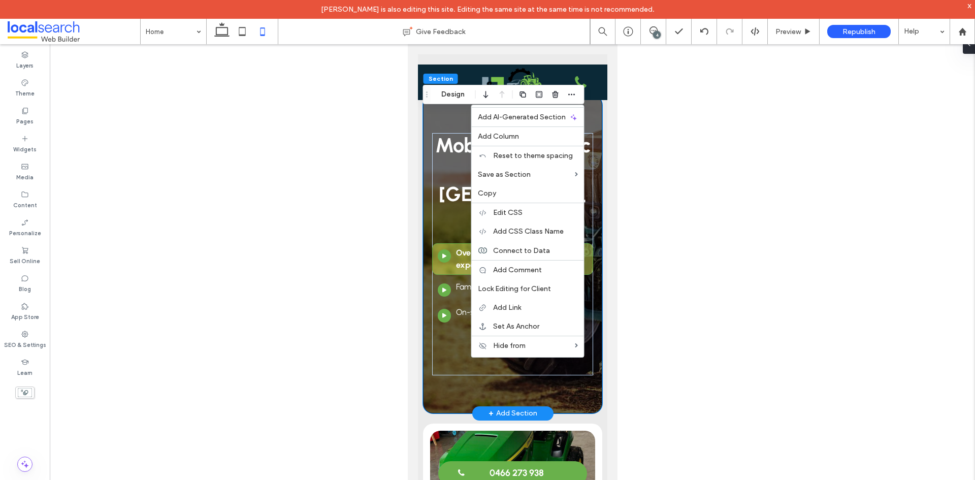
click at [596, 114] on div "Mobile Mechanic in Townsville Arrow Button Icon Over 20 years of industry exper…" at bounding box center [511, 251] width 189 height 323
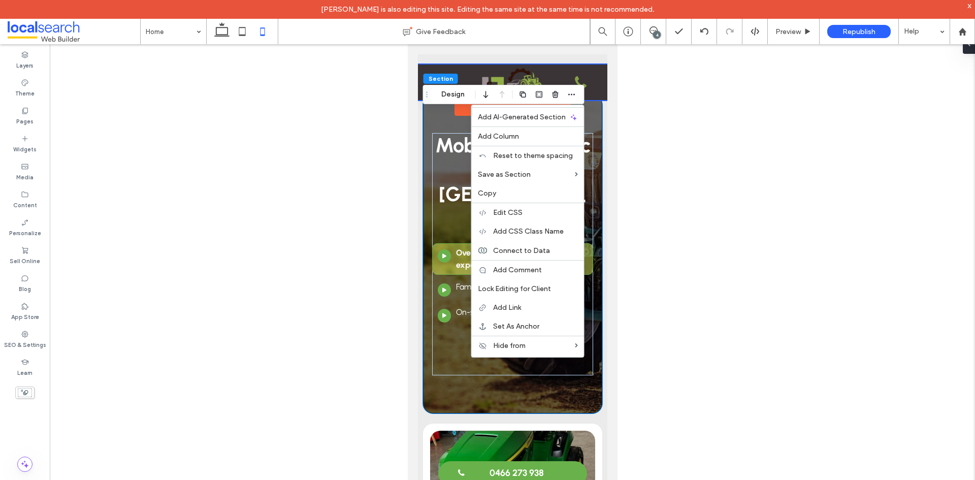
click at [597, 72] on div at bounding box center [511, 82] width 189 height 36
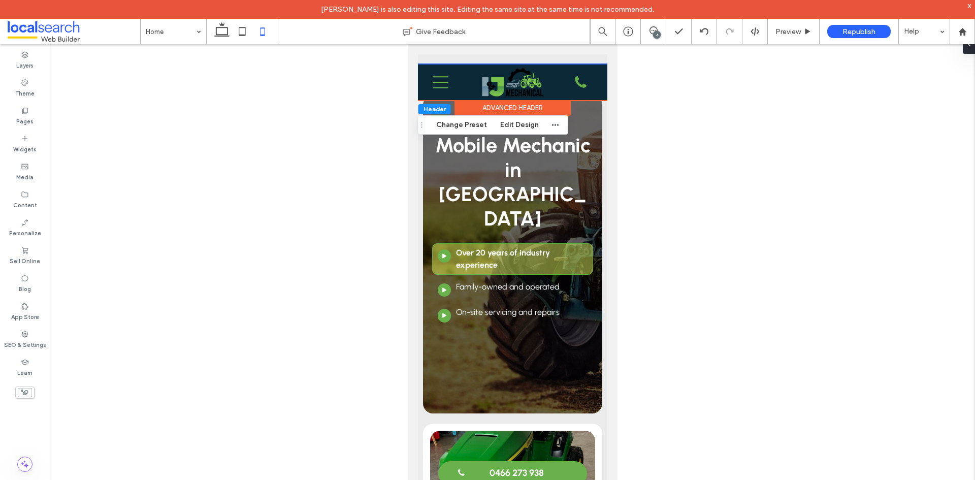
click at [522, 103] on div "Advanced Header" at bounding box center [512, 108] width 116 height 16
click at [968, 51] on span at bounding box center [965, 44] width 8 height 20
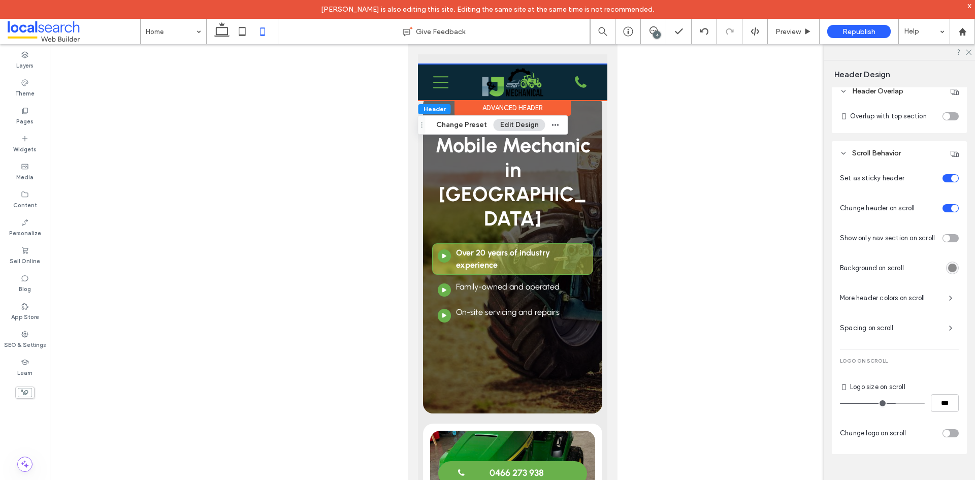
click at [943, 114] on div "toggle" at bounding box center [946, 116] width 7 height 7
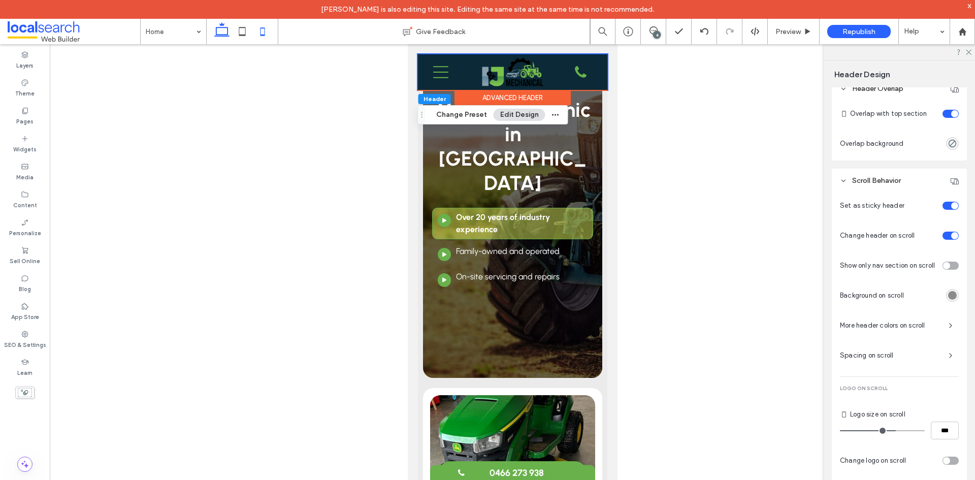
click at [222, 29] on icon at bounding box center [222, 31] width 20 height 20
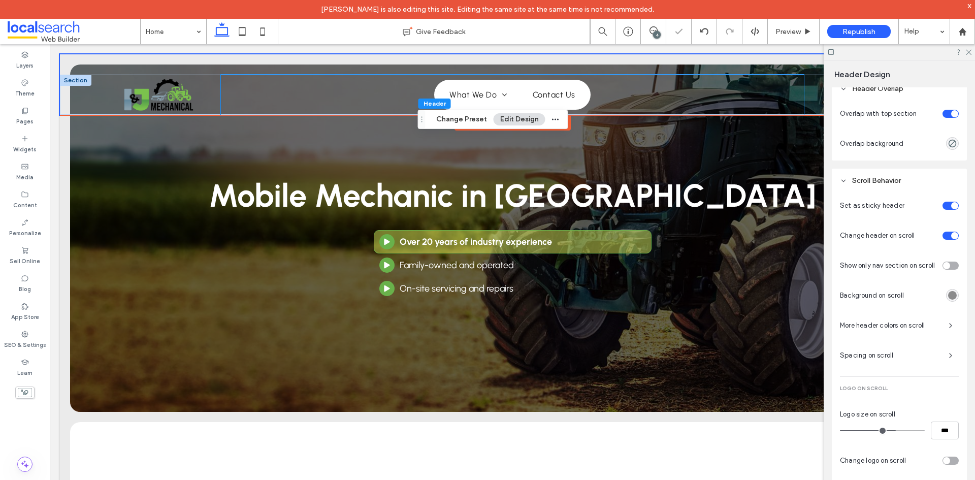
type input "**"
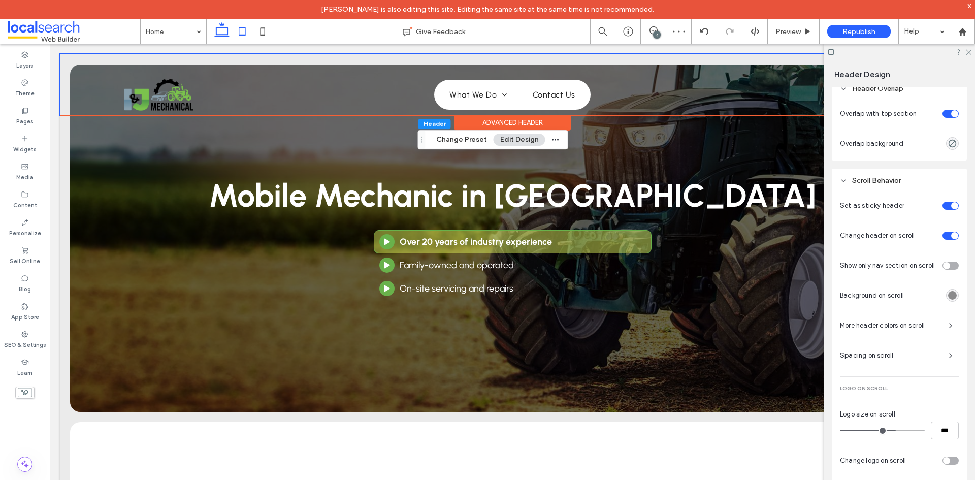
click at [245, 40] on icon at bounding box center [242, 31] width 20 height 20
type input "*"
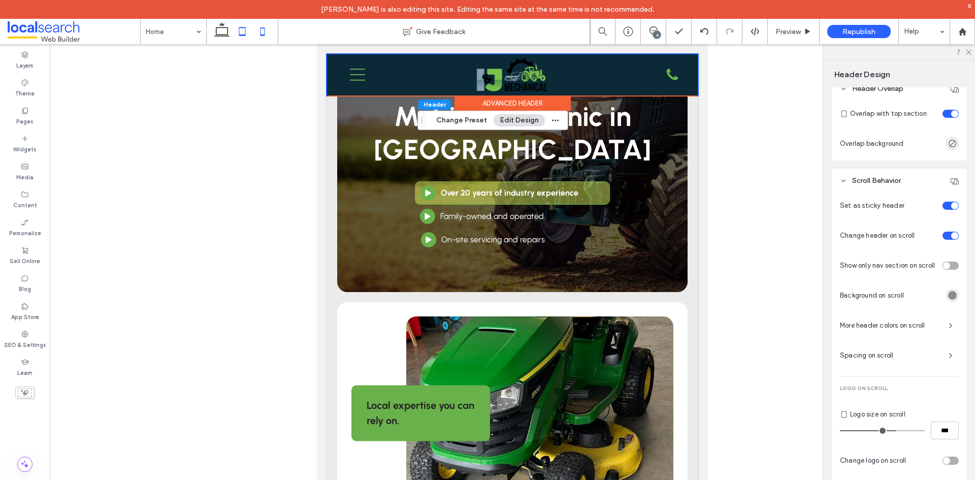
click at [264, 28] on use at bounding box center [262, 31] width 5 height 8
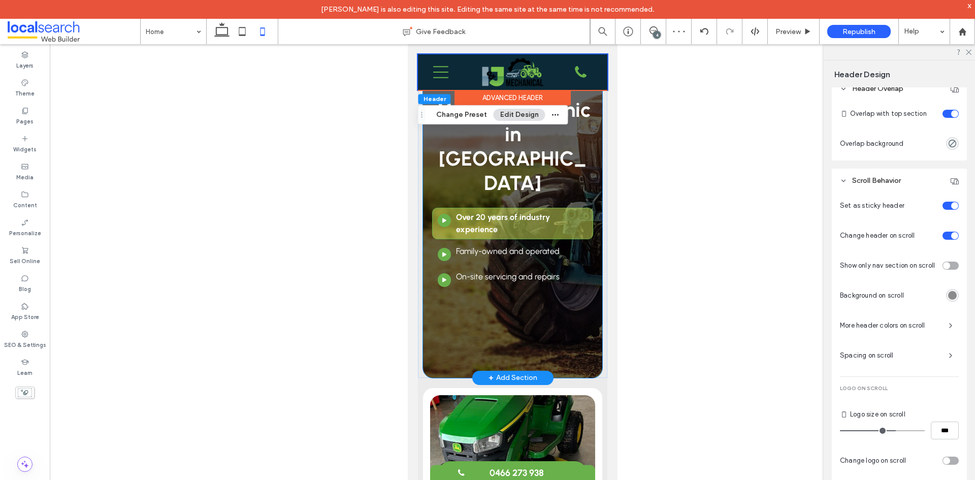
click at [543, 322] on div "Mobile Mechanic in Townsville Arrow Button Icon Over 20 years of industry exper…" at bounding box center [511, 218] width 179 height 318
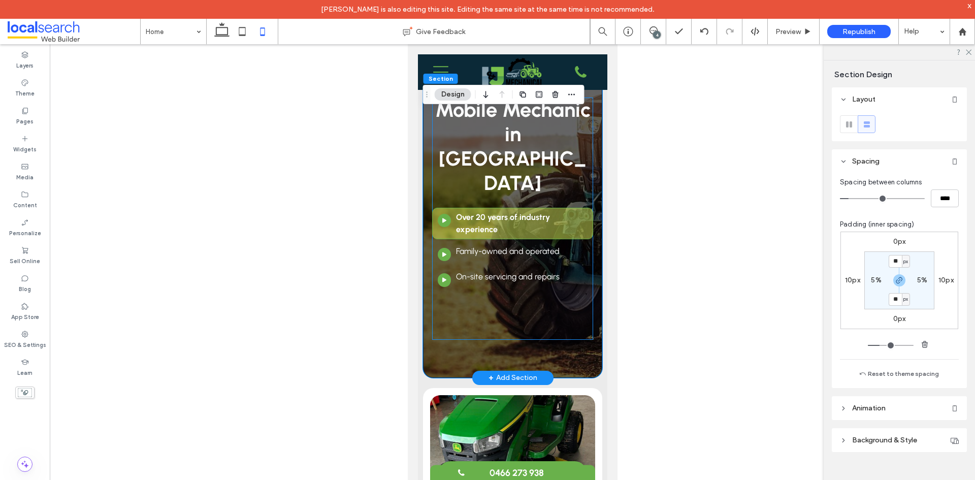
click at [524, 293] on div "Mobile Mechanic in Townsville Arrow Button Icon Over 20 years of industry exper…" at bounding box center [512, 218] width 161 height 242
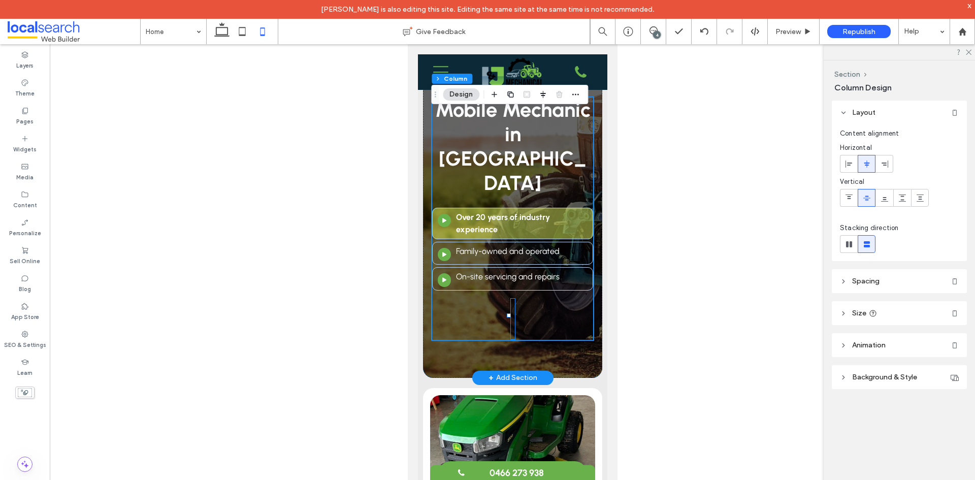
click at [510, 303] on div at bounding box center [512, 319] width 5 height 42
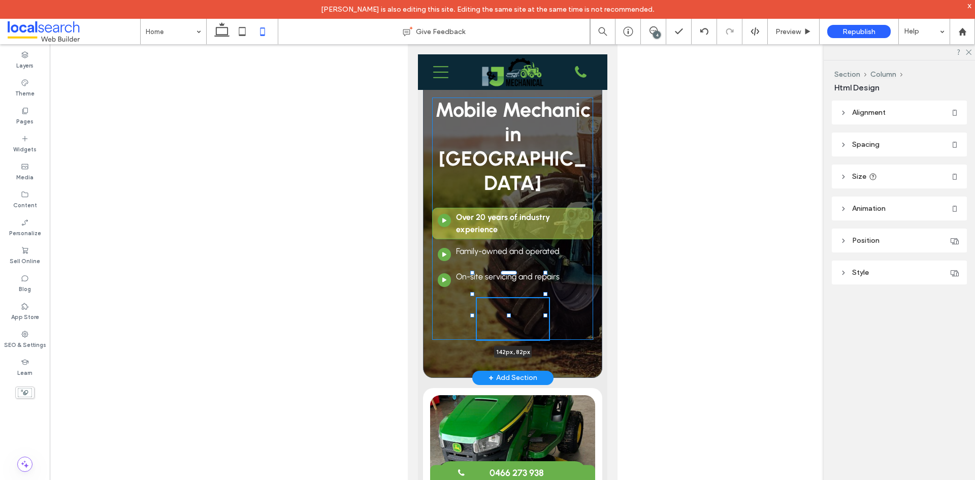
drag, startPoint x: 510, startPoint y: 293, endPoint x: 554, endPoint y: 291, distance: 43.7
click at [473, 274] on div at bounding box center [472, 273] width 1 height 1
type input "***"
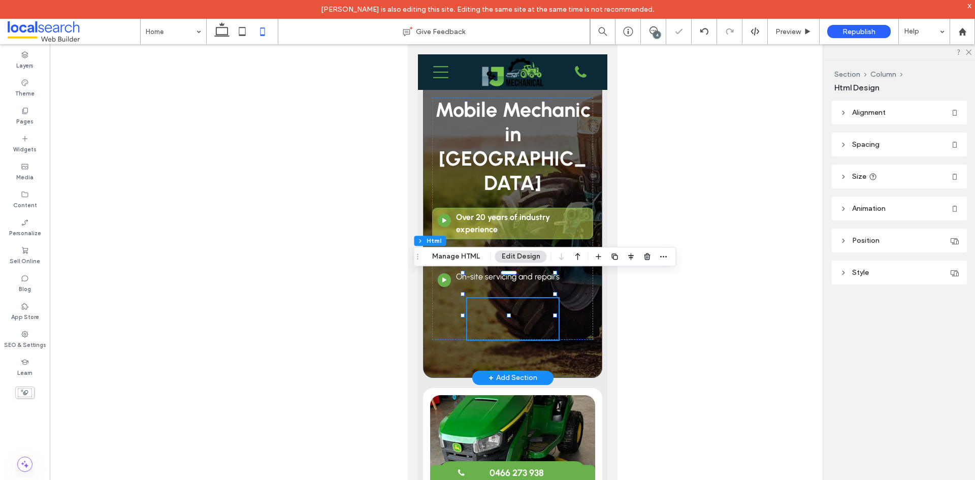
click at [513, 298] on div at bounding box center [512, 319] width 91 height 42
click at [503, 298] on div at bounding box center [512, 319] width 91 height 42
click at [453, 261] on button "Manage HTML" at bounding box center [455, 256] width 61 height 12
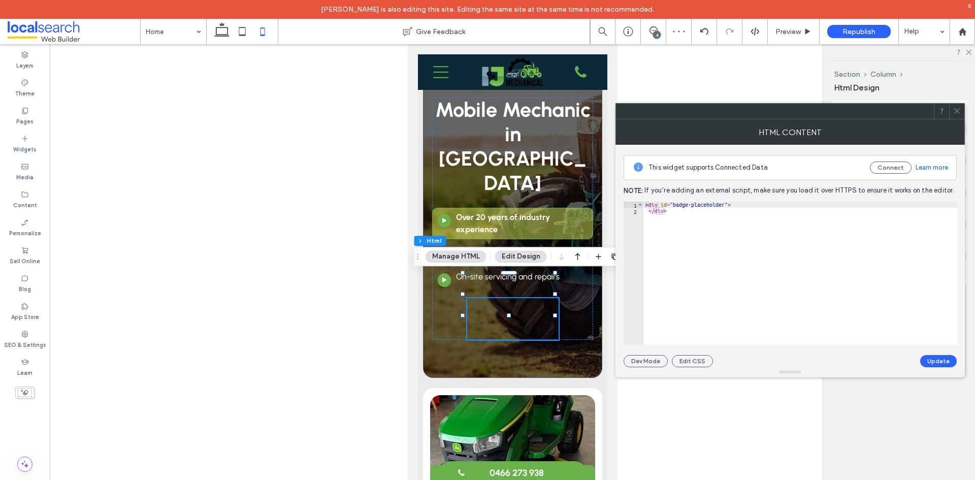
type textarea "******"
click at [882, 272] on div "< div id = "badge-placeholder" > </ div >" at bounding box center [800, 279] width 314 height 155
click at [958, 110] on icon at bounding box center [957, 111] width 8 height 8
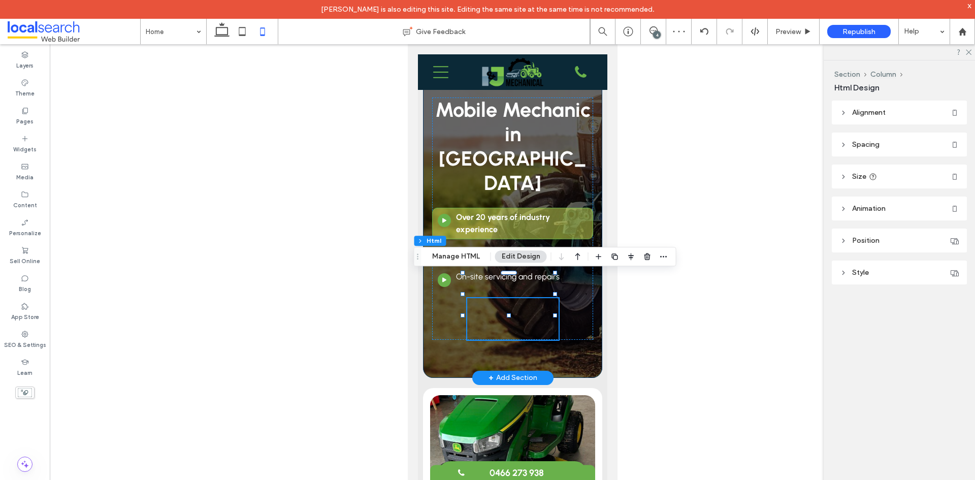
click at [558, 338] on div "Mobile Mechanic in Townsville Arrow Button Icon Over 20 years of industry exper…" at bounding box center [511, 218] width 179 height 318
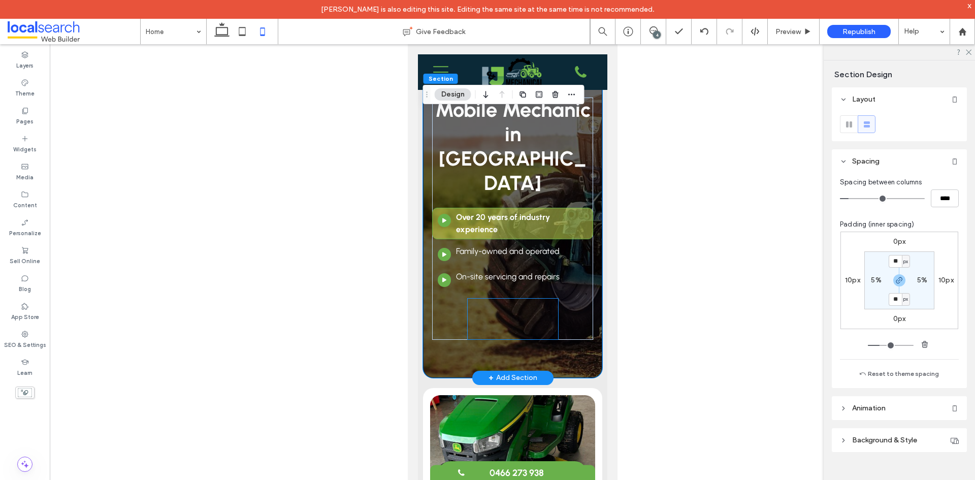
click at [531, 306] on div at bounding box center [512, 319] width 91 height 42
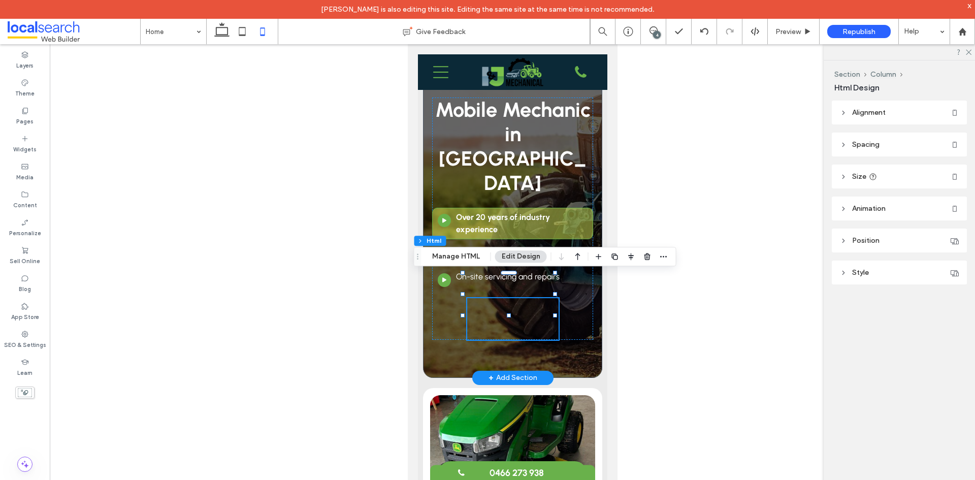
click at [531, 306] on div at bounding box center [512, 319] width 91 height 42
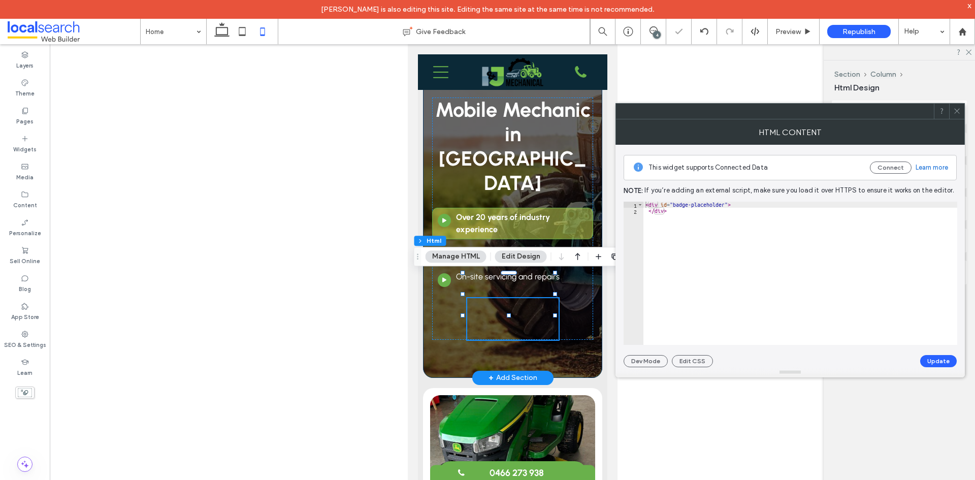
click at [550, 329] on div "Mobile Mechanic in Townsville Arrow Button Icon Over 20 years of industry exper…" at bounding box center [511, 218] width 179 height 318
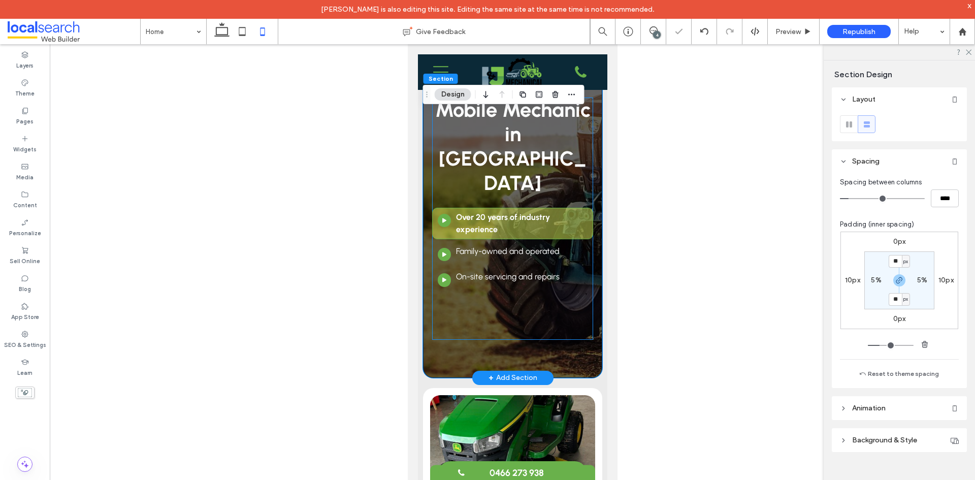
click at [502, 298] on div at bounding box center [512, 319] width 91 height 42
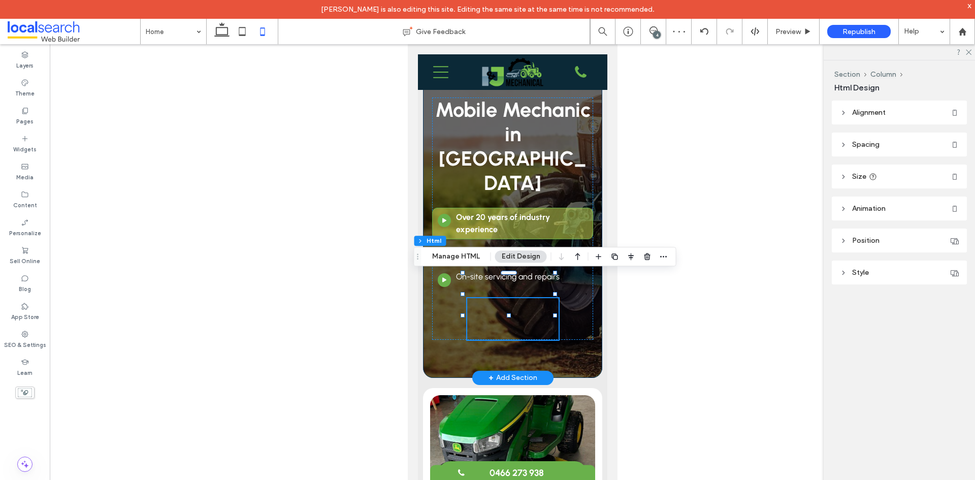
click at [568, 343] on div "Mobile Mechanic in Townsville Arrow Button Icon Over 20 years of industry exper…" at bounding box center [511, 218] width 179 height 318
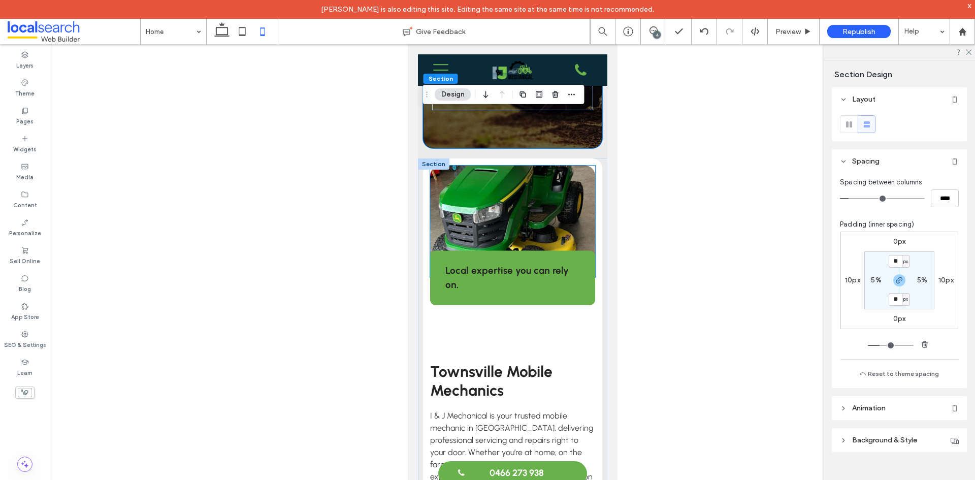
scroll to position [102, 0]
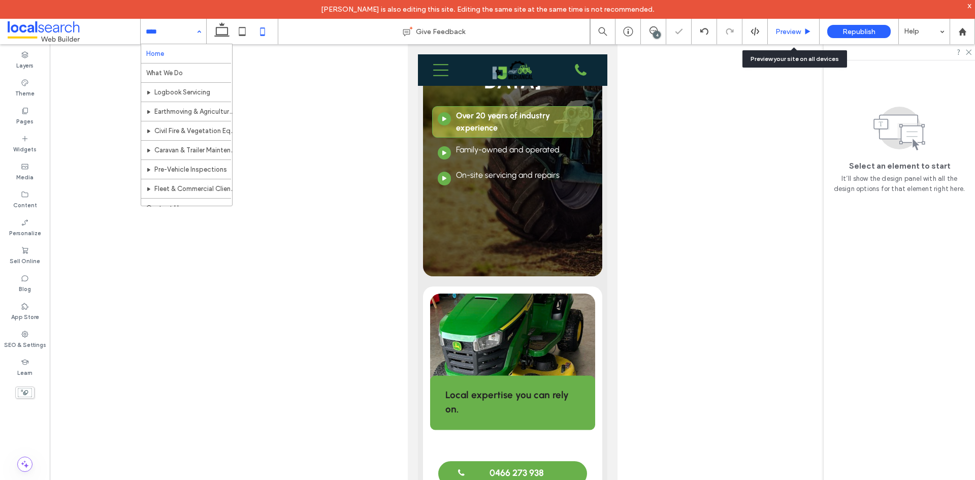
click at [795, 37] on div "Preview" at bounding box center [794, 31] width 52 height 25
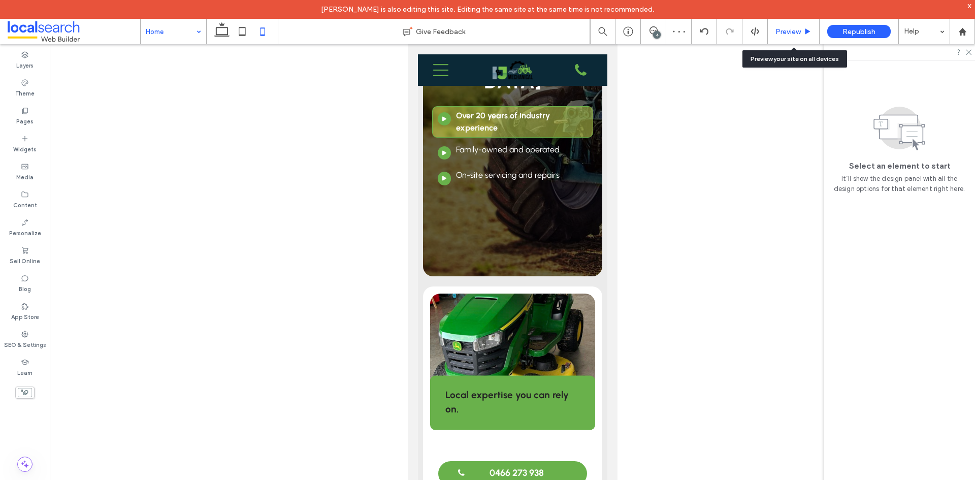
click at [776, 25] on div "Preview" at bounding box center [794, 31] width 52 height 25
click at [778, 31] on span "Preview" at bounding box center [787, 31] width 25 height 9
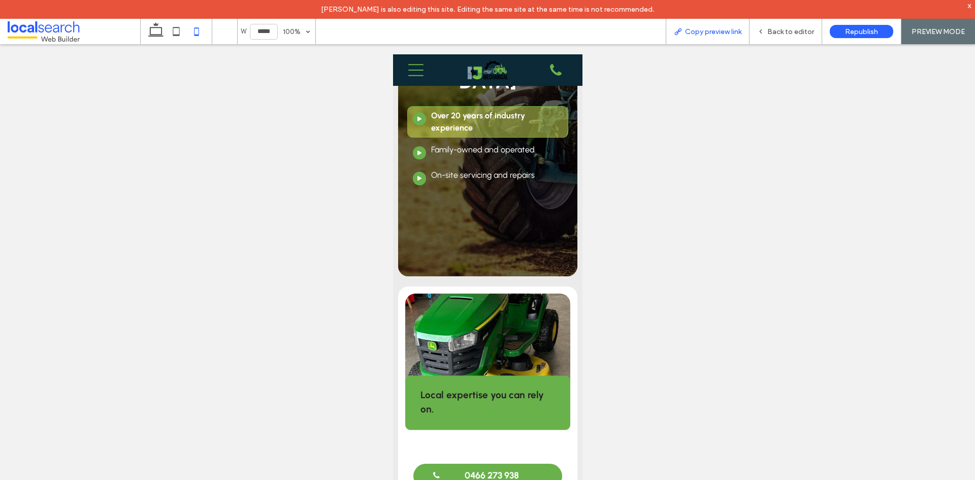
click at [686, 27] on span "Copy preview link" at bounding box center [713, 31] width 56 height 9
click at [764, 32] on icon at bounding box center [760, 31] width 7 height 7
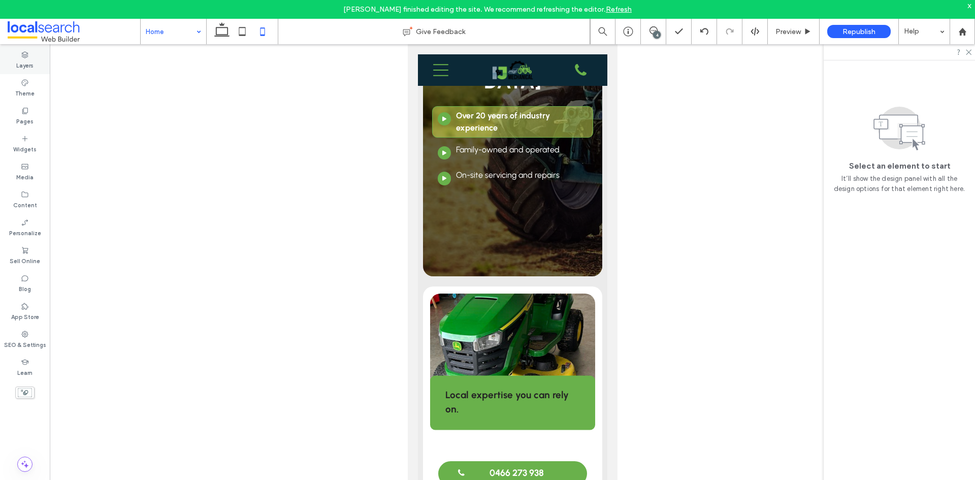
click at [25, 50] on div "Layers" at bounding box center [25, 60] width 50 height 28
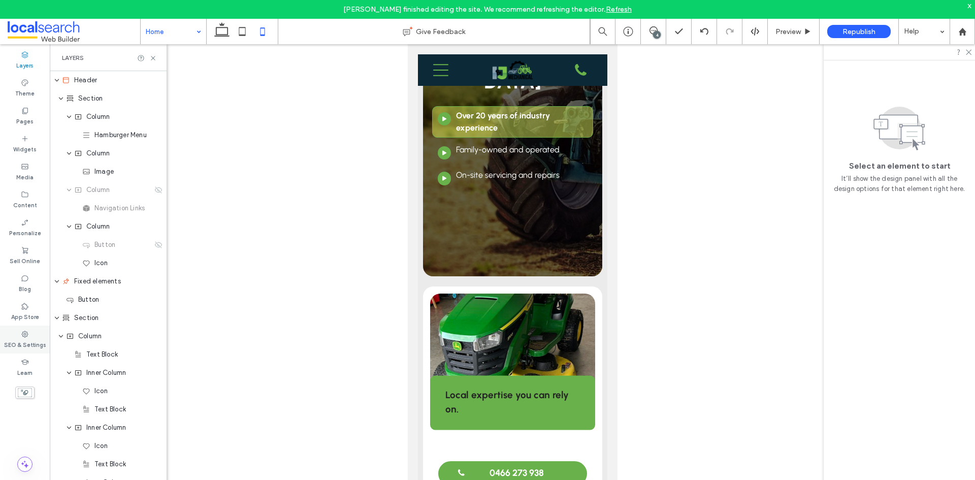
click at [31, 343] on label "SEO & Settings" at bounding box center [25, 343] width 42 height 11
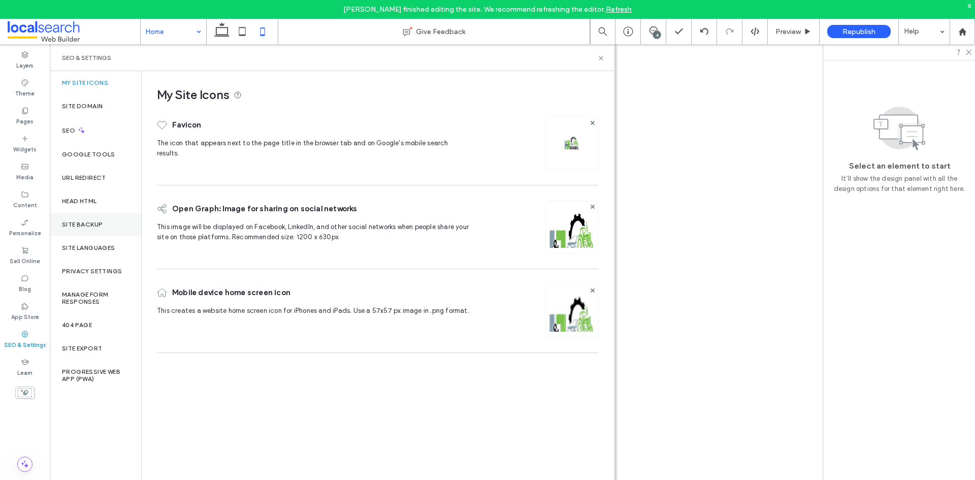
click at [93, 213] on div "Site Backup" at bounding box center [95, 224] width 91 height 23
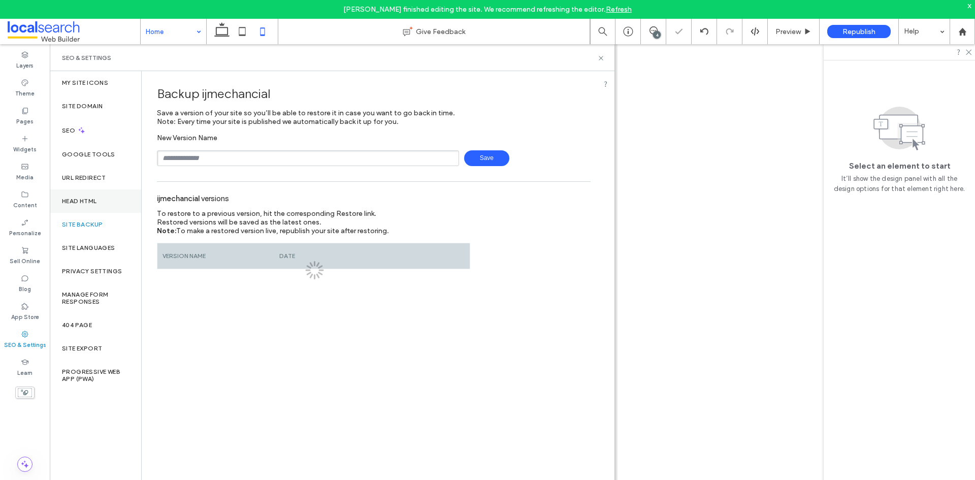
click at [94, 203] on label "Head HTML" at bounding box center [79, 201] width 35 height 7
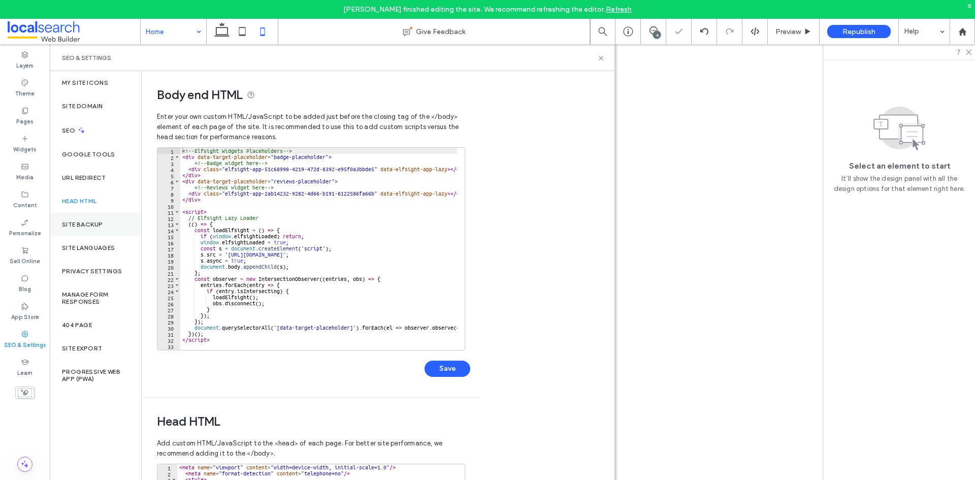
click at [89, 235] on div "Site Backup" at bounding box center [95, 224] width 91 height 23
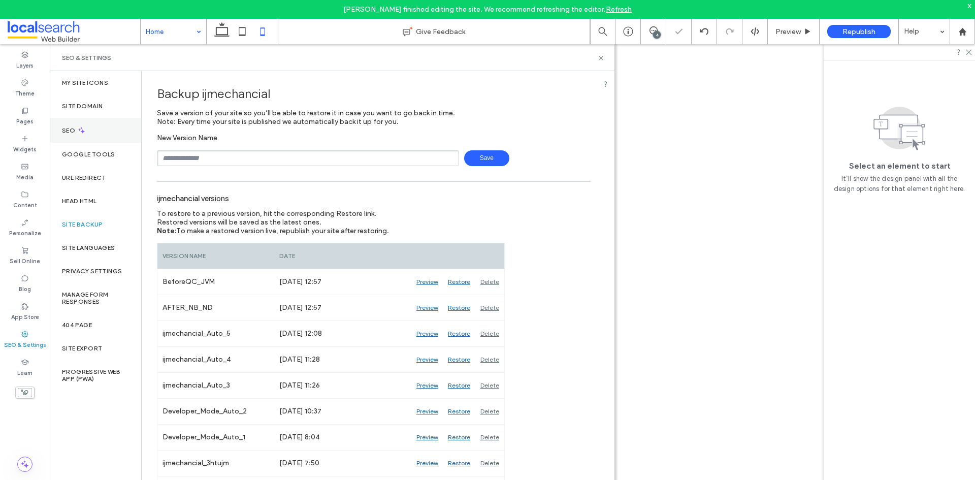
click at [80, 125] on div "SEO" at bounding box center [95, 130] width 91 height 25
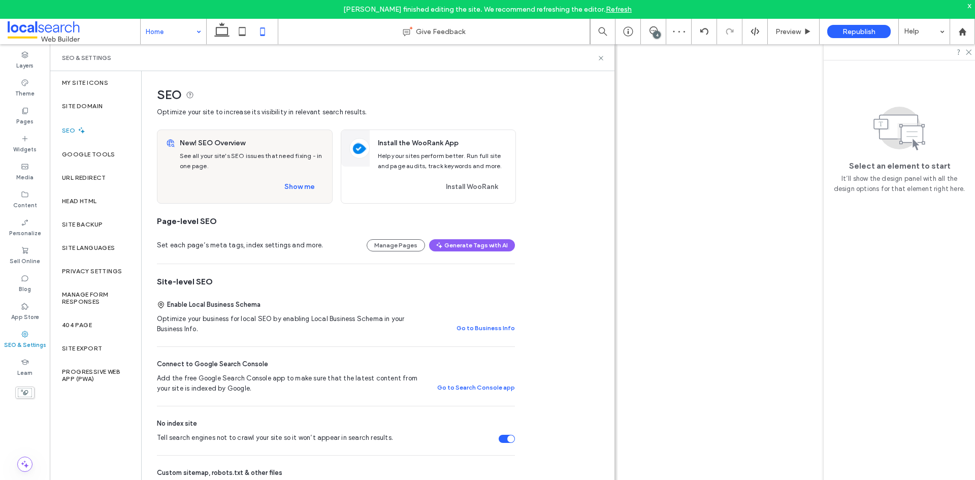
scroll to position [254, 0]
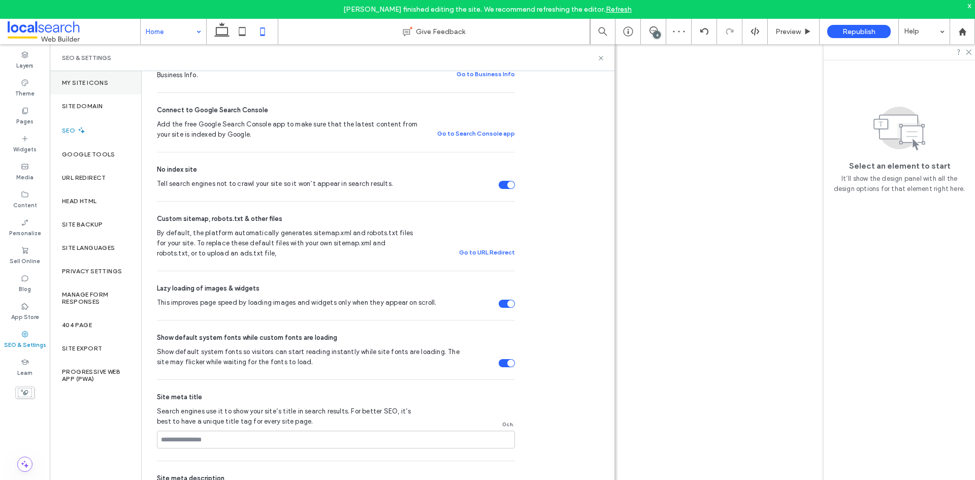
click at [105, 85] on label "My Site Icons" at bounding box center [85, 82] width 46 height 7
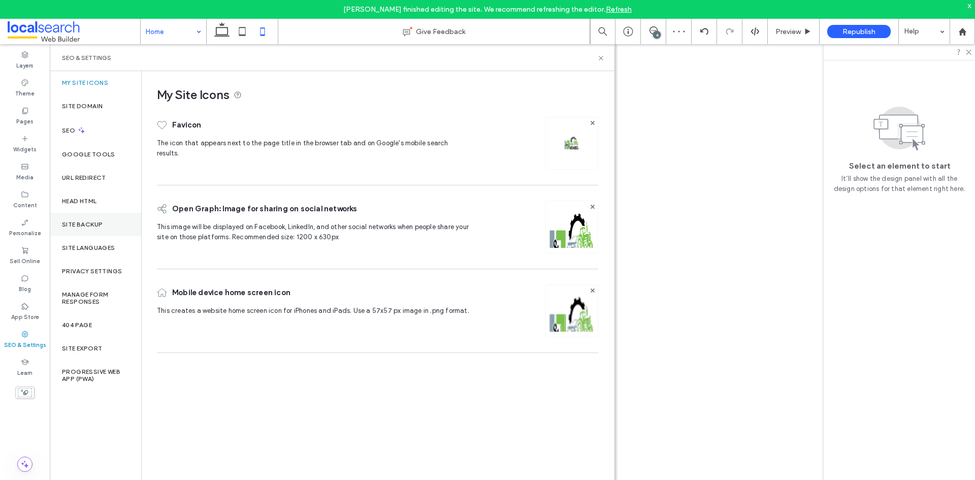
click at [94, 229] on div "Site Backup" at bounding box center [95, 224] width 91 height 23
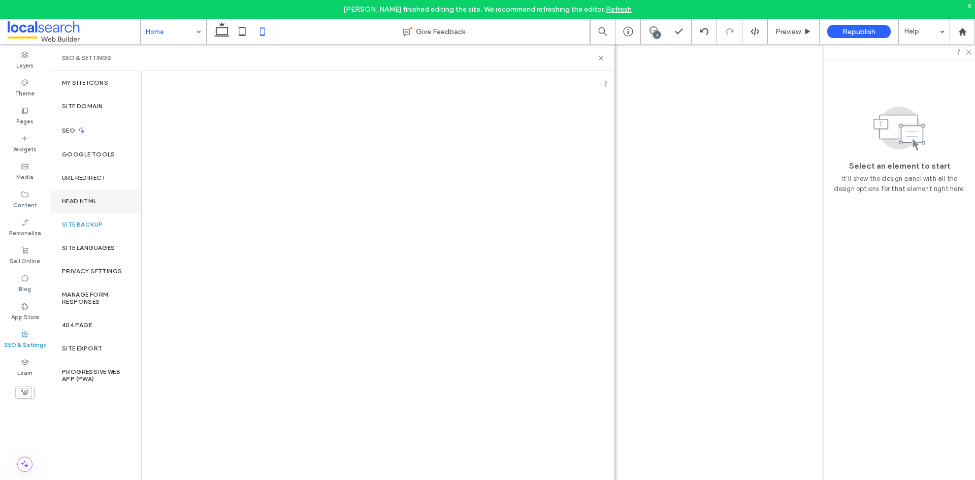
click at [87, 198] on label "Head HTML" at bounding box center [79, 201] width 35 height 7
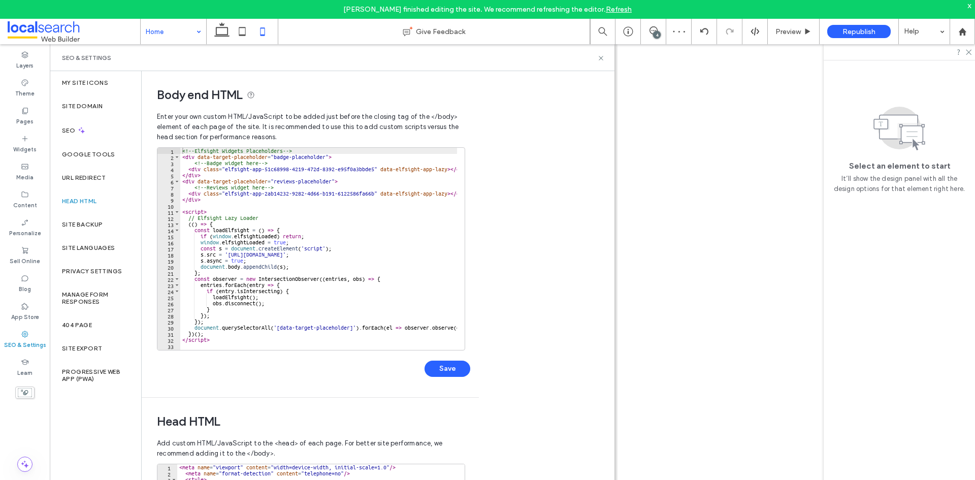
scroll to position [216, 0]
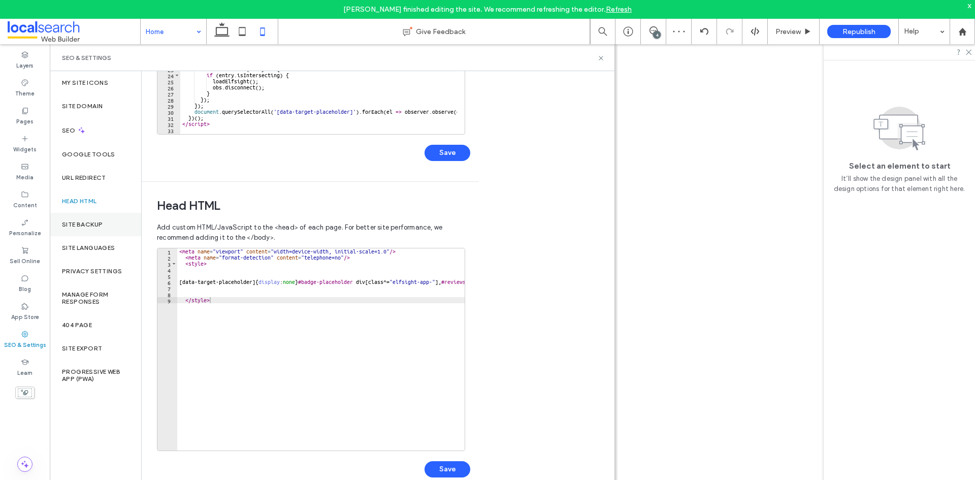
click at [86, 220] on div "Site Backup" at bounding box center [95, 224] width 91 height 23
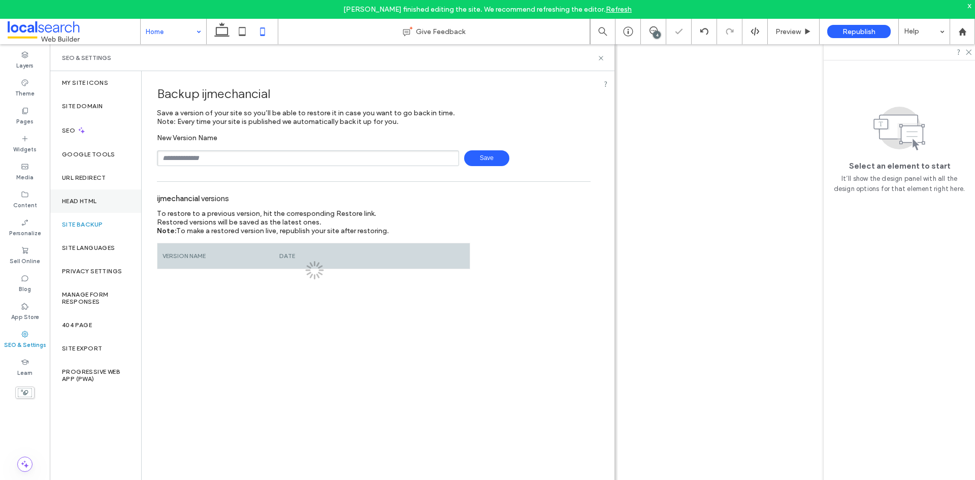
click at [96, 202] on label "Head HTML" at bounding box center [79, 201] width 35 height 7
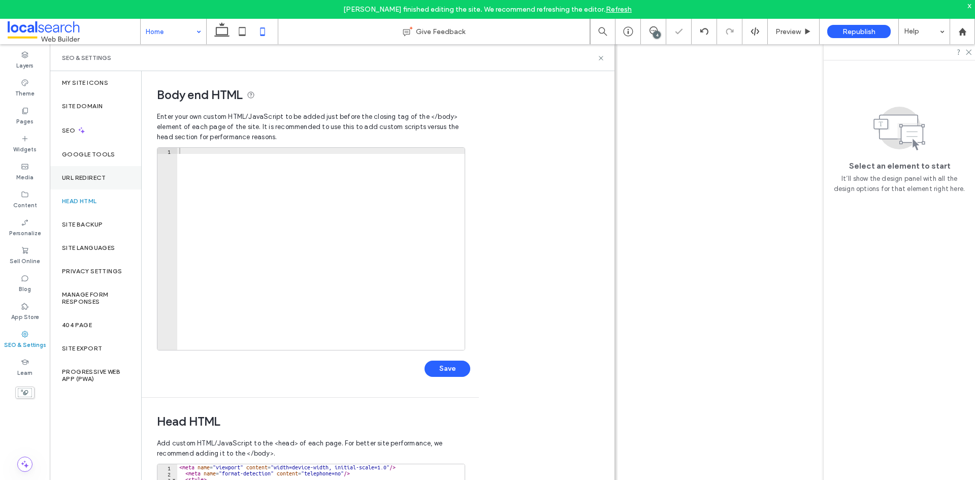
click at [95, 179] on label "URL Redirect" at bounding box center [84, 177] width 44 height 7
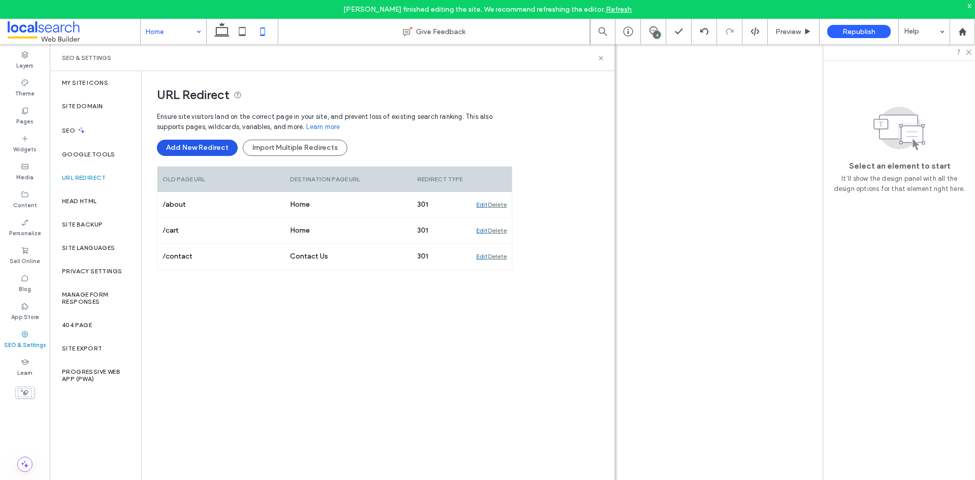
click at [204, 146] on button "Add New Redirect" at bounding box center [197, 148] width 81 height 16
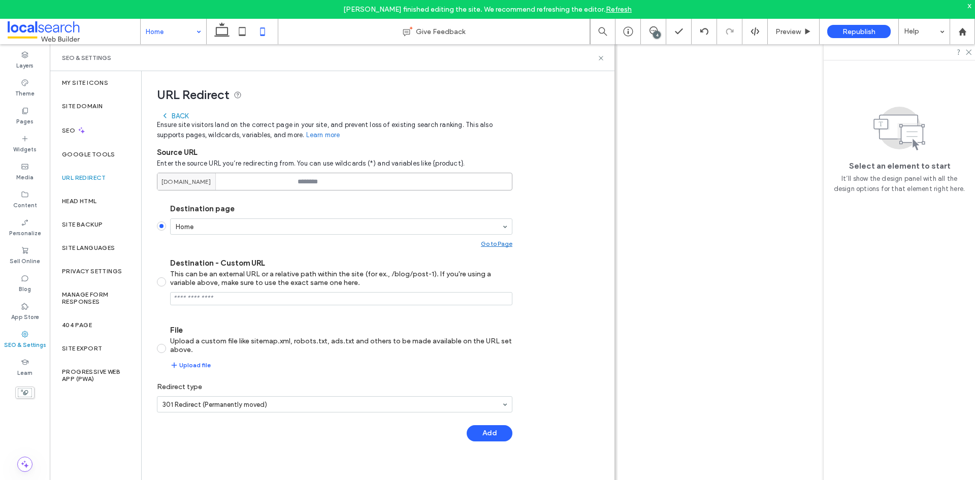
click at [369, 182] on input at bounding box center [334, 182] width 355 height 18
type input "********"
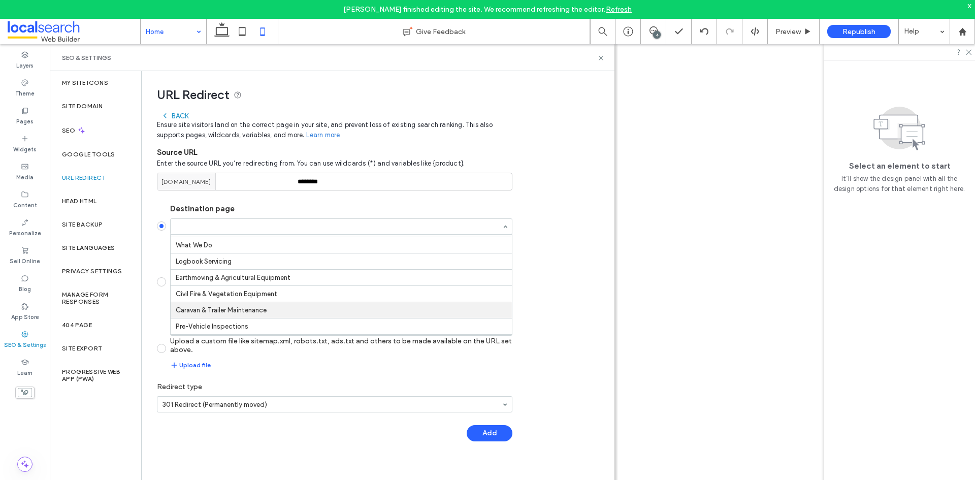
scroll to position [0, 0]
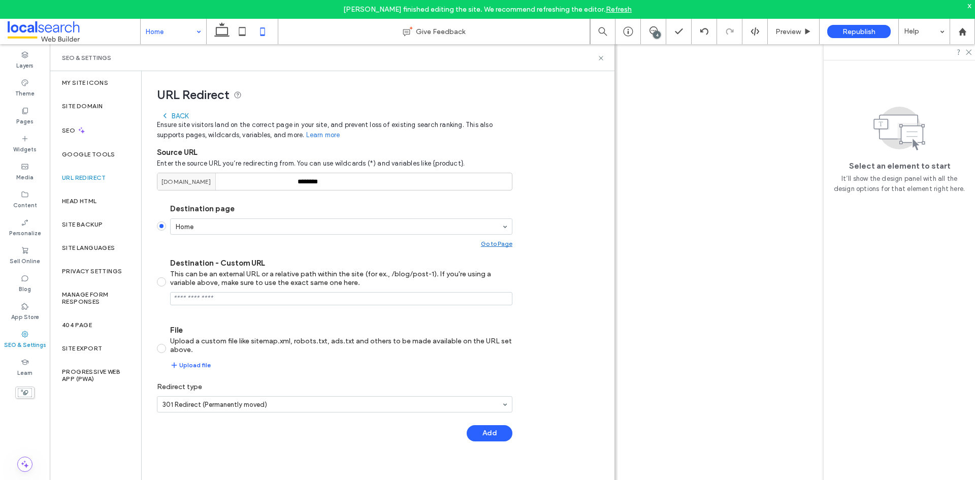
click at [178, 119] on div "Back" at bounding box center [174, 116] width 27 height 8
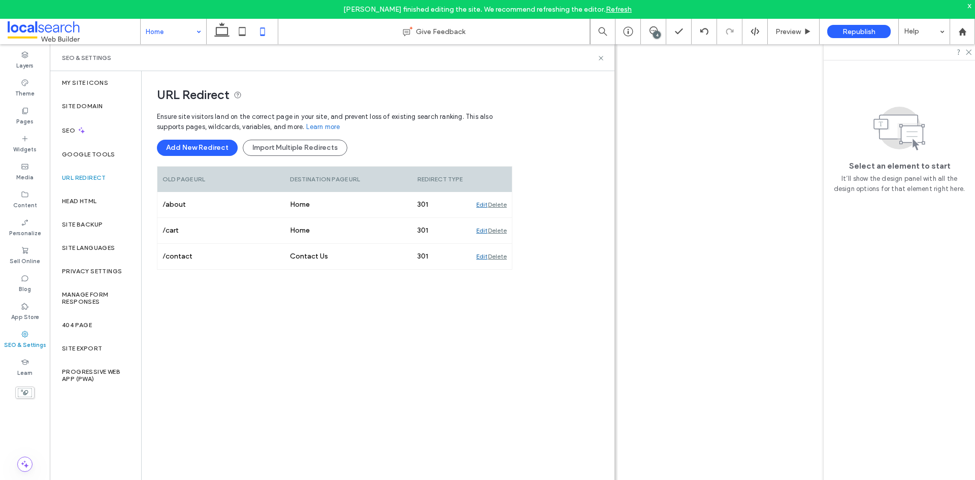
click at [425, 341] on div "Ensure site visitors land on the correct page in your site, and prevent loss of…" at bounding box center [334, 259] width 355 height 305
click at [101, 273] on label "Privacy Settings" at bounding box center [92, 271] width 60 height 7
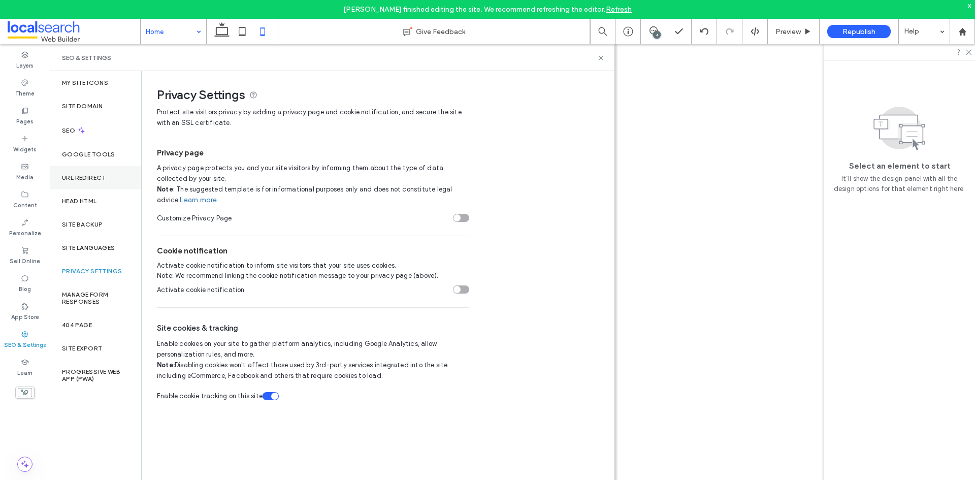
click at [99, 184] on div "URL Redirect" at bounding box center [95, 177] width 91 height 23
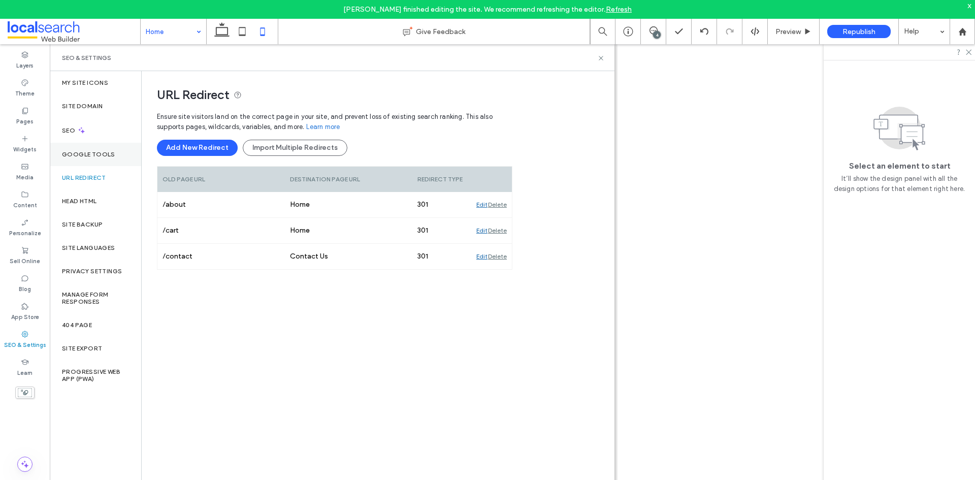
click at [106, 159] on div "Google Tools" at bounding box center [95, 154] width 91 height 23
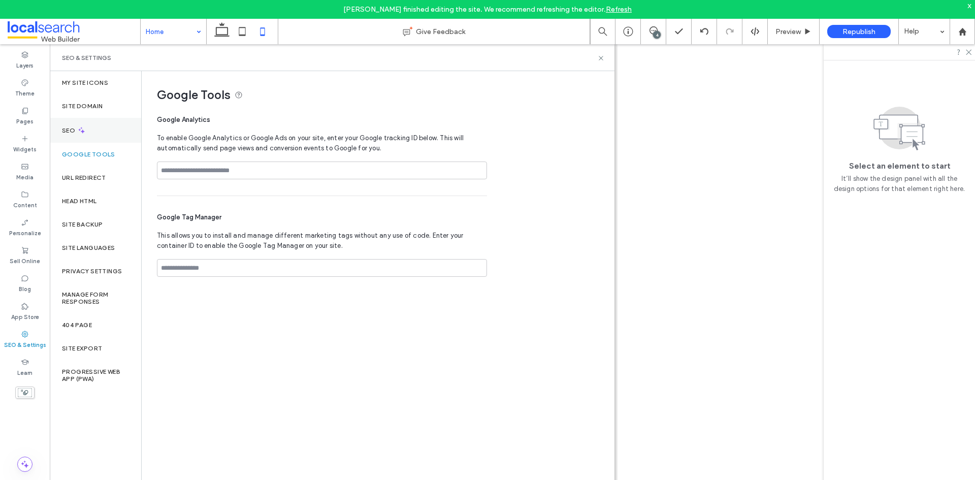
click at [105, 137] on div "SEO" at bounding box center [95, 130] width 91 height 25
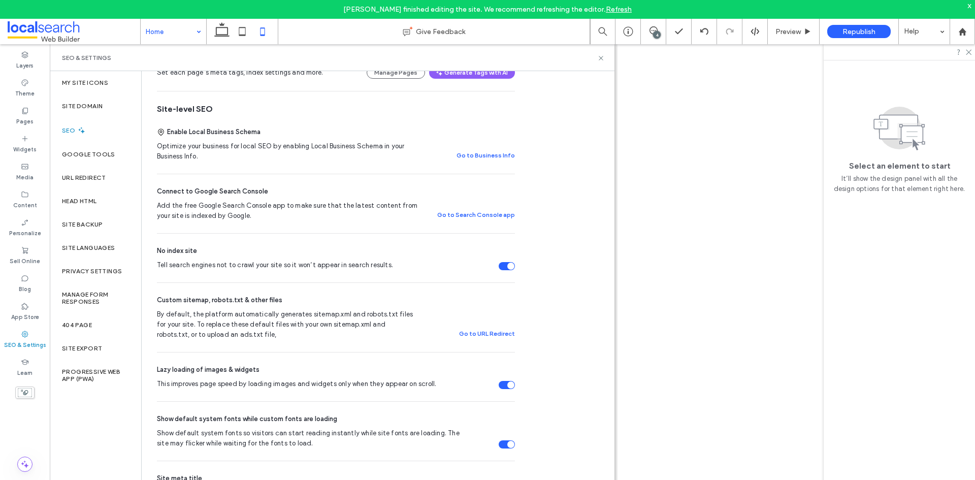
scroll to position [305, 0]
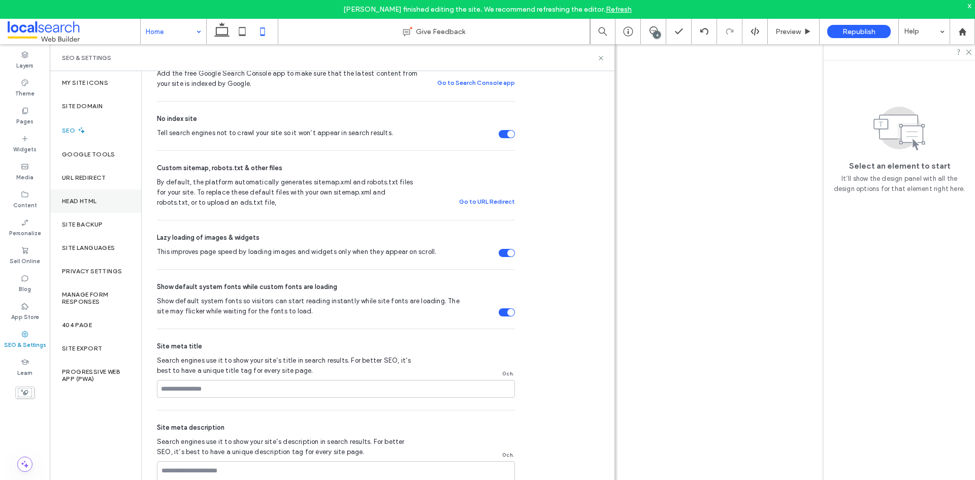
click at [68, 201] on label "Head HTML" at bounding box center [79, 201] width 35 height 7
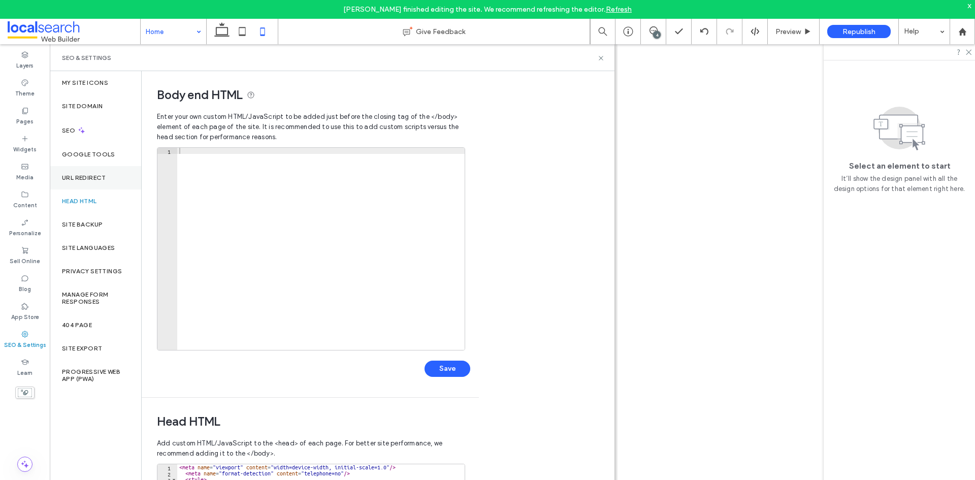
click at [80, 177] on label "URL Redirect" at bounding box center [84, 177] width 44 height 7
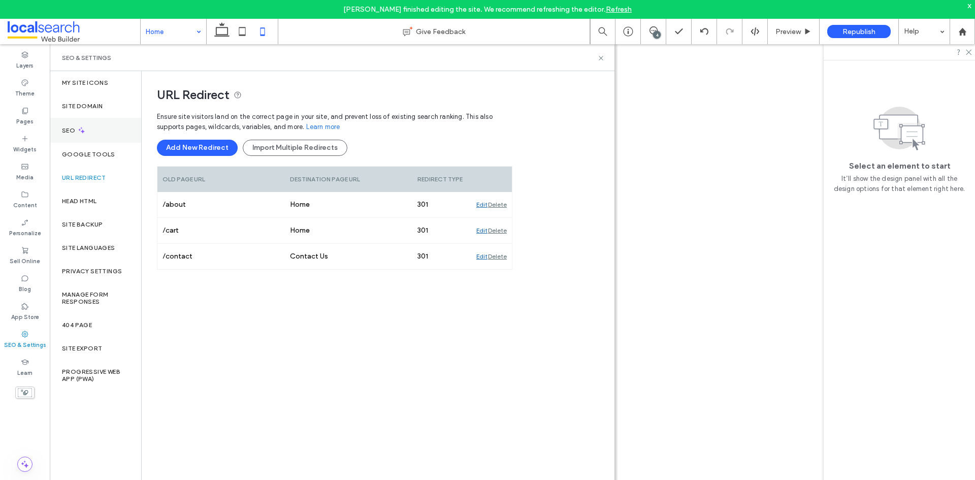
click at [101, 125] on div "SEO" at bounding box center [95, 130] width 91 height 25
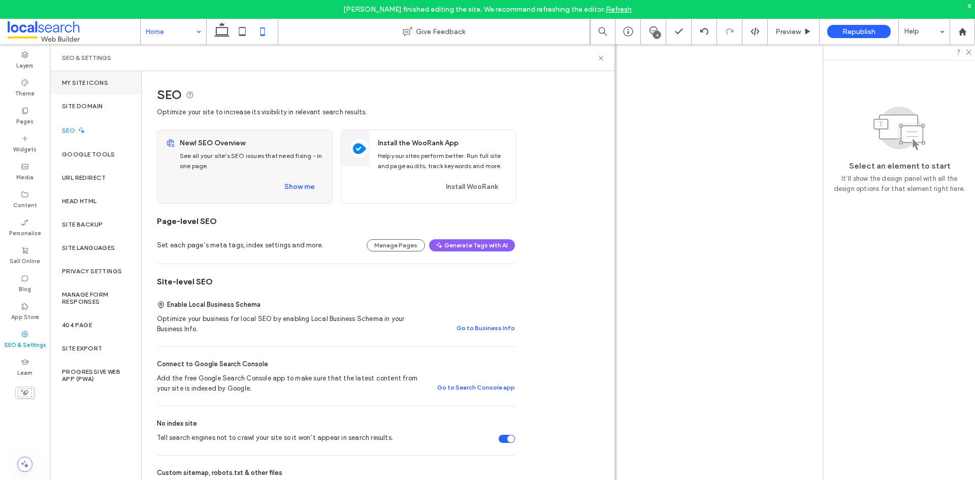
click at [88, 87] on div "My Site Icons" at bounding box center [95, 82] width 91 height 23
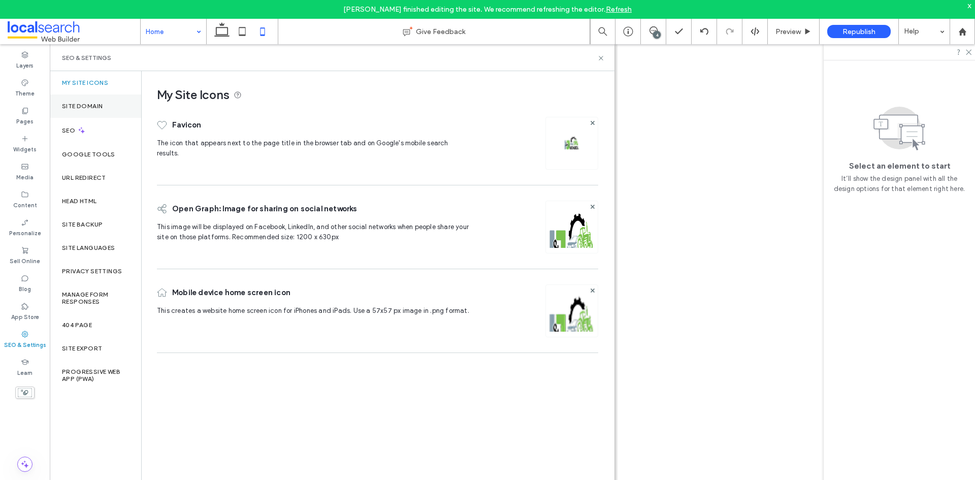
click at [101, 106] on label "Site Domain" at bounding box center [82, 106] width 41 height 7
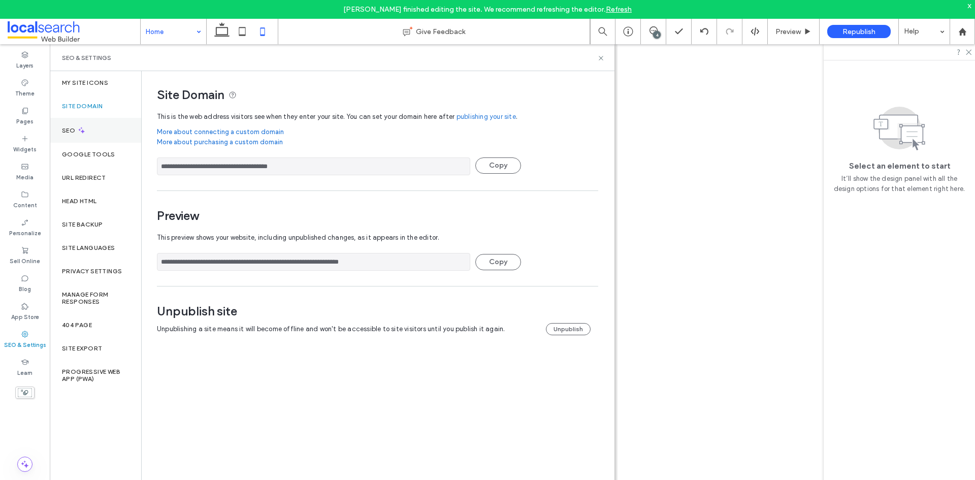
click at [94, 130] on div "SEO" at bounding box center [95, 130] width 91 height 25
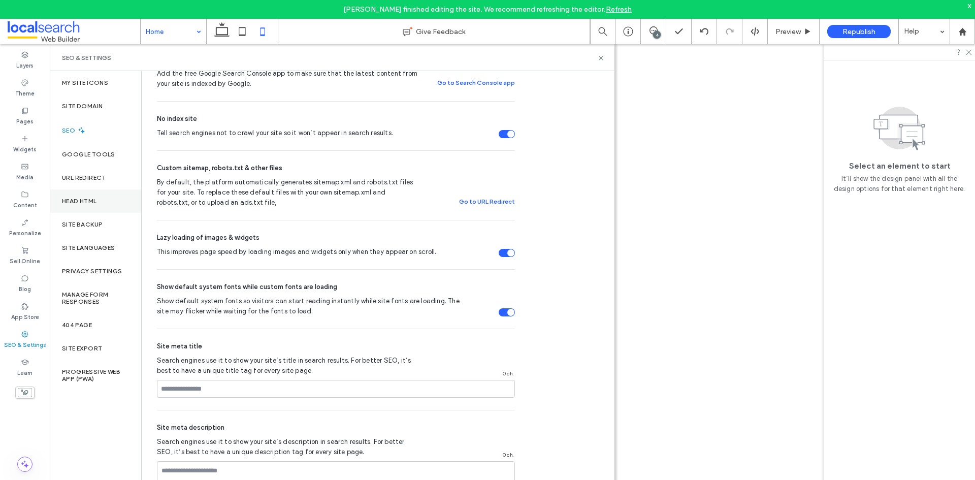
click at [116, 199] on div "Head HTML" at bounding box center [95, 200] width 91 height 23
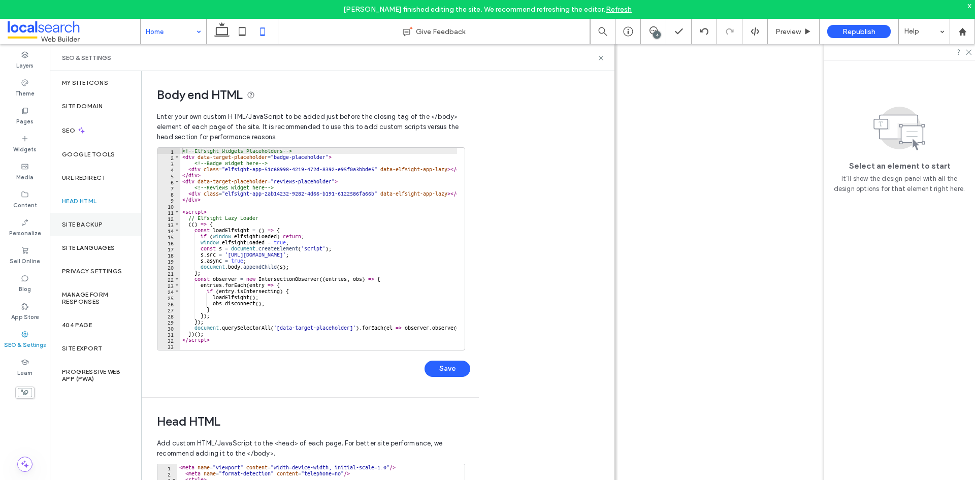
click at [107, 220] on div "Site Backup" at bounding box center [95, 224] width 91 height 23
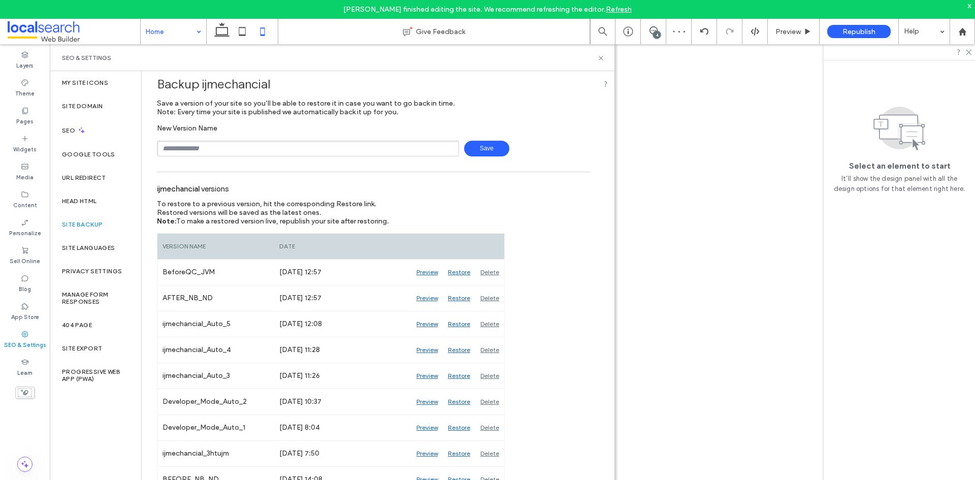
scroll to position [0, 0]
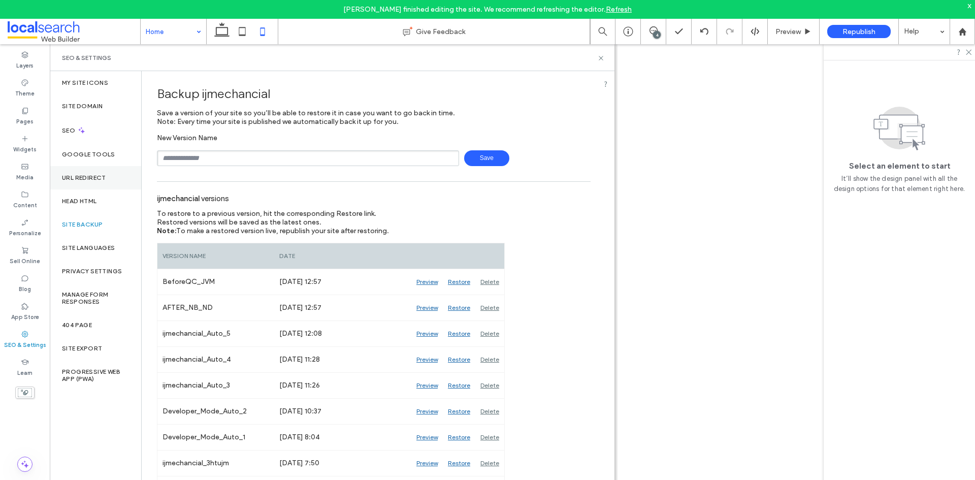
click at [96, 170] on div "URL Redirect" at bounding box center [95, 177] width 91 height 23
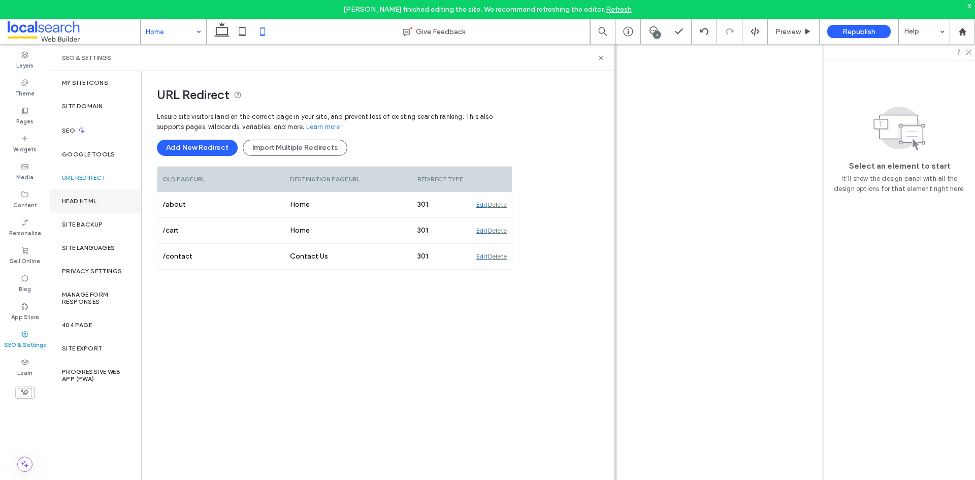
click at [102, 202] on div "Head HTML" at bounding box center [95, 200] width 91 height 23
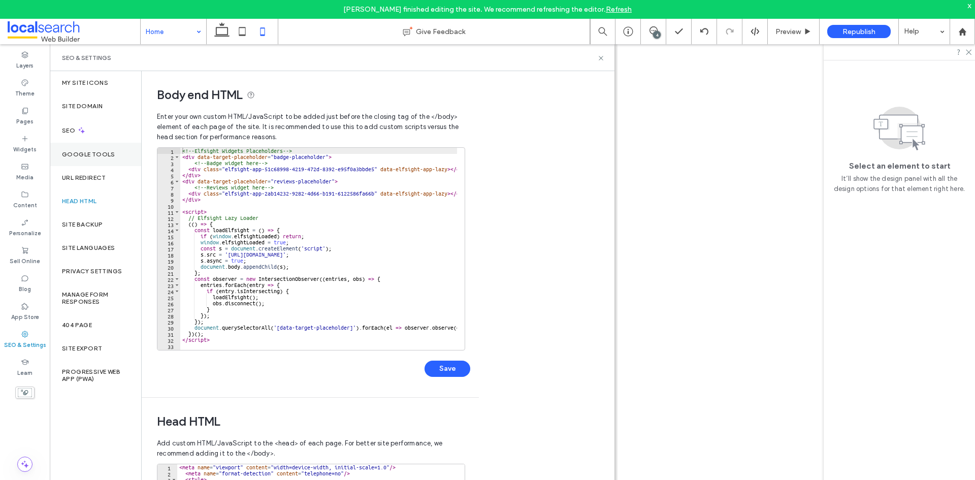
click at [85, 158] on div "Google Tools" at bounding box center [95, 154] width 91 height 23
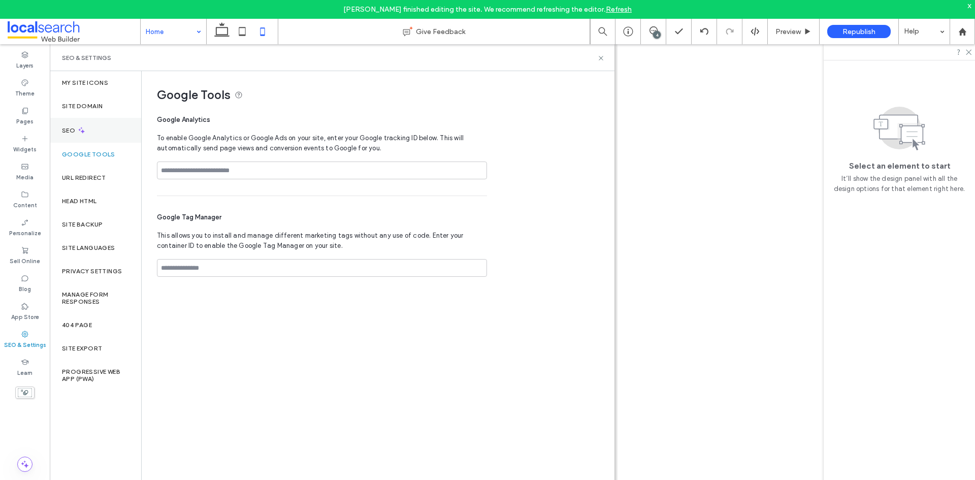
click at [85, 128] on icon at bounding box center [81, 130] width 9 height 9
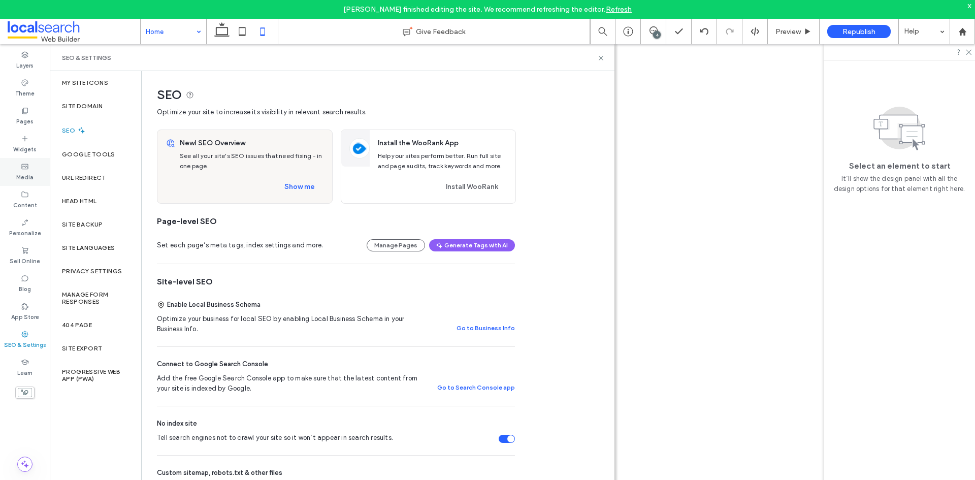
click at [22, 166] on use at bounding box center [24, 165] width 7 height 5
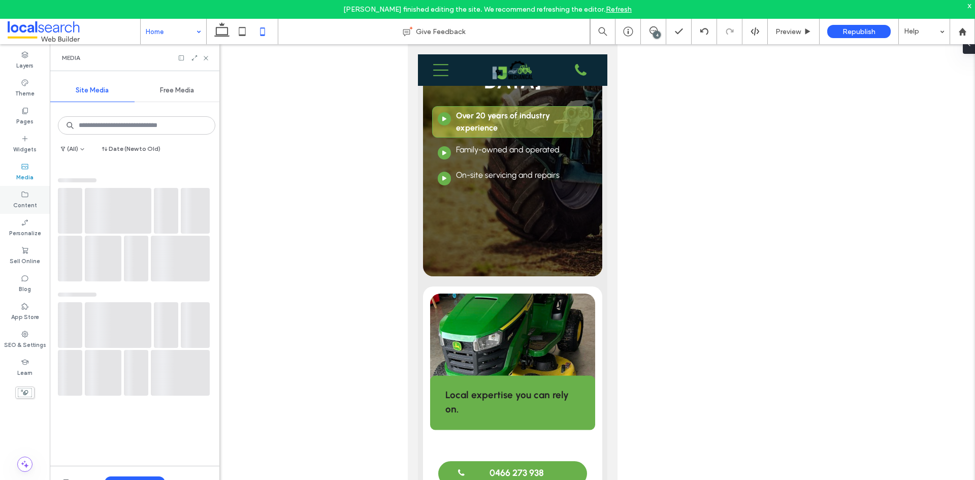
click at [33, 200] on label "Content" at bounding box center [25, 204] width 24 height 11
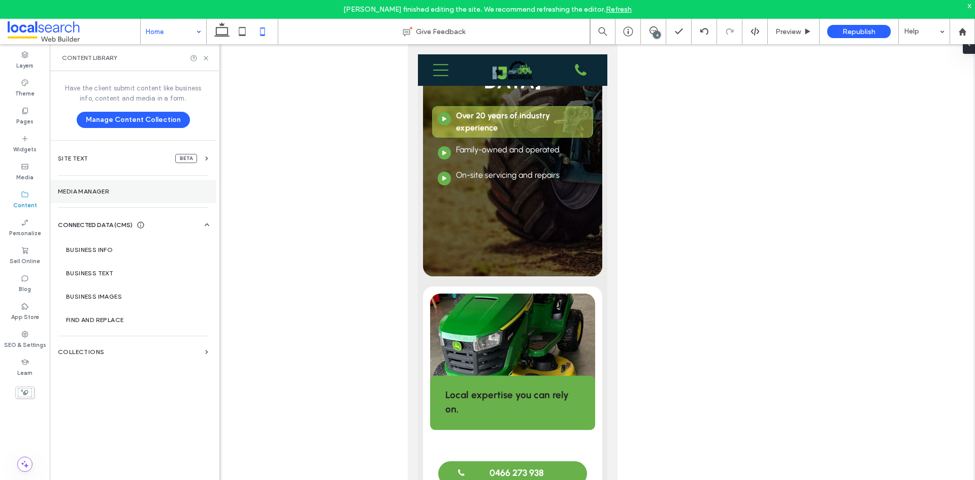
click at [124, 196] on section "Media Manager" at bounding box center [133, 191] width 167 height 23
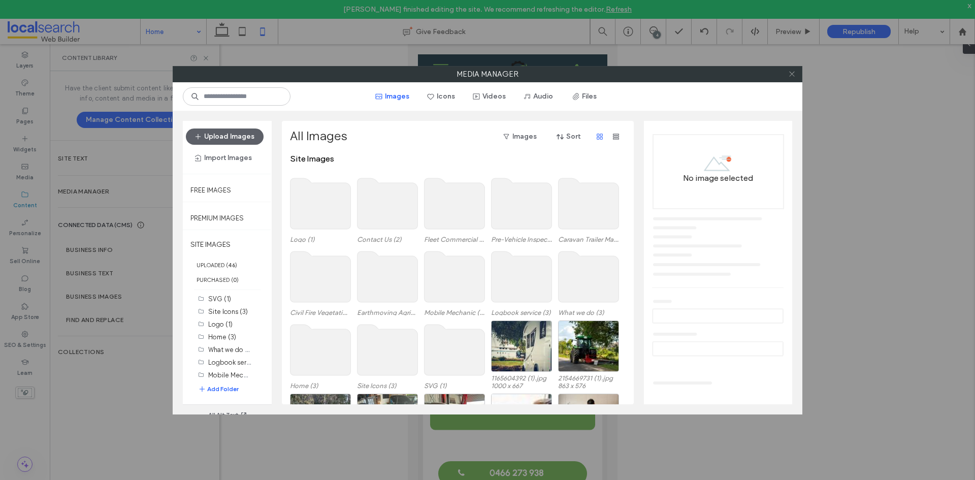
click at [790, 74] on icon at bounding box center [792, 74] width 8 height 8
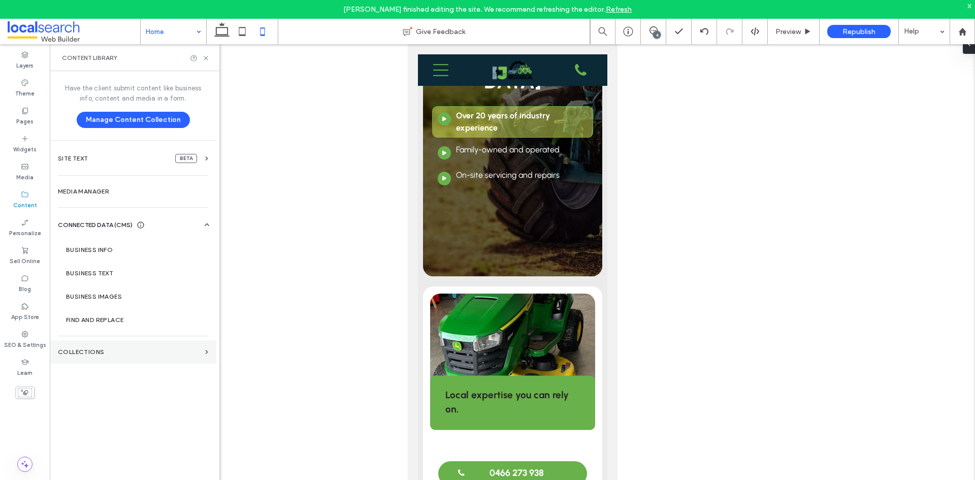
click at [80, 350] on label "Collections" at bounding box center [129, 351] width 143 height 7
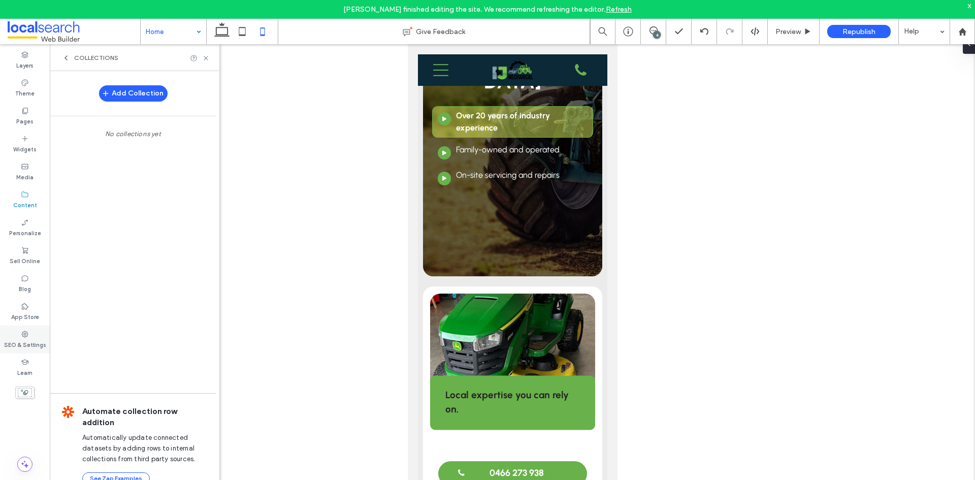
click at [22, 334] on use at bounding box center [25, 334] width 7 height 7
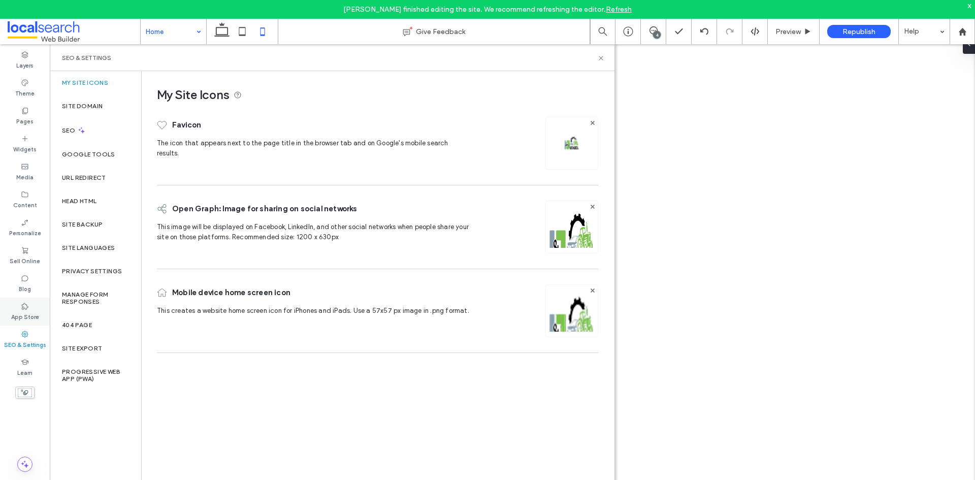
click at [43, 301] on div "App Store" at bounding box center [25, 312] width 50 height 28
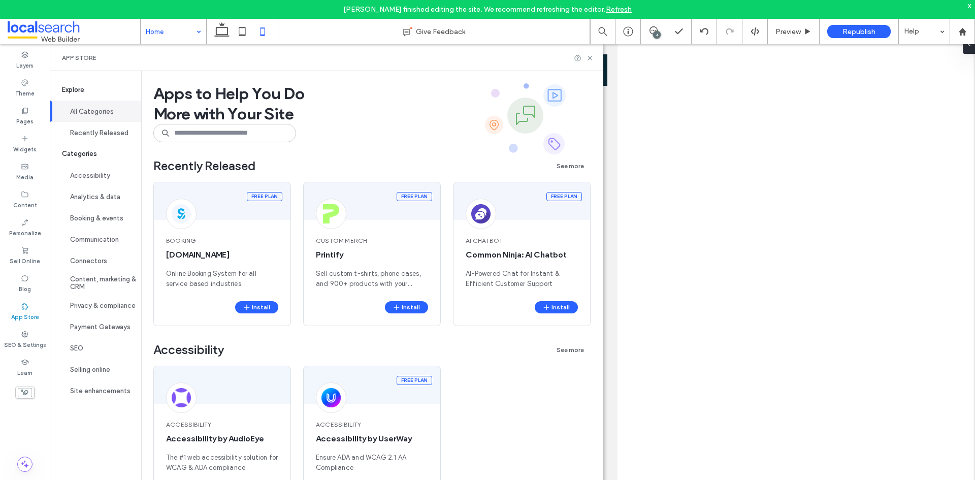
click at [87, 255] on div "Site Languages" at bounding box center [95, 247] width 91 height 23
click at [29, 338] on div "SEO & Settings" at bounding box center [25, 339] width 50 height 28
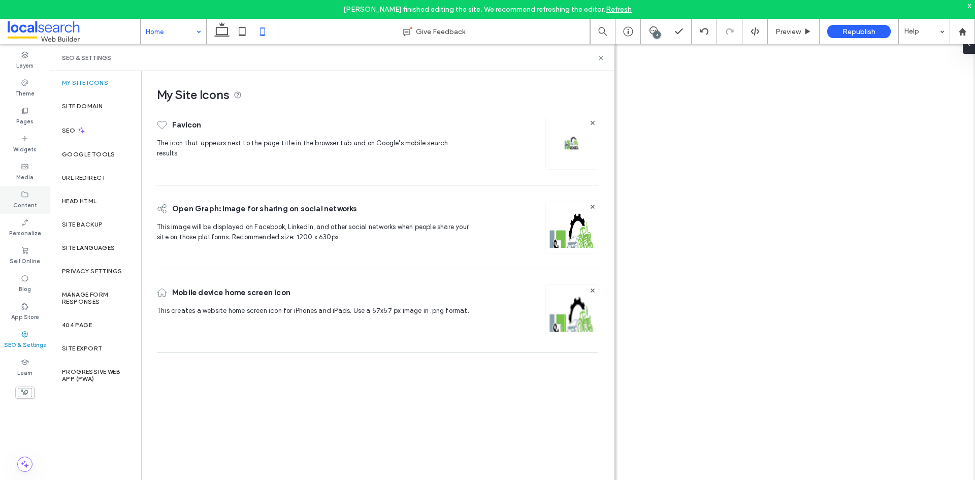
click at [19, 202] on label "Content" at bounding box center [25, 204] width 24 height 11
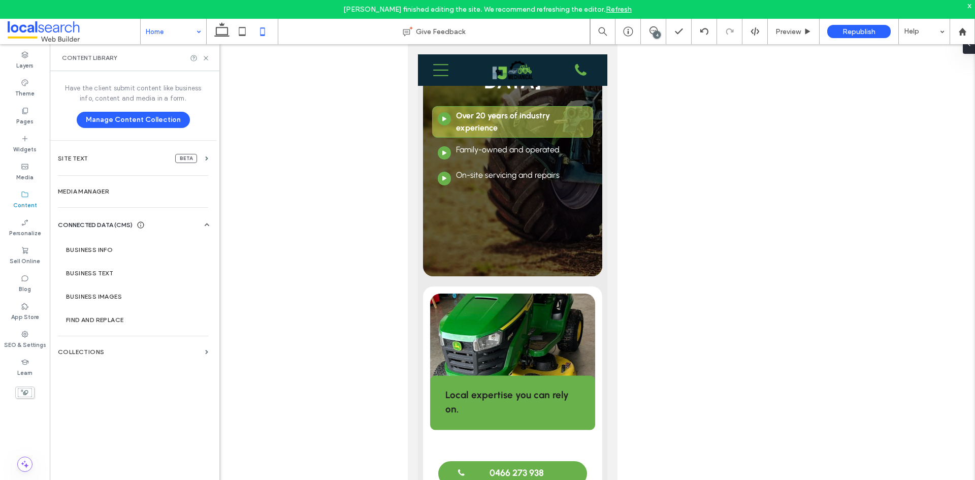
click at [90, 357] on div "Site Export" at bounding box center [95, 348] width 91 height 23
click at [108, 355] on label "Collections" at bounding box center [129, 351] width 143 height 7
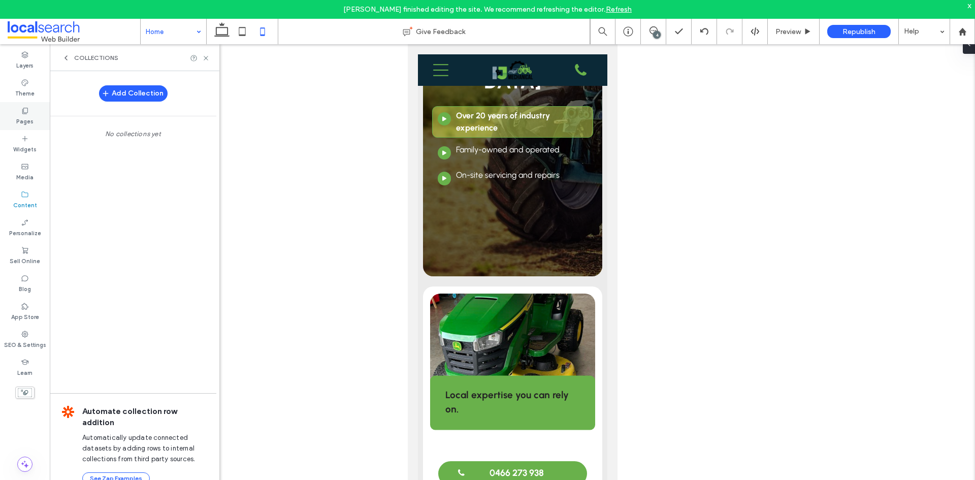
click at [40, 110] on div "Pages" at bounding box center [25, 116] width 50 height 28
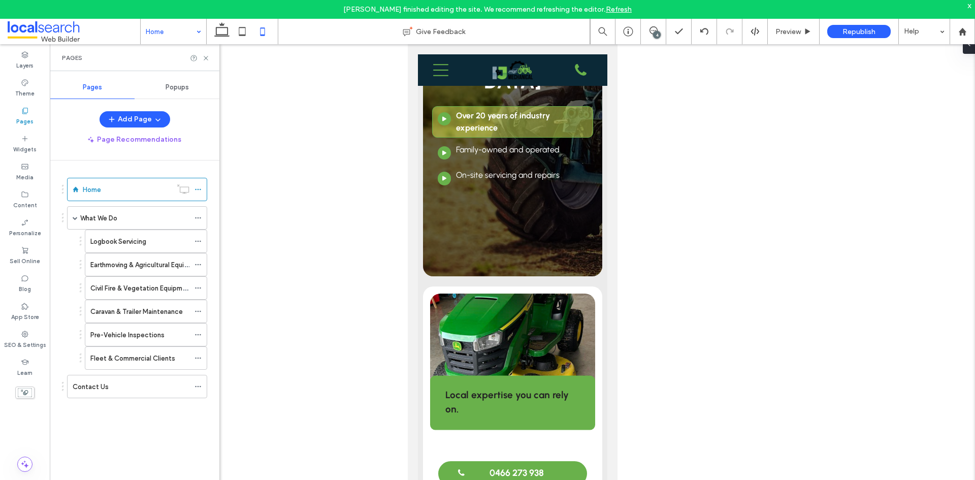
click at [177, 89] on span "Popups" at bounding box center [177, 87] width 23 height 8
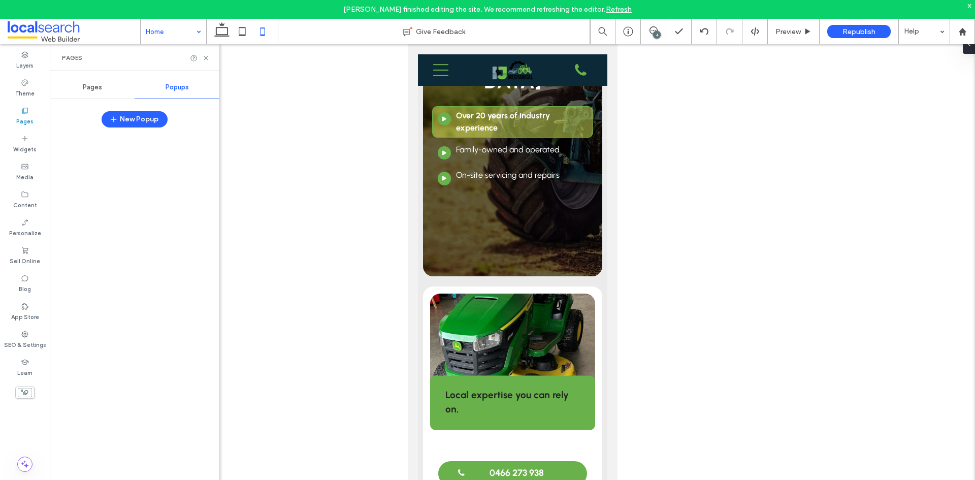
click at [71, 88] on div "Pages" at bounding box center [92, 87] width 85 height 22
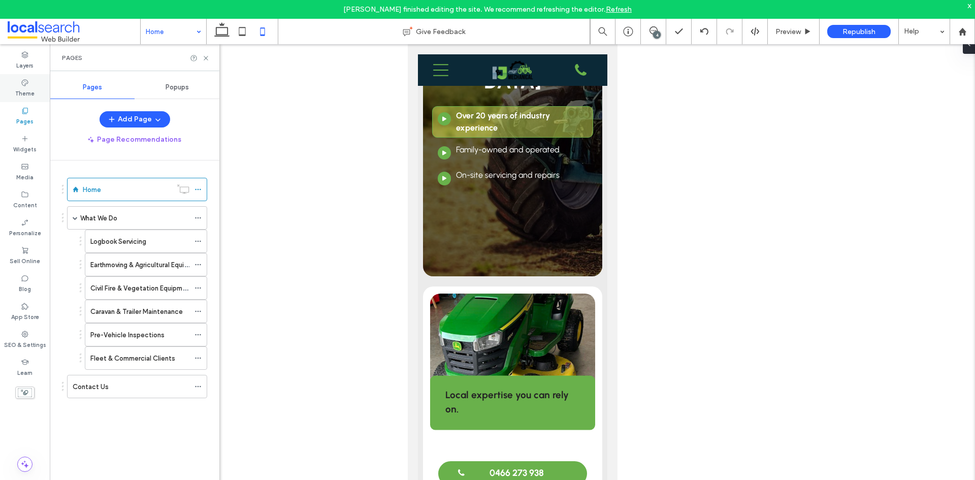
click at [32, 91] on label "Theme" at bounding box center [24, 92] width 19 height 11
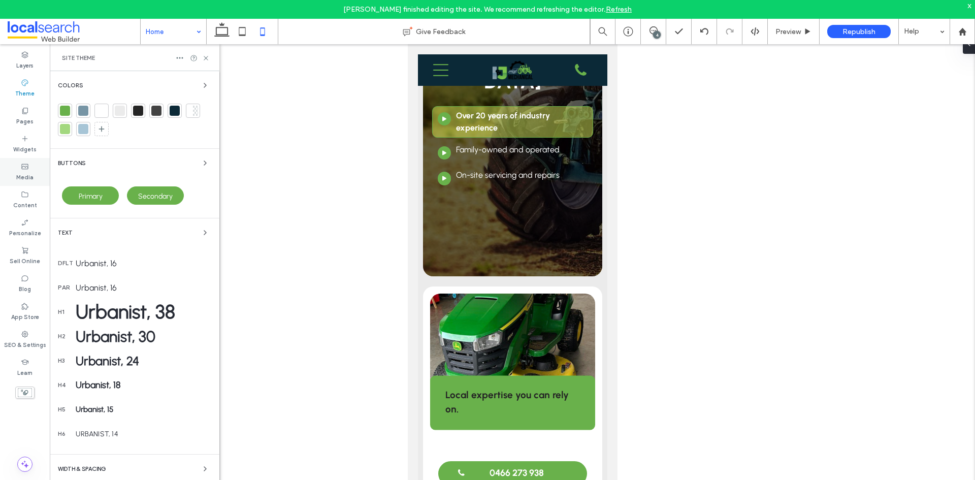
click at [22, 172] on label "Media" at bounding box center [24, 176] width 17 height 11
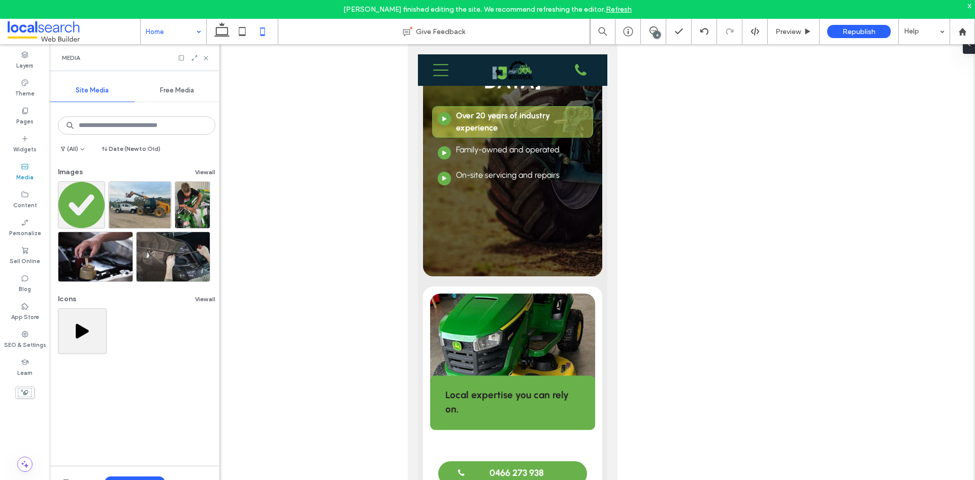
click at [169, 93] on span "Free Media" at bounding box center [177, 90] width 34 height 8
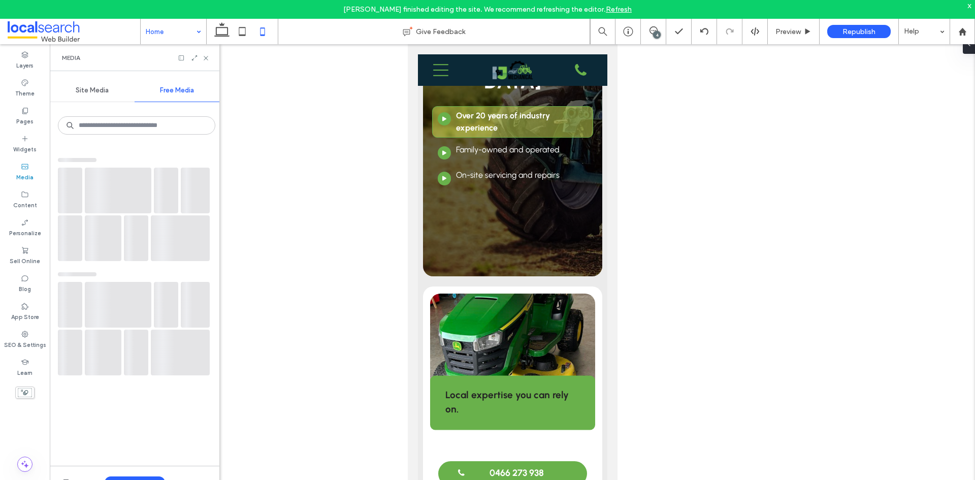
click at [105, 89] on span "Site Media" at bounding box center [92, 90] width 33 height 8
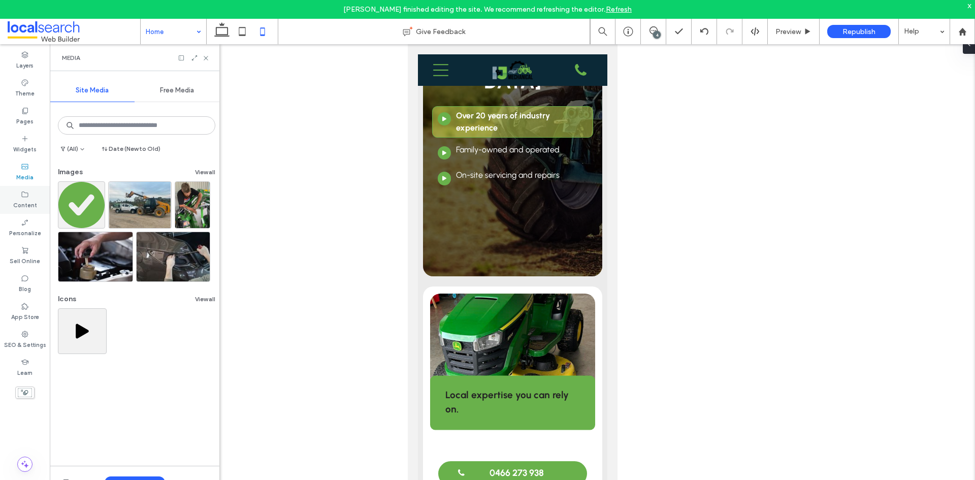
click at [23, 198] on icon at bounding box center [25, 194] width 8 height 8
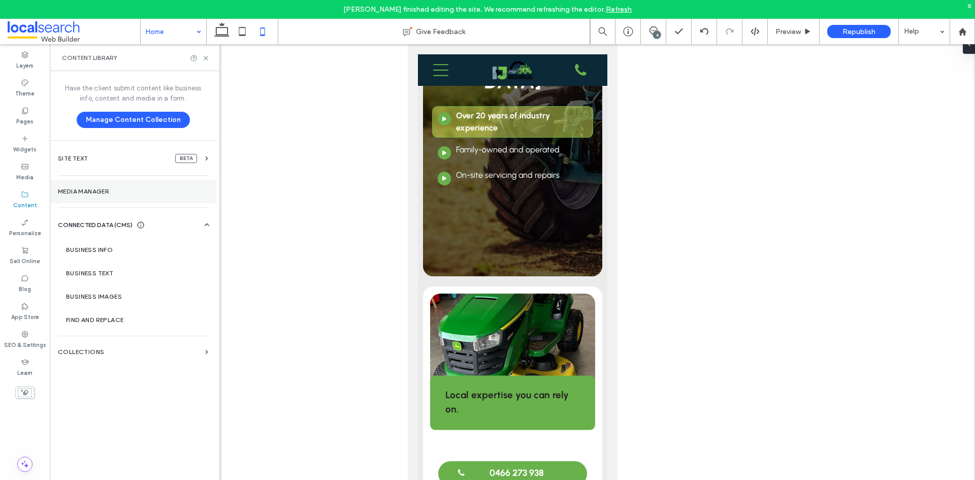
click at [126, 198] on section "Media Manager" at bounding box center [133, 191] width 167 height 23
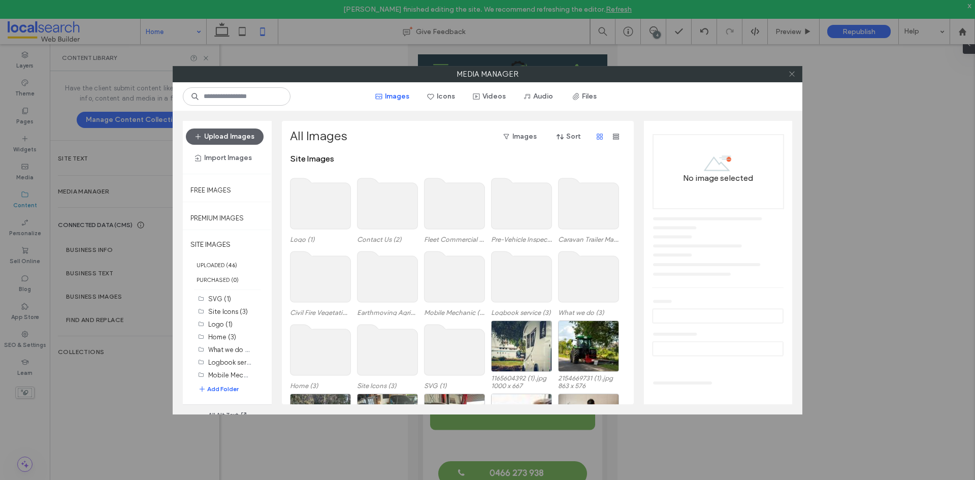
click at [793, 76] on icon at bounding box center [792, 74] width 8 height 8
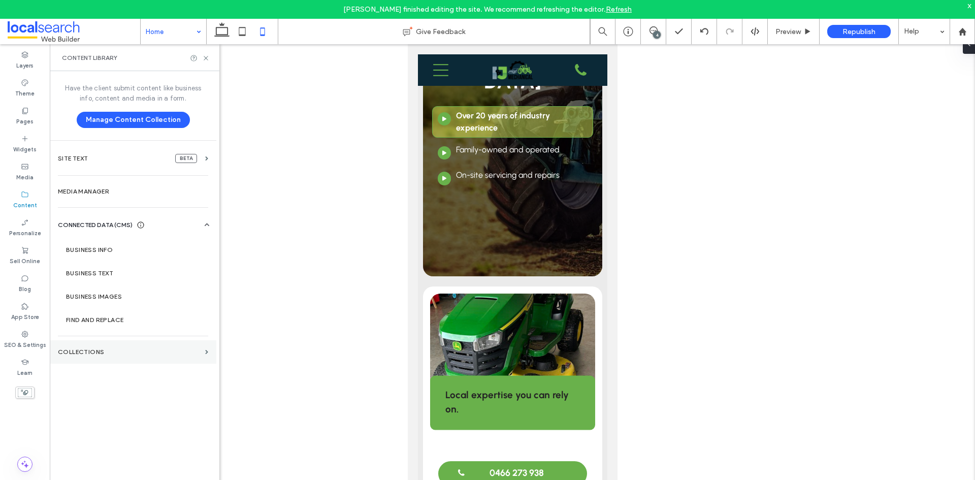
drag, startPoint x: 93, startPoint y: 352, endPoint x: 107, endPoint y: 352, distance: 14.2
click at [93, 352] on label "Collections" at bounding box center [129, 351] width 143 height 7
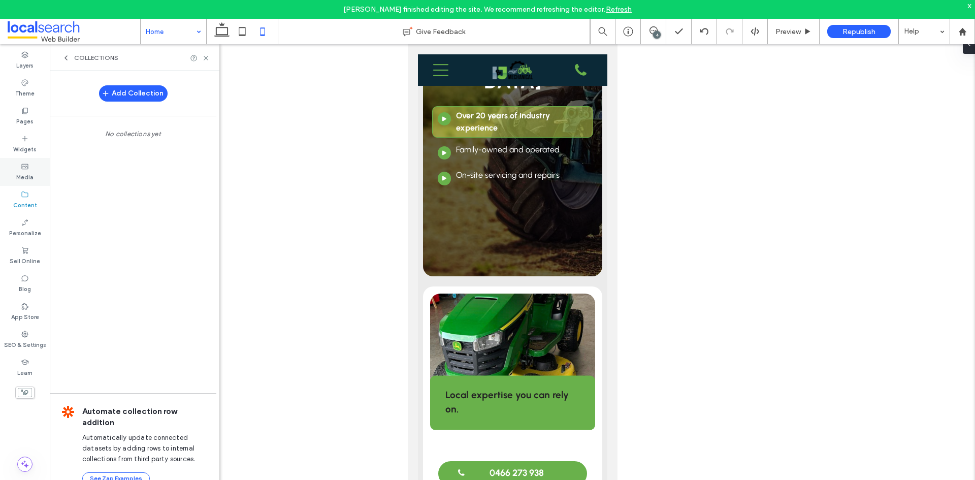
click at [20, 171] on label "Media" at bounding box center [24, 176] width 17 height 11
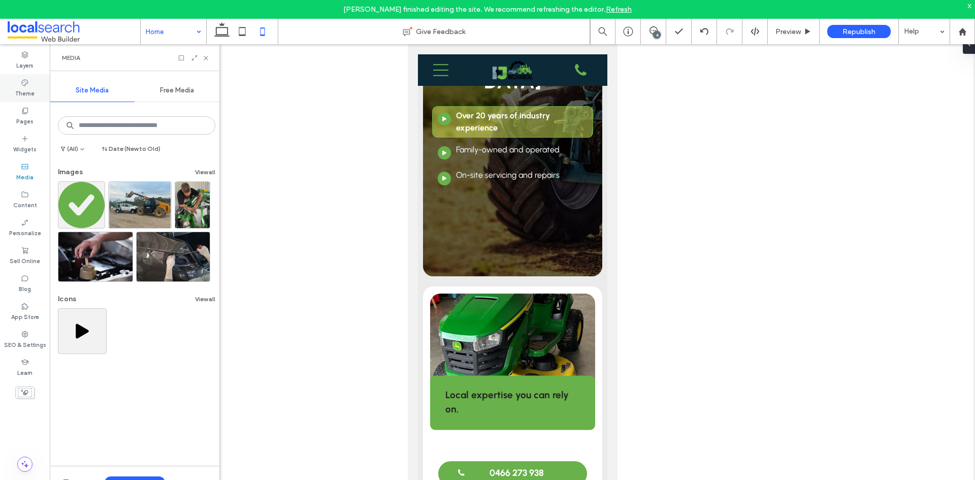
click at [27, 101] on div "Theme" at bounding box center [25, 88] width 50 height 28
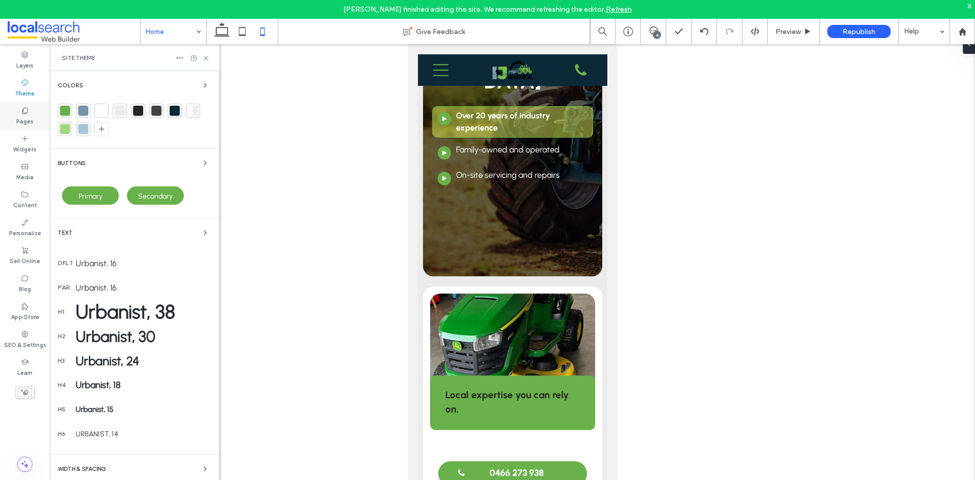
click at [21, 116] on label "Pages" at bounding box center [24, 120] width 17 height 11
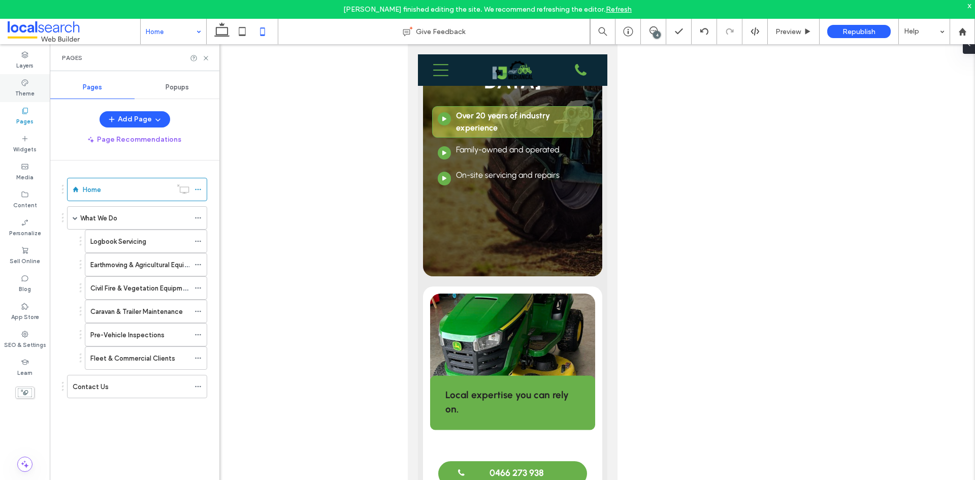
click at [29, 99] on div "Theme" at bounding box center [25, 88] width 50 height 28
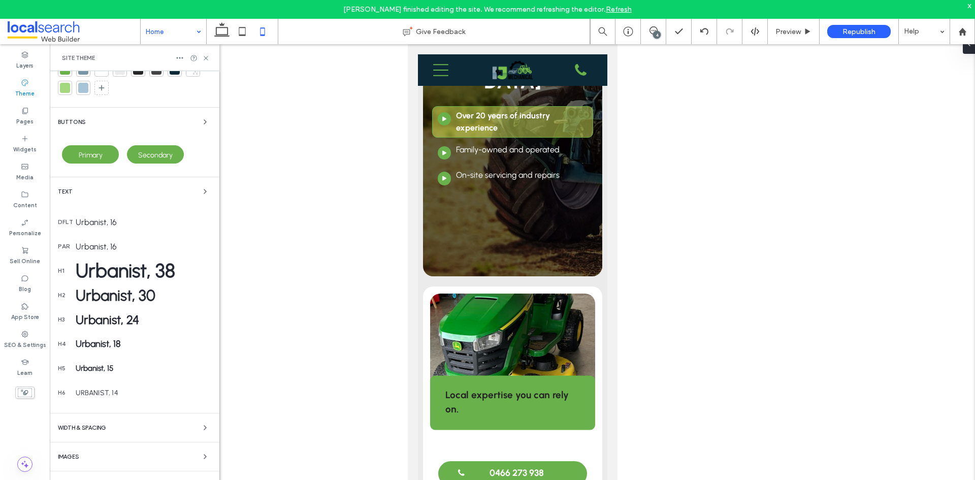
scroll to position [43, 0]
click at [147, 454] on div "Images" at bounding box center [134, 455] width 153 height 12
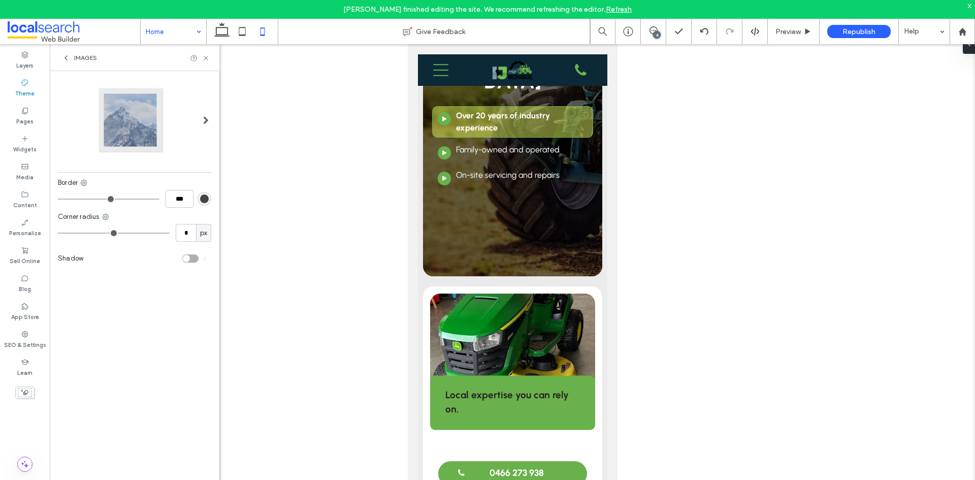
scroll to position [0, 0]
click at [69, 57] on icon at bounding box center [66, 58] width 8 height 8
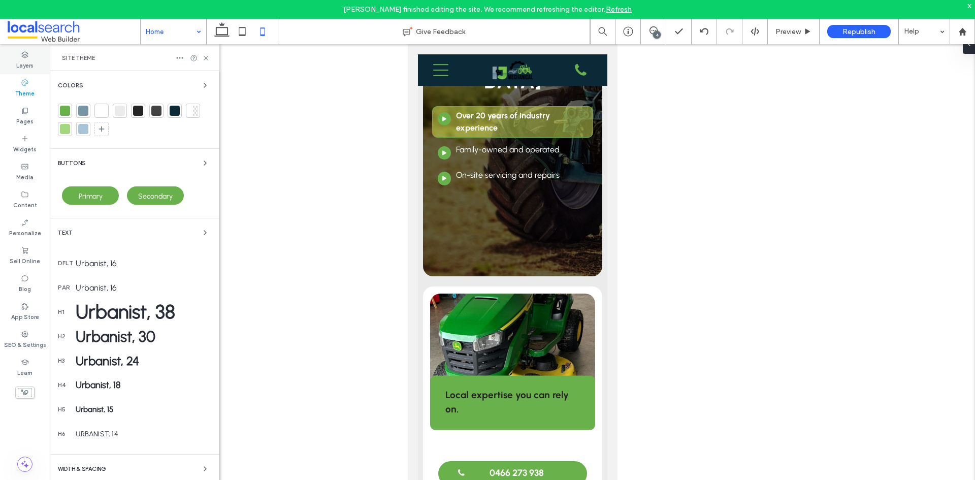
click at [26, 53] on icon at bounding box center [25, 55] width 8 height 8
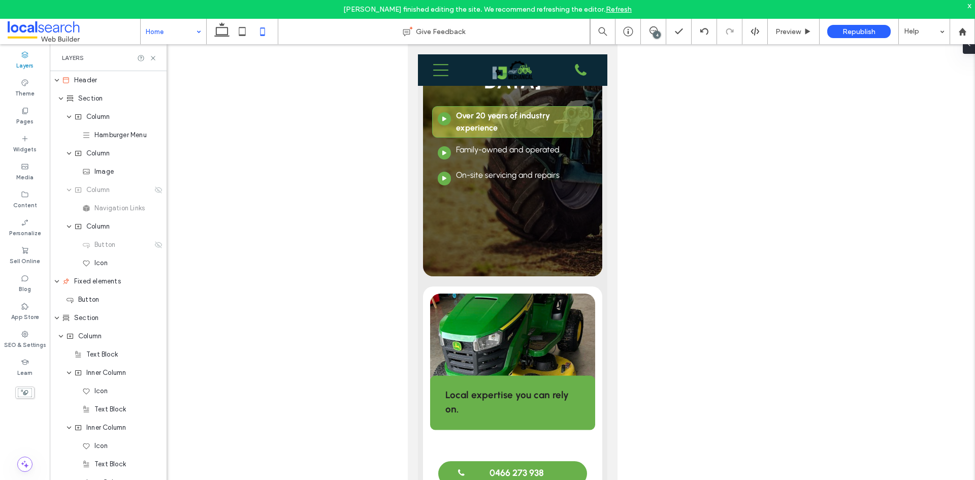
click at [21, 59] on label "Layers" at bounding box center [24, 64] width 17 height 11
click at [150, 58] on icon at bounding box center [153, 58] width 8 height 8
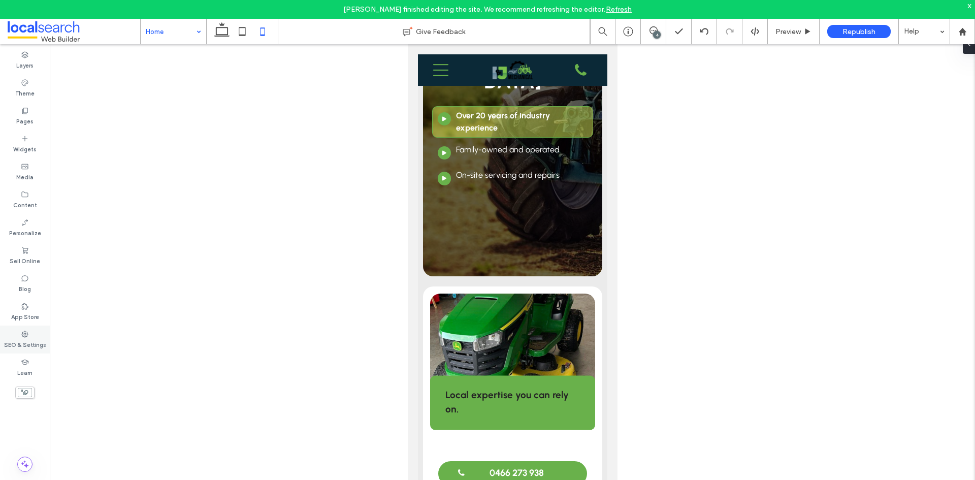
click at [44, 336] on div "SEO & Settings" at bounding box center [25, 339] width 50 height 28
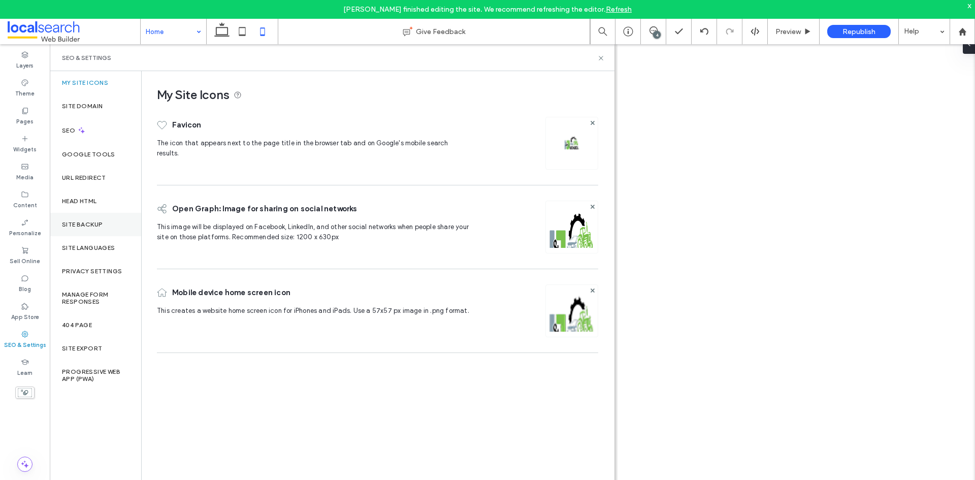
click at [100, 227] on label "Site Backup" at bounding box center [82, 224] width 41 height 7
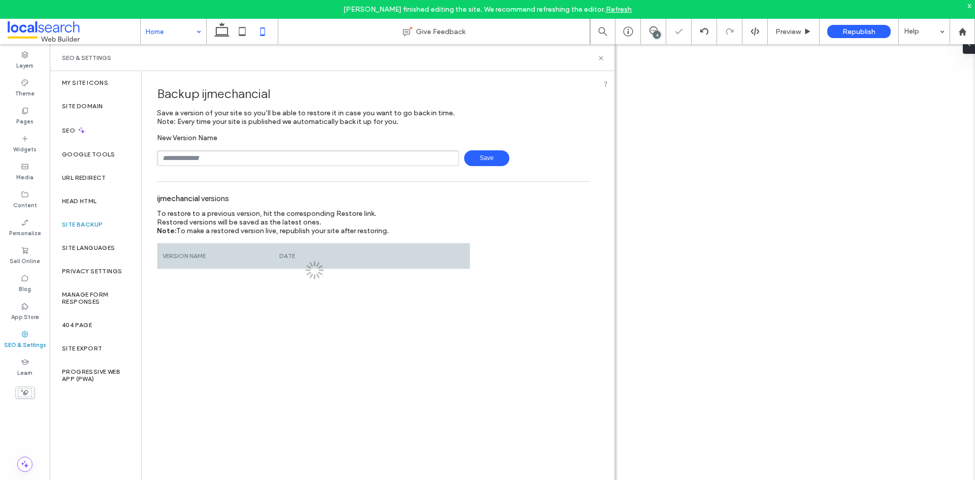
click at [204, 153] on input "text" at bounding box center [308, 158] width 302 height 16
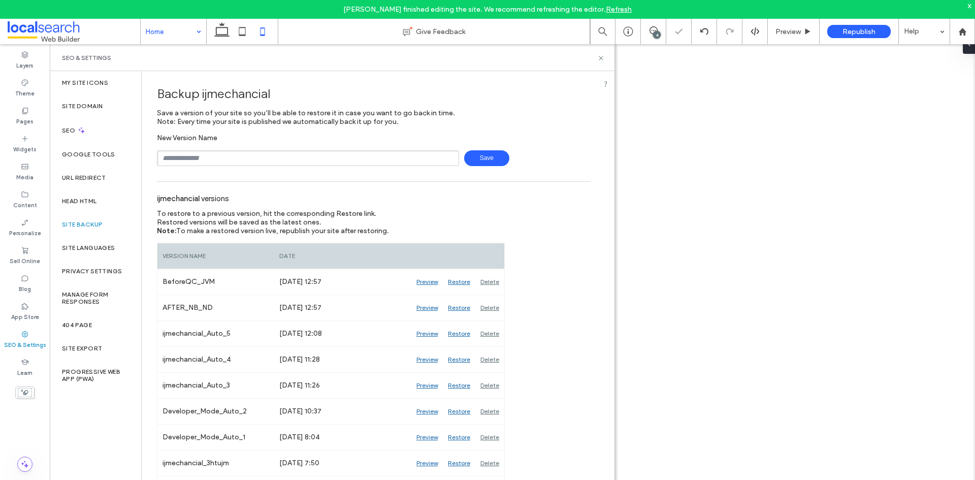
type input "**********"
click at [970, 5] on div "x" at bounding box center [969, 5] width 5 height 9
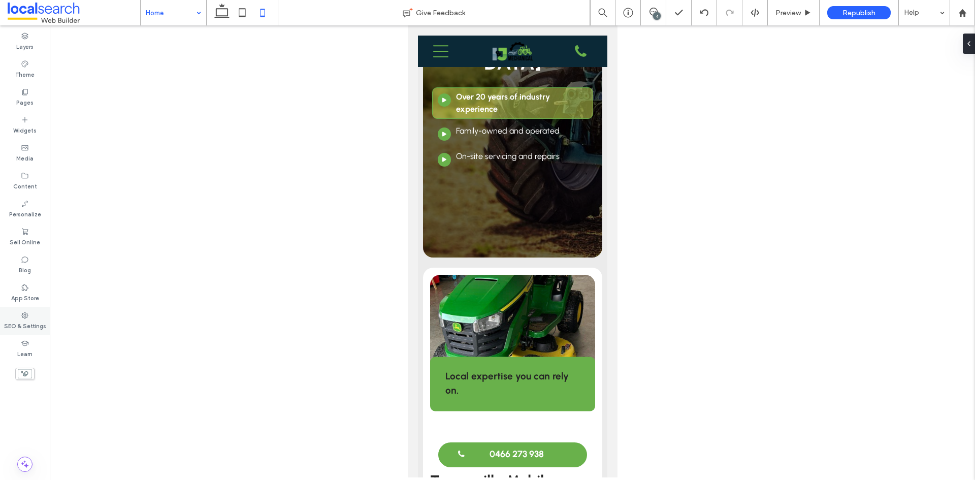
click at [34, 320] on label "SEO & Settings" at bounding box center [25, 324] width 42 height 11
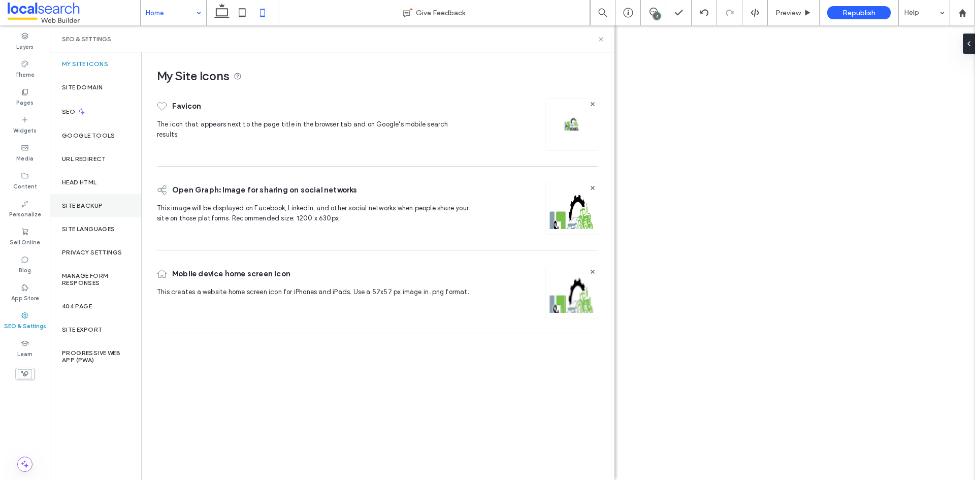
drag, startPoint x: 76, startPoint y: 201, endPoint x: 108, endPoint y: 196, distance: 32.3
click at [76, 201] on div "Site Backup" at bounding box center [95, 205] width 91 height 23
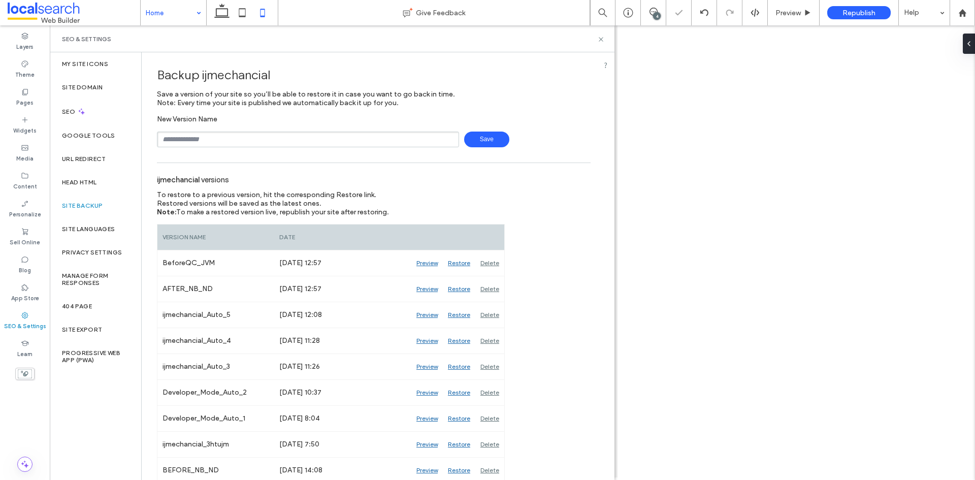
click at [302, 132] on input "text" at bounding box center [308, 140] width 302 height 16
click at [602, 38] on icon at bounding box center [601, 40] width 8 height 8
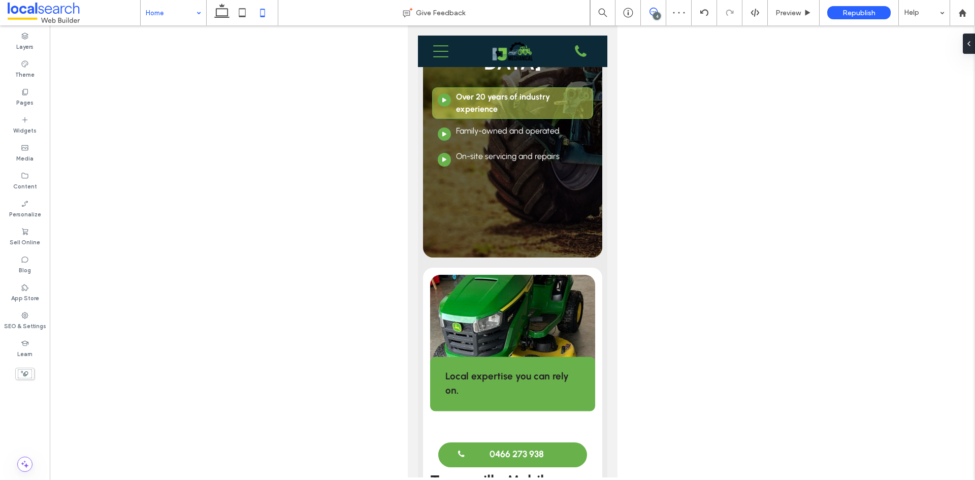
click at [649, 13] on use at bounding box center [653, 12] width 8 height 8
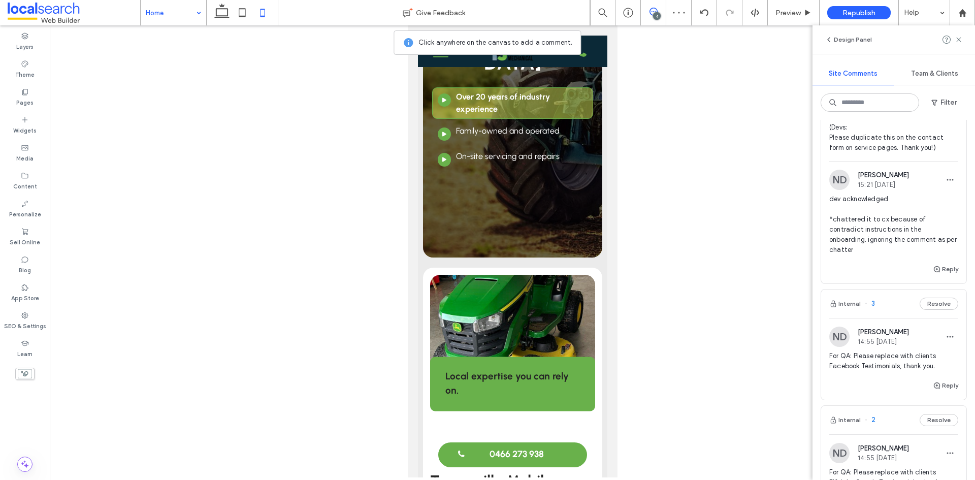
scroll to position [102, 0]
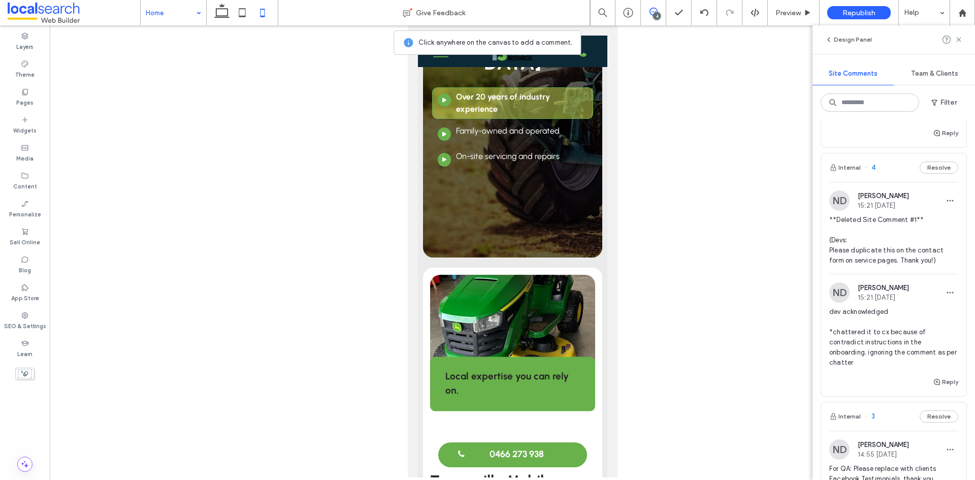
click at [891, 255] on span "**Deleted Site Comment #1** (Devs: Please duplicate this on the contact form on…" at bounding box center [893, 240] width 129 height 51
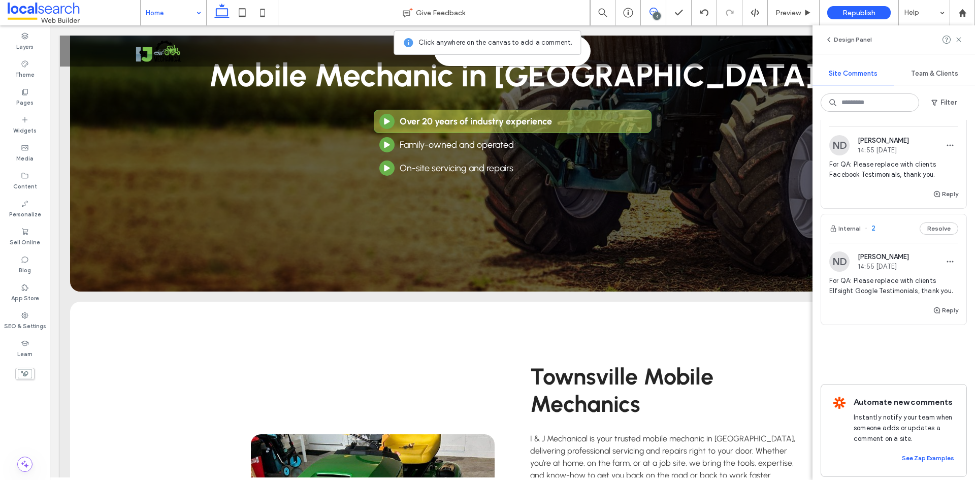
scroll to position [406, 0]
click at [18, 322] on label "SEO & Settings" at bounding box center [25, 324] width 42 height 11
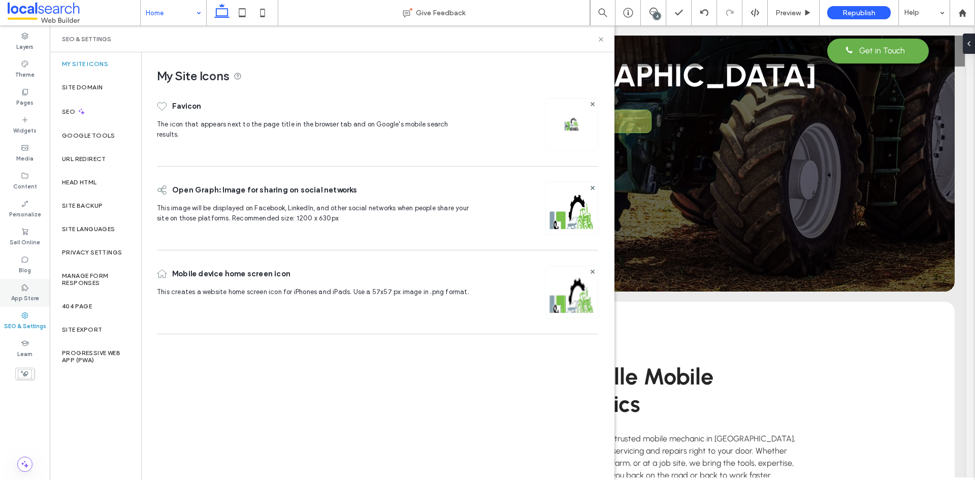
scroll to position [0, 0]
click at [27, 269] on label "Blog" at bounding box center [25, 269] width 12 height 11
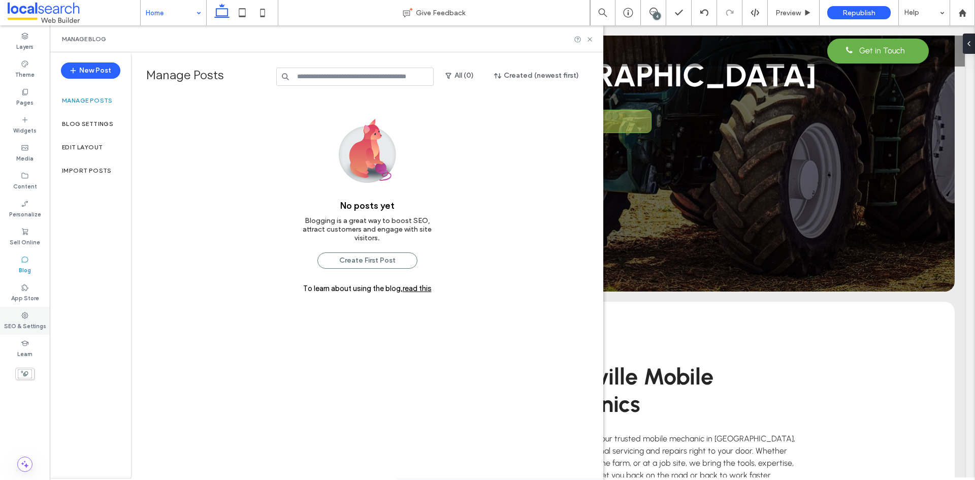
click at [35, 324] on label "SEO & Settings" at bounding box center [25, 324] width 42 height 11
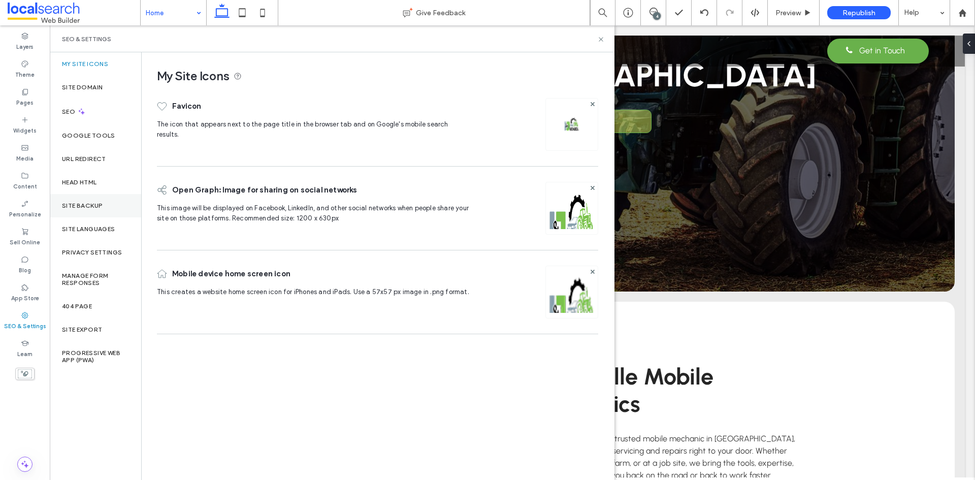
click at [99, 211] on div "Site Backup" at bounding box center [95, 205] width 91 height 23
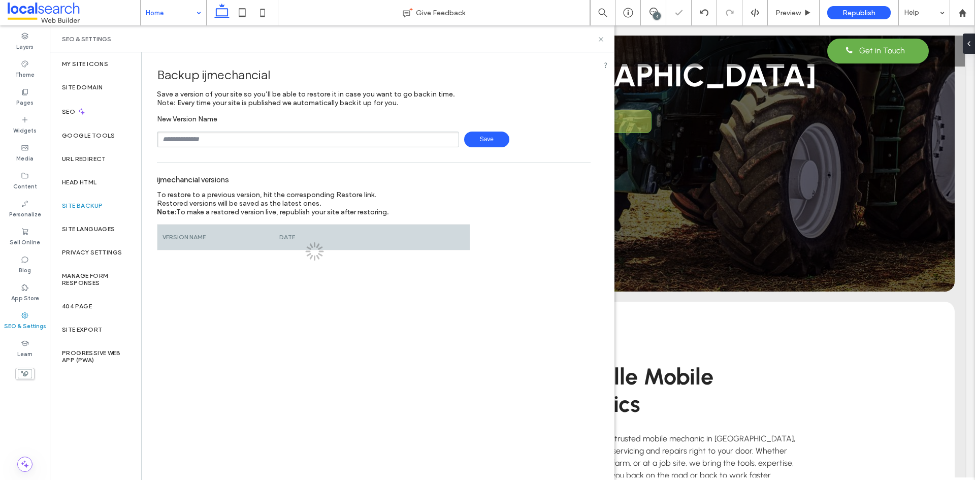
click at [213, 133] on input "text" at bounding box center [308, 140] width 302 height 16
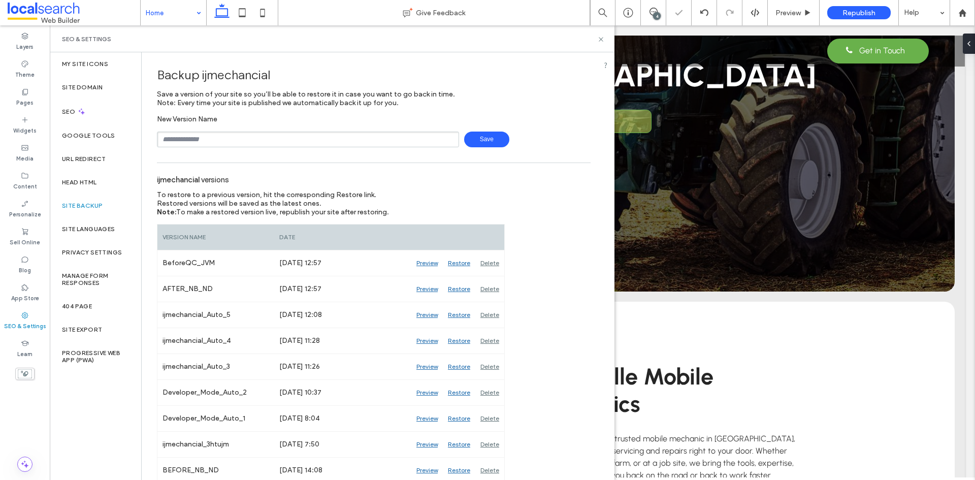
type input "**********"
click at [494, 136] on span "Save" at bounding box center [486, 140] width 45 height 16
click at [600, 39] on use at bounding box center [601, 39] width 4 height 4
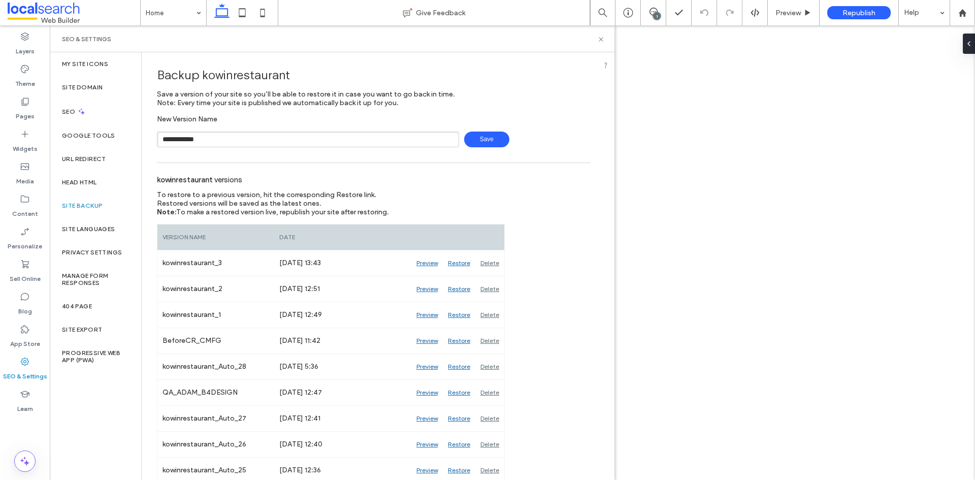
click at [160, 341] on div "BeforeCR_CMFG" at bounding box center [215, 340] width 117 height 25
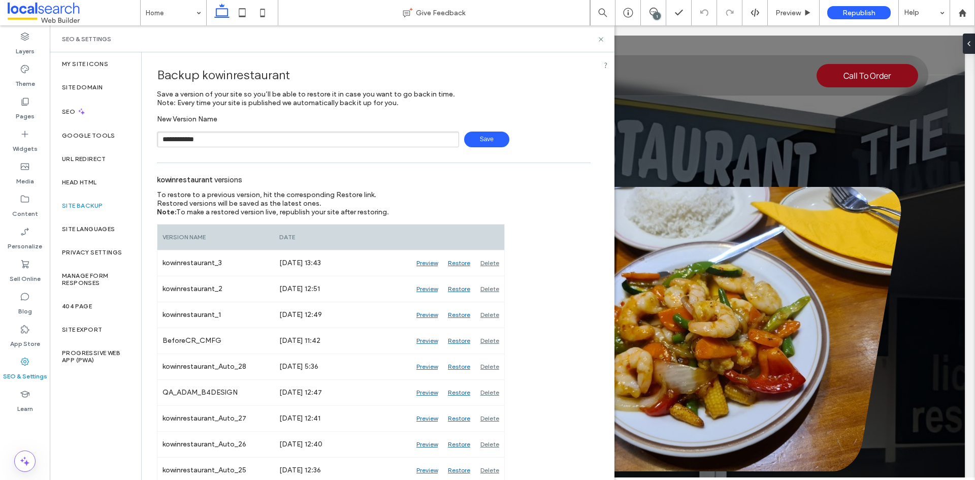
click at [200, 138] on input "**********" at bounding box center [308, 140] width 302 height 16
paste input "*"
drag, startPoint x: 186, startPoint y: 142, endPoint x: 149, endPoint y: 140, distance: 36.6
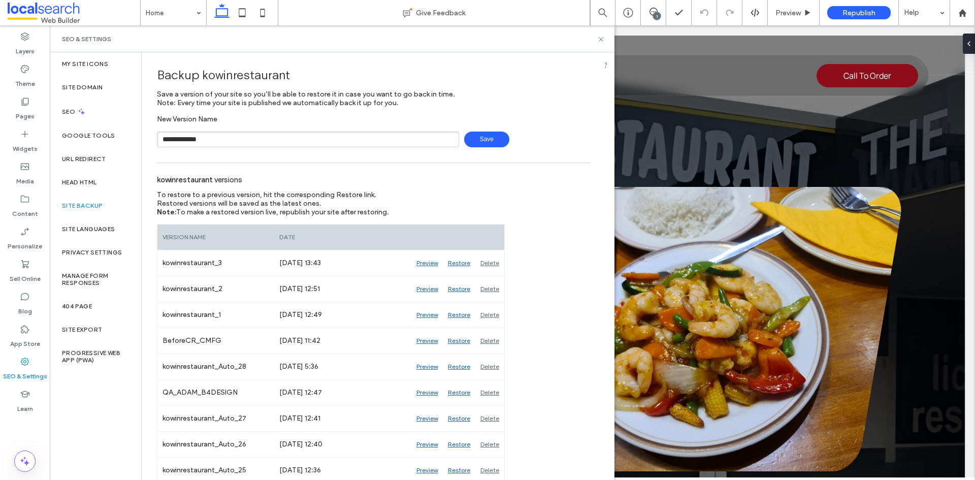
type input "**********"
click at [224, 136] on input "text" at bounding box center [308, 140] width 302 height 16
type input "**********"
click at [484, 138] on span "Save" at bounding box center [486, 140] width 45 height 16
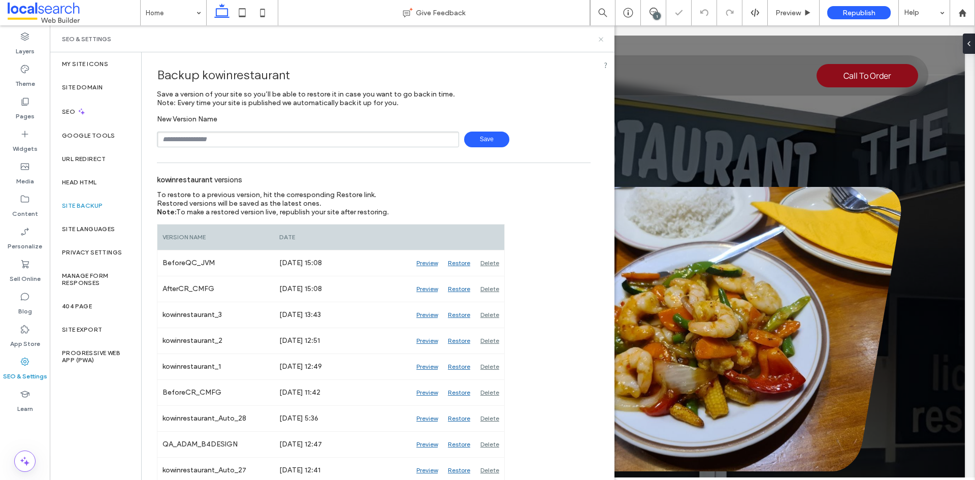
click at [603, 39] on icon at bounding box center [601, 40] width 8 height 8
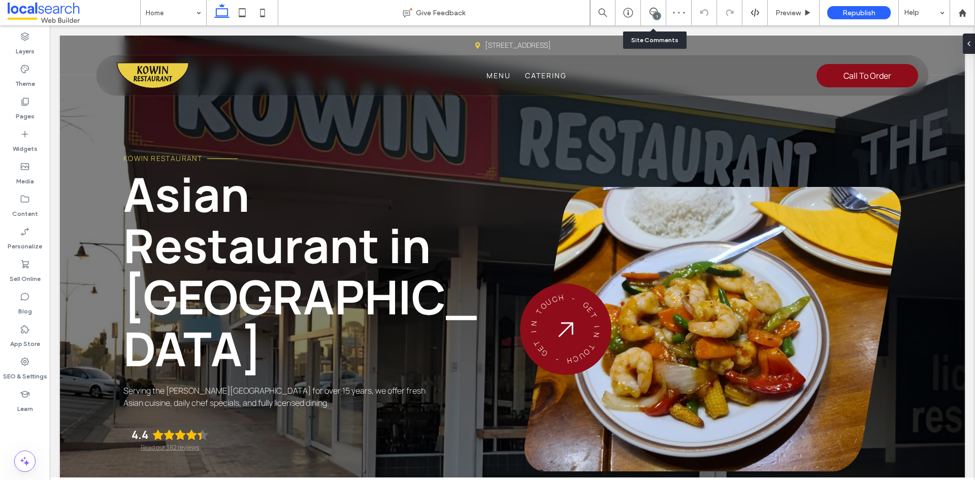
click at [665, 18] on div "1" at bounding box center [653, 12] width 25 height 25
click at [650, 14] on use at bounding box center [653, 12] width 8 height 8
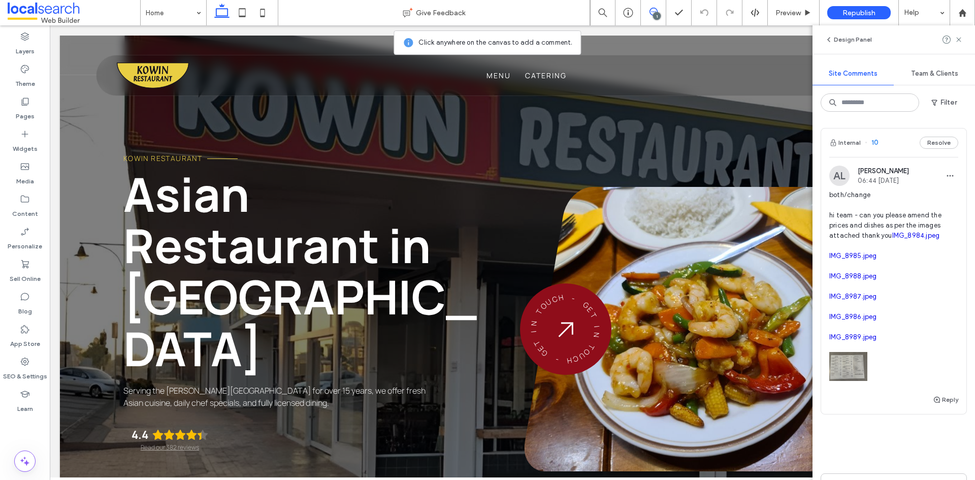
click at [877, 242] on span "both/change hi team - can you please amend the prices and dishes as per the ima…" at bounding box center [893, 266] width 129 height 152
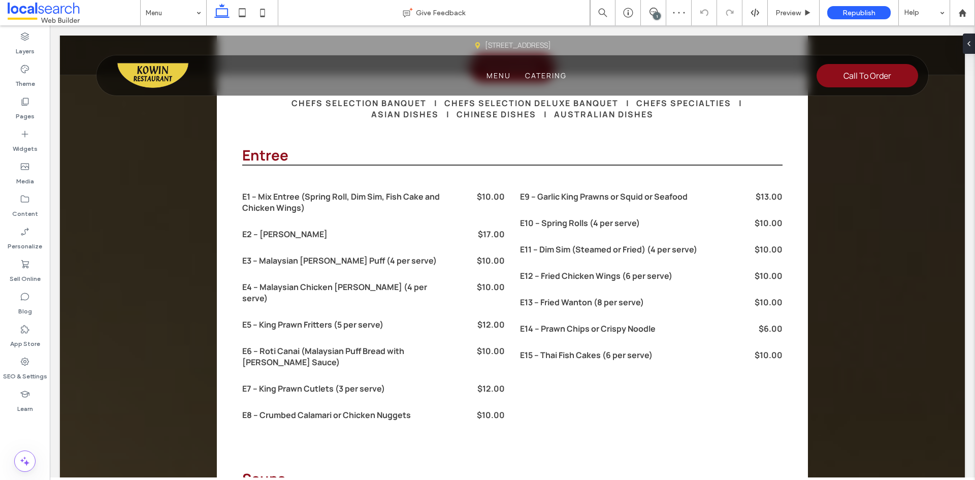
click at [653, 17] on div "1" at bounding box center [657, 16] width 8 height 8
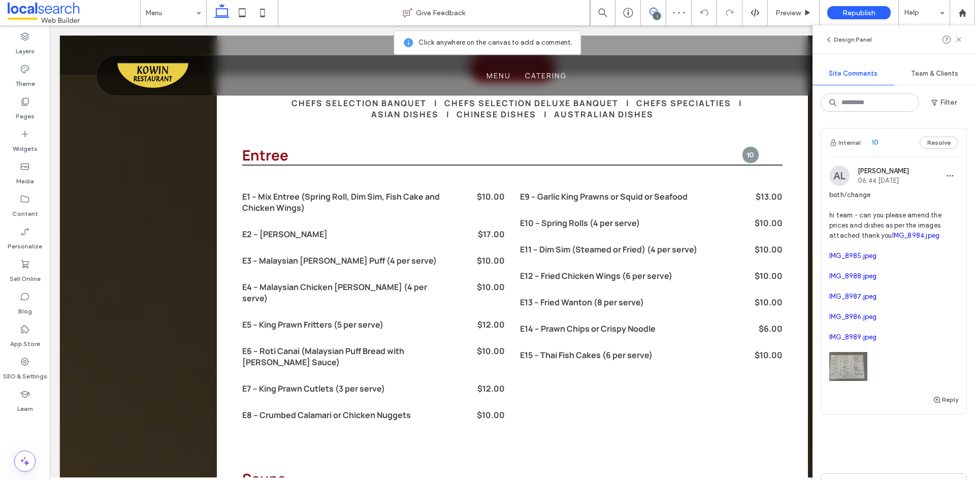
click at [892, 239] on link "IMG_8984.jpeg" at bounding box center [916, 236] width 48 height 8
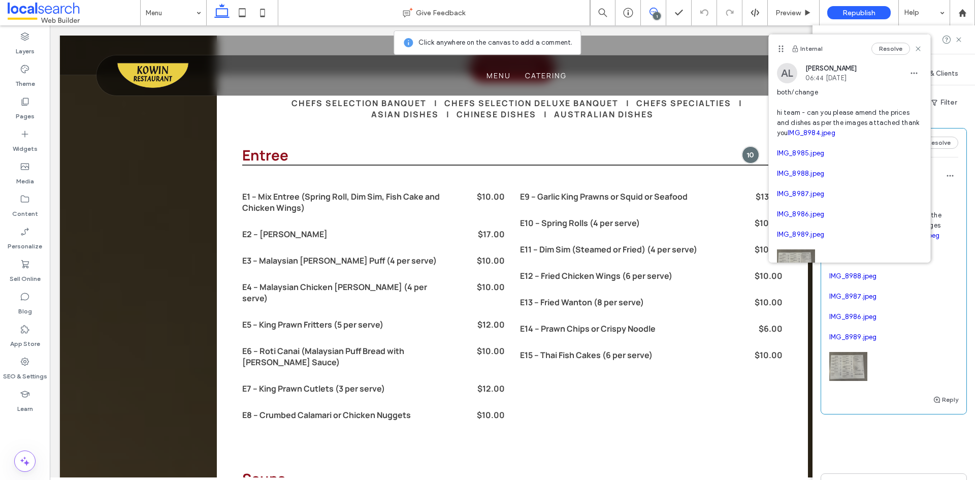
click at [857, 259] on link "IMG_8985.jpeg" at bounding box center [853, 256] width 48 height 8
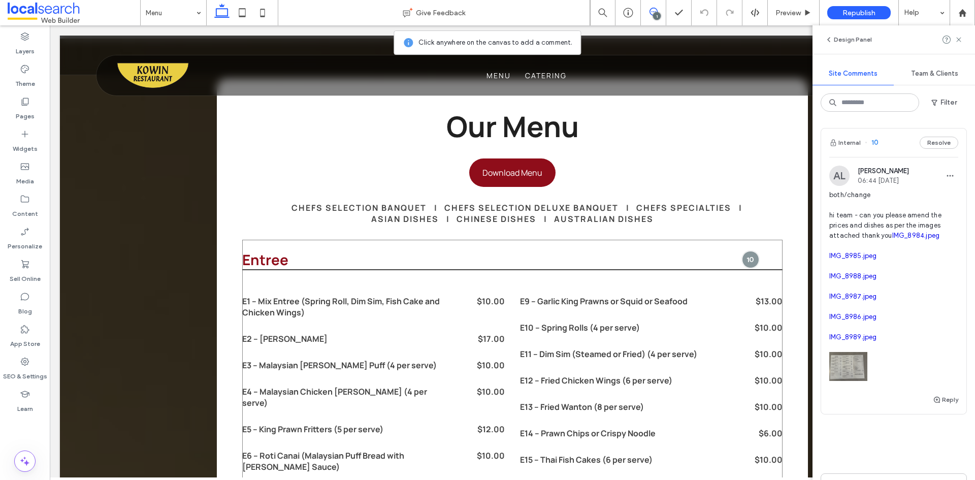
scroll to position [931, 0]
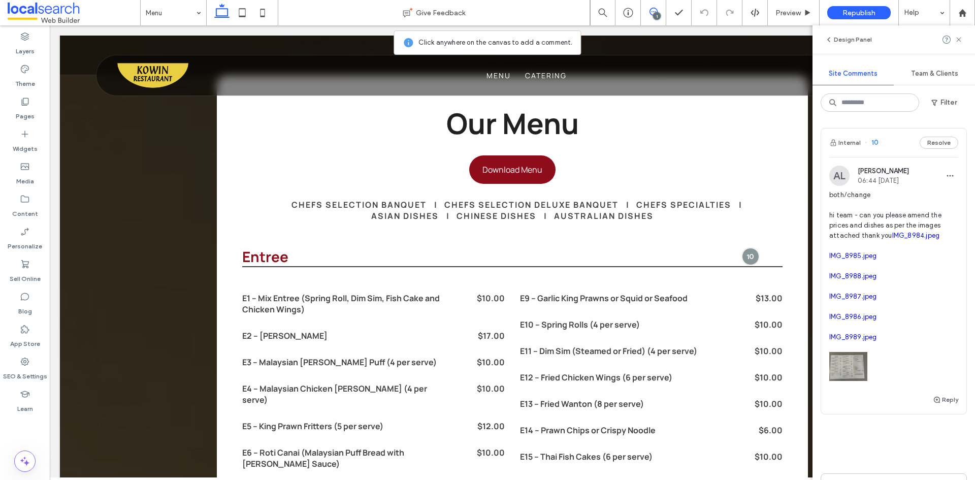
click at [866, 280] on link "IMG_8988.jpeg" at bounding box center [853, 276] width 48 height 8
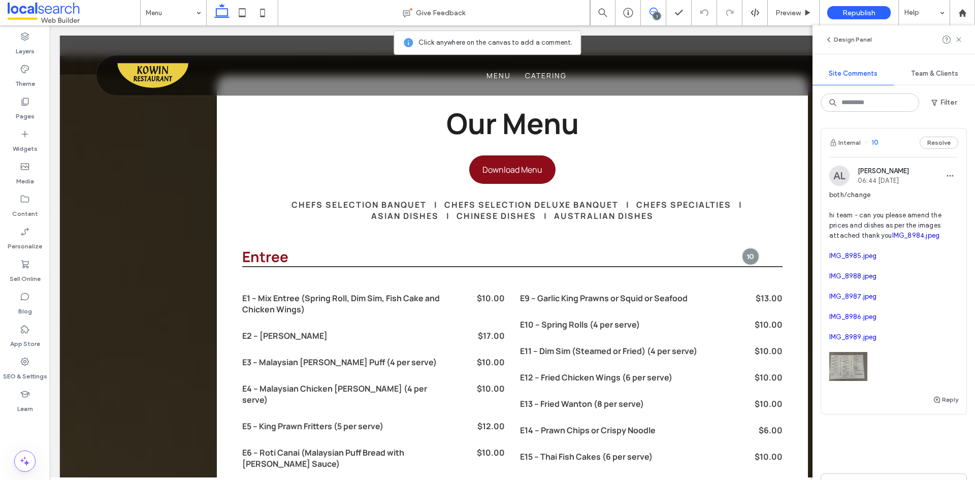
scroll to position [1033, 0]
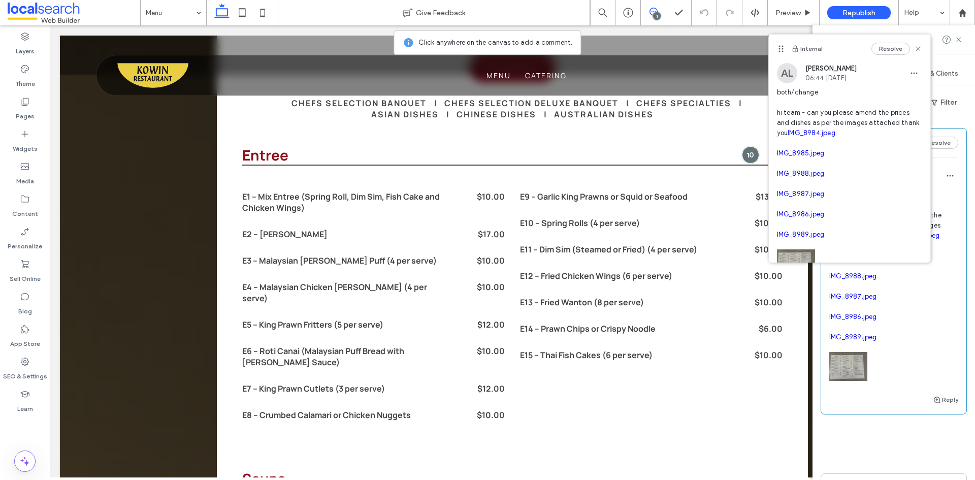
click at [860, 300] on link "IMG_8987.jpeg" at bounding box center [853, 296] width 48 height 8
click at [859, 320] on link "IMG_8986.jpeg" at bounding box center [853, 317] width 48 height 8
click at [836, 341] on link "IMG_8989.jpeg" at bounding box center [853, 337] width 48 height 8
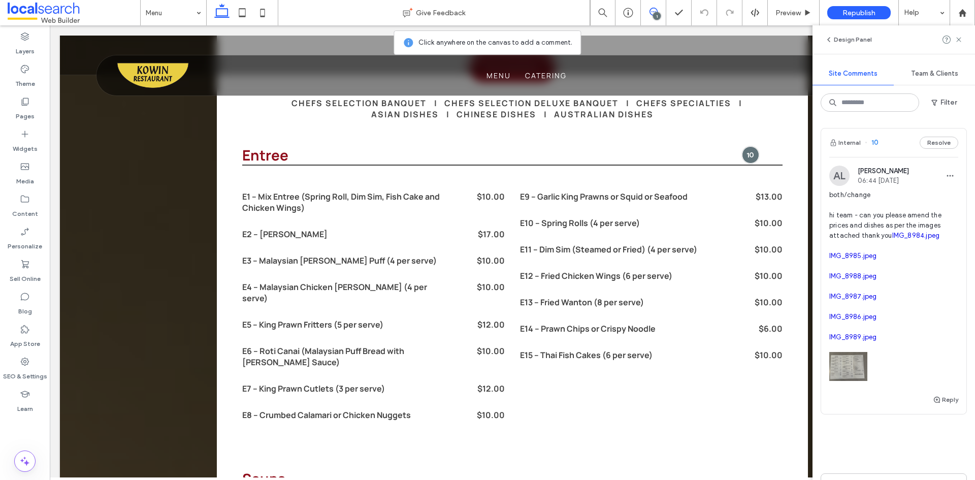
click at [874, 445] on div "Internal 10 Resolve AL Alicia Lumsden 06:44 Aug 11 2025 both/change hi team - c…" at bounding box center [894, 296] width 146 height 337
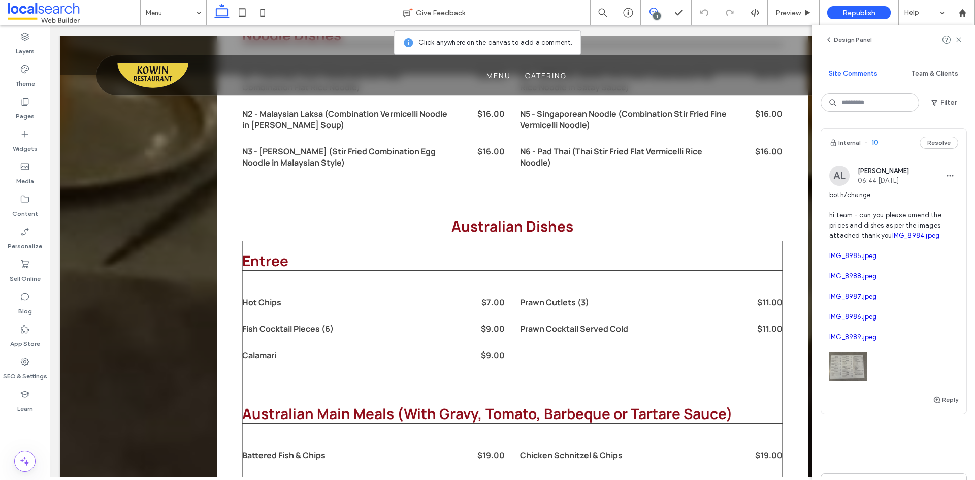
scroll to position [5603, 0]
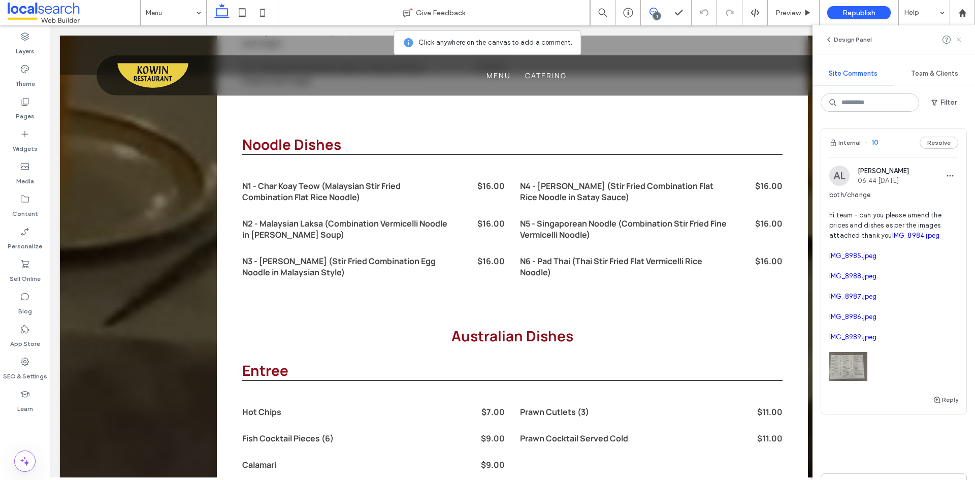
click at [956, 43] on icon at bounding box center [959, 40] width 8 height 8
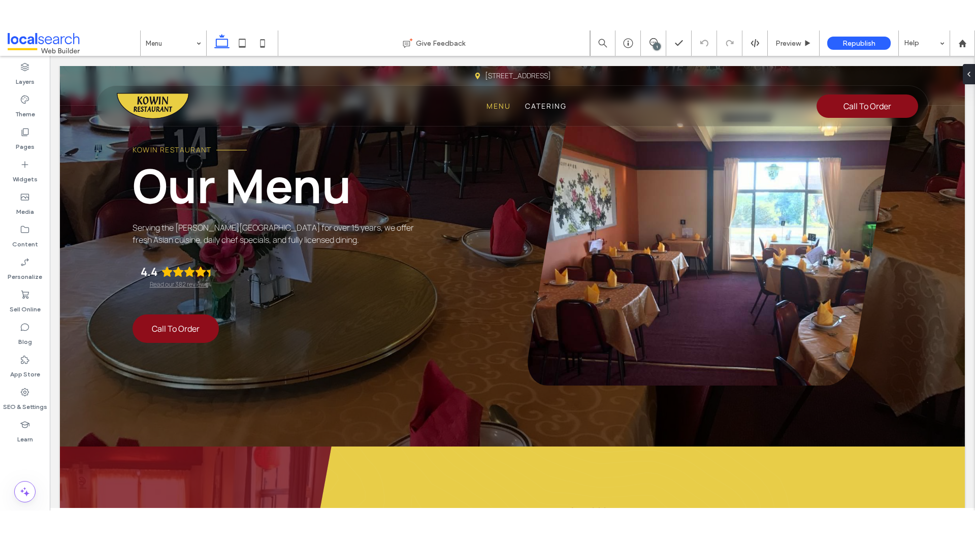
scroll to position [65, 0]
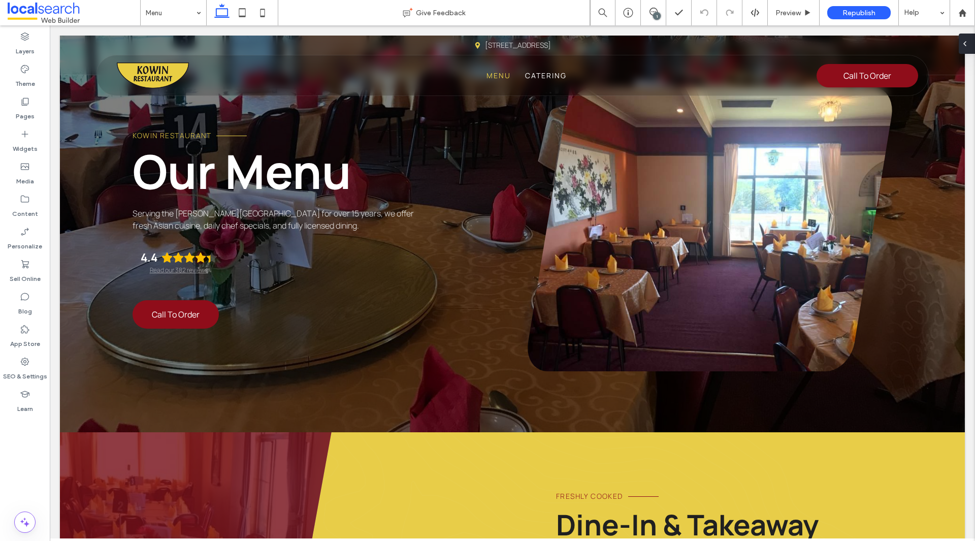
drag, startPoint x: 972, startPoint y: 44, endPoint x: 923, endPoint y: 18, distance: 55.4
click at [972, 44] on div at bounding box center [967, 44] width 16 height 20
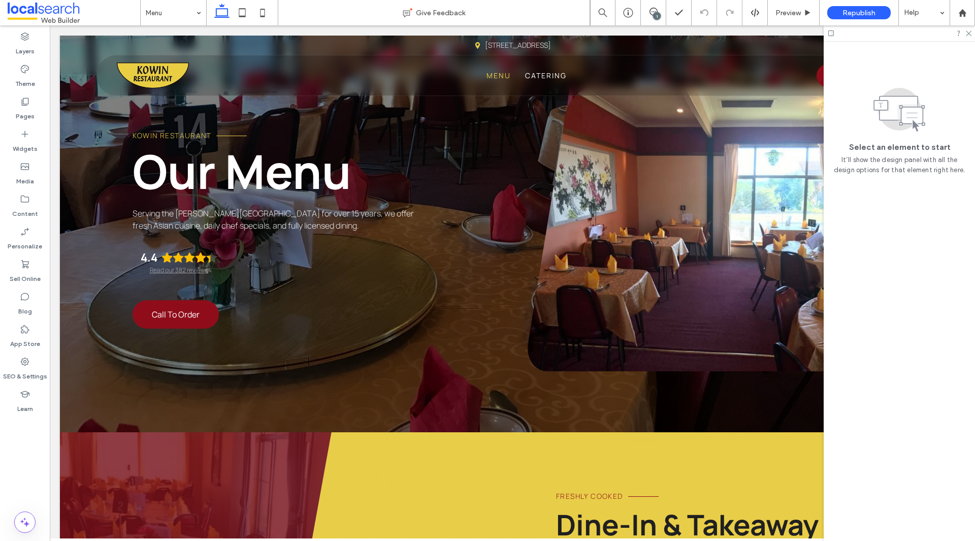
click at [654, 16] on div "1" at bounding box center [657, 16] width 8 height 8
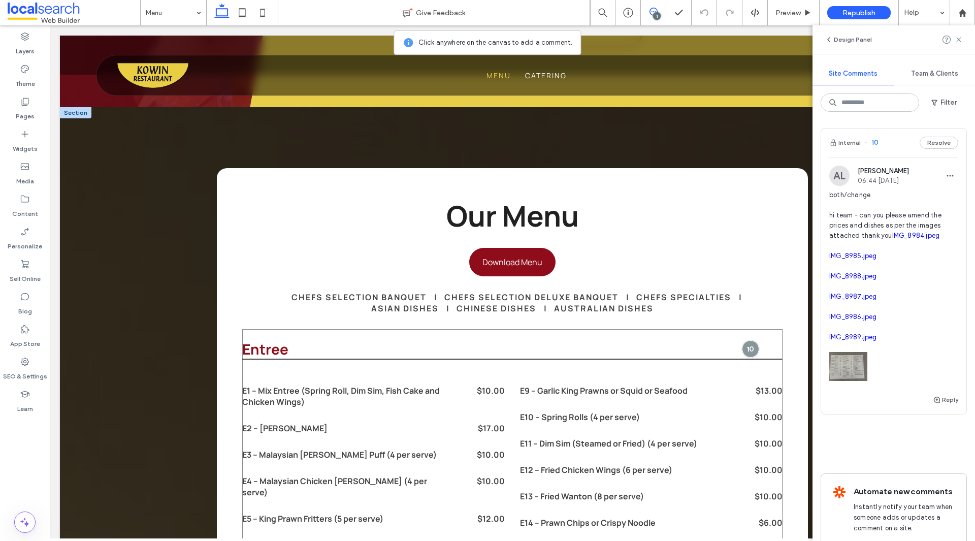
scroll to position [929, 0]
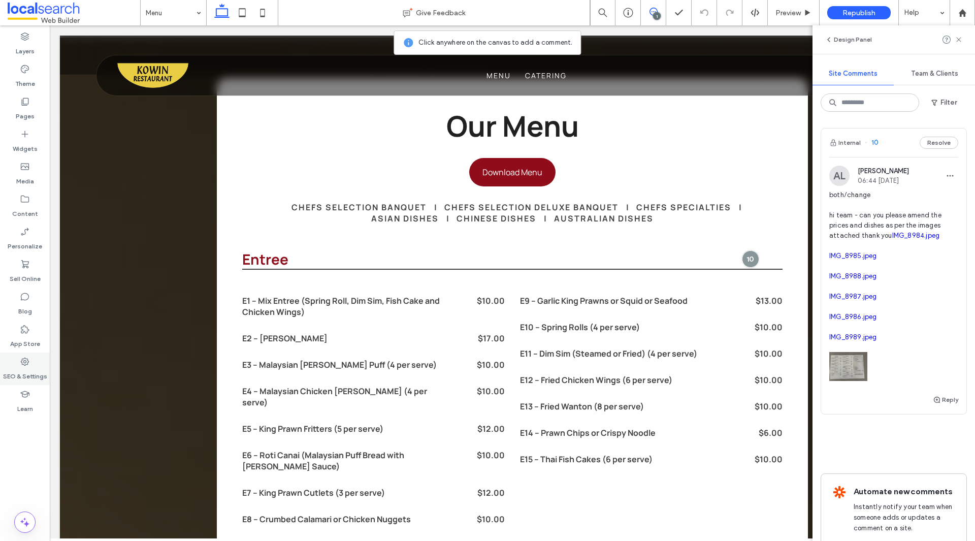
click at [25, 364] on icon at bounding box center [25, 361] width 10 height 10
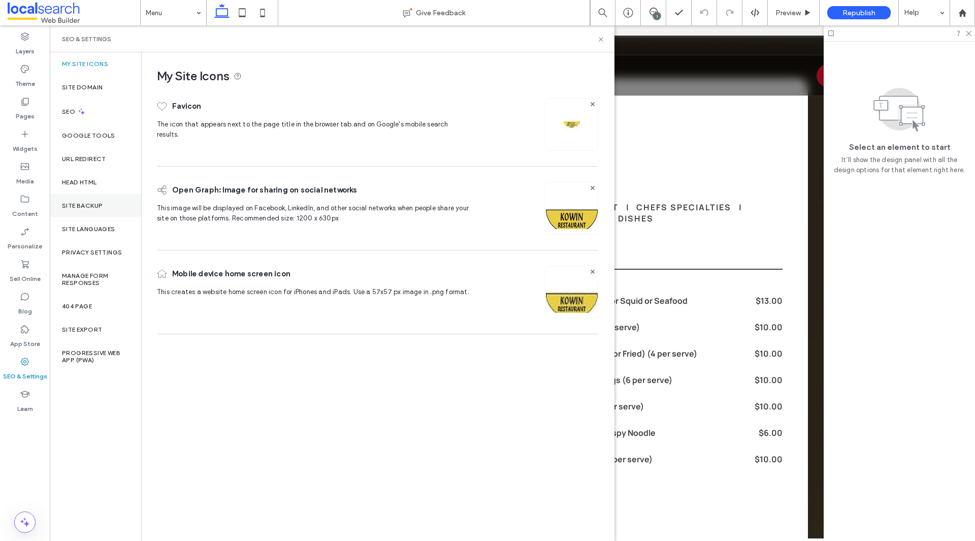
click at [94, 215] on div "Site Backup" at bounding box center [95, 205] width 91 height 23
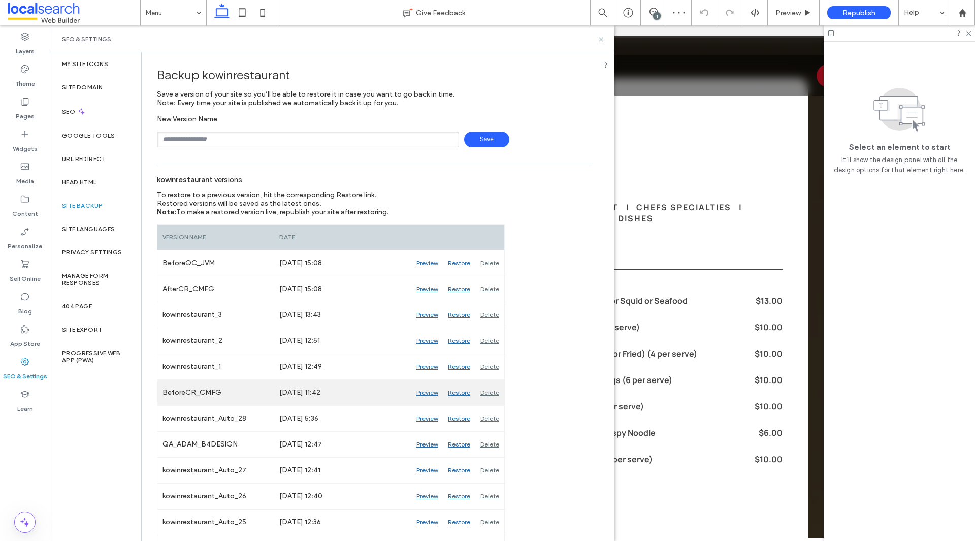
click at [429, 391] on div "Preview" at bounding box center [426, 392] width 31 height 25
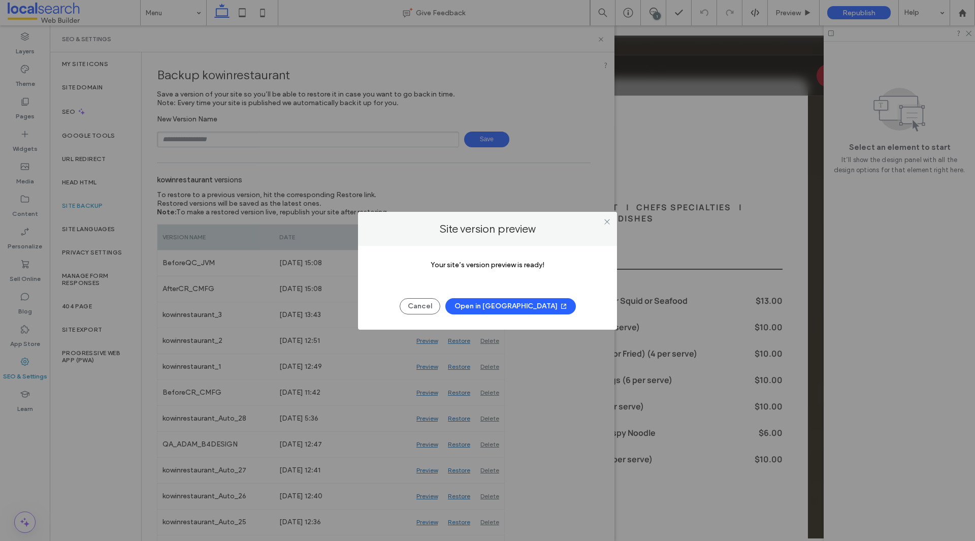
click at [505, 307] on button "Open in New Tab" at bounding box center [510, 306] width 130 height 16
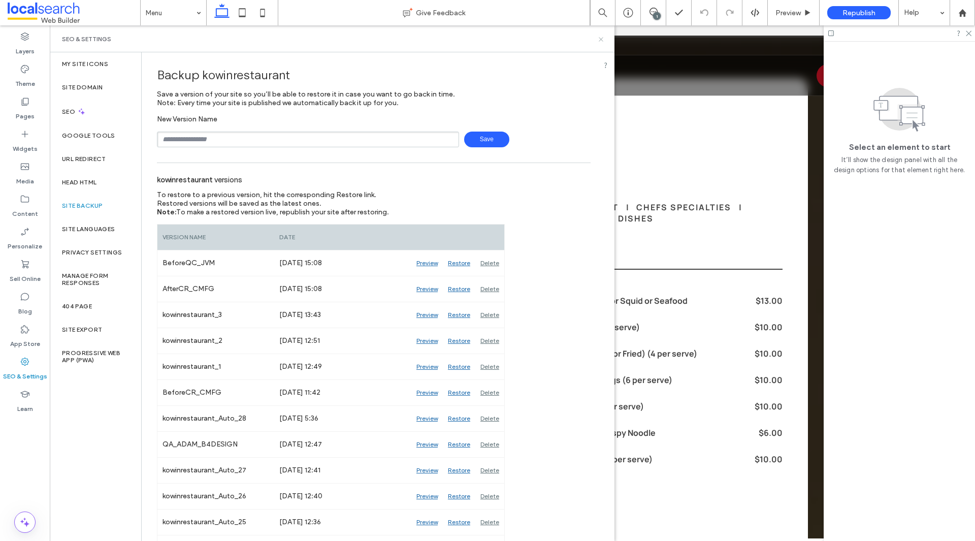
click at [599, 39] on icon at bounding box center [601, 40] width 8 height 8
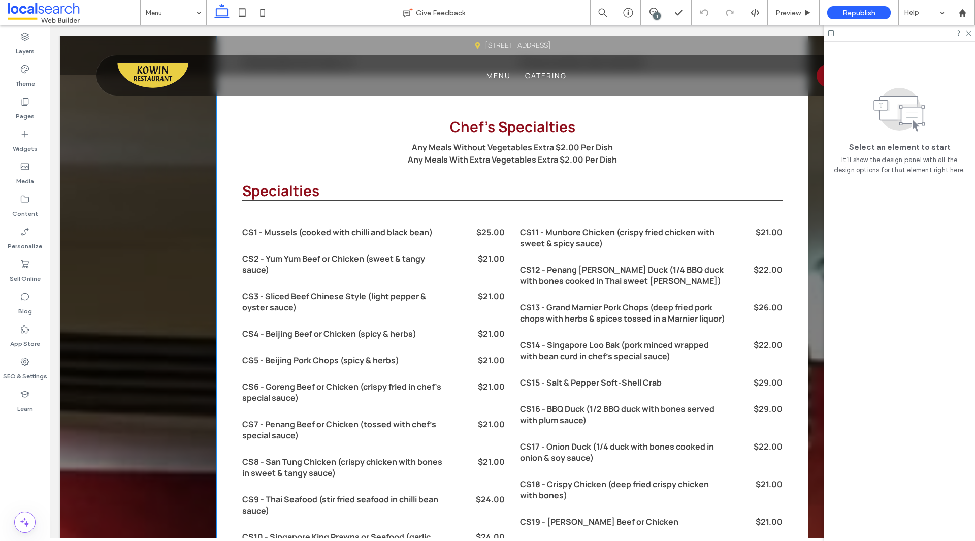
scroll to position [2553, 0]
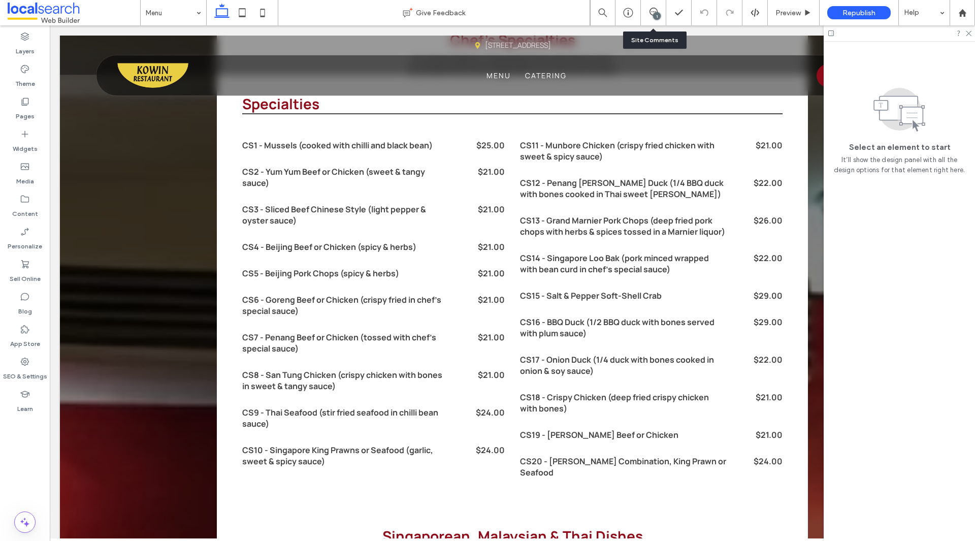
click at [658, 16] on div "1" at bounding box center [657, 16] width 8 height 8
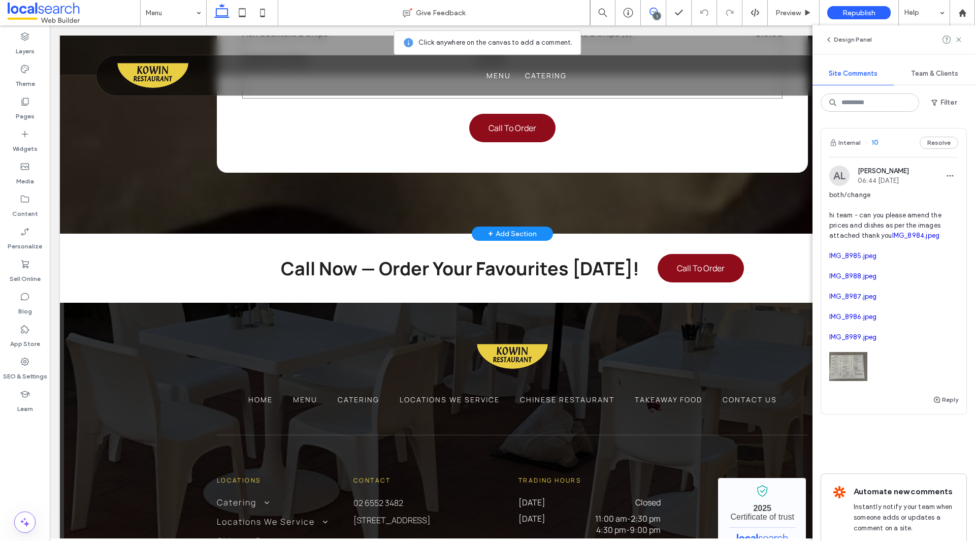
scroll to position [5905, 0]
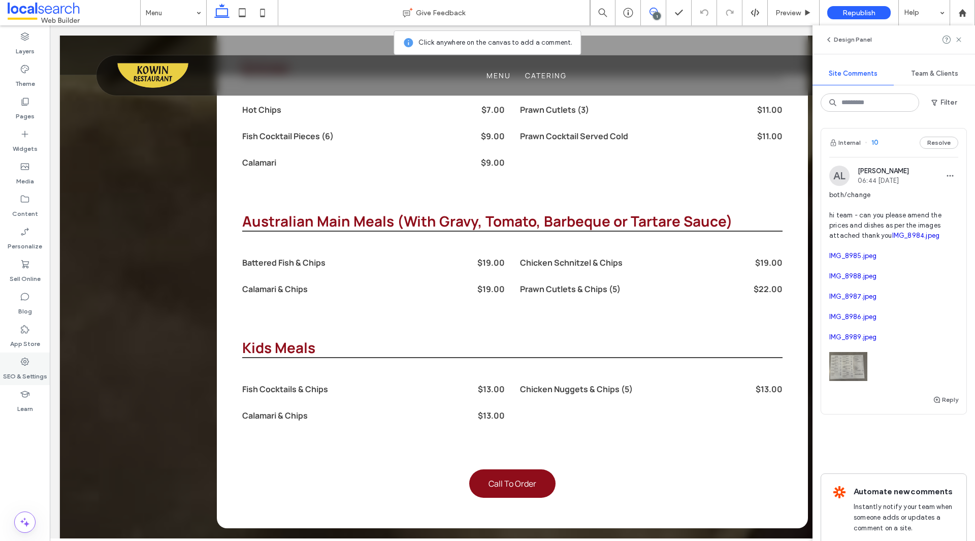
click at [41, 379] on label "SEO & Settings" at bounding box center [25, 374] width 44 height 14
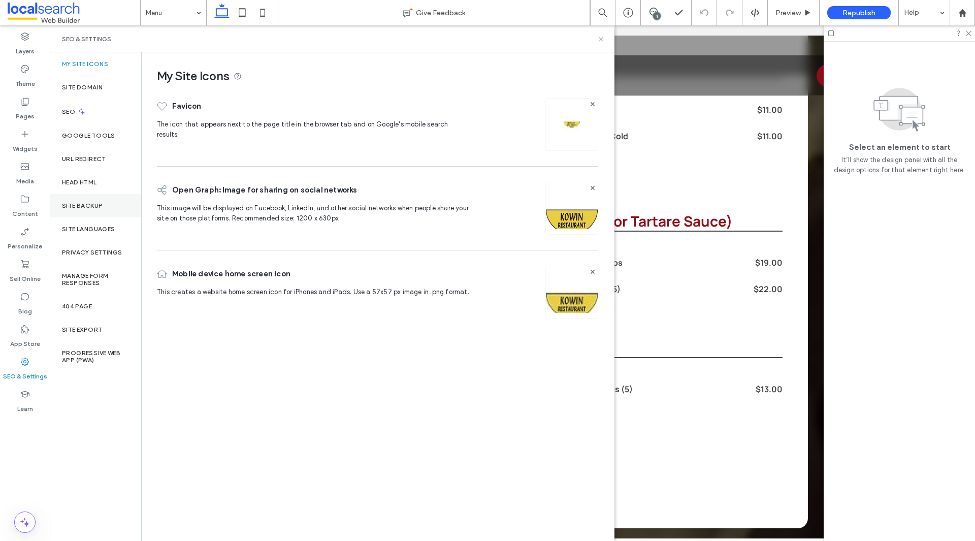
click at [98, 205] on label "Site Backup" at bounding box center [82, 205] width 41 height 7
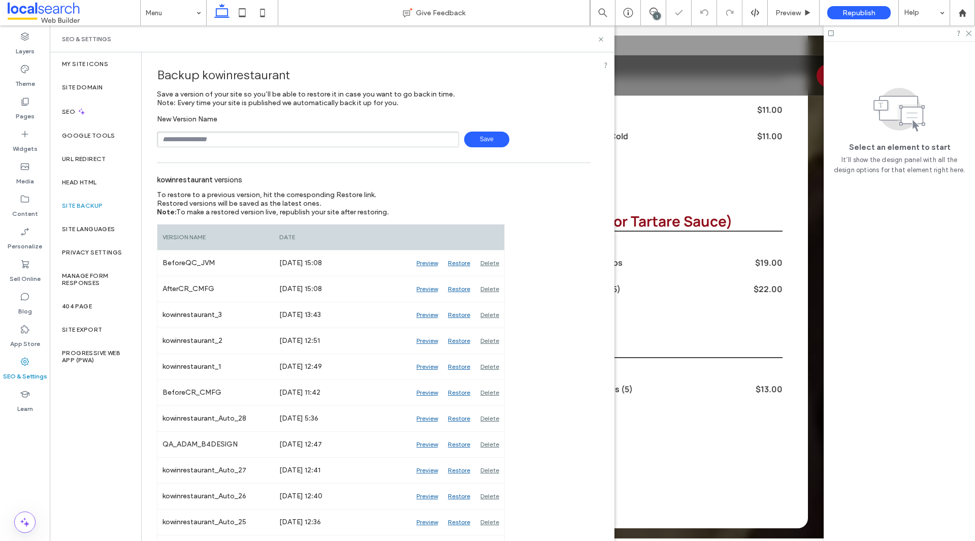
click at [301, 129] on div "New Version Name Save" at bounding box center [374, 131] width 434 height 32
click at [298, 143] on input "text" at bounding box center [308, 140] width 302 height 16
type input "**********"
click at [494, 141] on span "Save" at bounding box center [486, 140] width 45 height 16
click at [604, 42] on icon at bounding box center [601, 40] width 8 height 8
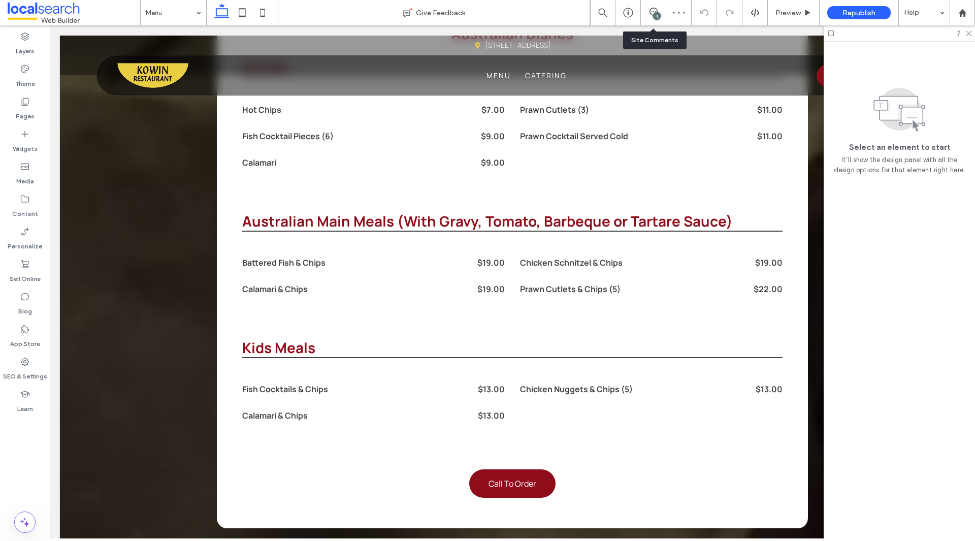
click at [657, 21] on div "1" at bounding box center [653, 12] width 25 height 25
click at [661, 10] on span at bounding box center [653, 12] width 25 height 8
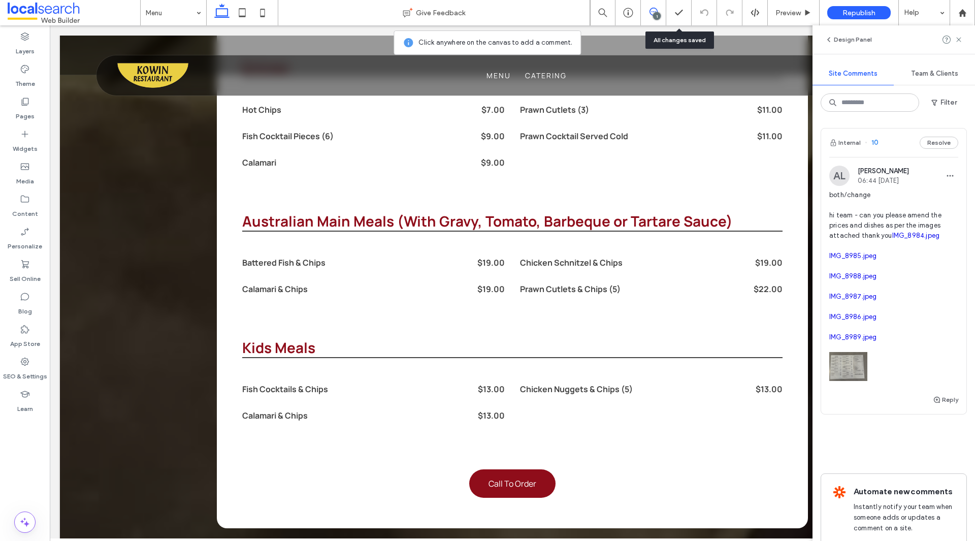
click at [25, 16] on span at bounding box center [74, 13] width 133 height 20
